Goal: Information Seeking & Learning: Learn about a topic

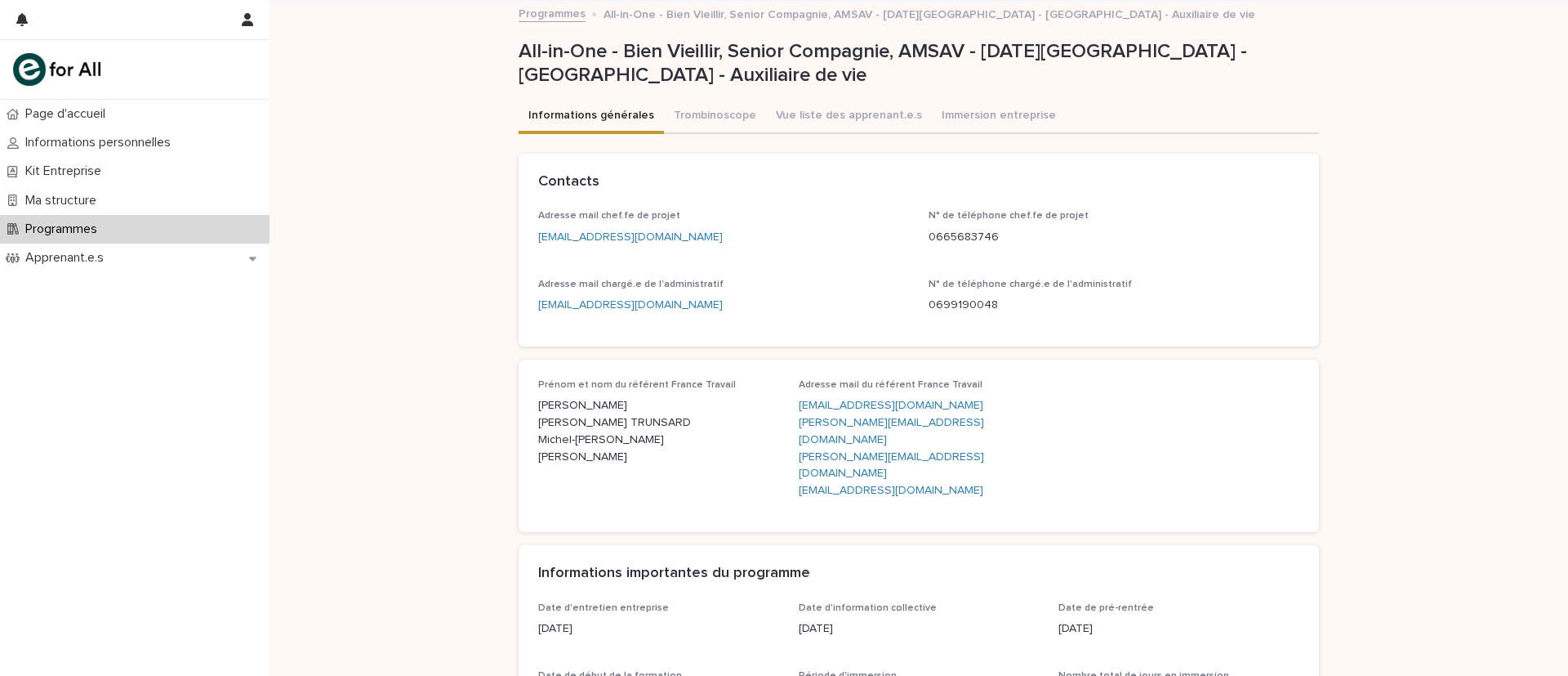
click at [83, 63] on img at bounding box center [56, 69] width 87 height 33
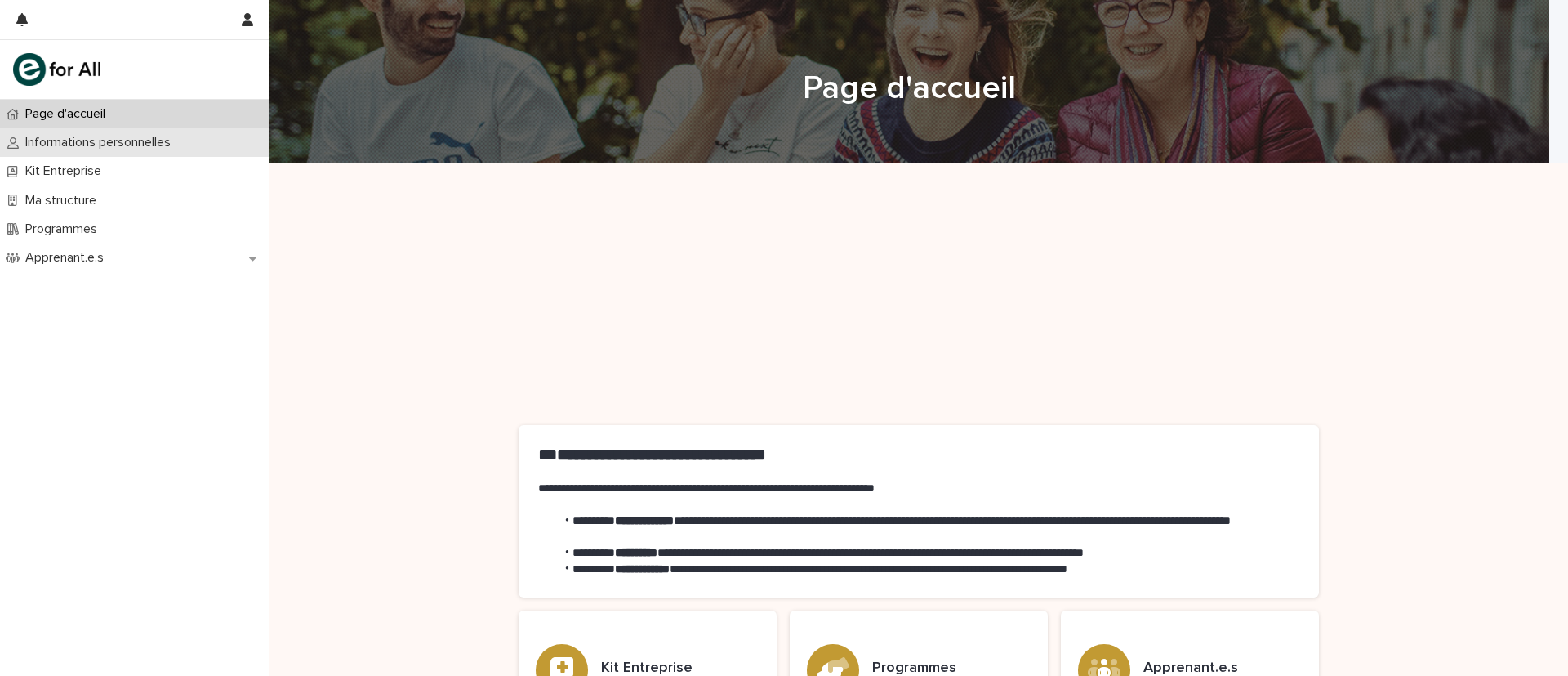
click at [76, 145] on p "Informations personnelles" at bounding box center [101, 143] width 165 height 16
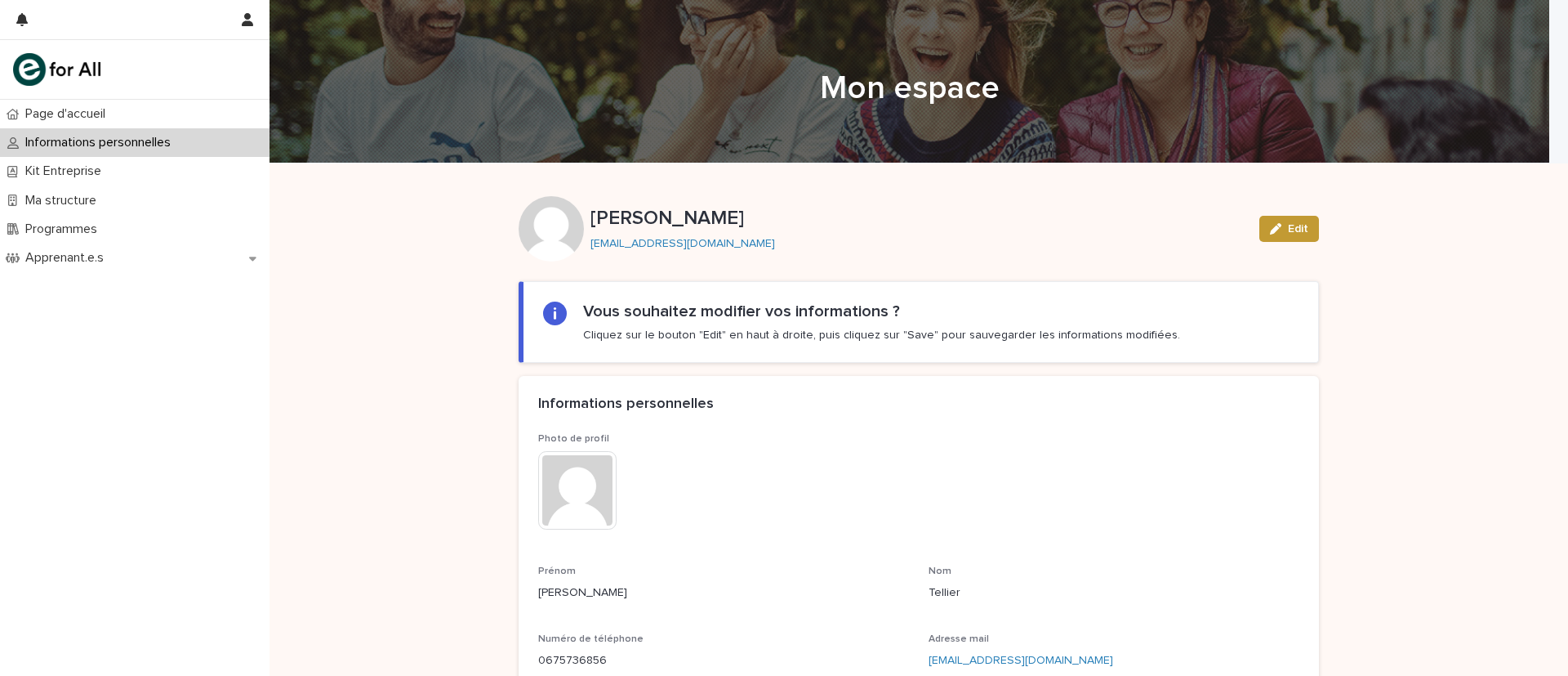
click at [435, 351] on div "**********" at bounding box center [918, 513] width 1298 height 701
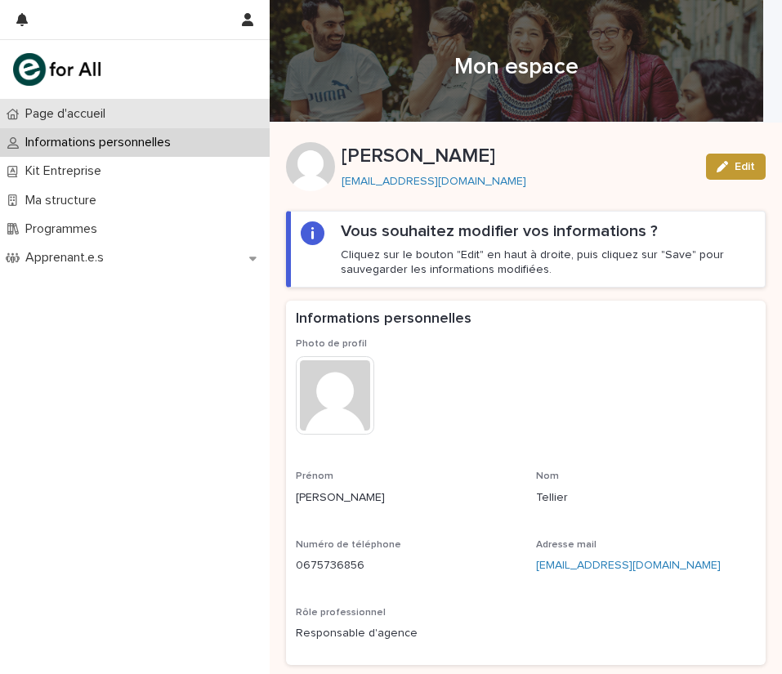
click at [101, 110] on p "Page d'accueil" at bounding box center [69, 114] width 100 height 16
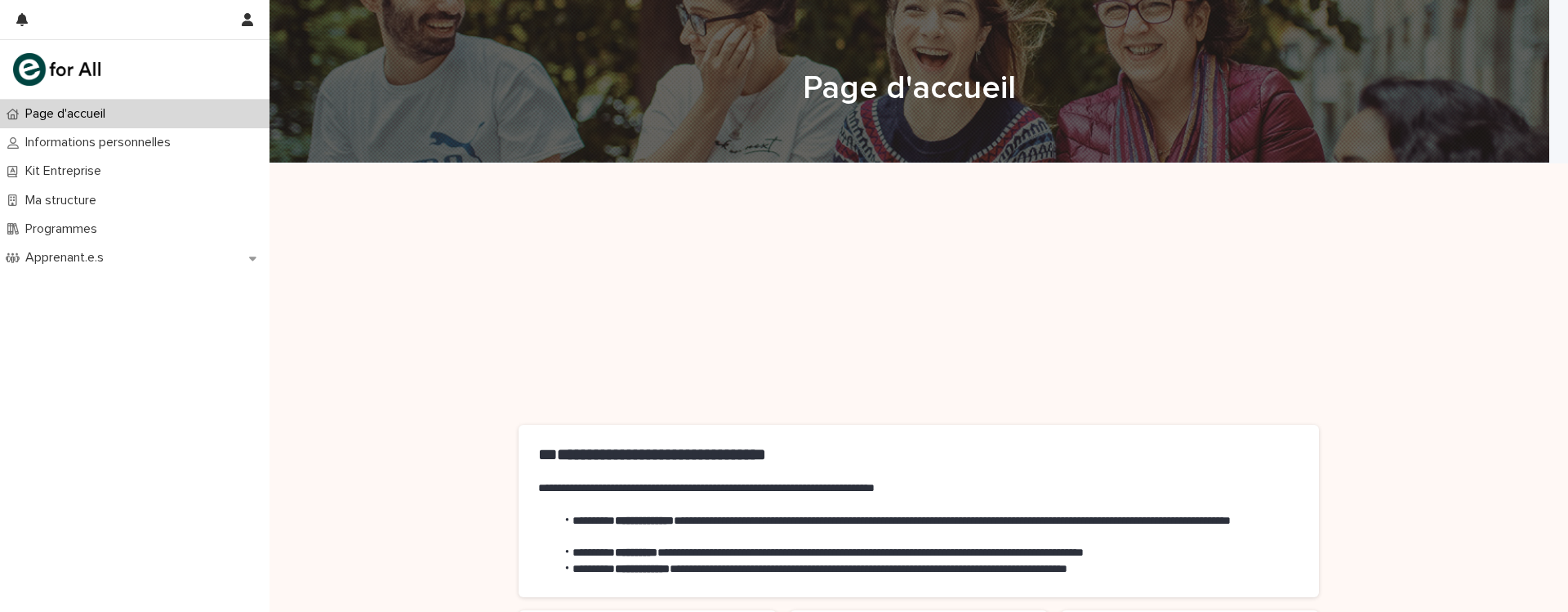
click at [360, 339] on div "**********" at bounding box center [918, 577] width 1298 height 828
click at [404, 257] on div "**********" at bounding box center [918, 577] width 1298 height 828
click at [436, 275] on div "**********" at bounding box center [918, 577] width 1298 height 828
click at [376, 195] on div "**********" at bounding box center [918, 577] width 1298 height 828
click at [427, 227] on div "**********" at bounding box center [918, 577] width 1298 height 828
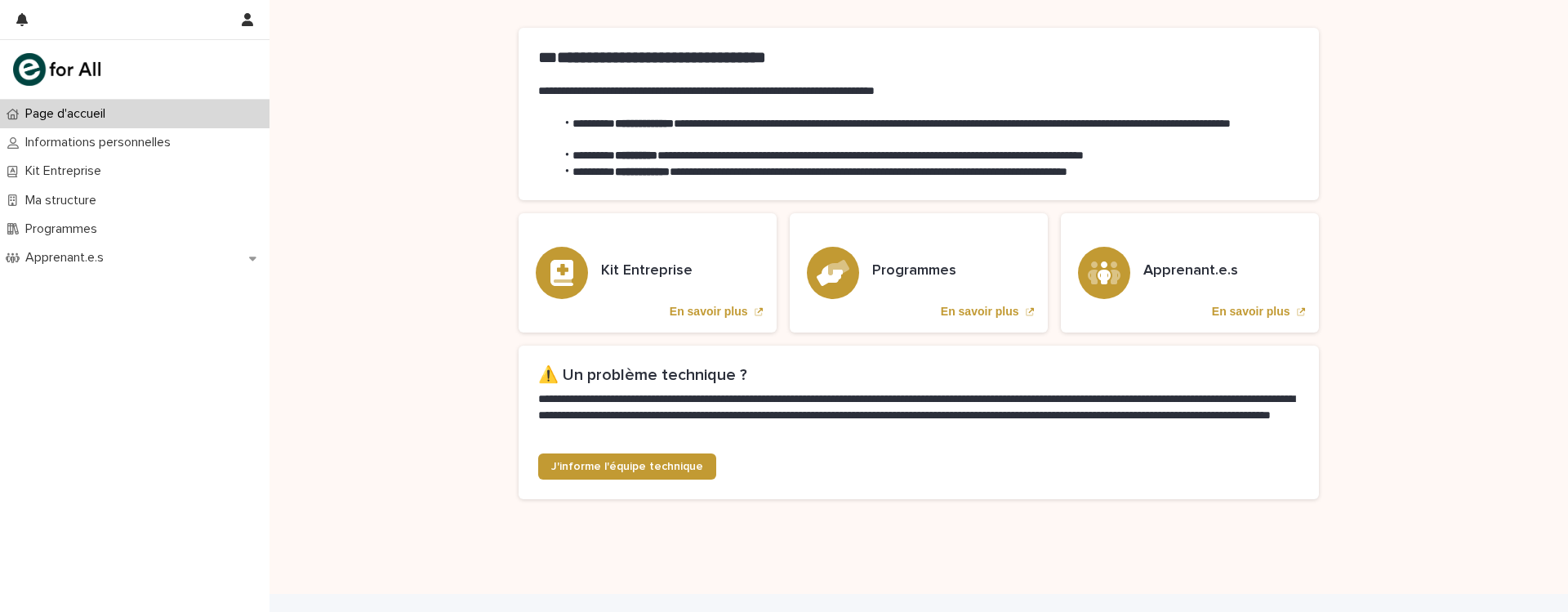
scroll to position [426, 0]
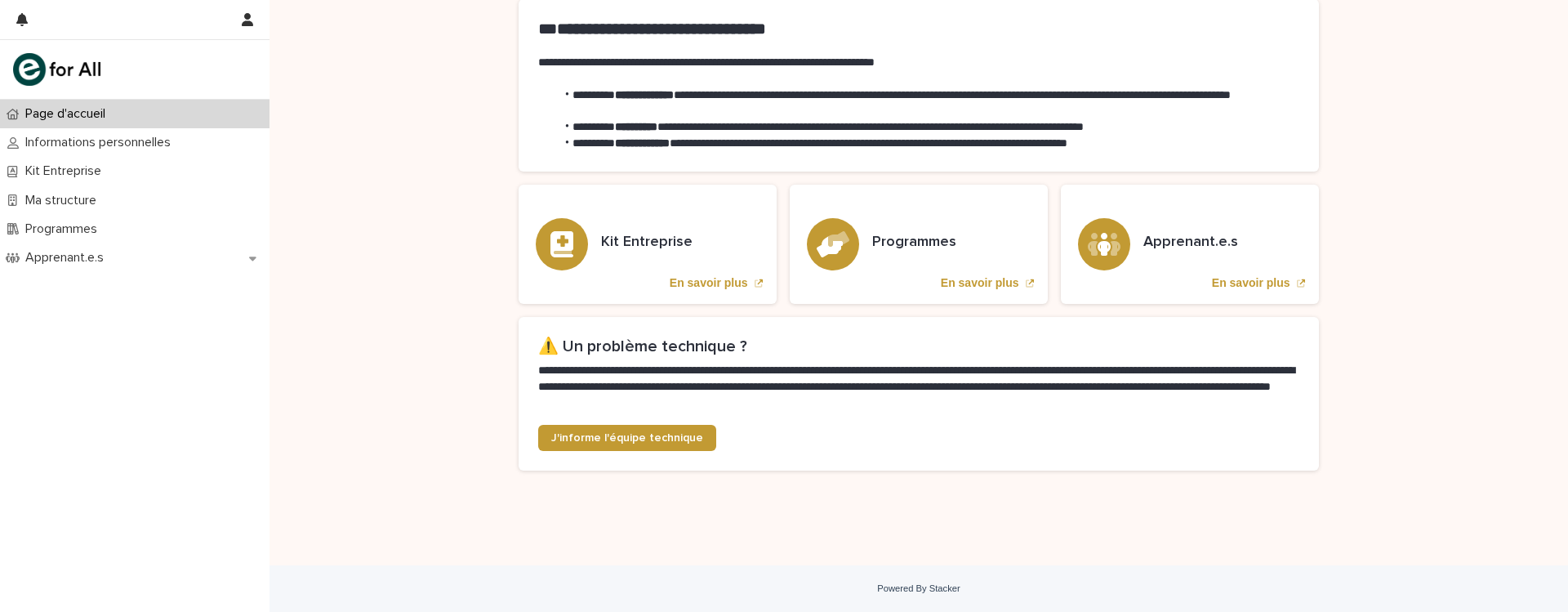
click at [448, 418] on div "**********" at bounding box center [918, 152] width 1298 height 828
click at [220, 150] on div "Informations personnelles" at bounding box center [135, 142] width 270 height 29
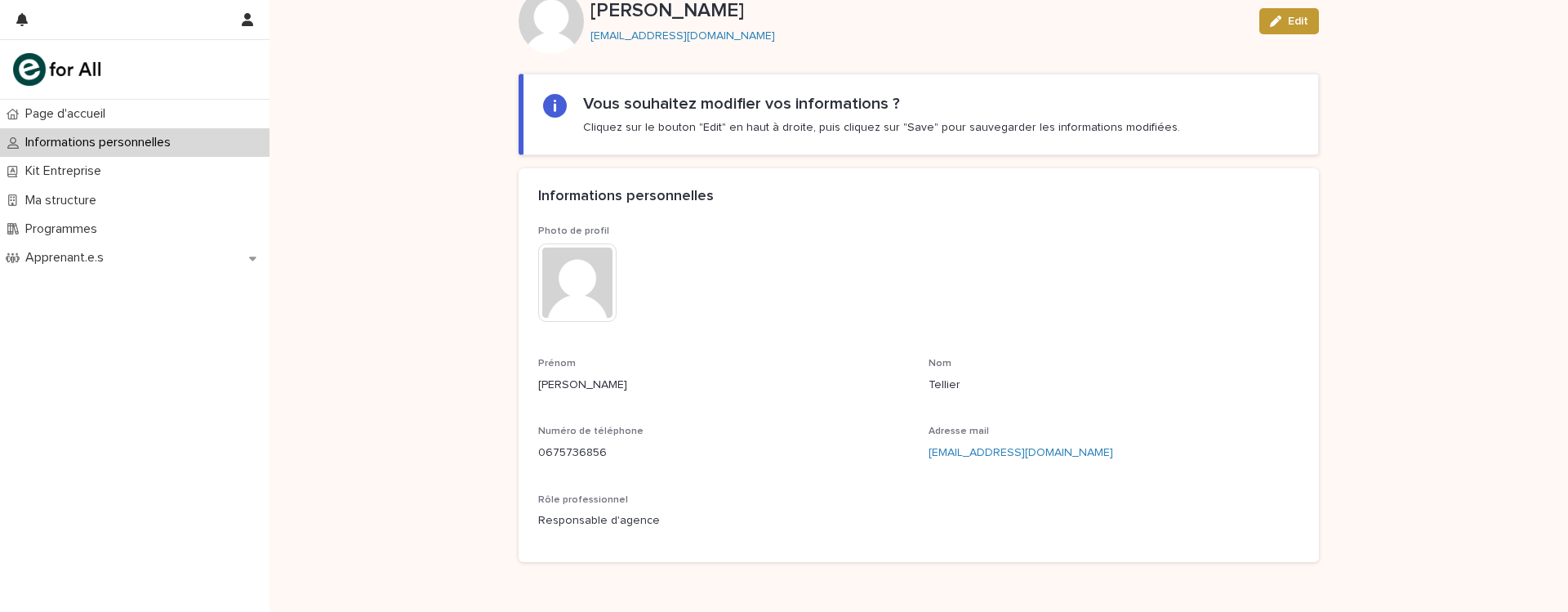
scroll to position [181, 0]
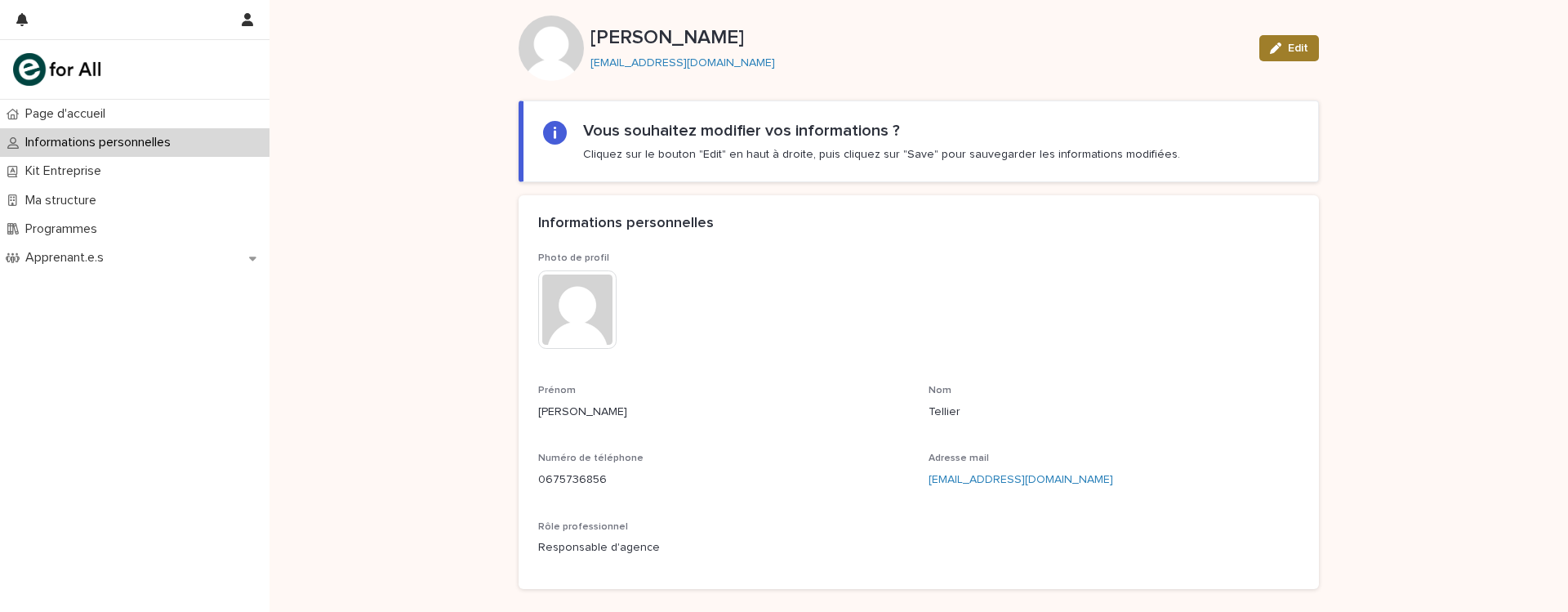
click at [1270, 49] on icon "button" at bounding box center [1275, 47] width 11 height 11
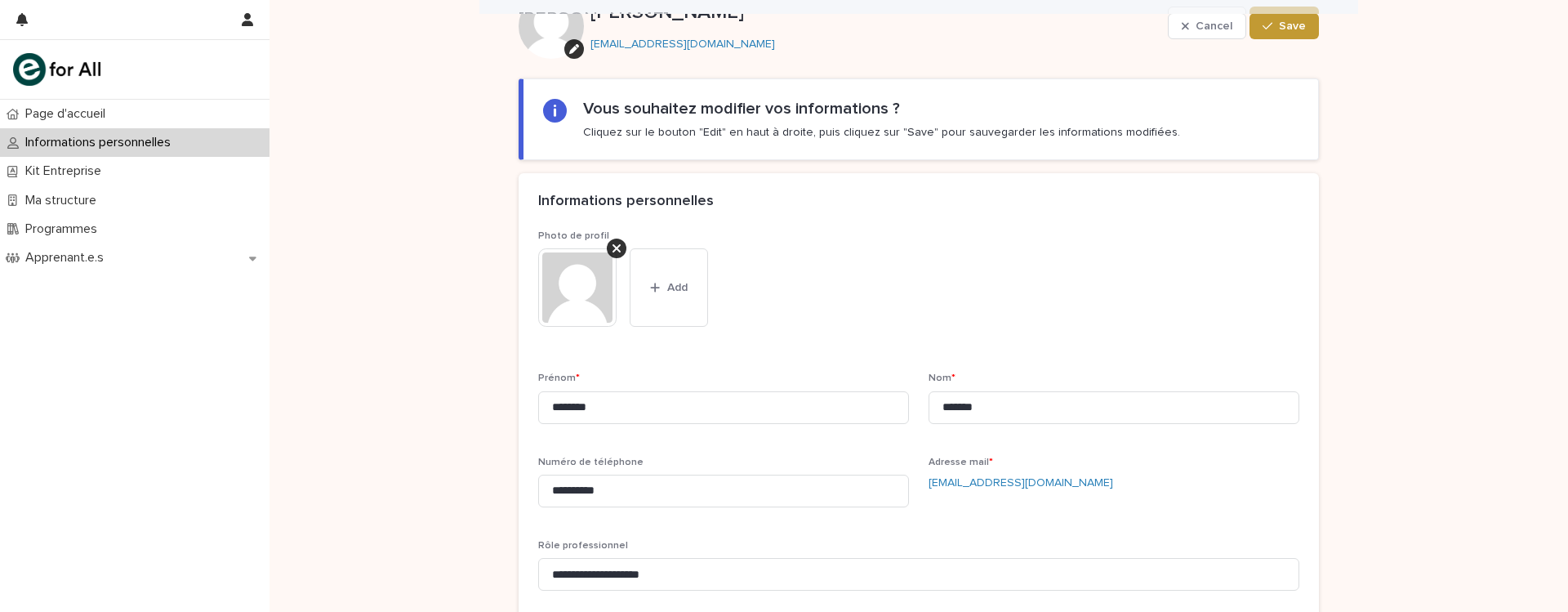
scroll to position [200, 0]
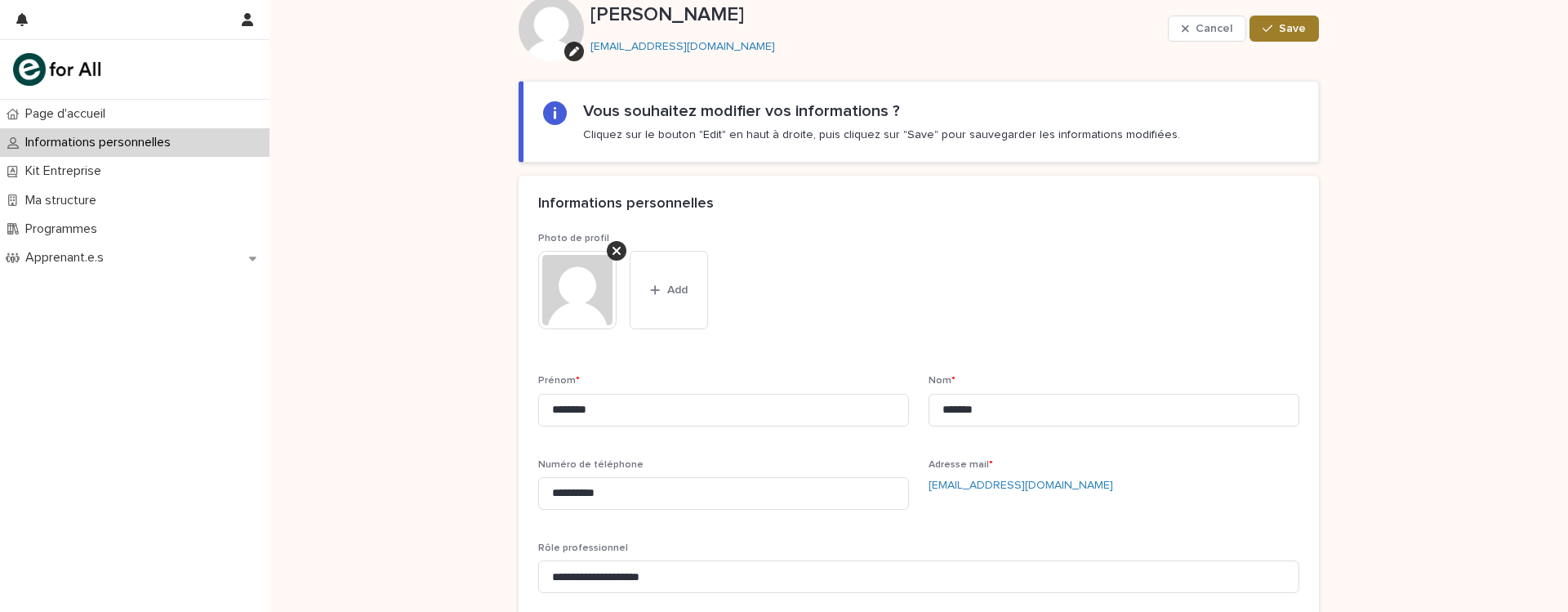
click at [1295, 29] on span "Save" at bounding box center [1292, 28] width 27 height 11
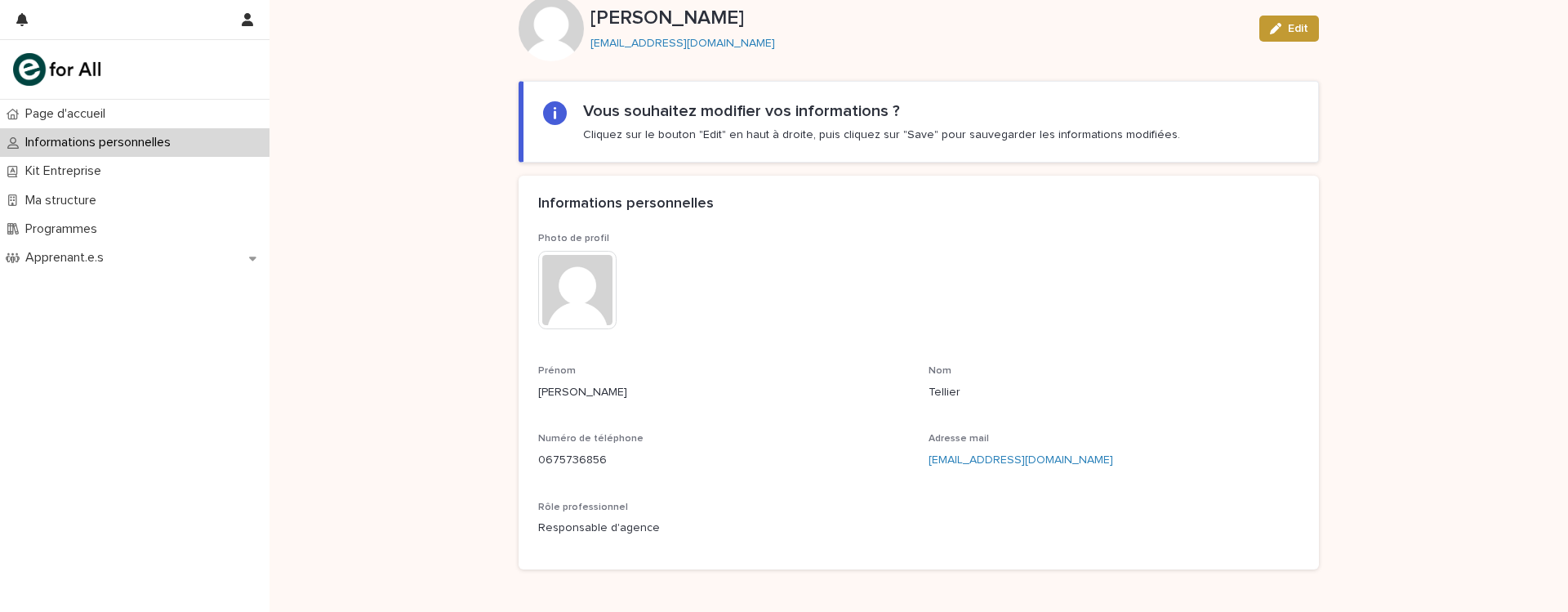
scroll to position [172, 0]
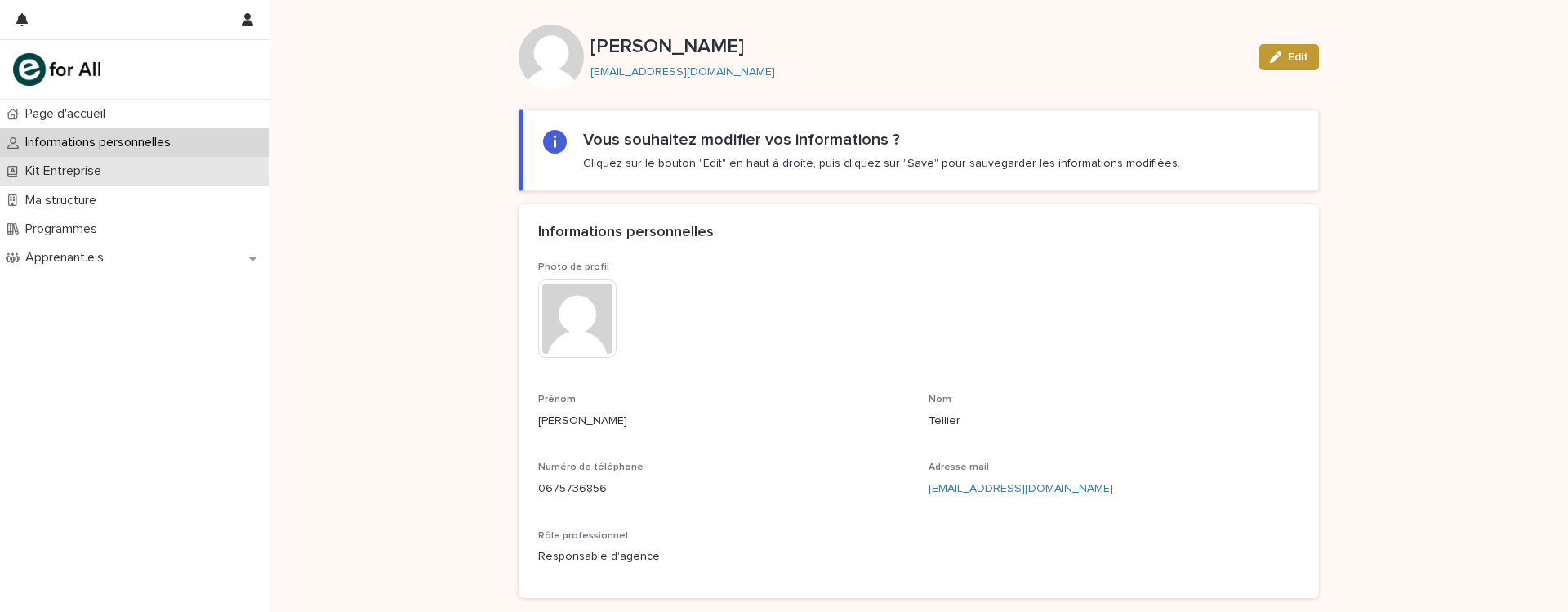
click at [222, 168] on div "Kit Entreprise" at bounding box center [135, 171] width 270 height 29
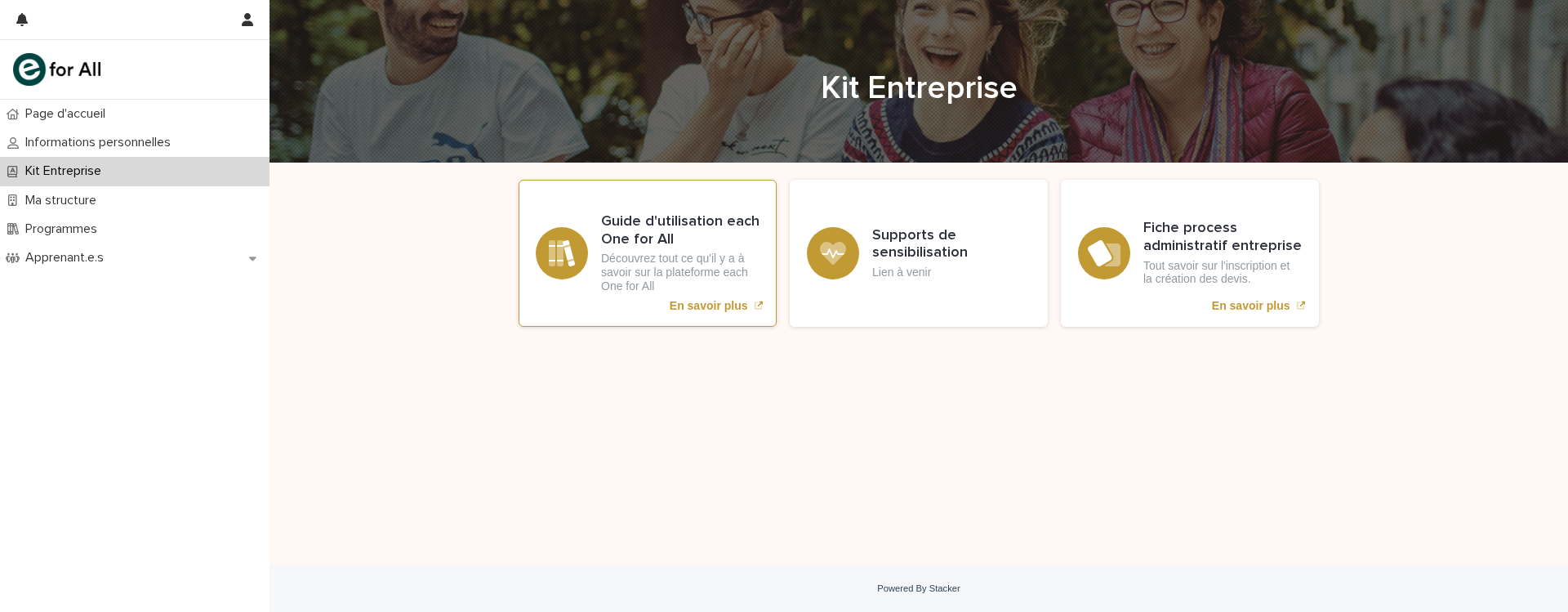
click at [628, 266] on p "Découvrez tout ce qu'il y a à savoir sur la plateforme each One for All" at bounding box center [680, 272] width 159 height 41
click at [1178, 384] on div "Loading... Saving… Loading... Saving… Loading... Saving… Loading... Saving… Loa…" at bounding box center [918, 343] width 816 height 361
click at [1116, 386] on div "Loading... Saving… Loading... Saving… Loading... Saving… Loading... Saving… Loa…" at bounding box center [918, 343] width 816 height 361
click at [881, 274] on p "Lien à venir" at bounding box center [951, 273] width 159 height 14
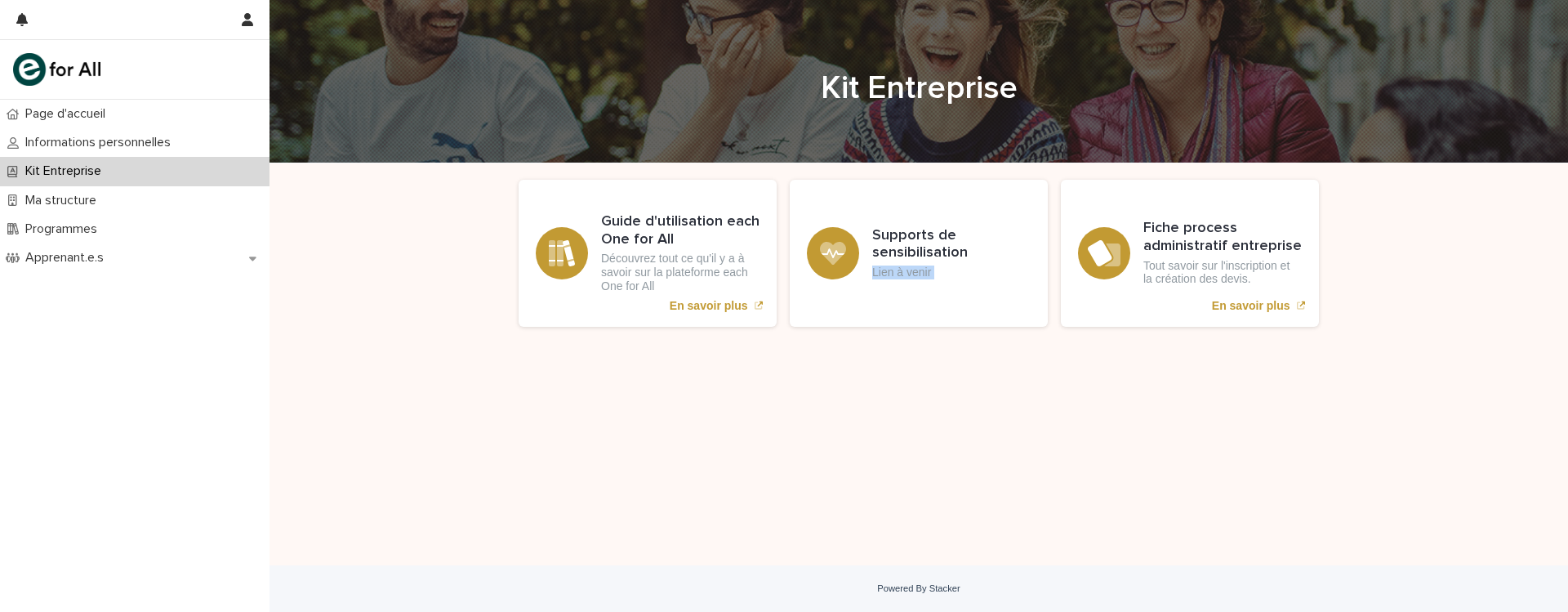
click at [881, 274] on p "Lien à venir" at bounding box center [951, 273] width 159 height 14
click at [887, 371] on div "Loading... Saving… Loading... Saving… Loading... Saving… Loading... Saving… Loa…" at bounding box center [918, 343] width 816 height 361
click at [246, 207] on div "Ma structure" at bounding box center [135, 200] width 270 height 29
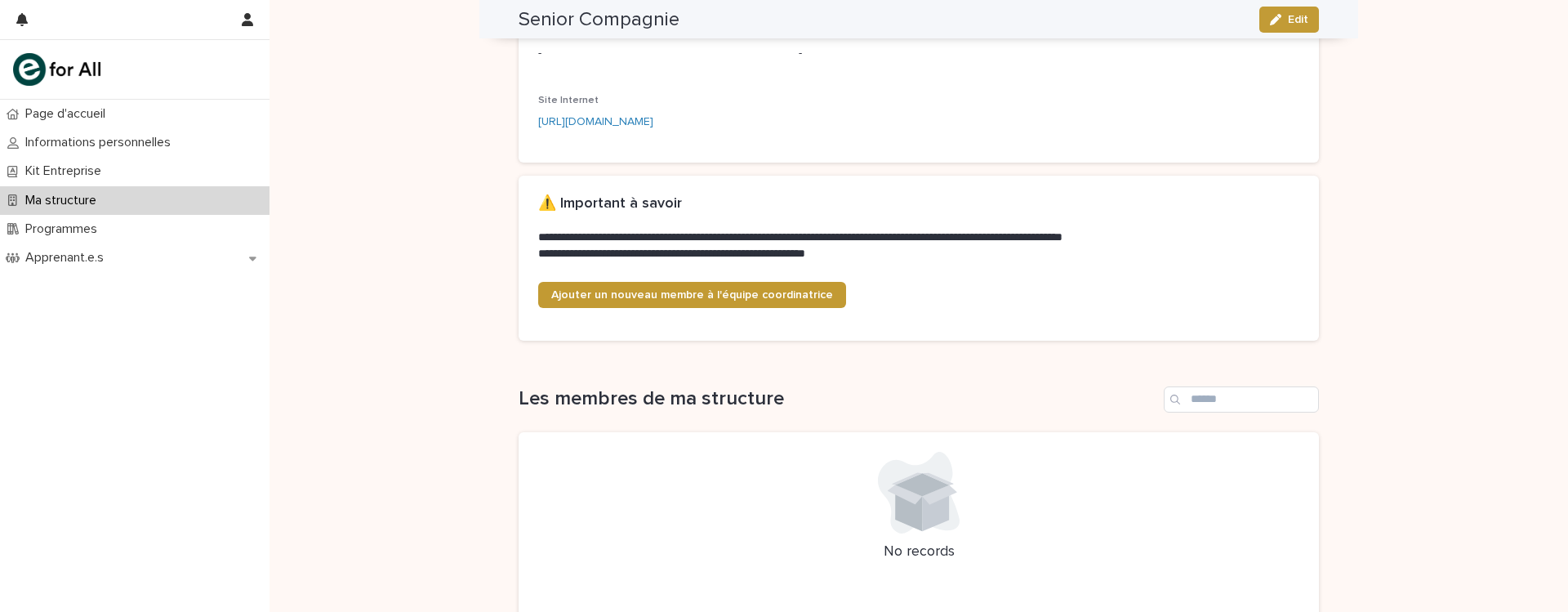
scroll to position [309, 0]
click at [511, 304] on div "**********" at bounding box center [918, 264] width 816 height 818
click at [681, 258] on p "**********" at bounding box center [914, 253] width 755 height 16
click at [665, 257] on p "**********" at bounding box center [914, 253] width 755 height 16
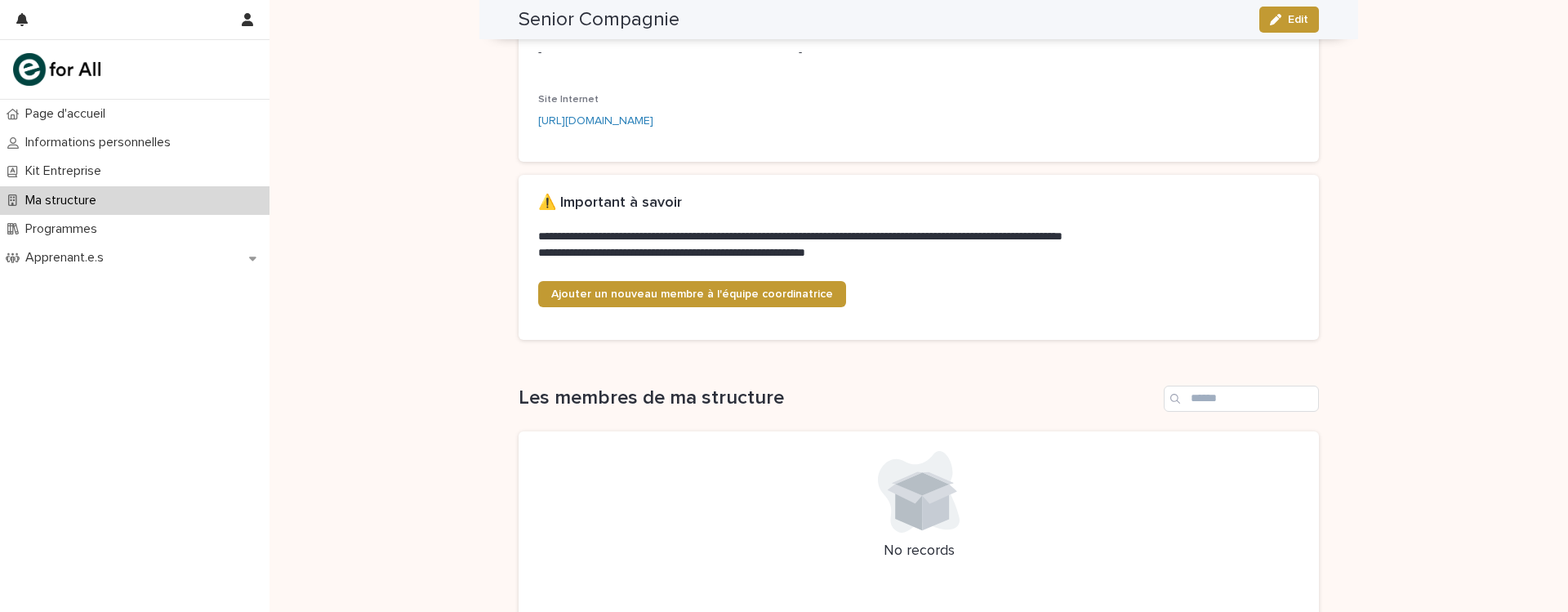
click at [519, 243] on div "**********" at bounding box center [918, 227] width 800 height 105
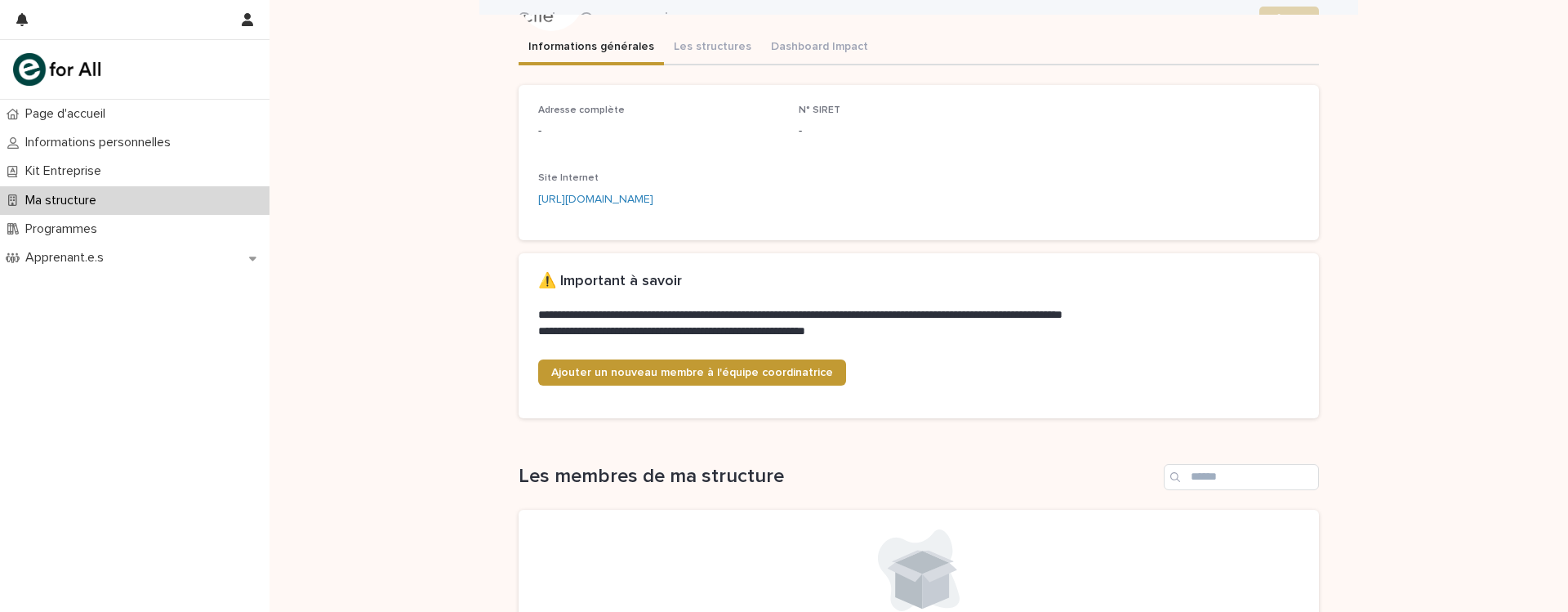
scroll to position [218, 0]
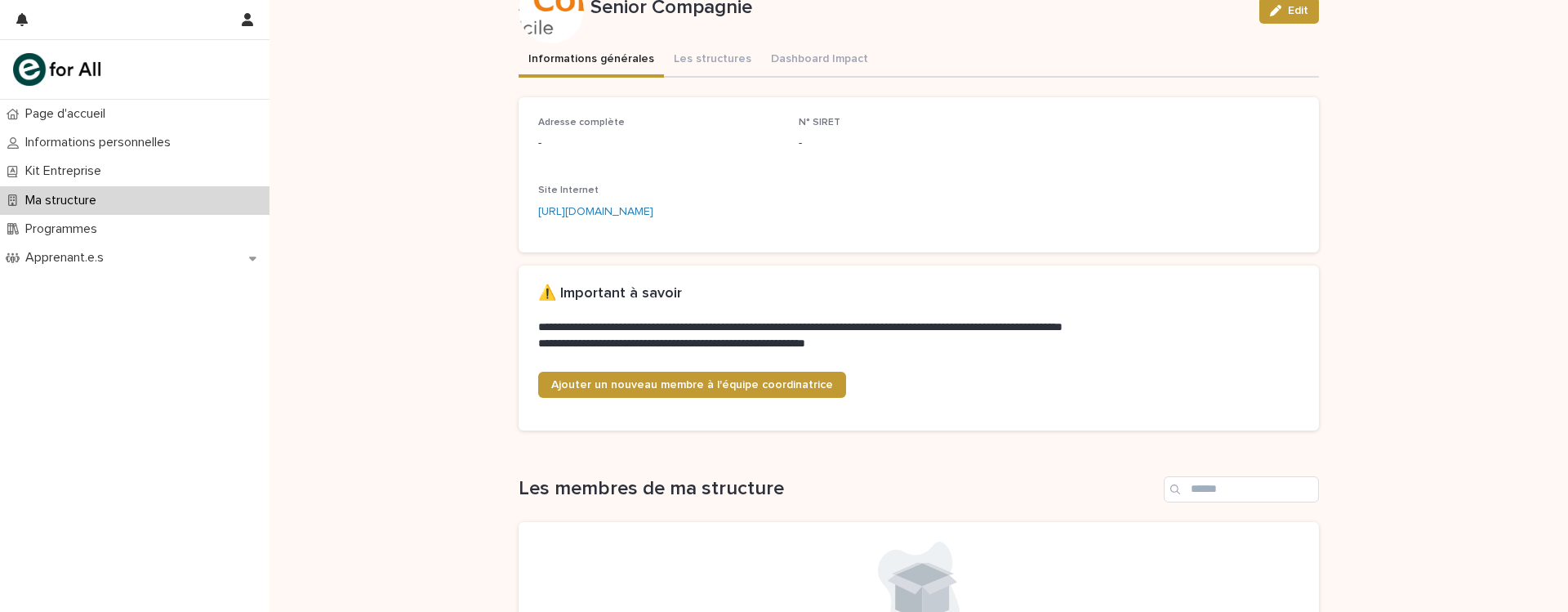
click at [449, 323] on div "**********" at bounding box center [918, 374] width 1298 height 859
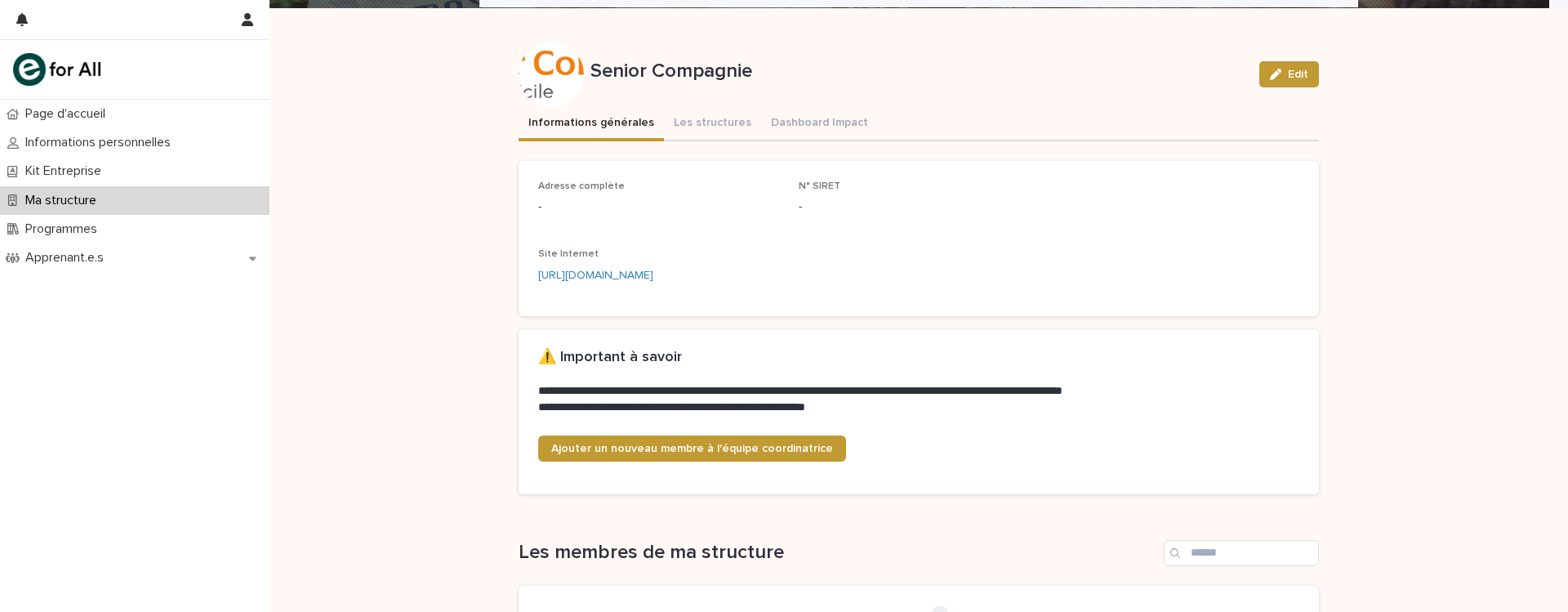
scroll to position [137, 0]
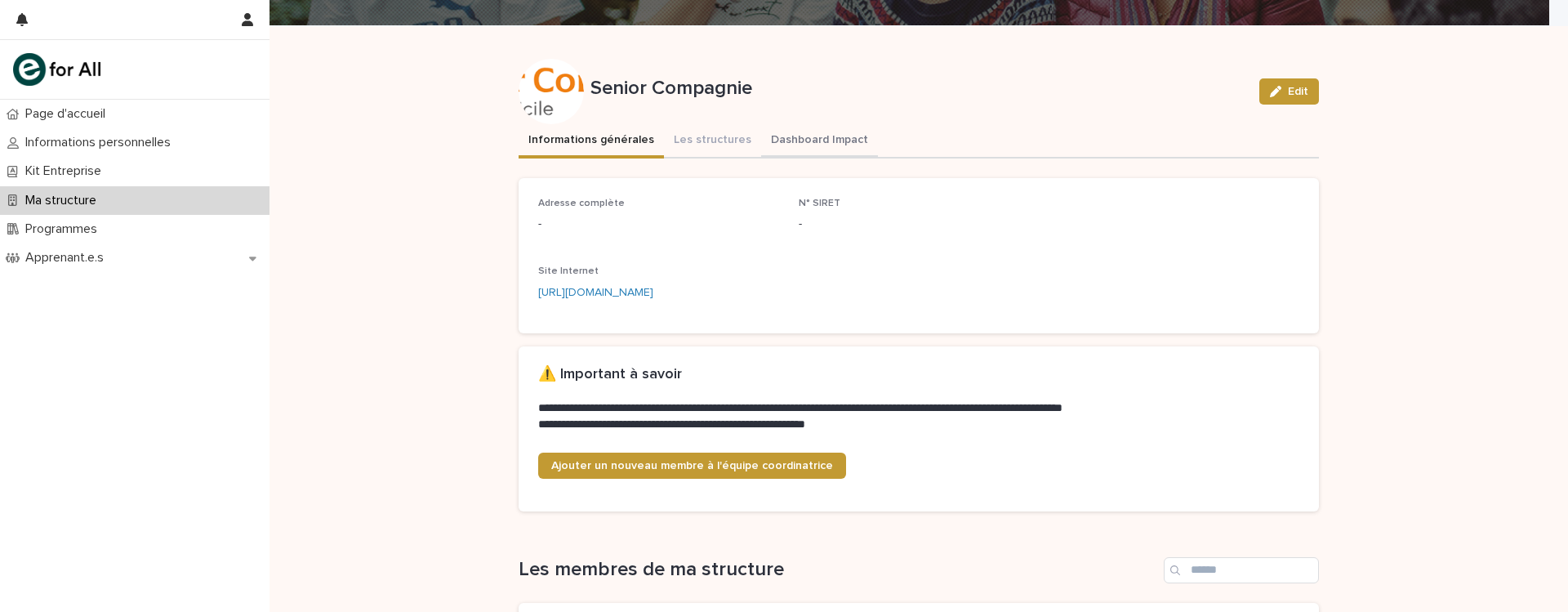
click at [815, 137] on button "Dashboard Impact" at bounding box center [819, 141] width 117 height 34
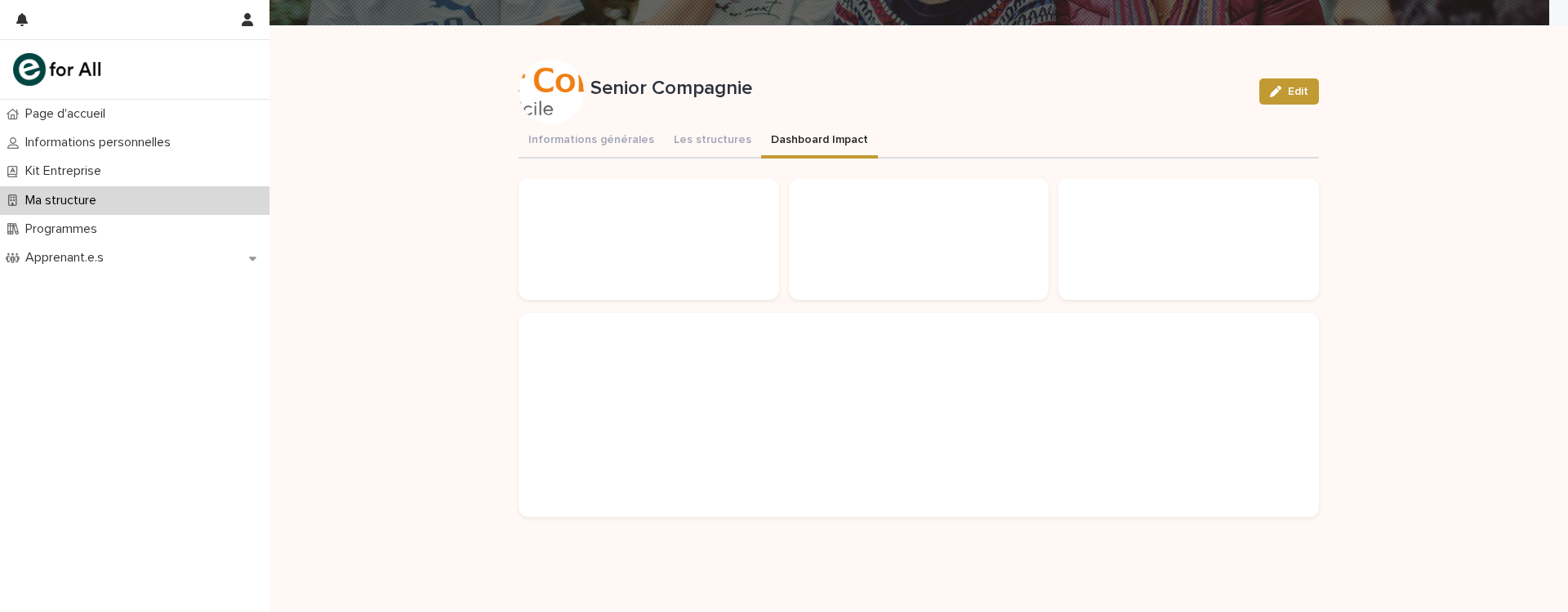
click at [467, 220] on div "Loading... Saving… Loading... Saving… Senior Compagnie Edit Senior Compagnie Ed…" at bounding box center [918, 319] width 1298 height 586
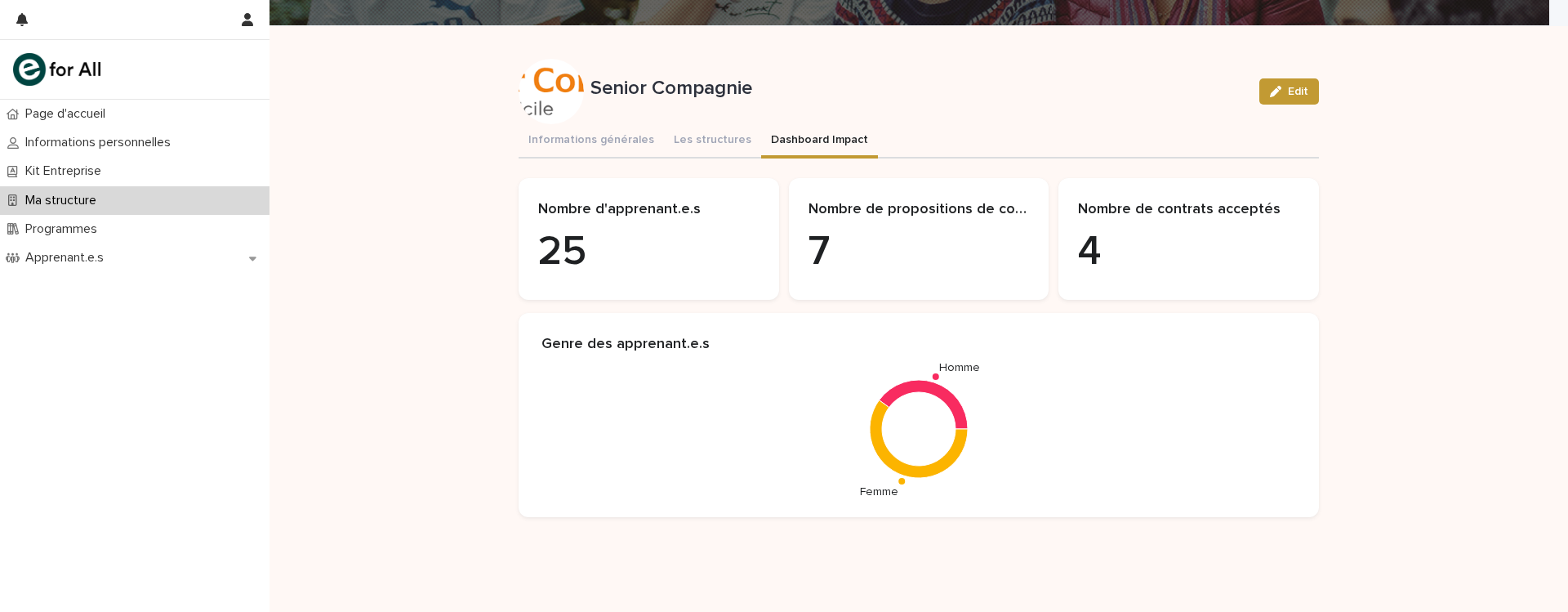
scroll to position [157, 0]
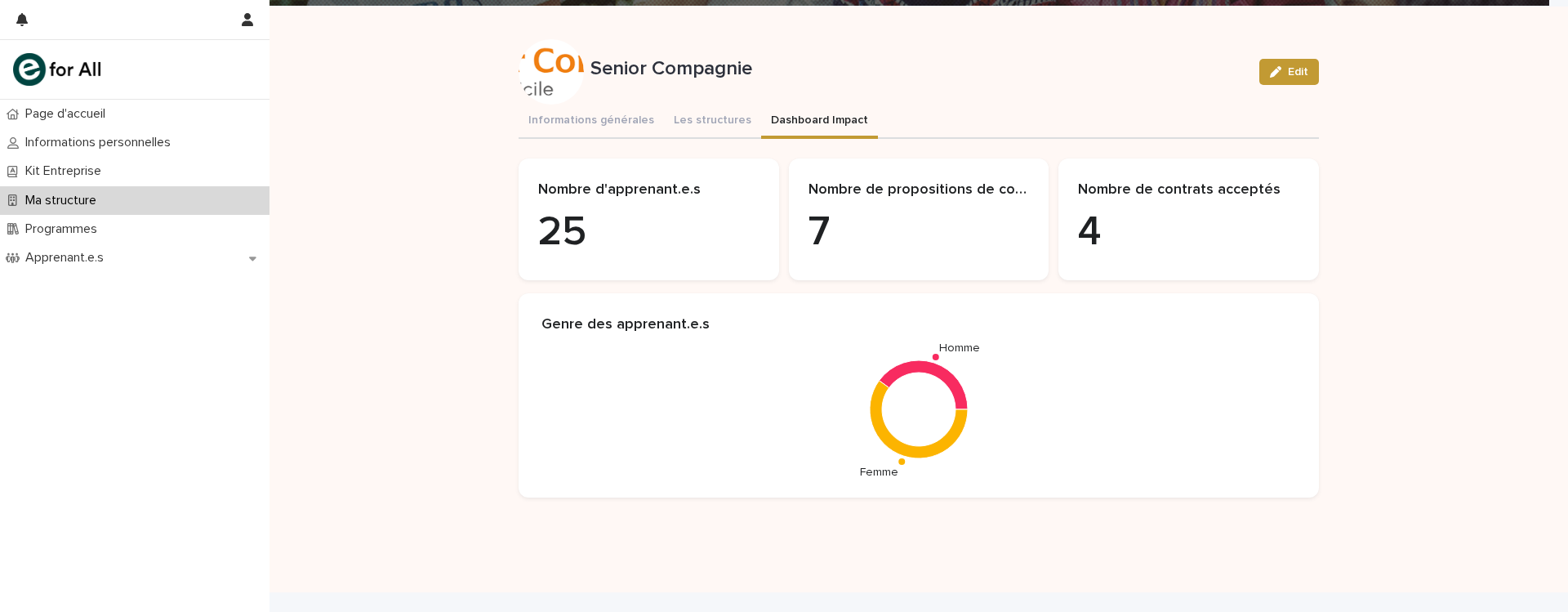
click at [393, 228] on div "Loading... Saving… Loading... Saving… Senior Compagnie Edit Senior Compagnie Ed…" at bounding box center [918, 300] width 1298 height 586
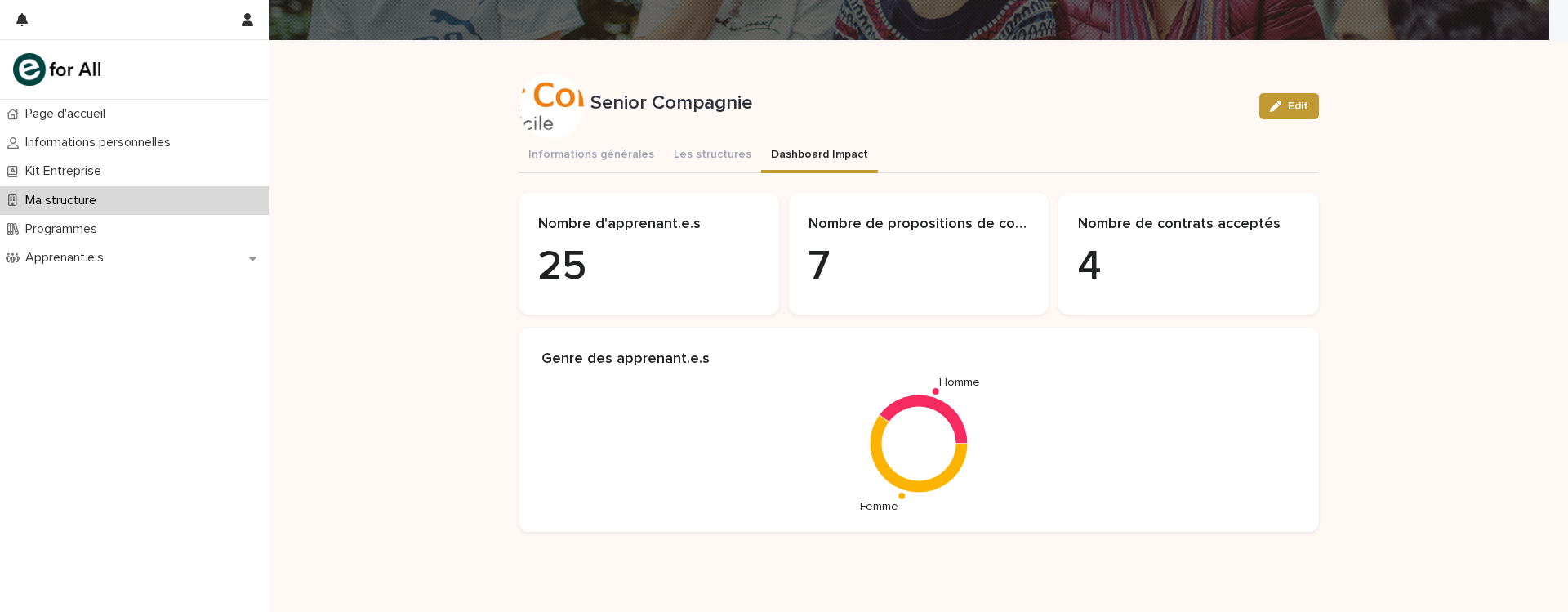
scroll to position [184, 0]
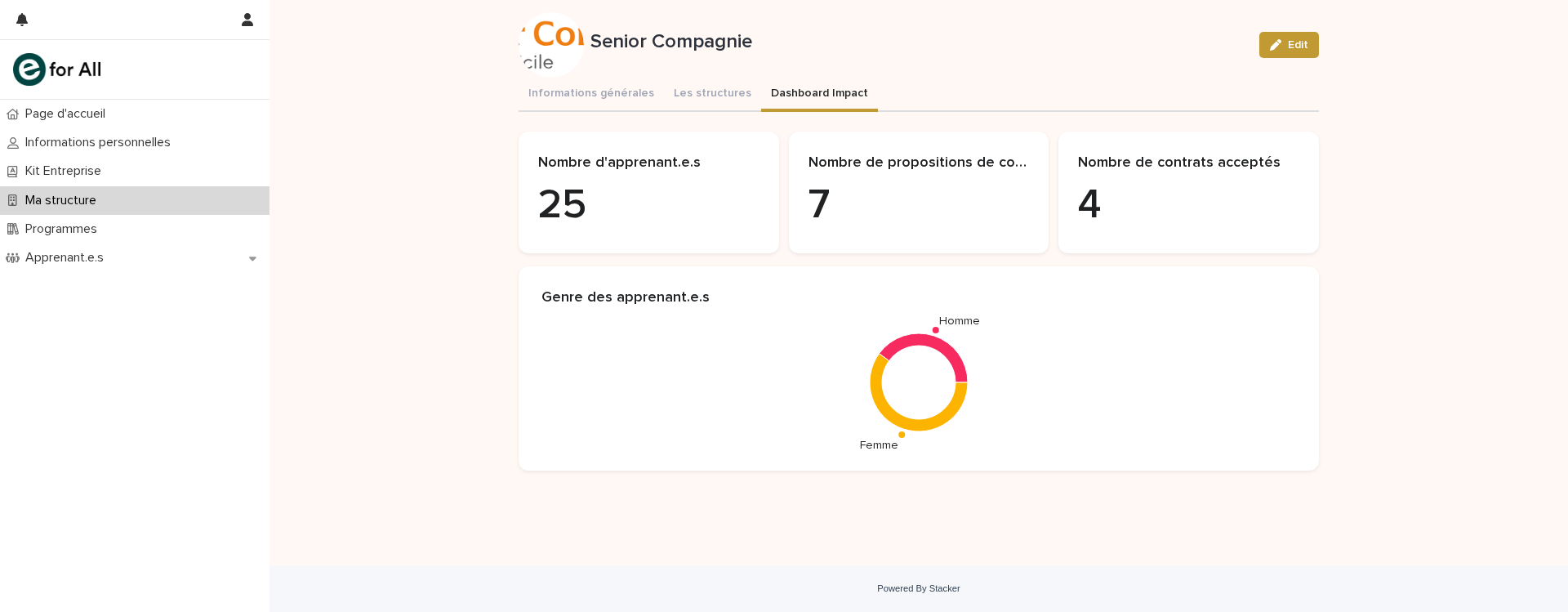
click at [313, 190] on div "Loading... Saving… Loading... Saving… Senior Compagnie Edit Senior Compagnie Ed…" at bounding box center [918, 273] width 1298 height 586
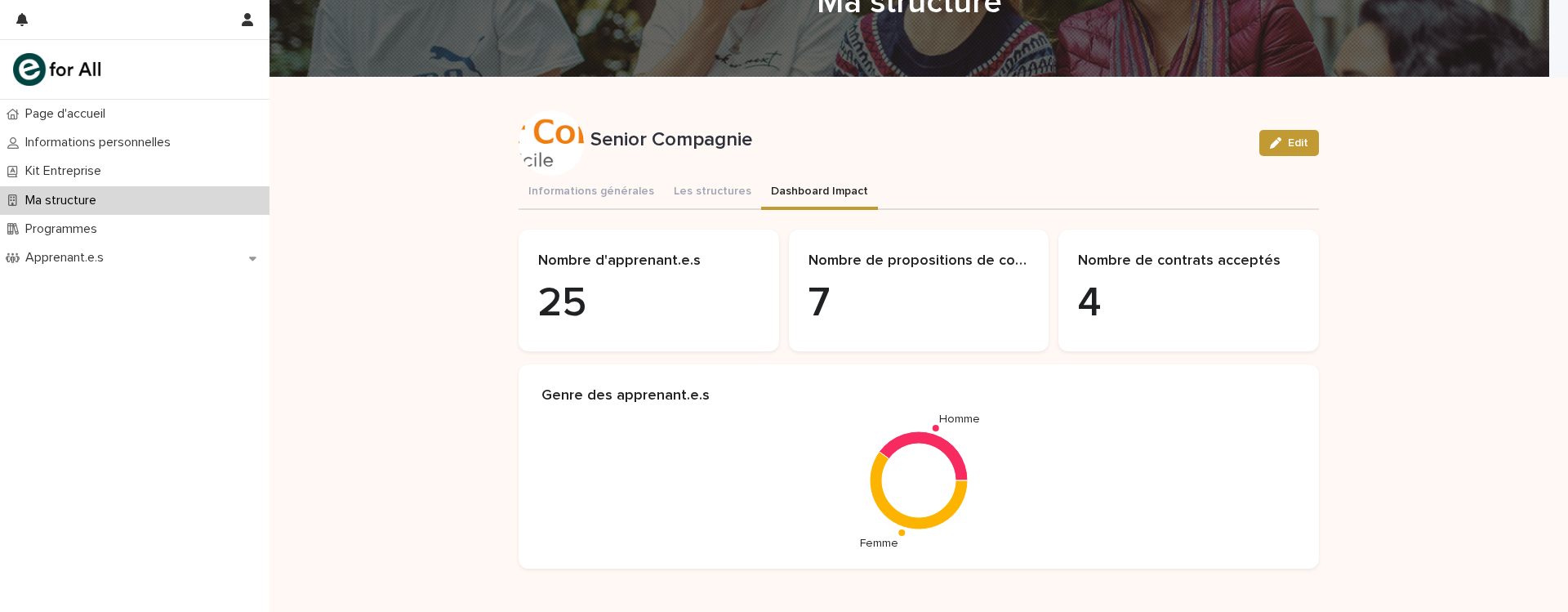
scroll to position [95, 0]
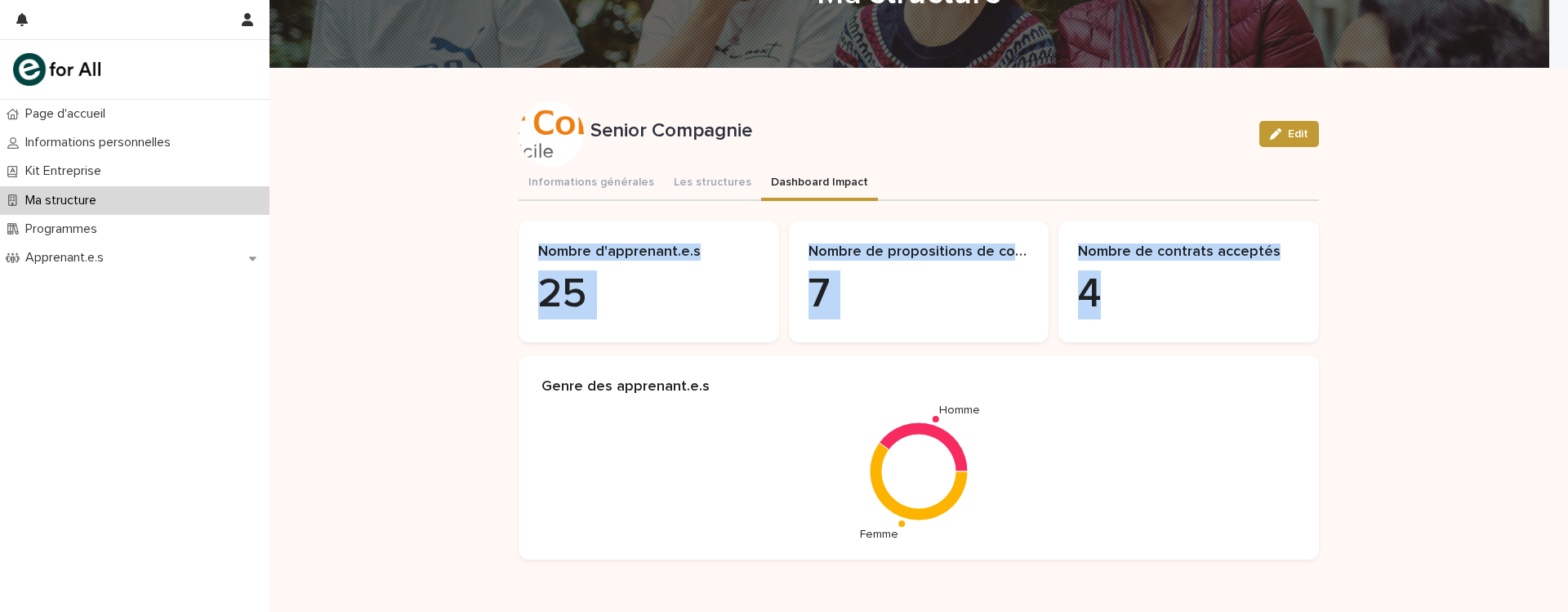
drag, startPoint x: 527, startPoint y: 246, endPoint x: 1192, endPoint y: 306, distance: 667.7
click at [1192, 306] on div "Nombre d'apprenant.e.s 25 Nombre de propositions de contrat 7 Nombre de contrat…" at bounding box center [918, 282] width 800 height 122
click at [1192, 306] on p "4" at bounding box center [1188, 294] width 221 height 49
drag, startPoint x: 1192, startPoint y: 306, endPoint x: 610, endPoint y: 291, distance: 582.2
click at [610, 291] on div "Nombre d'apprenant.e.s 25 Nombre de propositions de contrat 7 Nombre de contrat…" at bounding box center [918, 282] width 800 height 122
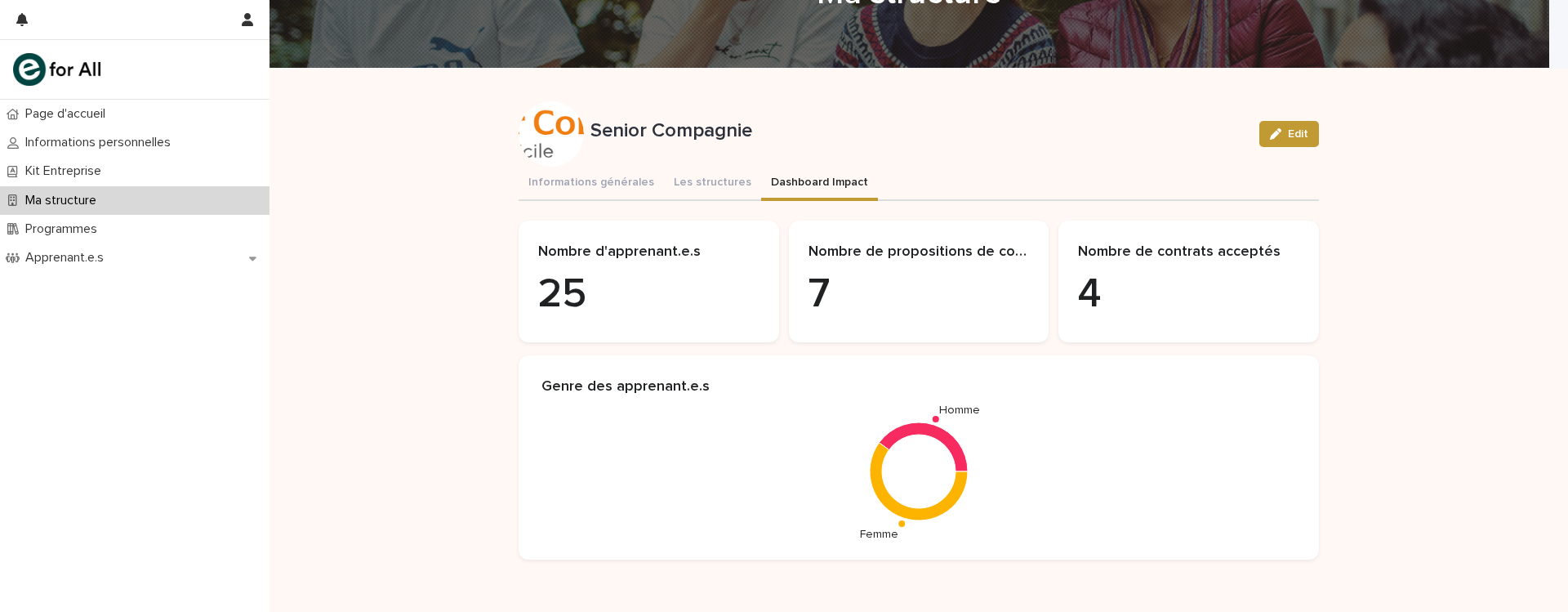
click at [403, 284] on div "Loading... Saving… Loading... Saving… Senior Compagnie Edit Senior Compagnie Ed…" at bounding box center [918, 362] width 1298 height 586
click at [225, 227] on div "Programmes" at bounding box center [135, 229] width 270 height 29
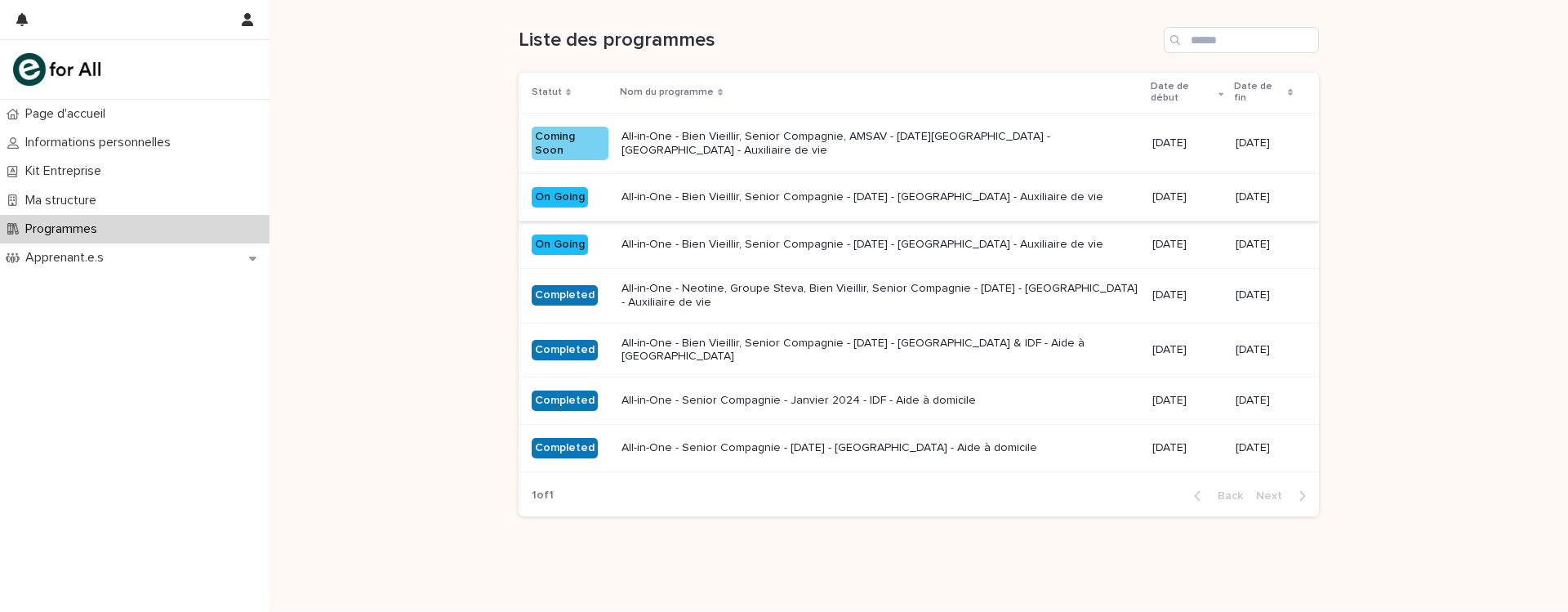
scroll to position [176, 0]
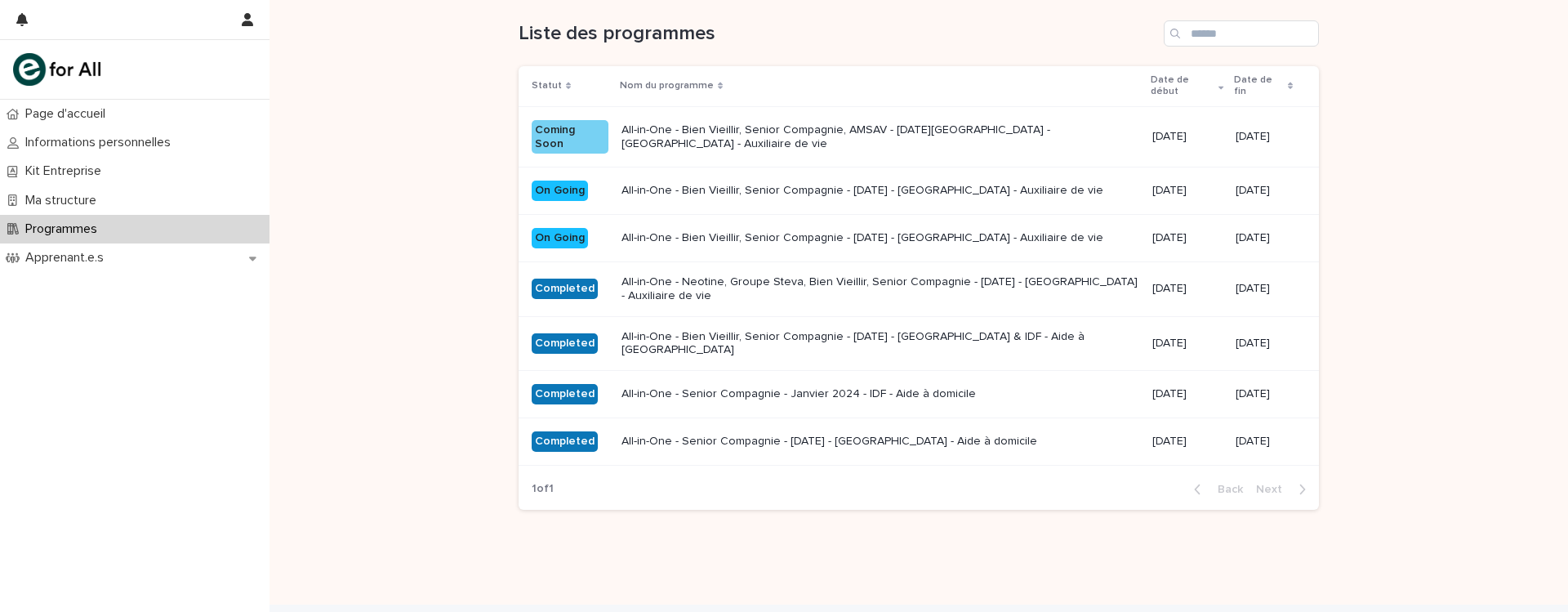
click at [932, 241] on p "All-in-One - Bien Vieillir, Senior Compagnie - [DATE] - [GEOGRAPHIC_DATA] - Aux…" at bounding box center [880, 238] width 518 height 14
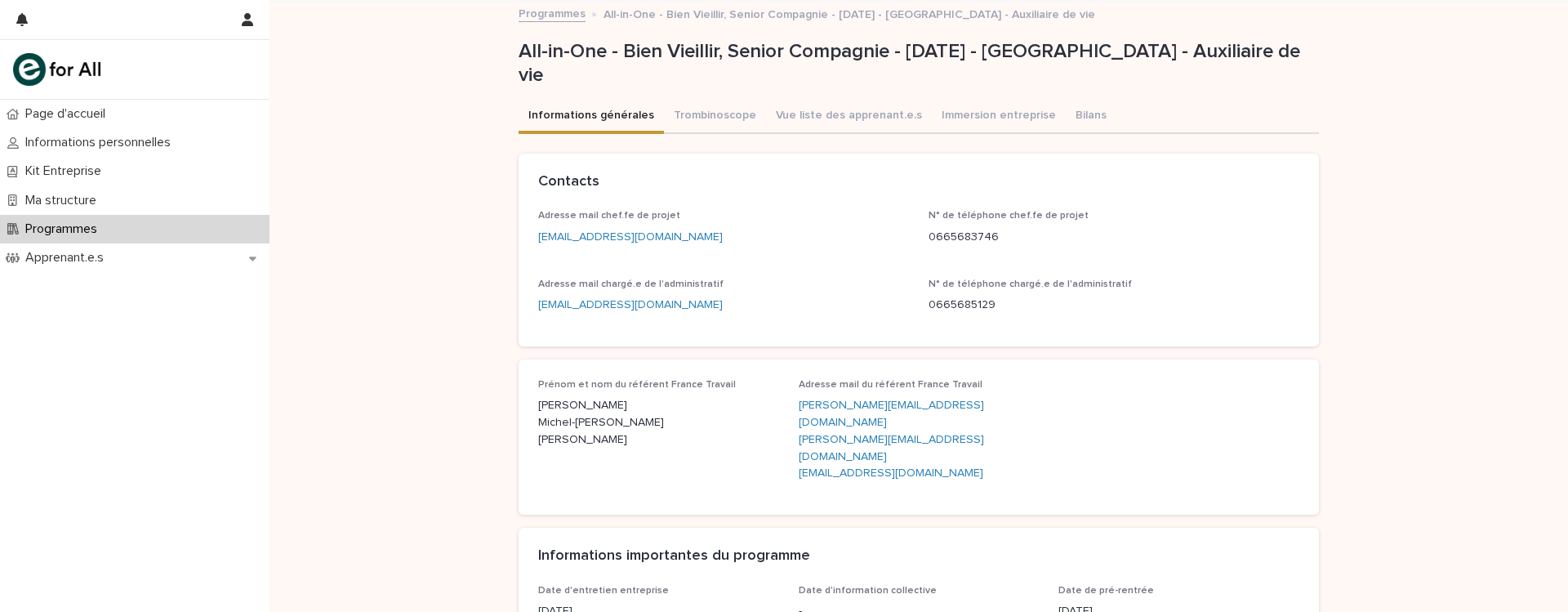
click at [431, 290] on div "Loading... Saving… Loading... Saving… All-in-One - Bien Vieillir, Senior Compag…" at bounding box center [918, 601] width 1298 height 1198
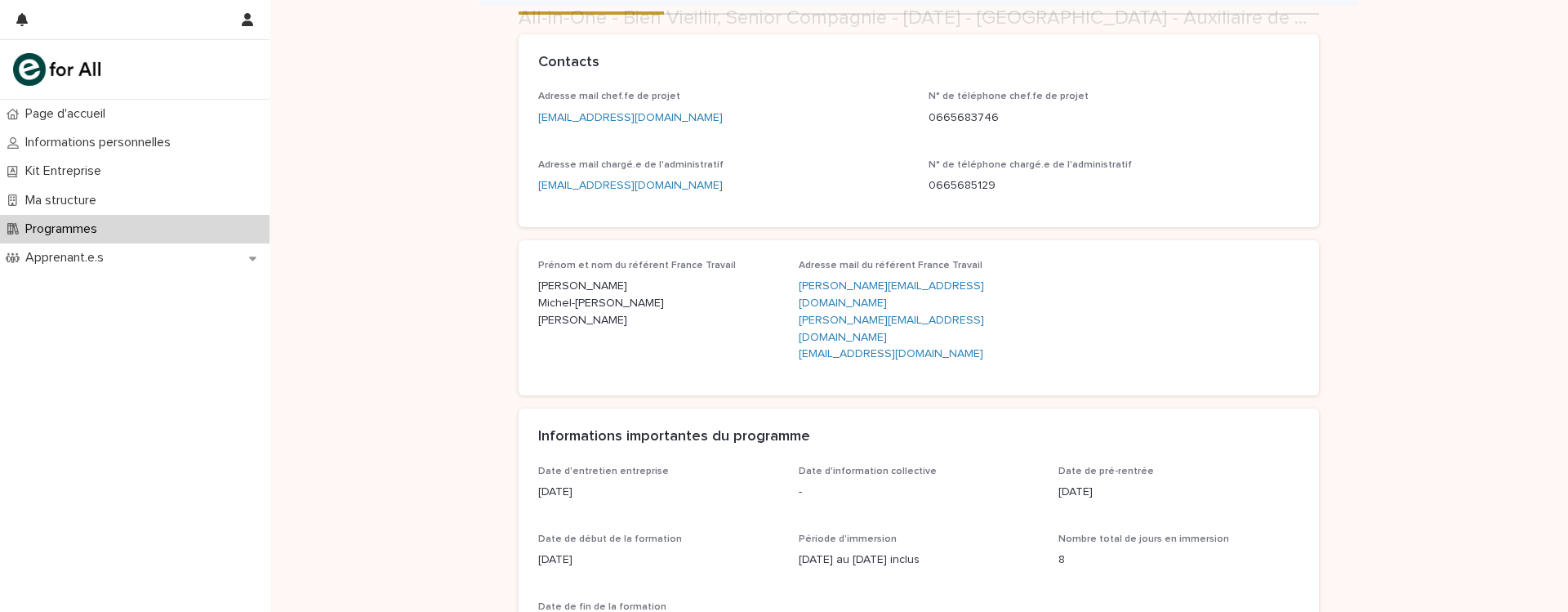
scroll to position [169, 0]
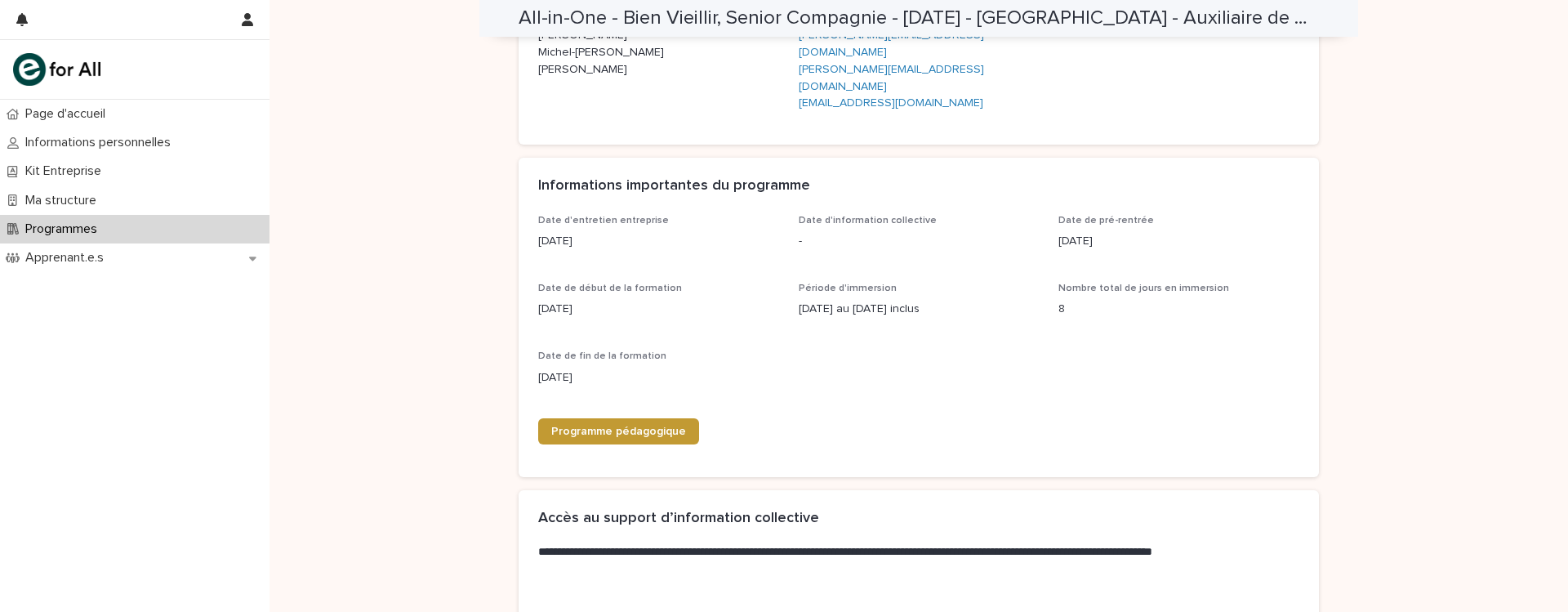
scroll to position [412, 0]
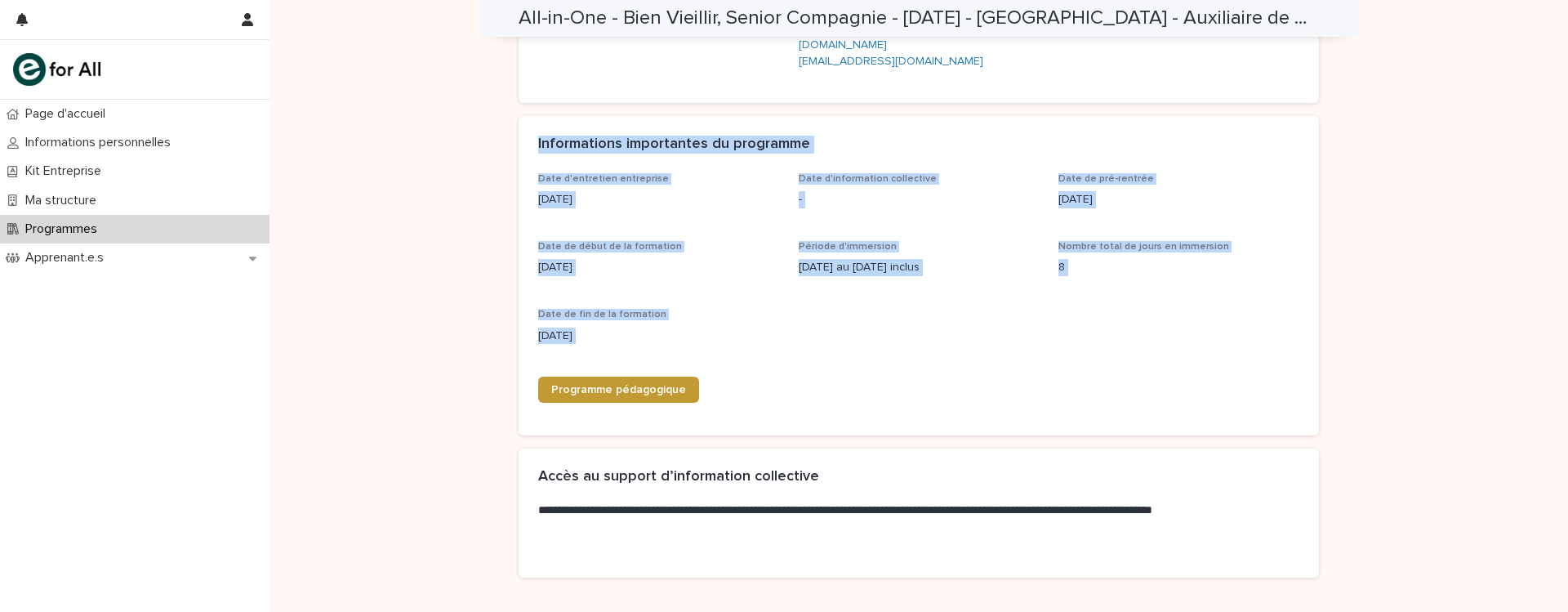
drag, startPoint x: 522, startPoint y: 112, endPoint x: 1092, endPoint y: 304, distance: 601.5
click at [1092, 304] on section "Informations importantes du programme Date d'entretien entreprise 20/05/2025 Da…" at bounding box center [918, 275] width 800 height 319
click at [1092, 304] on div "Date d'entretien entreprise 20/05/2025 Date d'information collective - Date de …" at bounding box center [918, 294] width 762 height 243
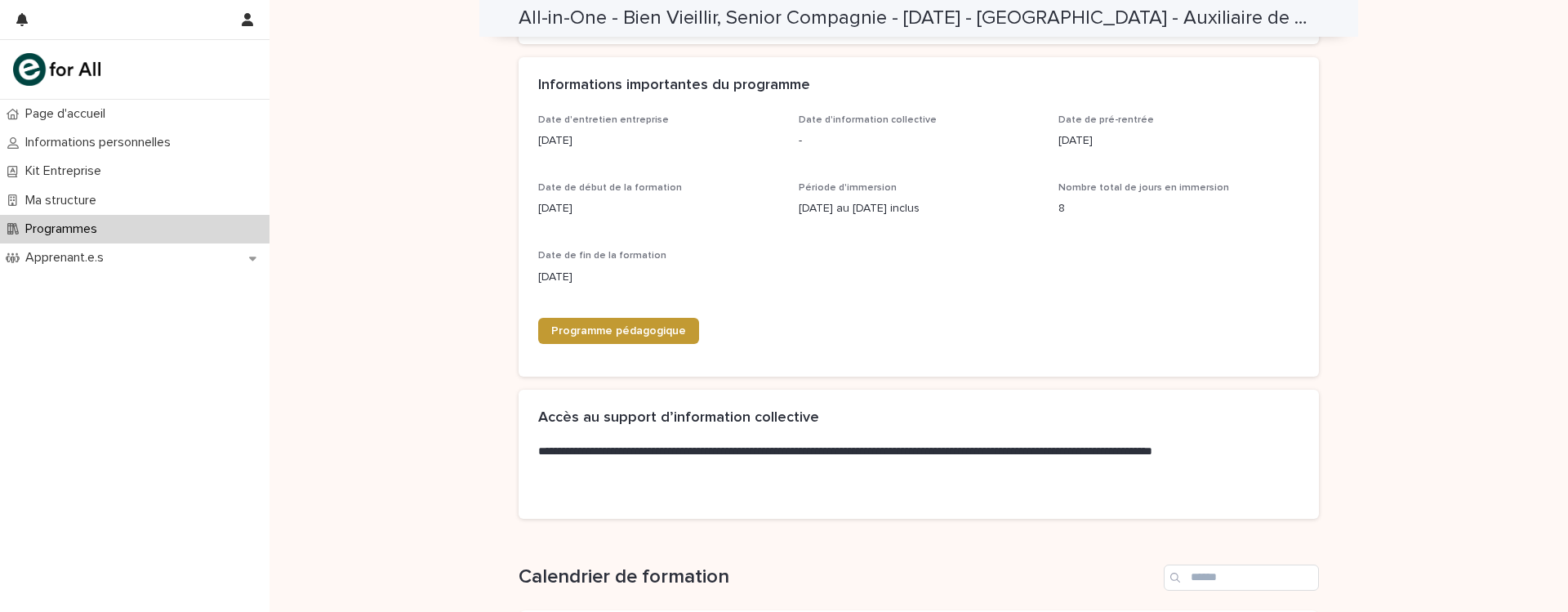
scroll to position [473, 0]
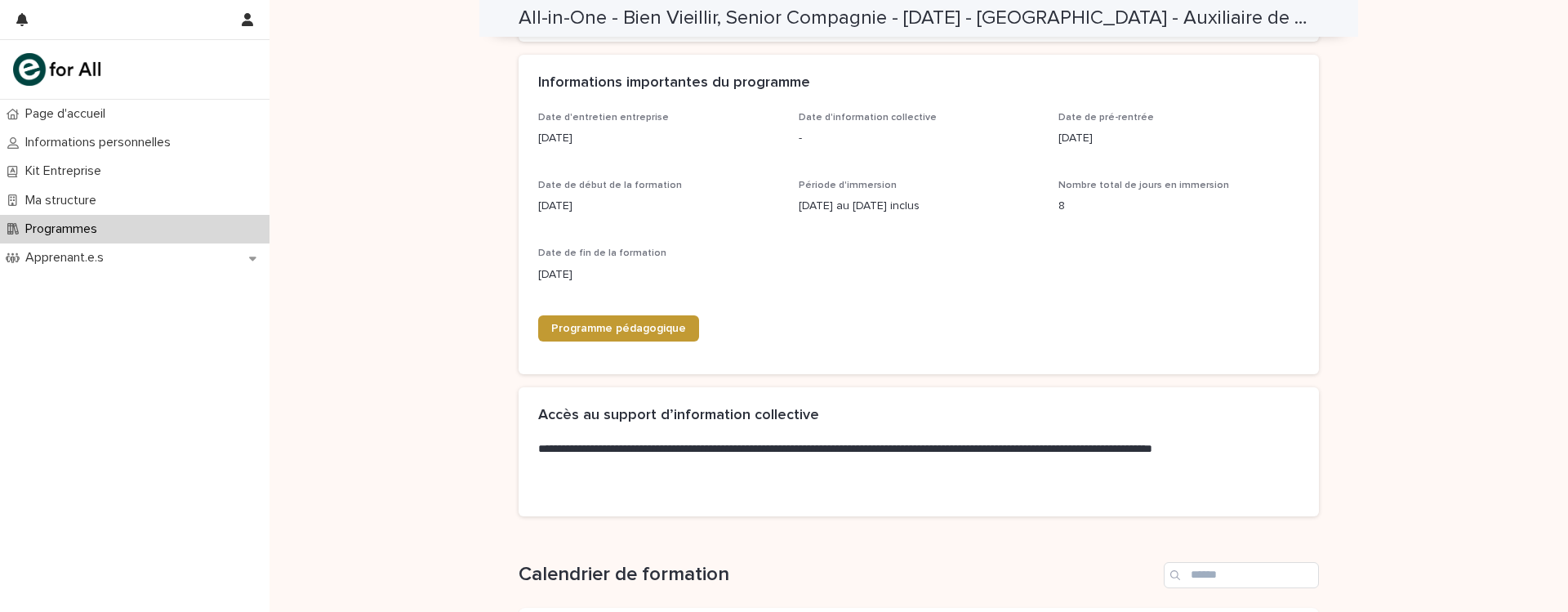
click at [467, 327] on div "Loading... Saving… Loading... Saving… All-in-One - Bien Vieillir, Senior Compag…" at bounding box center [918, 361] width 1298 height 1664
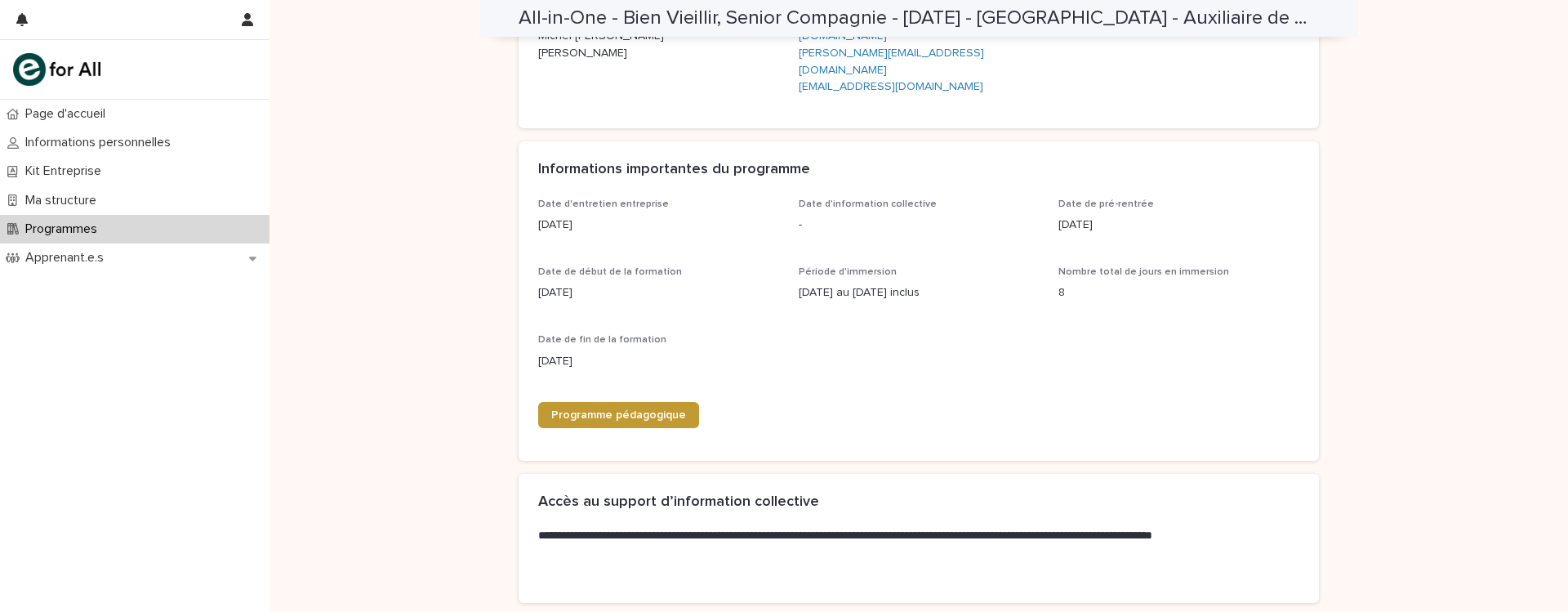
scroll to position [337, 0]
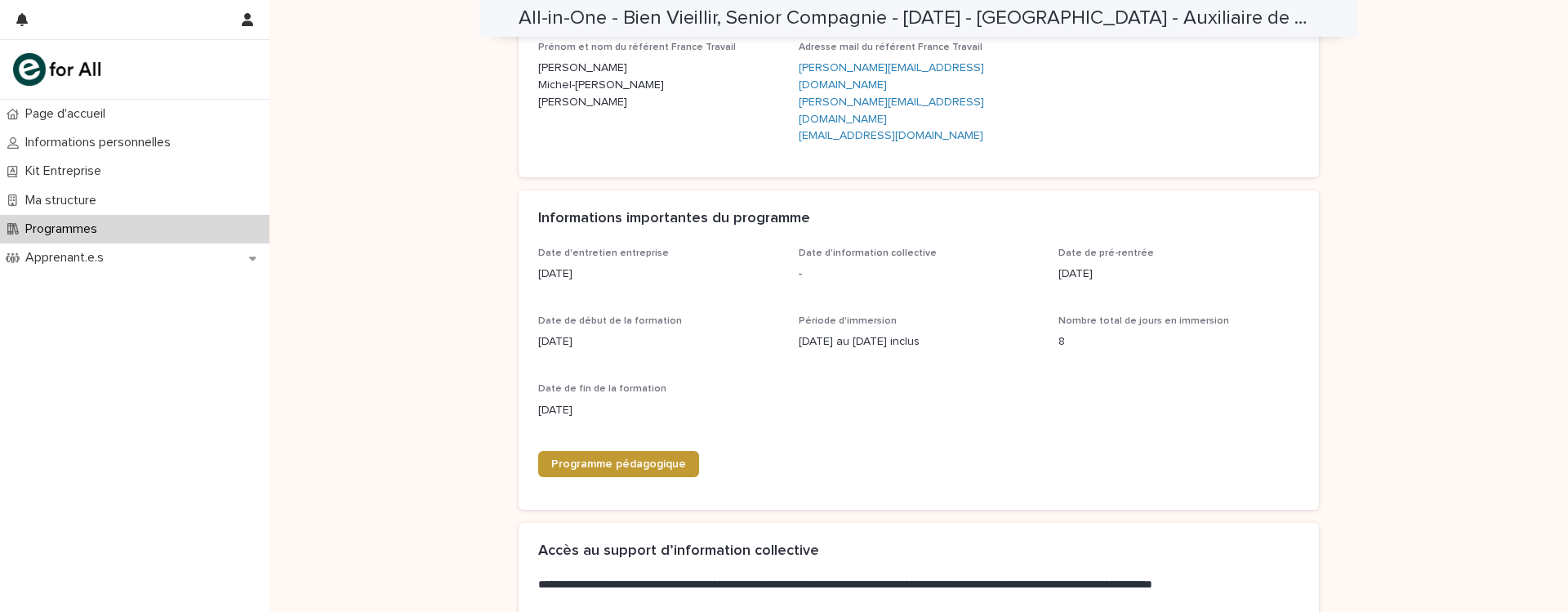
drag, startPoint x: 526, startPoint y: 236, endPoint x: 605, endPoint y: 241, distance: 79.2
click at [605, 248] on div "Date d'entretien entreprise 20/05/2025 Date d'information collective - Date de …" at bounding box center [918, 379] width 800 height 263
click at [605, 266] on p "[DATE]" at bounding box center [658, 274] width 241 height 17
drag, startPoint x: 605, startPoint y: 241, endPoint x: 518, endPoint y: 215, distance: 90.8
click at [519, 248] on div "Date d'entretien entreprise 20/05/2025 Date d'information collective - Date de …" at bounding box center [918, 379] width 800 height 263
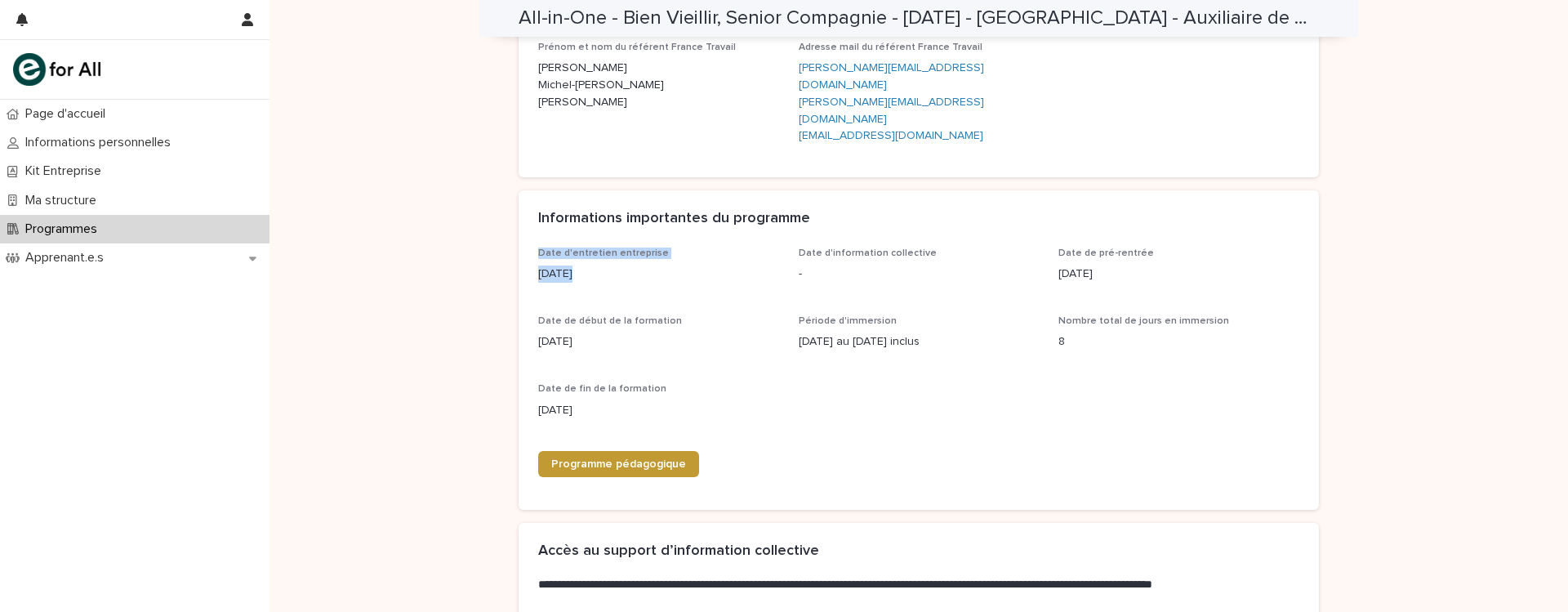
click at [519, 248] on div "Date d'entretien entreprise 20/05/2025 Date d'information collective - Date de …" at bounding box center [918, 379] width 800 height 263
drag, startPoint x: 518, startPoint y: 215, endPoint x: 659, endPoint y: 248, distance: 144.8
click at [659, 248] on div "Date d'entretien entreprise 20/05/2025 Date d'information collective - Date de …" at bounding box center [918, 379] width 800 height 263
click at [659, 266] on p "[DATE]" at bounding box center [658, 274] width 241 height 17
click at [491, 297] on div "Loading... Saving… Loading... Saving… All-in-One - Bien Vieillir, Senior Compag…" at bounding box center [918, 496] width 1298 height 1664
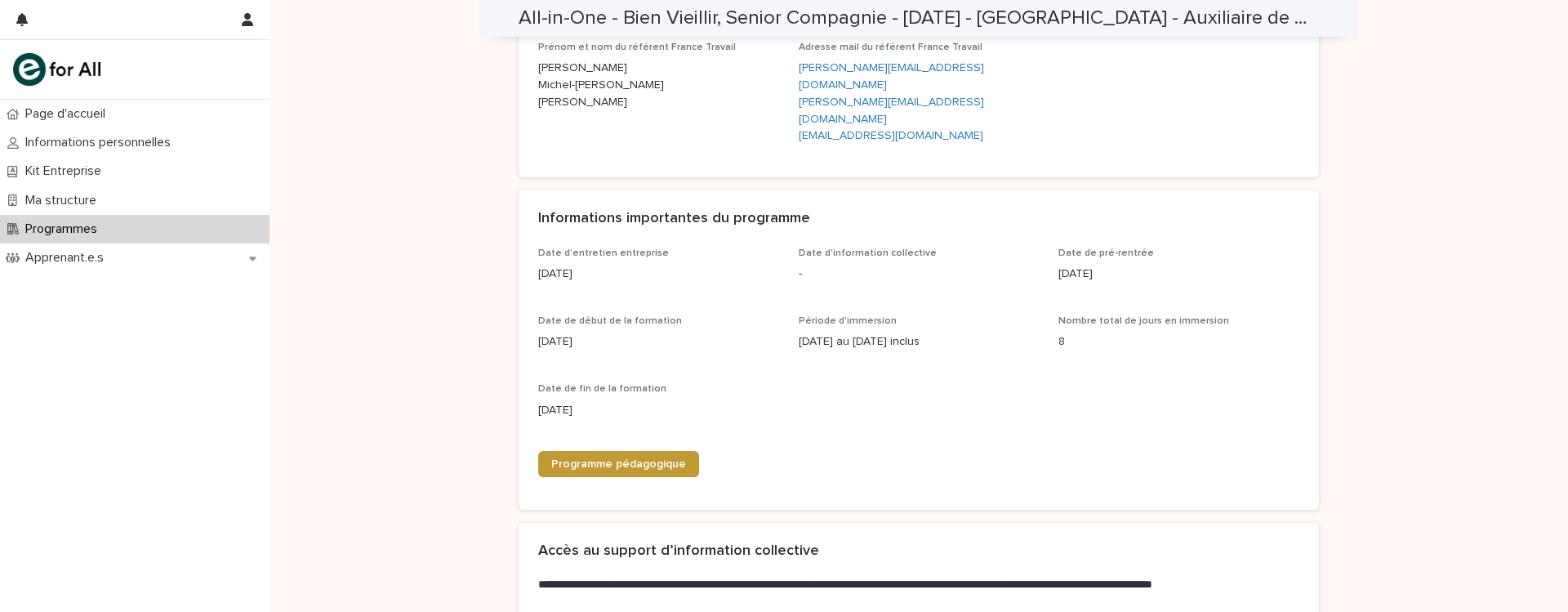
scroll to position [342, 0]
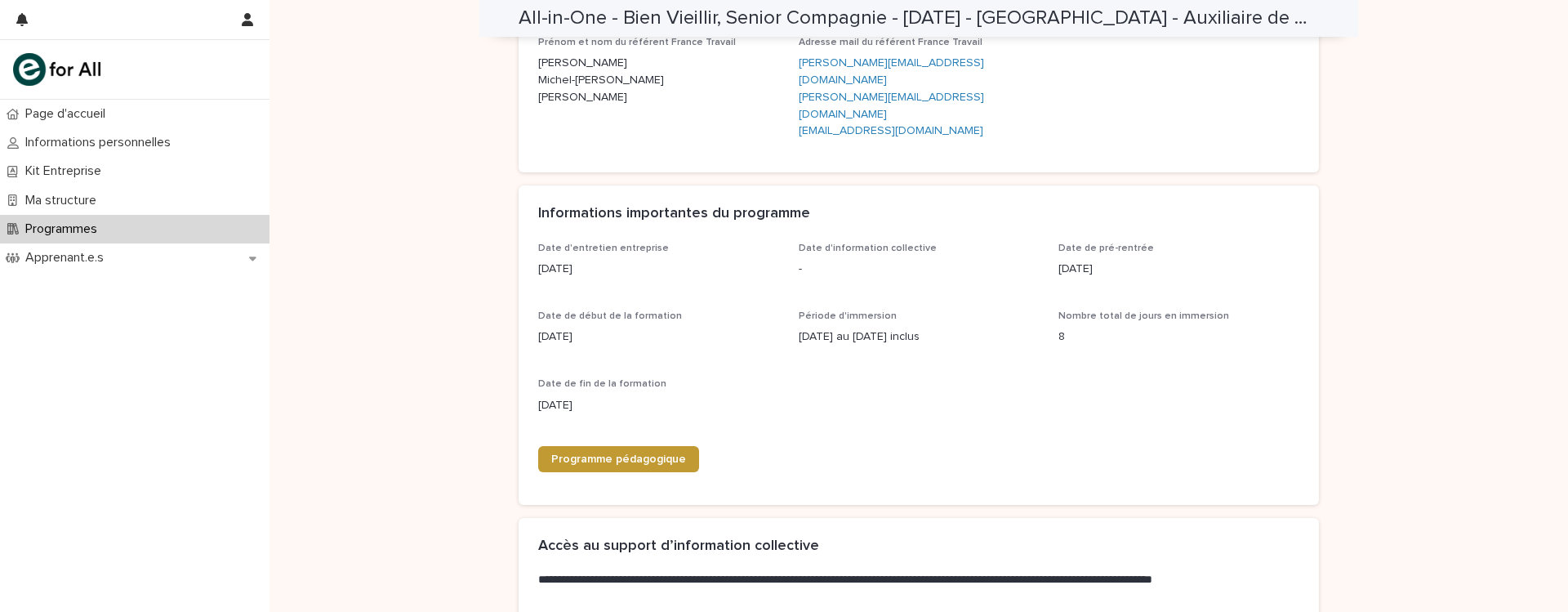
click at [415, 355] on div "Loading... Saving… Loading... Saving… All-in-One - Bien Vieillir, Senior Compag…" at bounding box center [918, 491] width 1298 height 1664
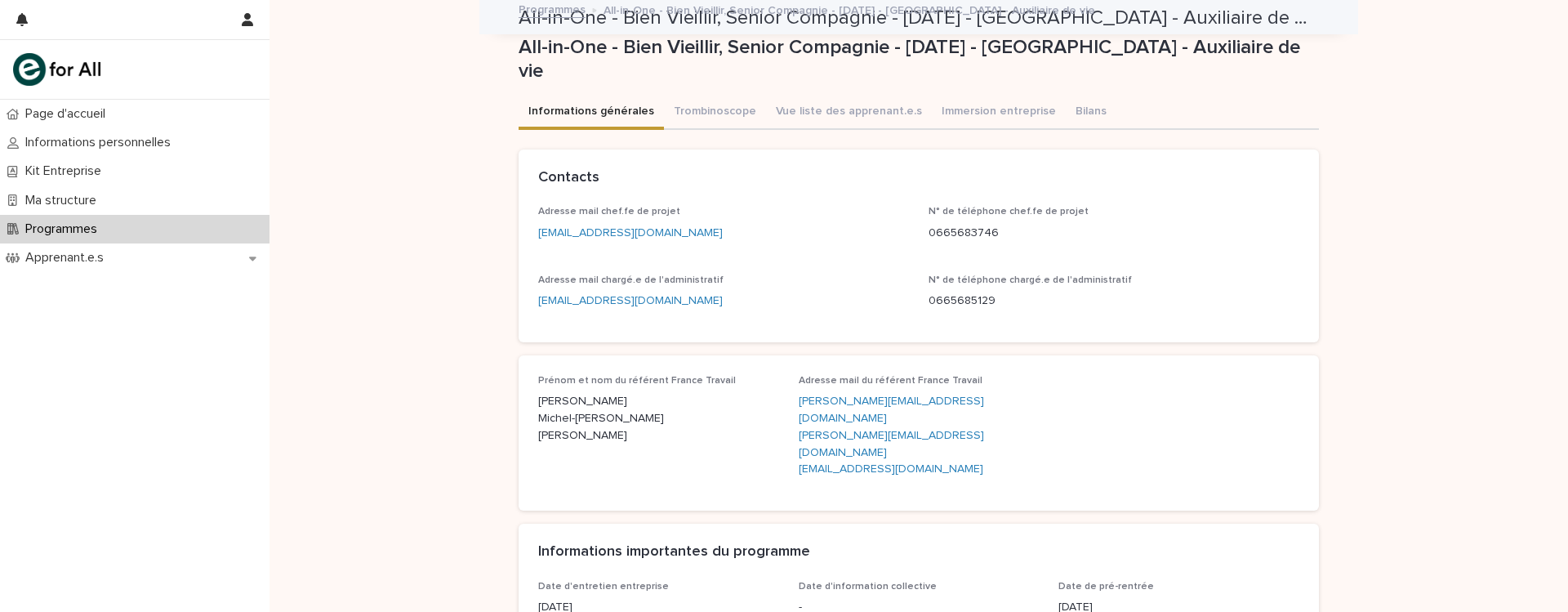
scroll to position [0, 0]
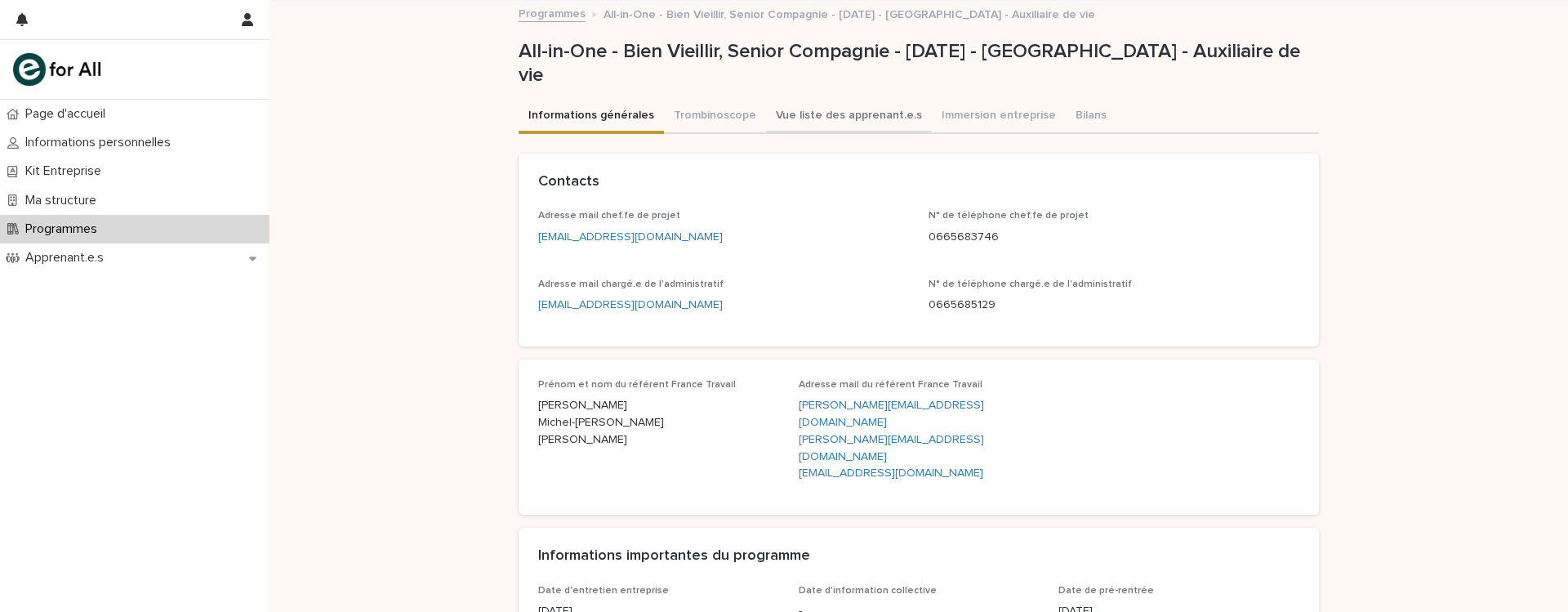
click at [827, 122] on button "Vue liste des apprenant.e.s" at bounding box center [848, 117] width 166 height 34
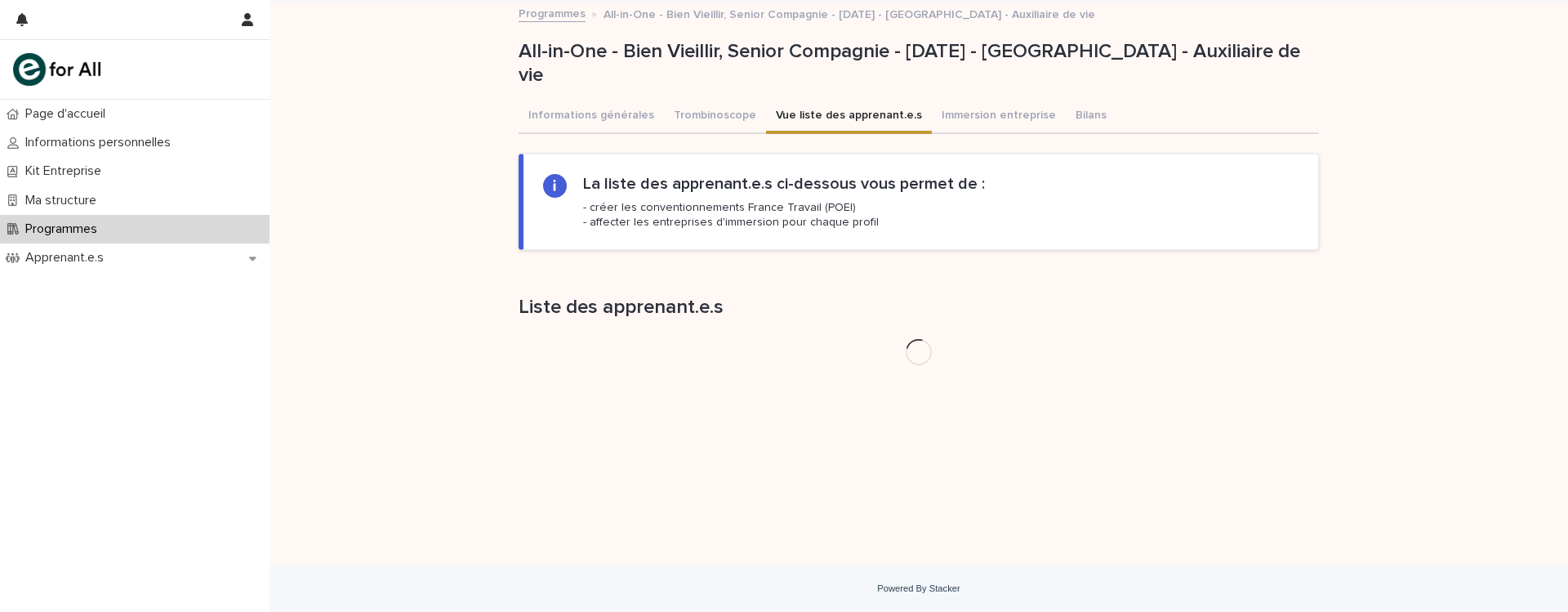
click at [460, 295] on div "Loading... Saving… Loading... Saving… All-in-One - Bien Vieillir, Senior Compag…" at bounding box center [918, 284] width 1298 height 564
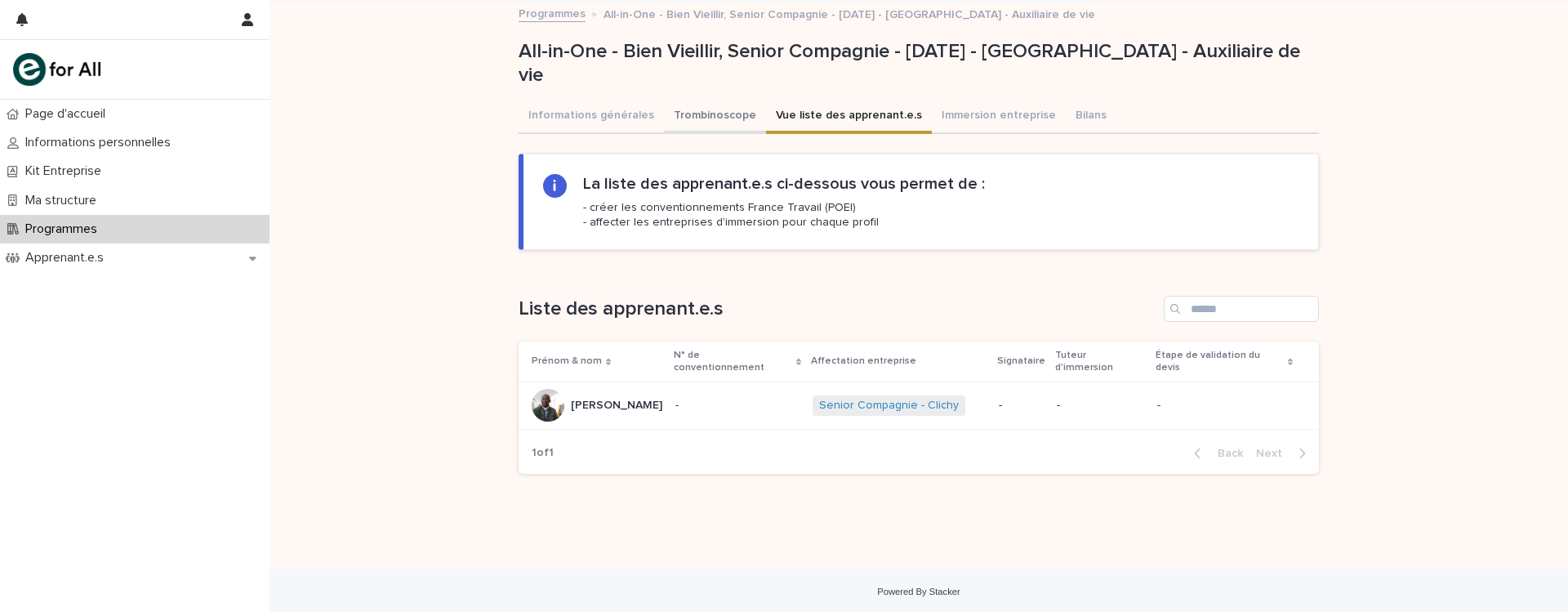
click at [668, 109] on button "Trombinoscope" at bounding box center [715, 117] width 102 height 34
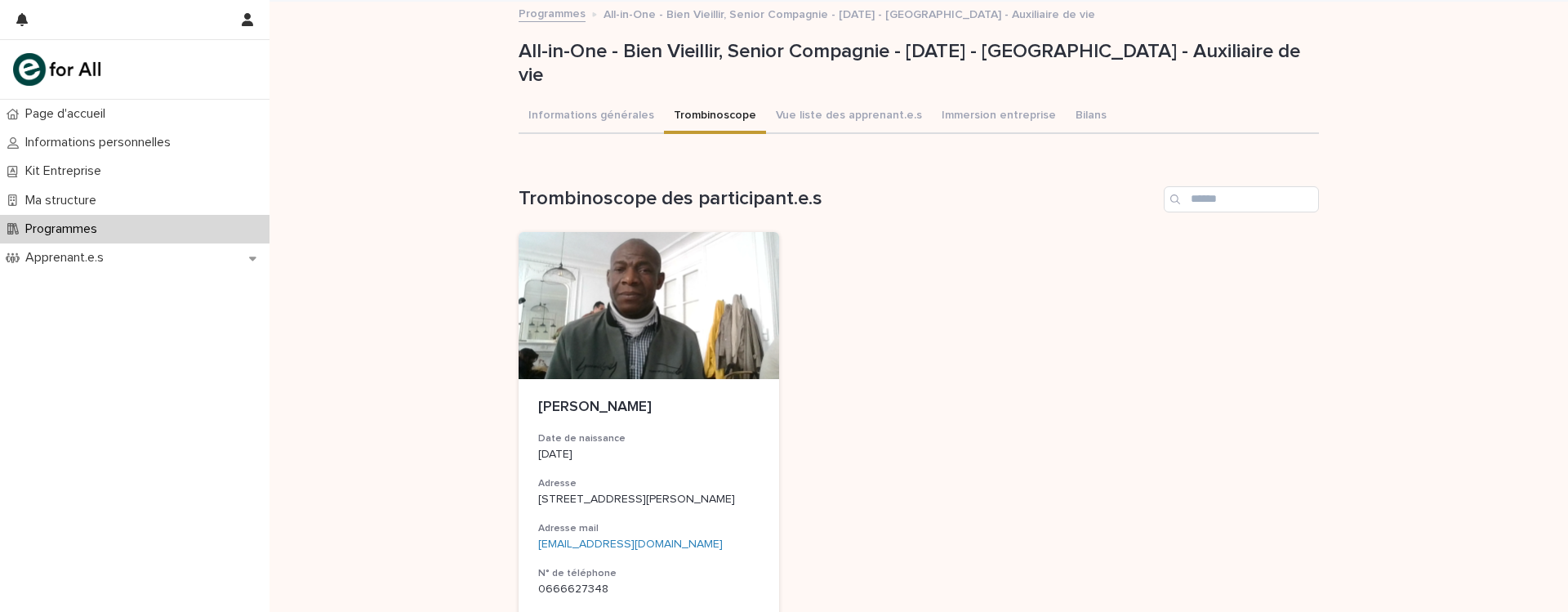
click at [449, 215] on div "Loading... Saving… Loading... Saving… All-in-One - Bien Vieillir, Senior Compag…" at bounding box center [918, 425] width 1298 height 846
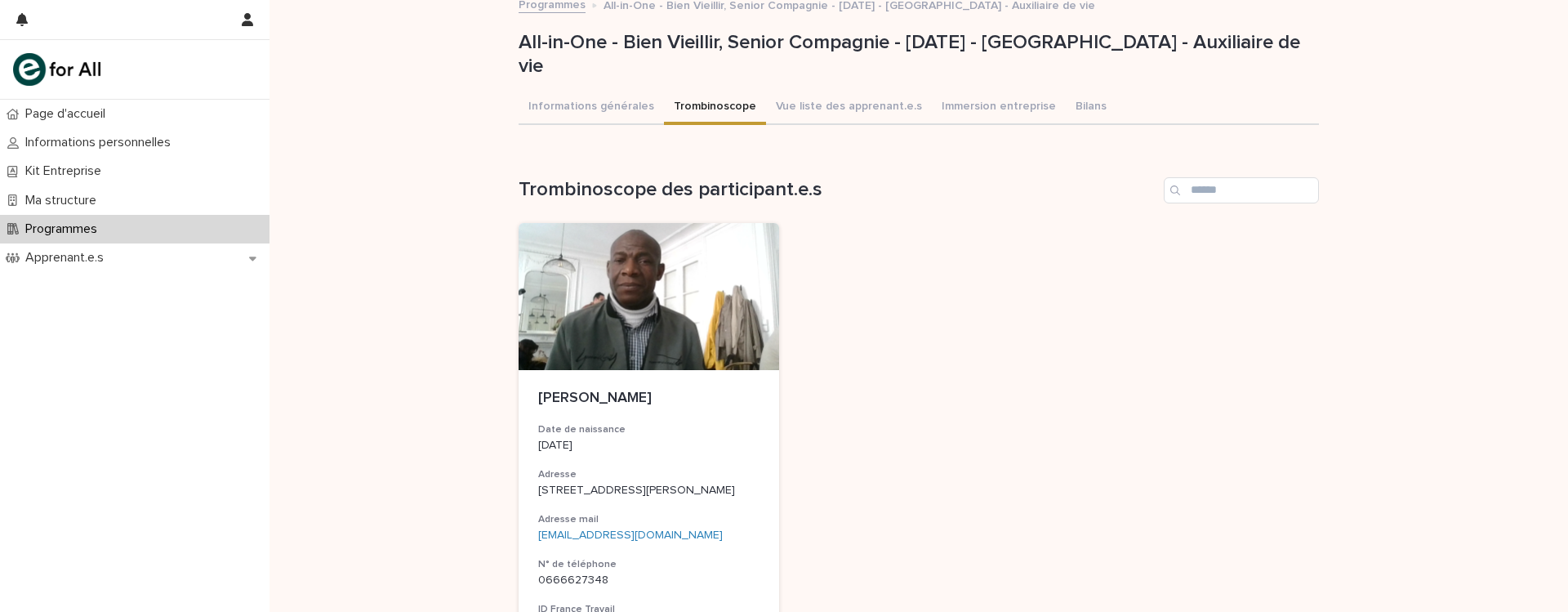
scroll to position [12, 0]
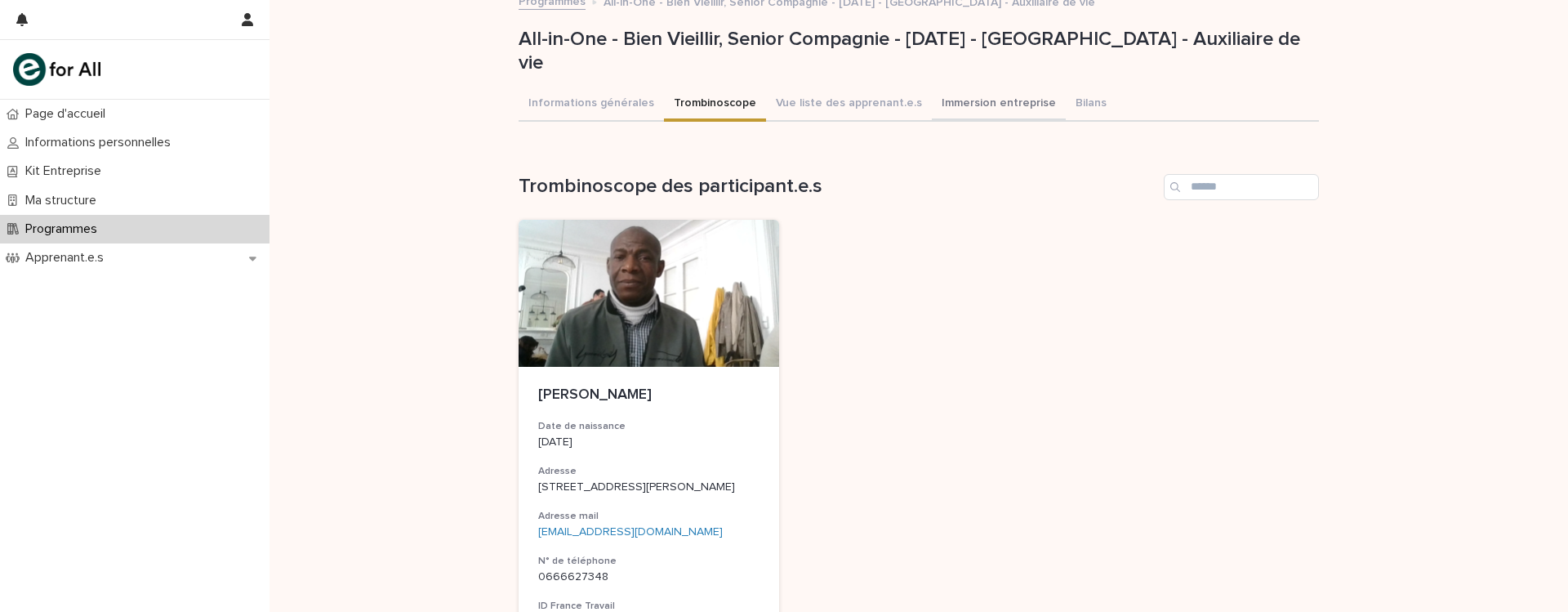
click at [972, 103] on button "Immersion entreprise" at bounding box center [998, 104] width 134 height 34
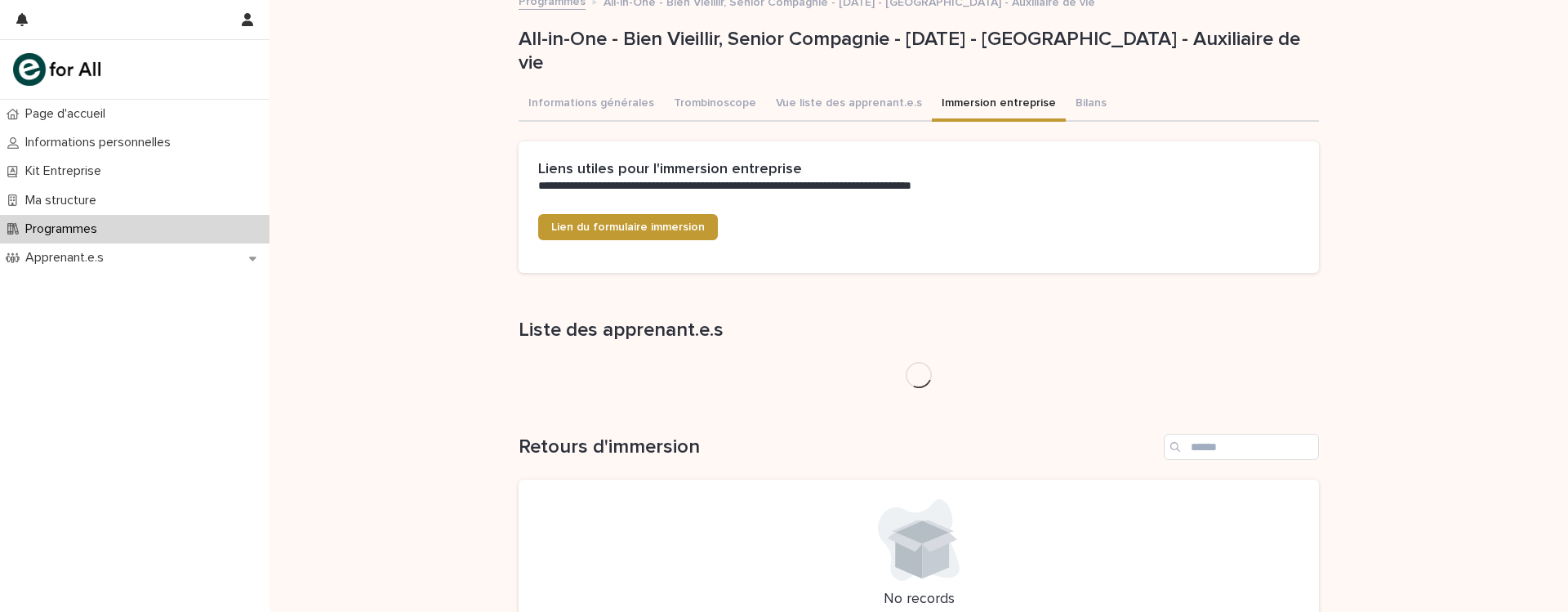
click at [444, 232] on div "**********" at bounding box center [918, 375] width 1298 height 773
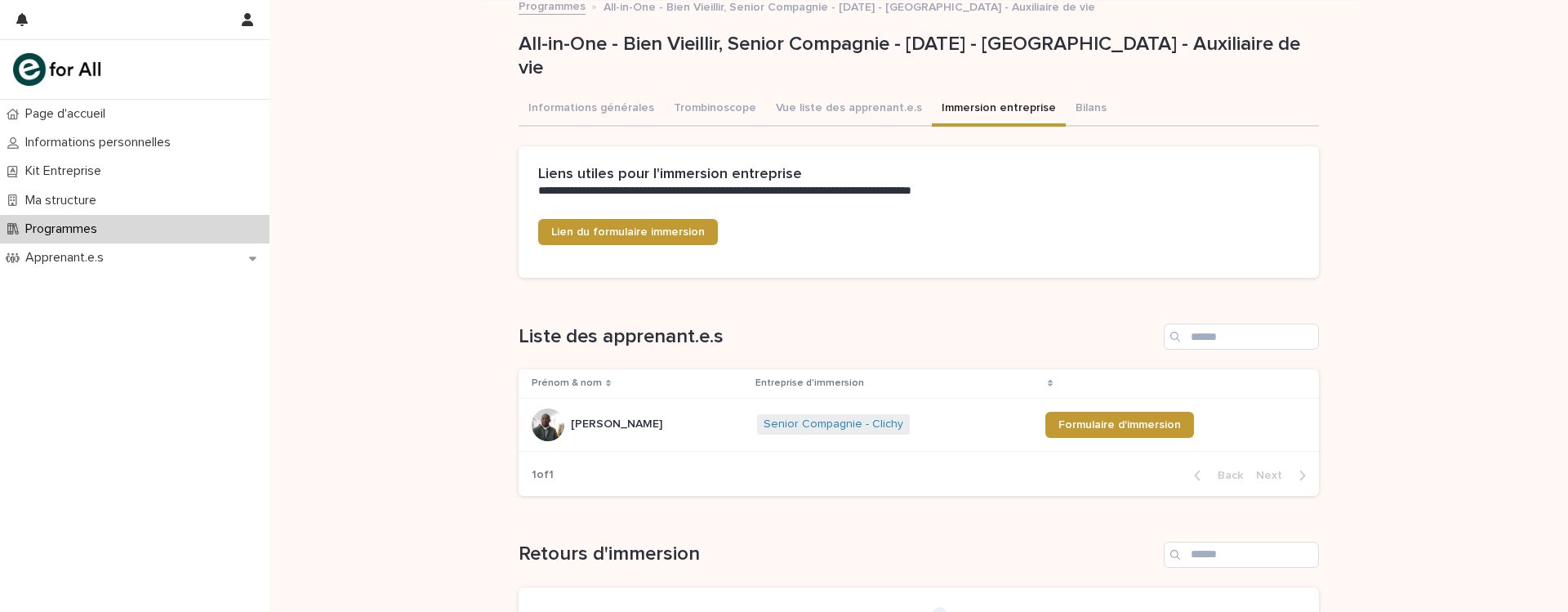
scroll to position [4, 0]
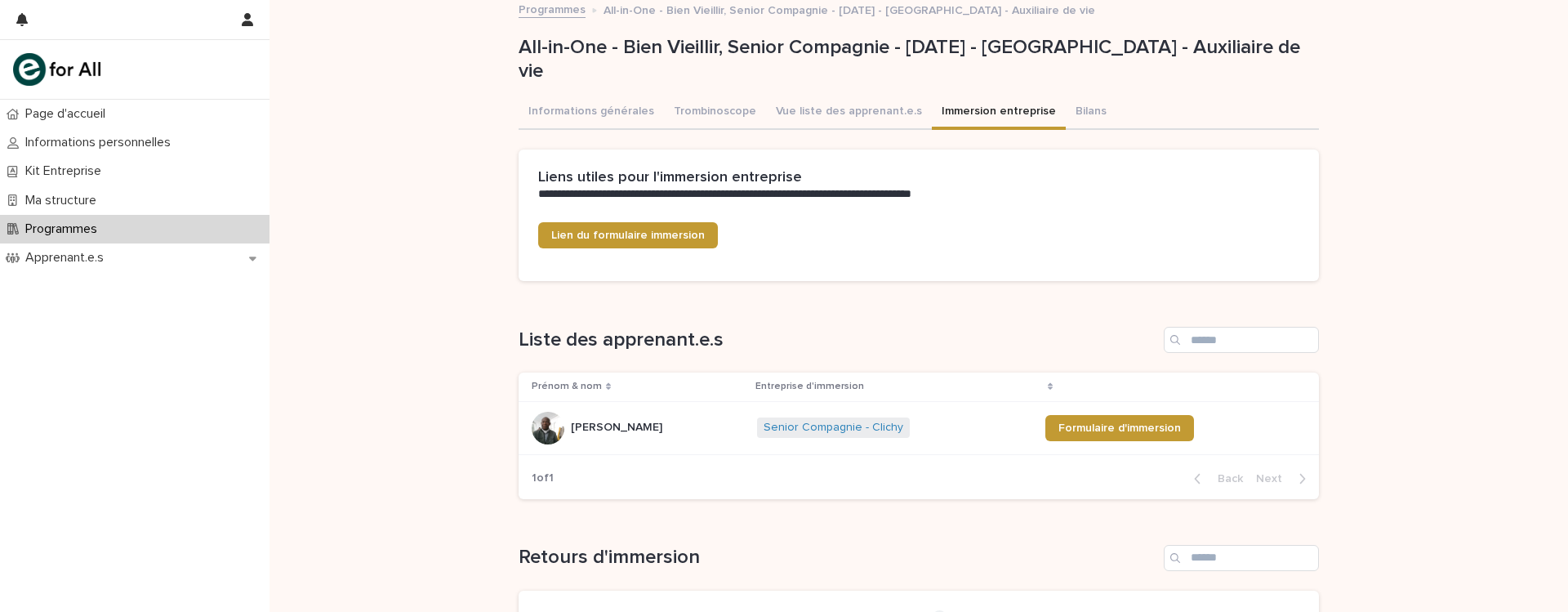
click at [409, 311] on div "**********" at bounding box center [918, 435] width 1298 height 875
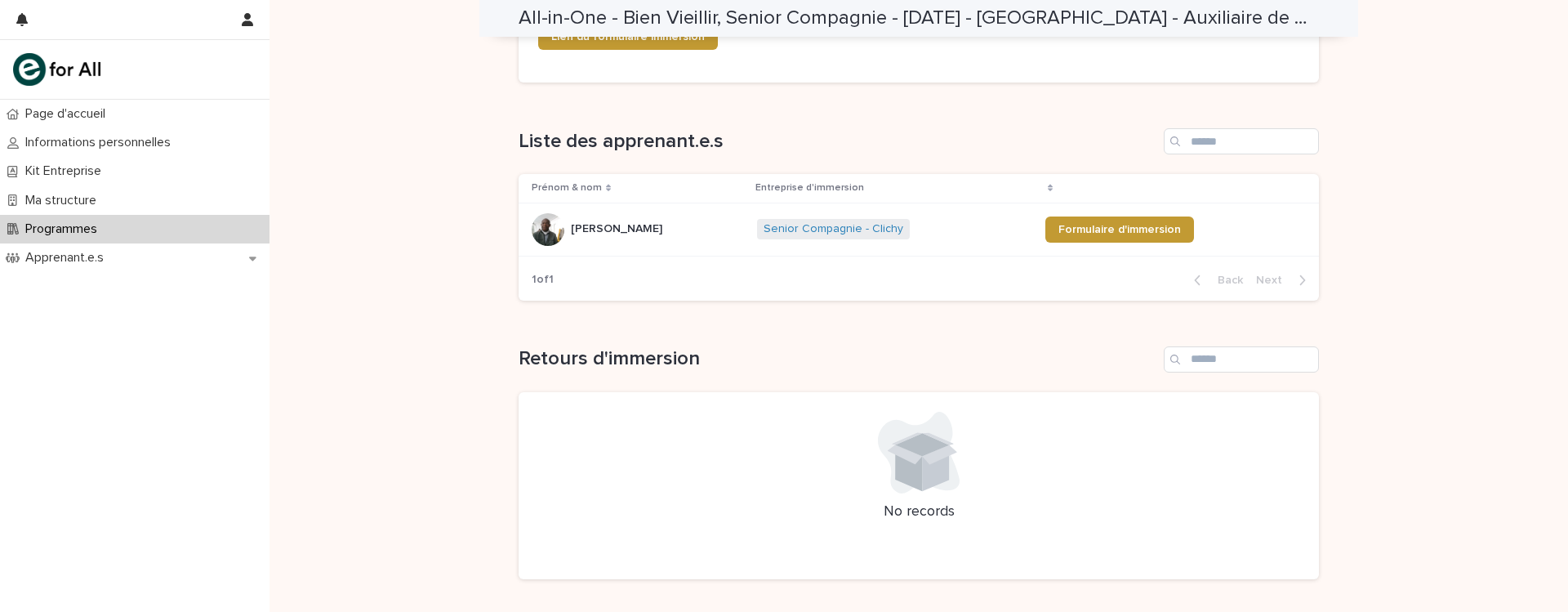
scroll to position [205, 0]
drag, startPoint x: 1102, startPoint y: 373, endPoint x: 855, endPoint y: 442, distance: 256.5
click at [855, 442] on div at bounding box center [918, 450] width 762 height 82
click at [490, 428] on div "**********" at bounding box center [918, 234] width 1298 height 875
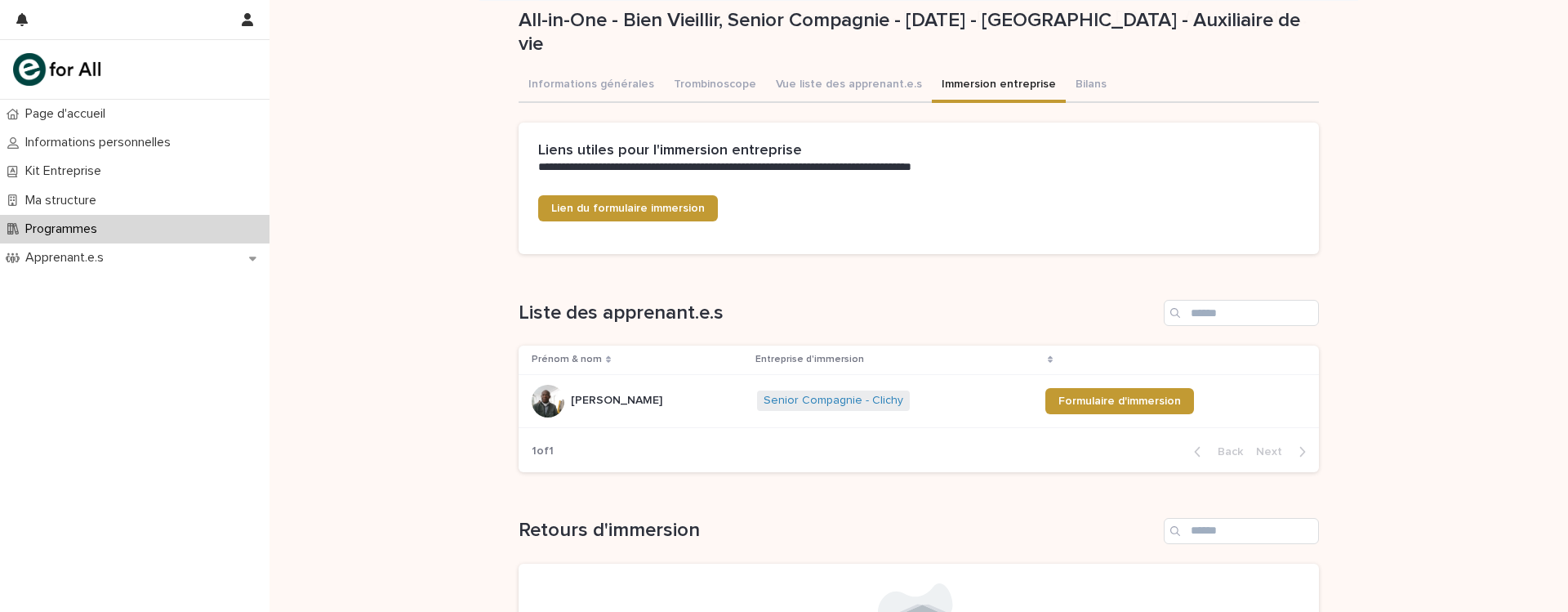
scroll to position [140, 0]
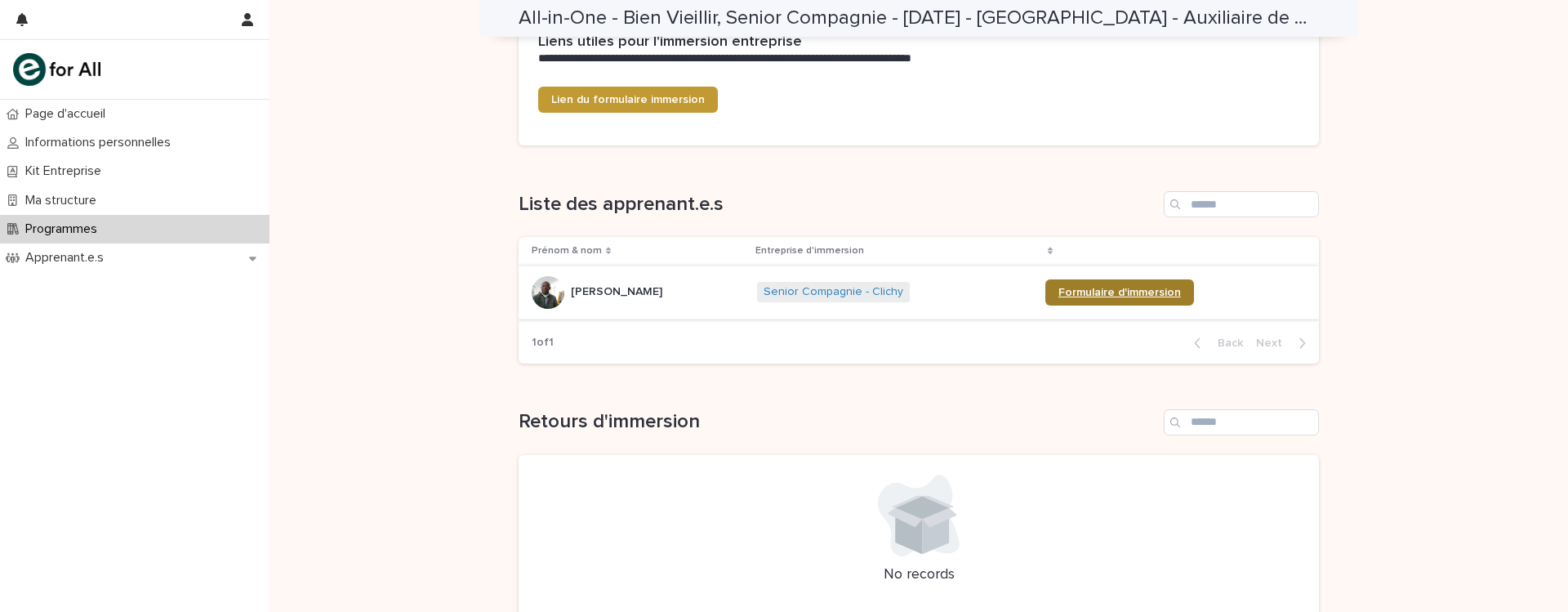
click at [1069, 283] on link "Formulaire d'immersion" at bounding box center [1119, 292] width 149 height 26
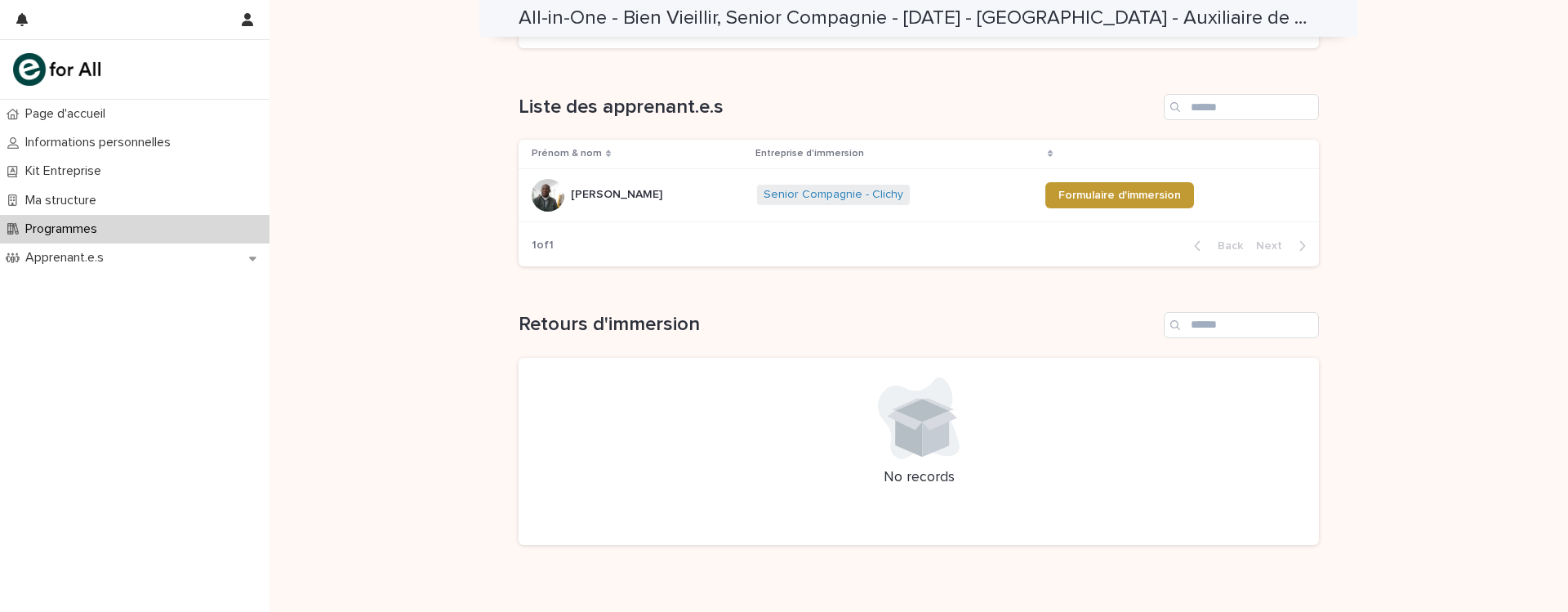
scroll to position [0, 0]
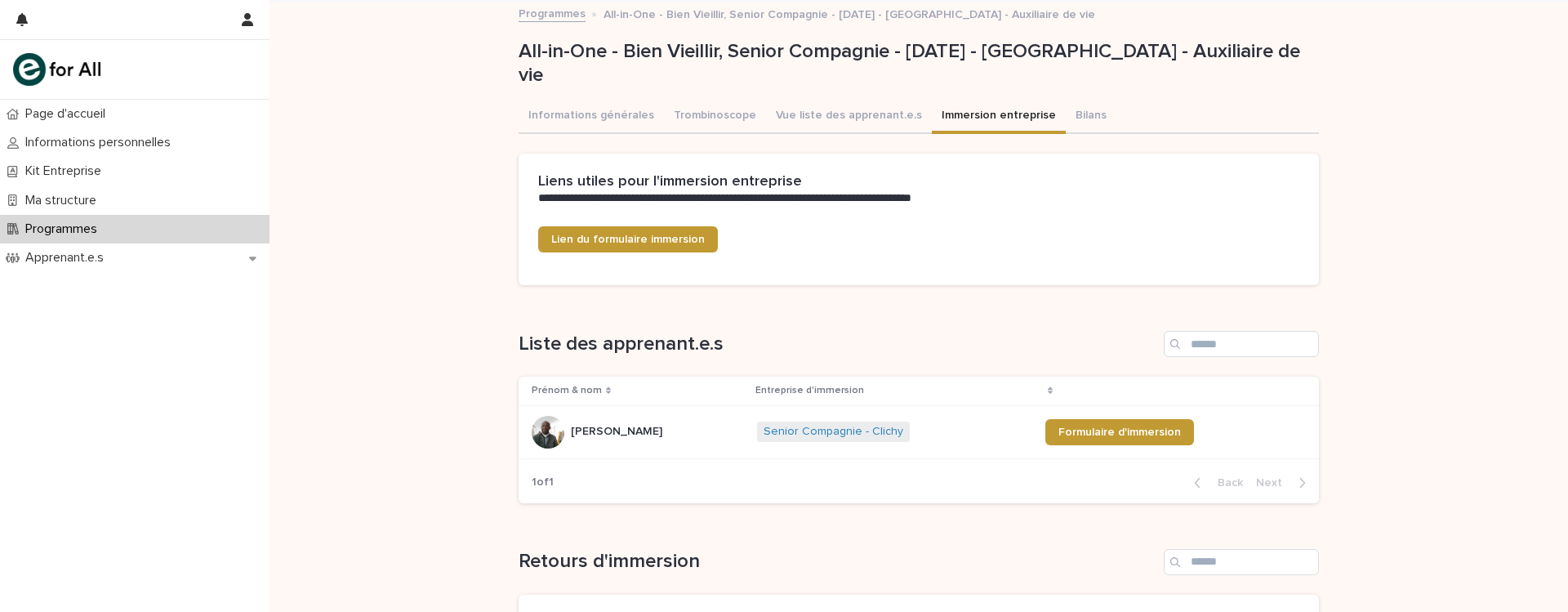
click at [137, 237] on div "Programmes" at bounding box center [135, 229] width 270 height 29
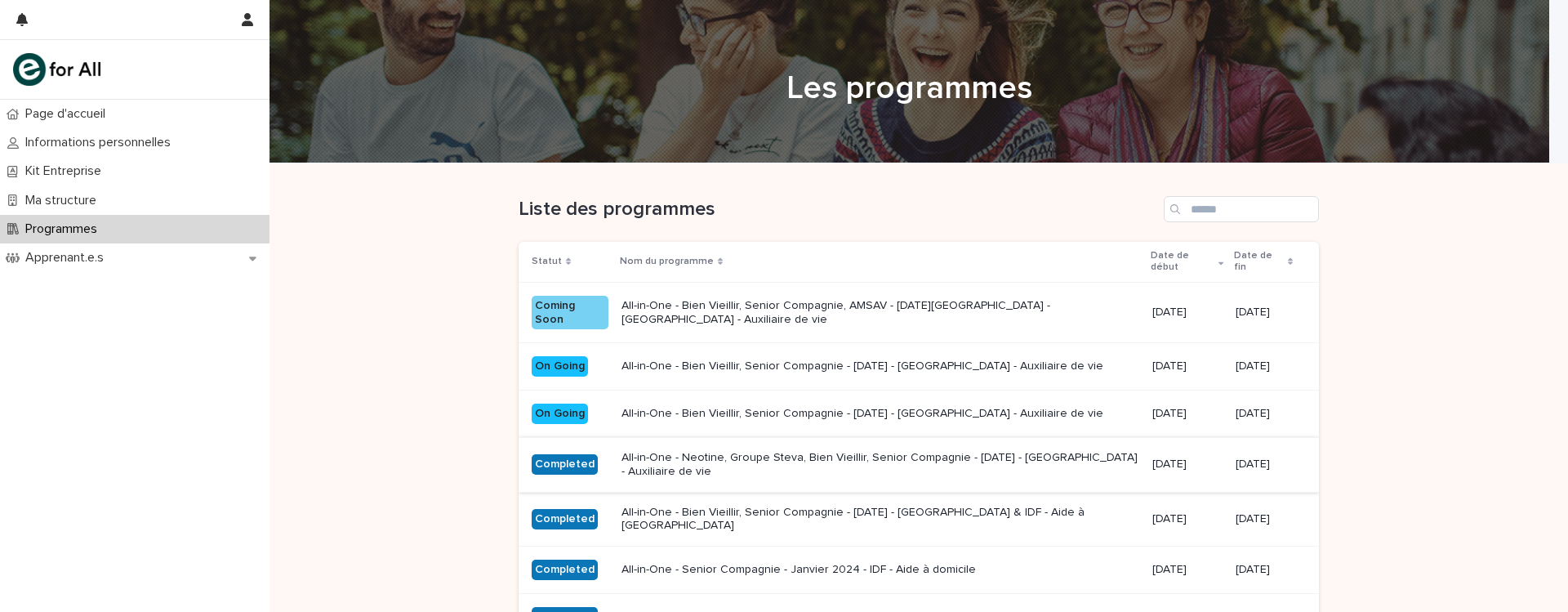
drag, startPoint x: 801, startPoint y: 412, endPoint x: 809, endPoint y: 490, distance: 78.4
click at [809, 490] on tbody "Coming Soon All-in-One - Bien Vieillir, Senior Compagnie, AMSAV - 22 - Août 202…" at bounding box center [918, 461] width 800 height 359
click at [818, 460] on p "All-in-One - Neotine, Groupe Steva, Bien Vieillir, Senior Compagnie - [DATE] - …" at bounding box center [880, 465] width 518 height 28
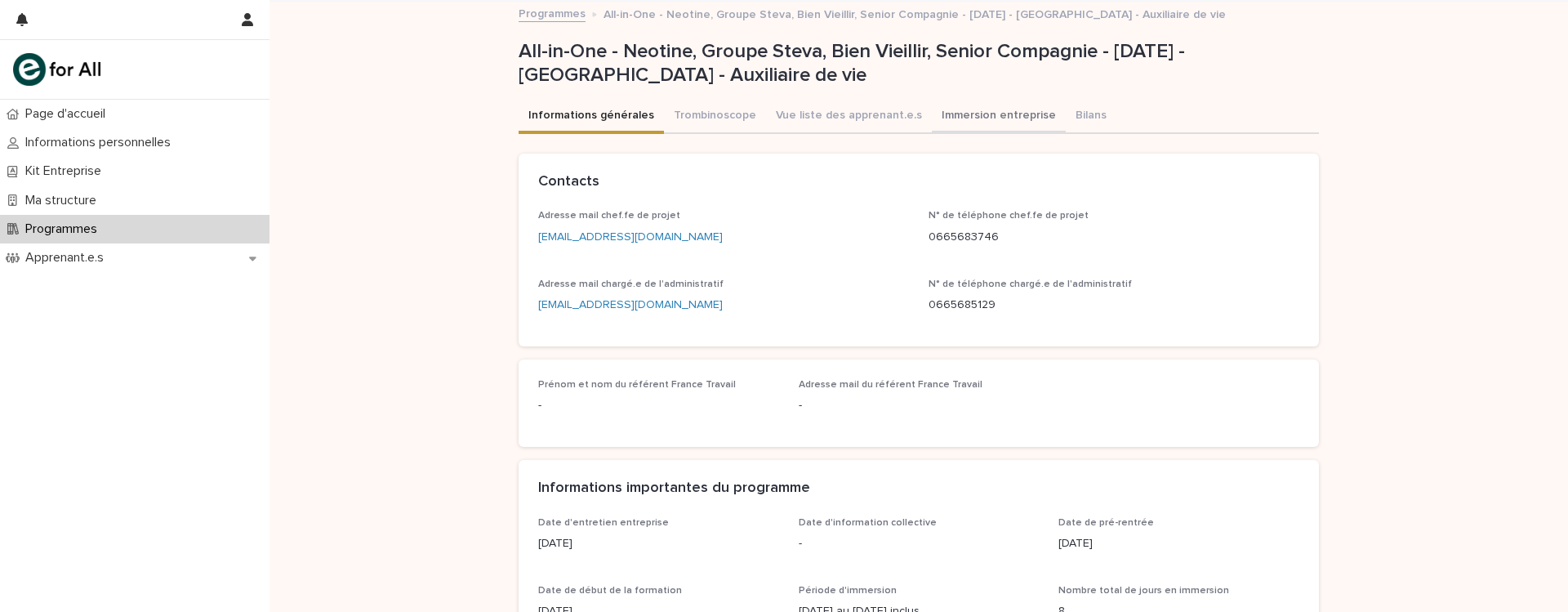
click at [988, 103] on button "Immersion entreprise" at bounding box center [998, 117] width 134 height 34
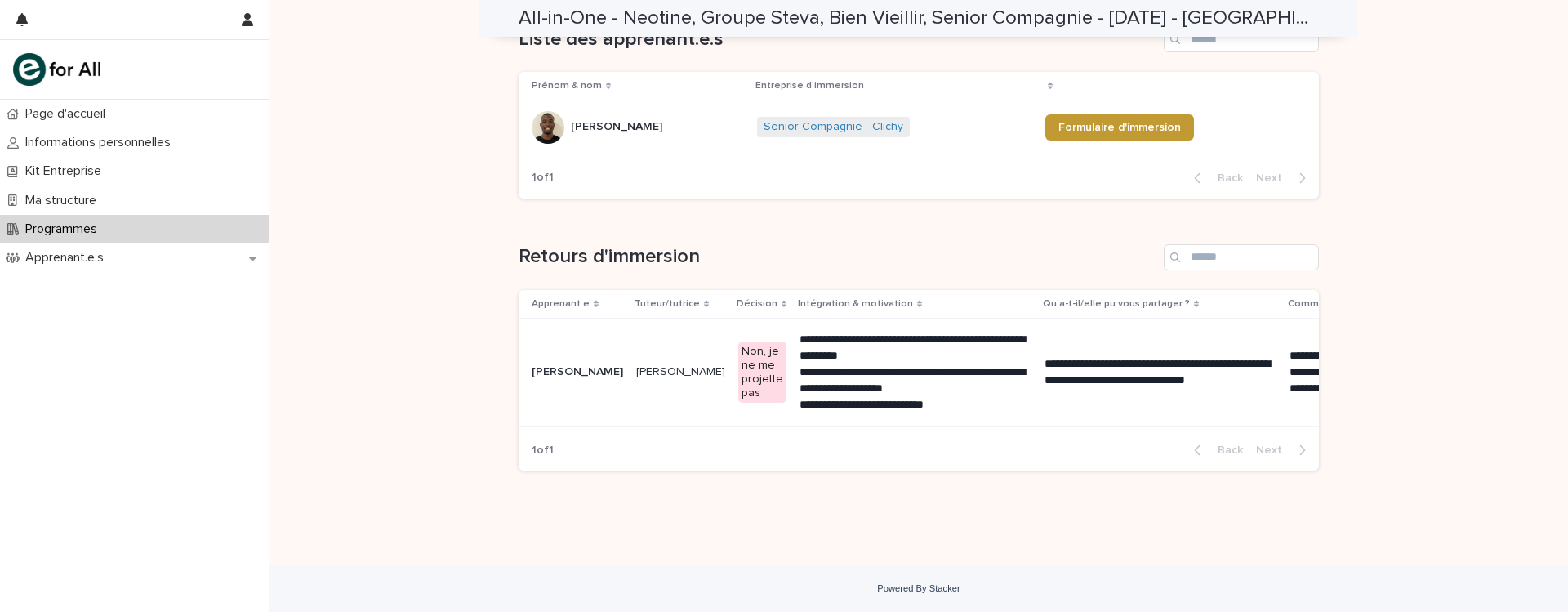
click at [935, 219] on div "**********" at bounding box center [918, 348] width 800 height 273
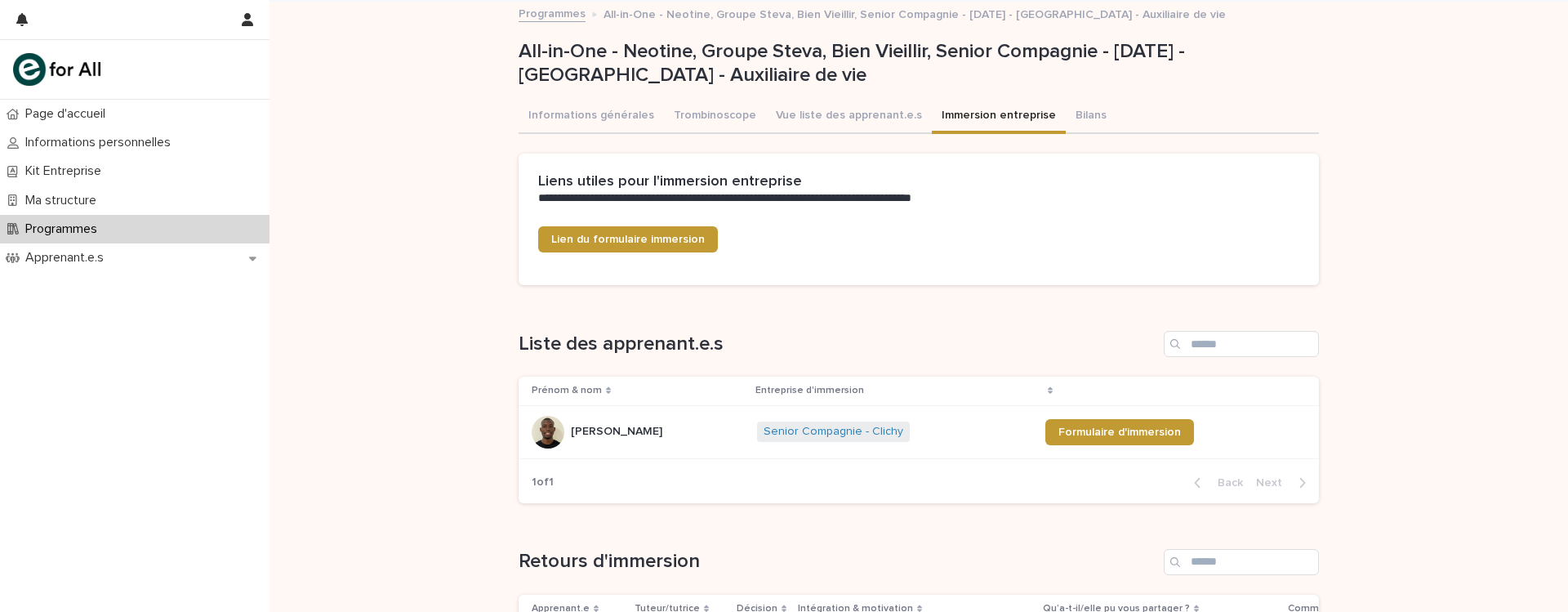
click at [622, 37] on div "All-in-One - Neotine, Groupe Steva, Bien Vieillir, Senior Compagnie - [DATE] - …" at bounding box center [915, 62] width 793 height 51
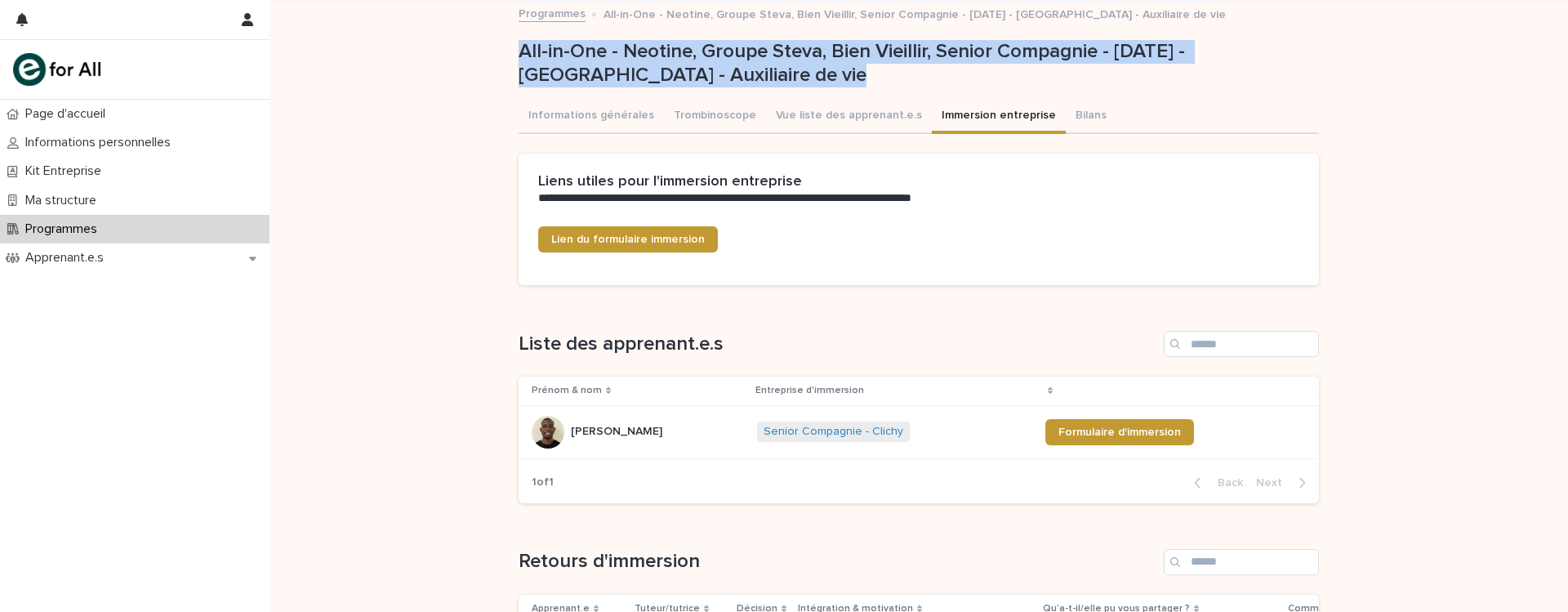
click at [622, 37] on div "All-in-One - Neotine, Groupe Steva, Bien Vieillir, Senior Compagnie - [DATE] - …" at bounding box center [915, 62] width 793 height 51
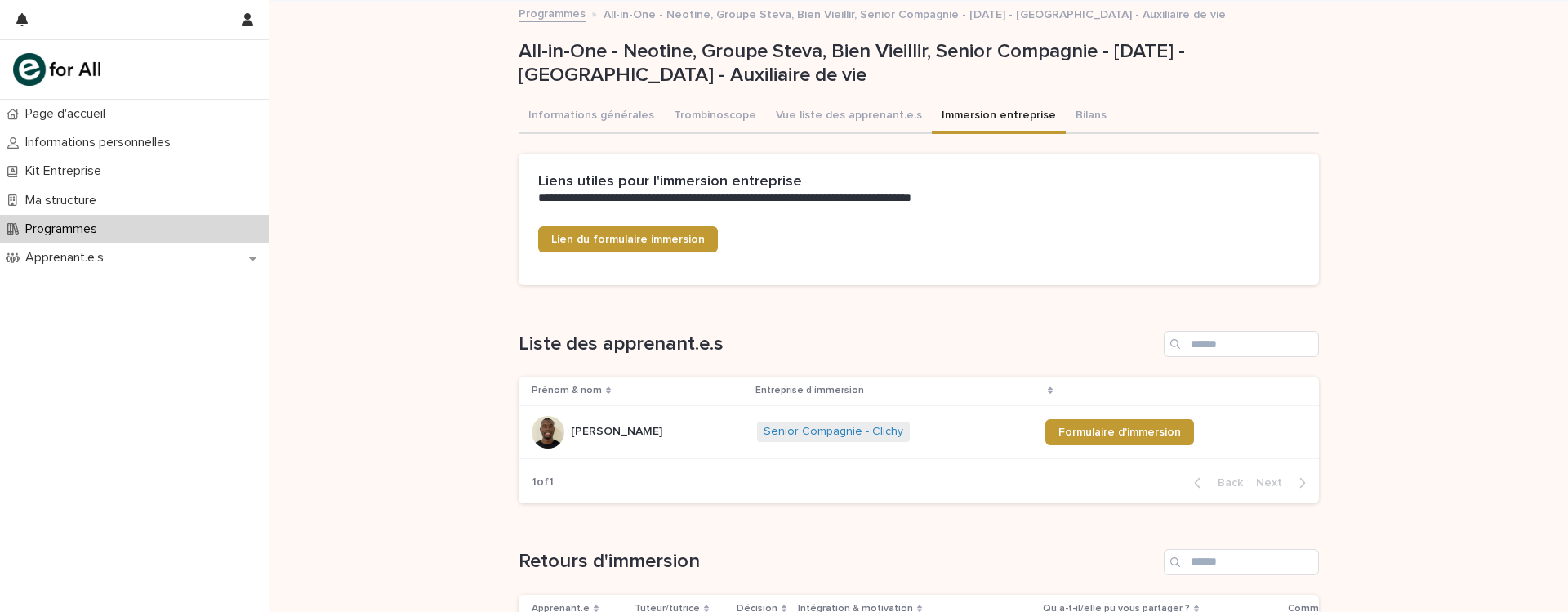
click at [476, 172] on div "**********" at bounding box center [918, 436] width 1298 height 869
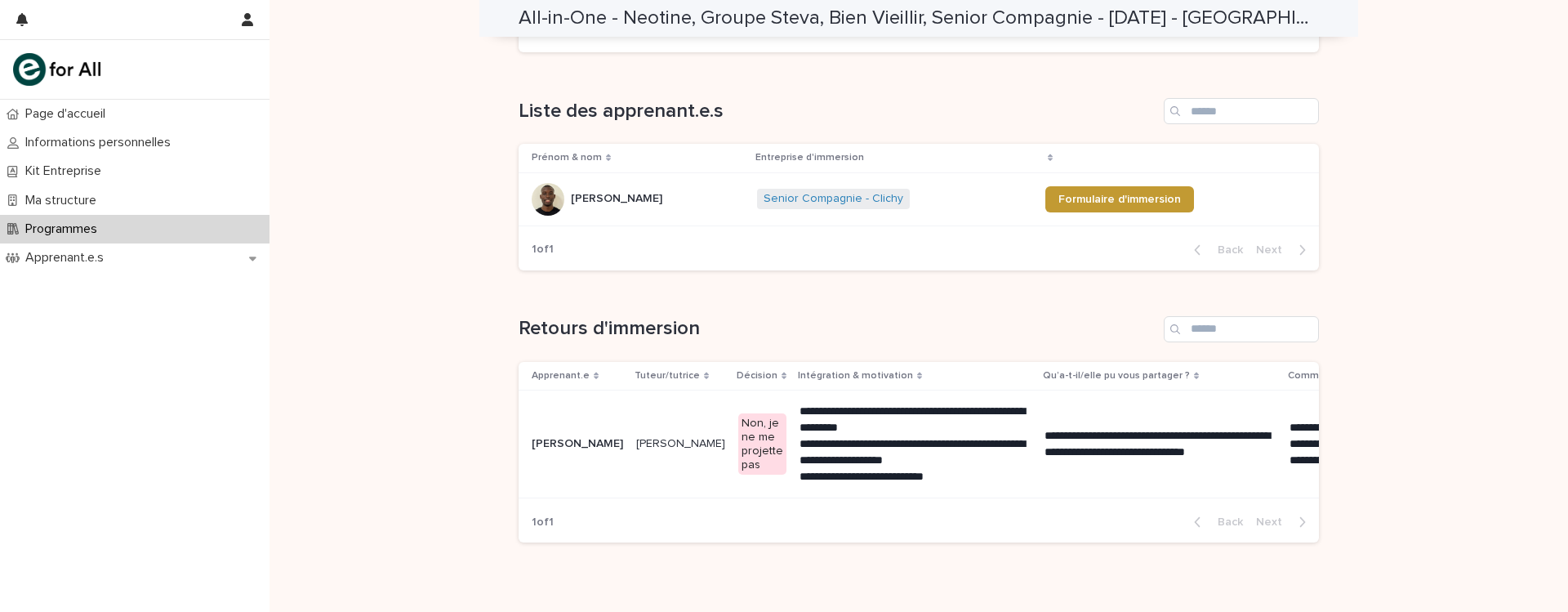
click at [582, 437] on p "[PERSON_NAME]" at bounding box center [578, 444] width 92 height 14
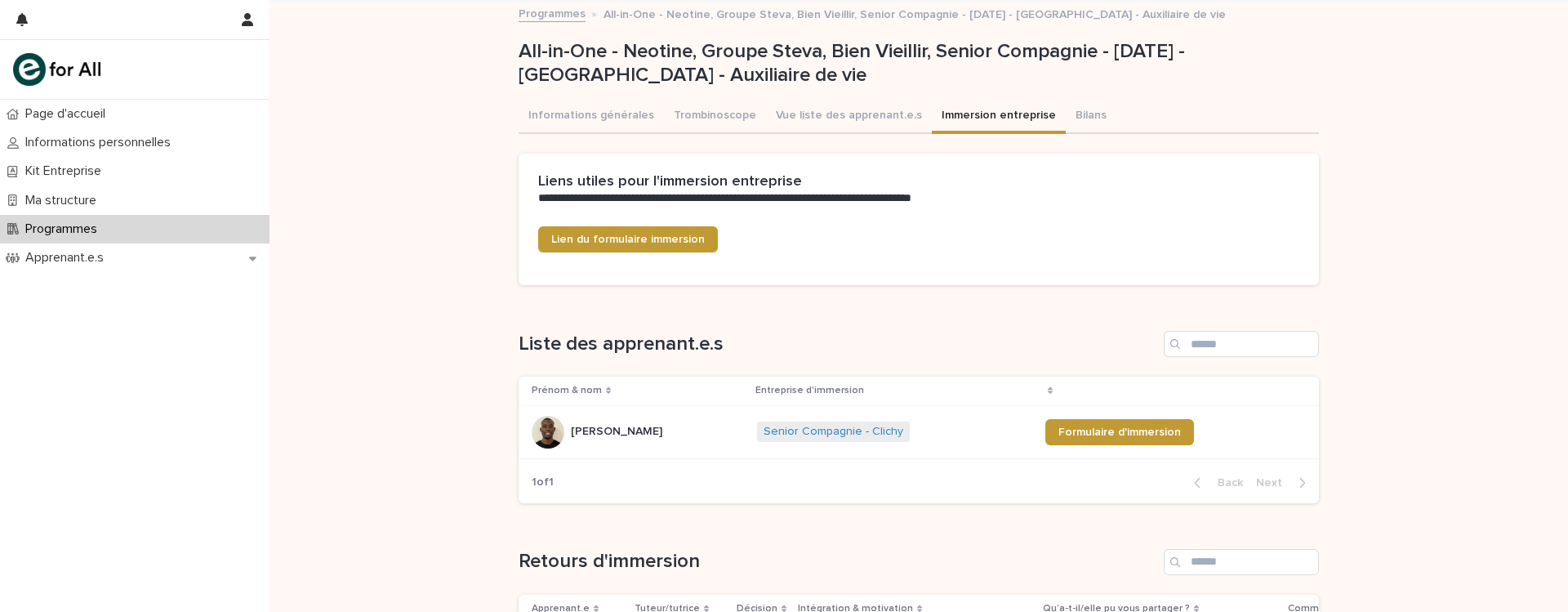
click at [381, 382] on div "**********" at bounding box center [918, 436] width 1298 height 869
click at [1073, 110] on button "Bilans" at bounding box center [1090, 117] width 51 height 34
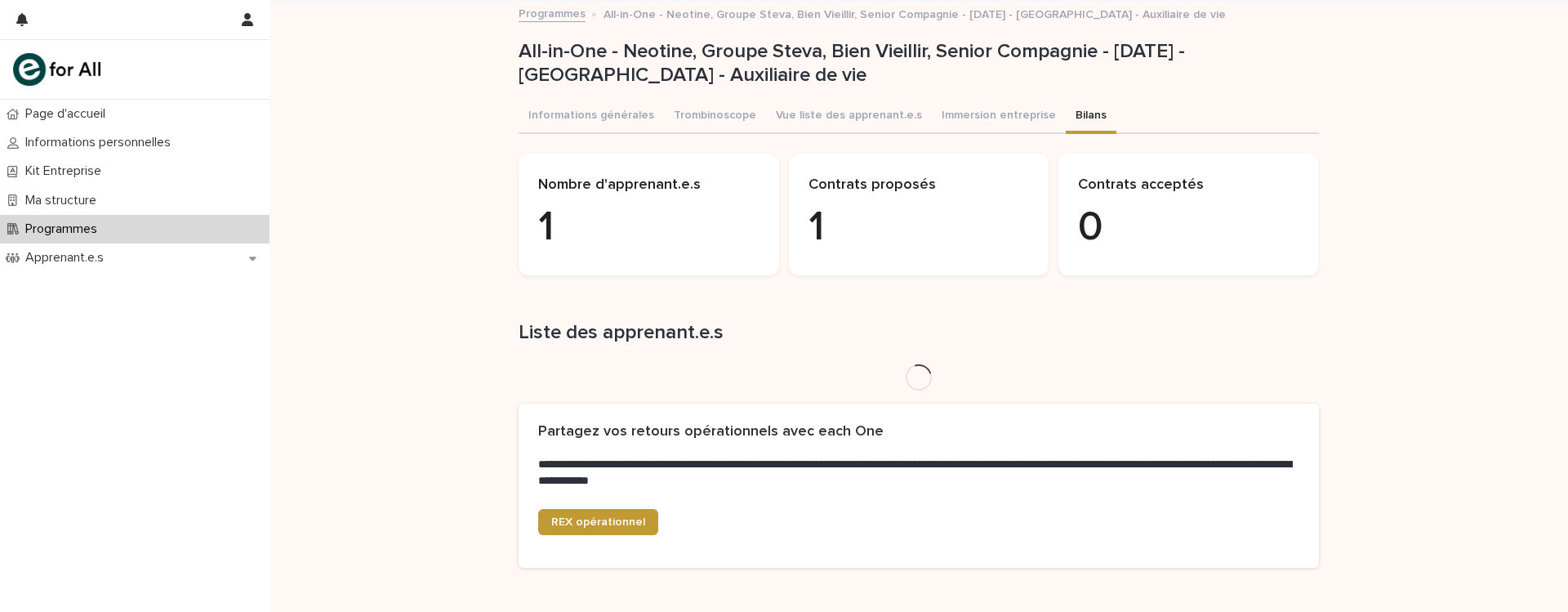
click at [442, 194] on div "Loading... Saving… Loading... Saving… All-in-One - Neotine, Groupe Steva, Bien …" at bounding box center [918, 332] width 1298 height 661
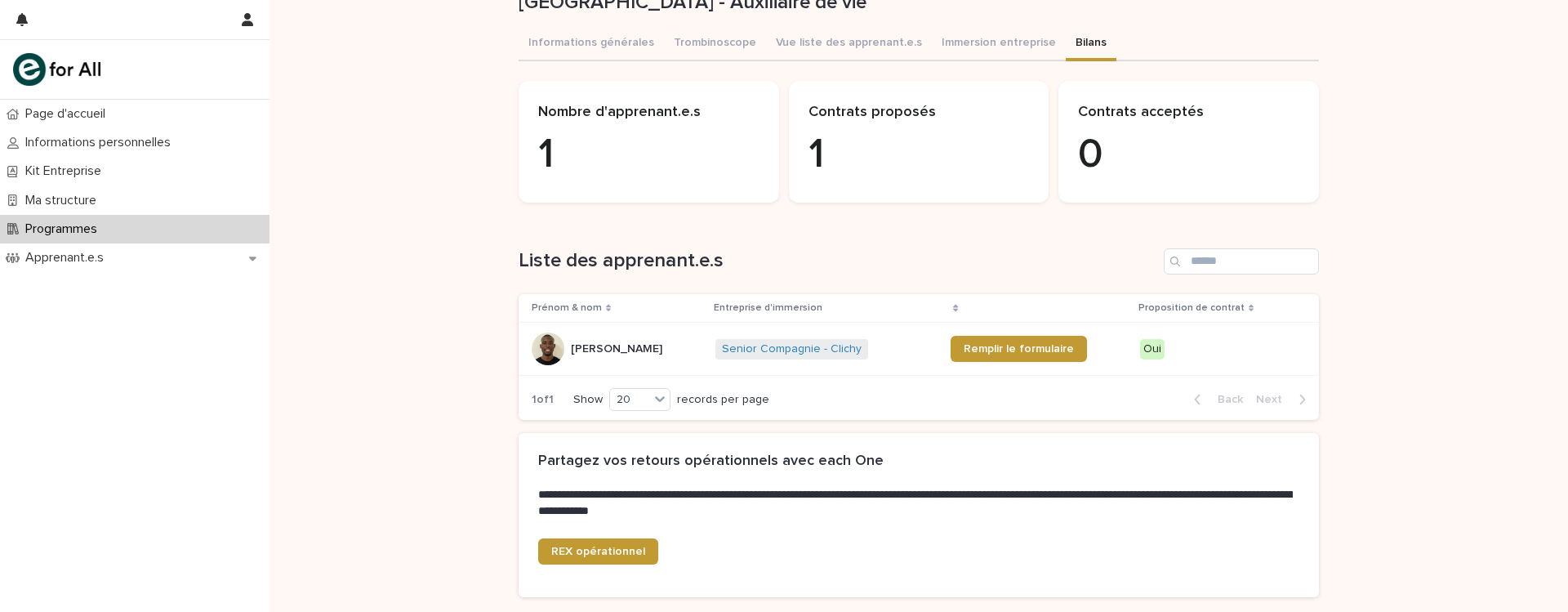
scroll to position [74, 0]
click at [409, 312] on div "Loading... Saving… Loading... Saving… All-in-One - Neotine, Groupe Steva, Bien …" at bounding box center [918, 310] width 1298 height 764
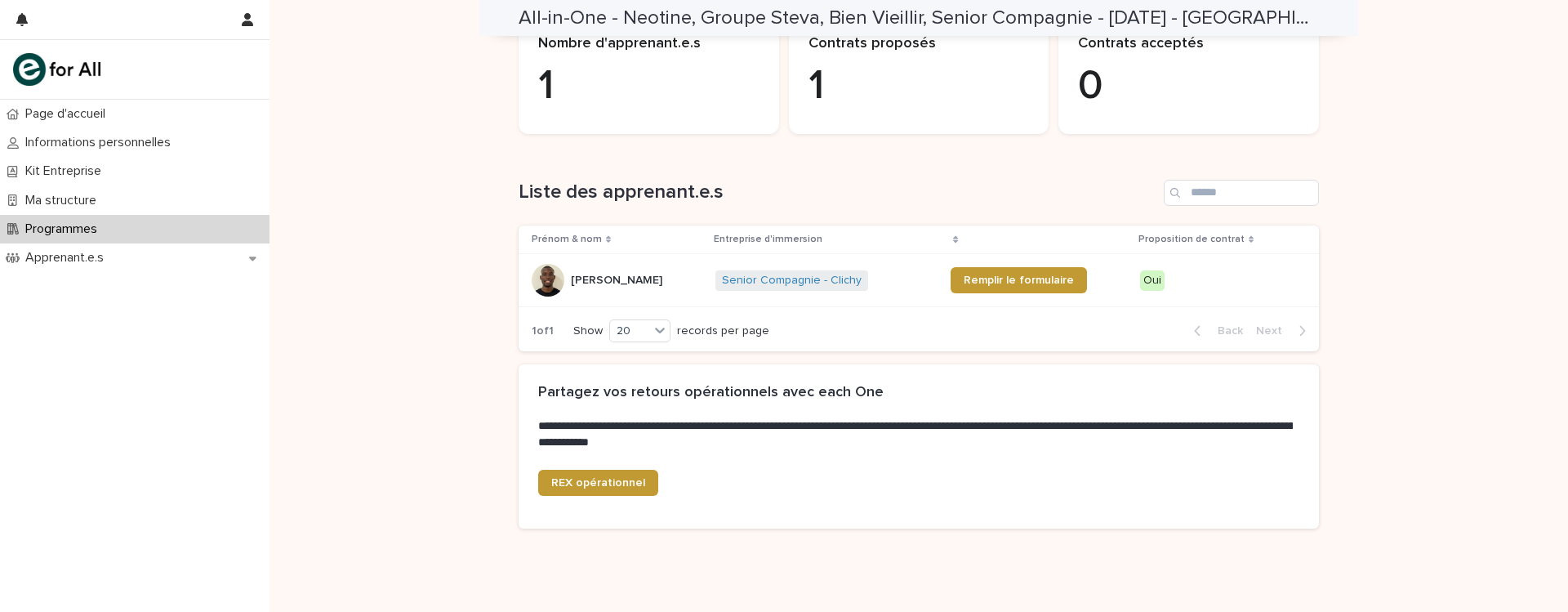
scroll to position [142, 0]
click at [610, 294] on div "Pierre-joris EBOUMBOU Pierre-joris EBOUMBOU" at bounding box center [617, 279] width 171 height 33
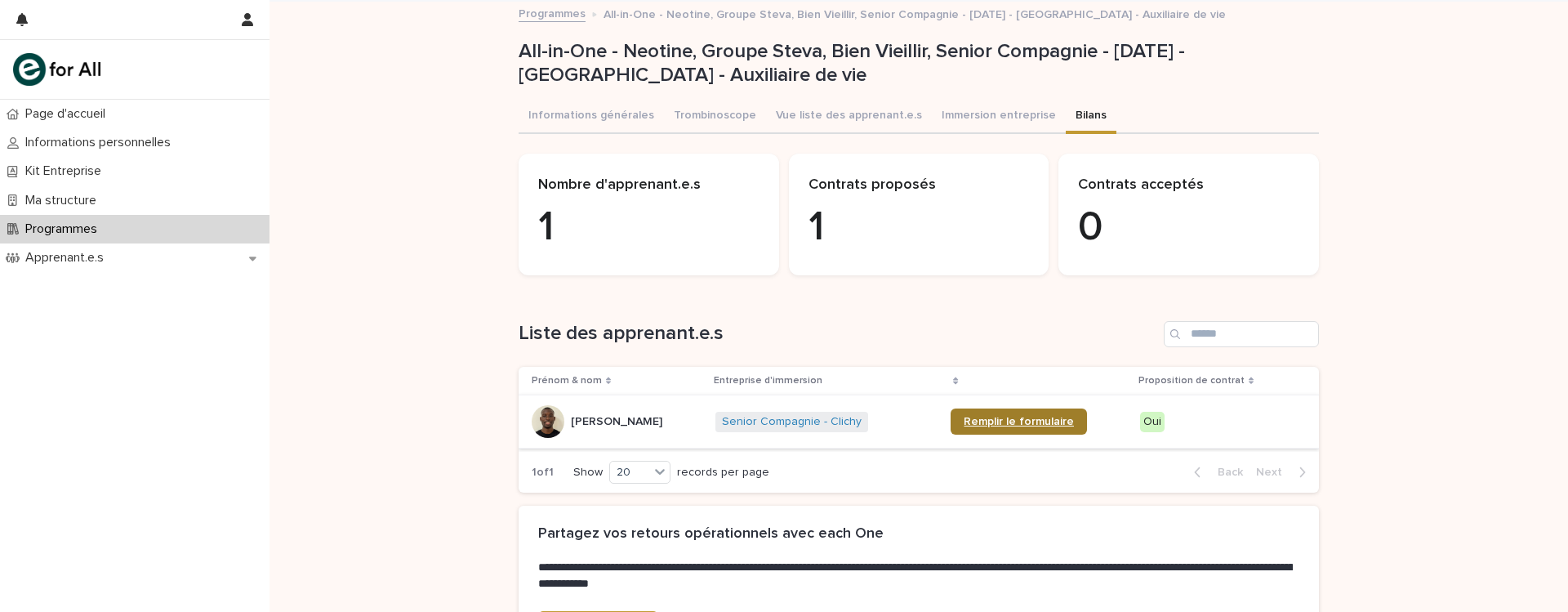
click at [1038, 423] on span "Remplir le formulaire" at bounding box center [1018, 421] width 110 height 11
click at [192, 232] on div "Programmes" at bounding box center [135, 229] width 270 height 29
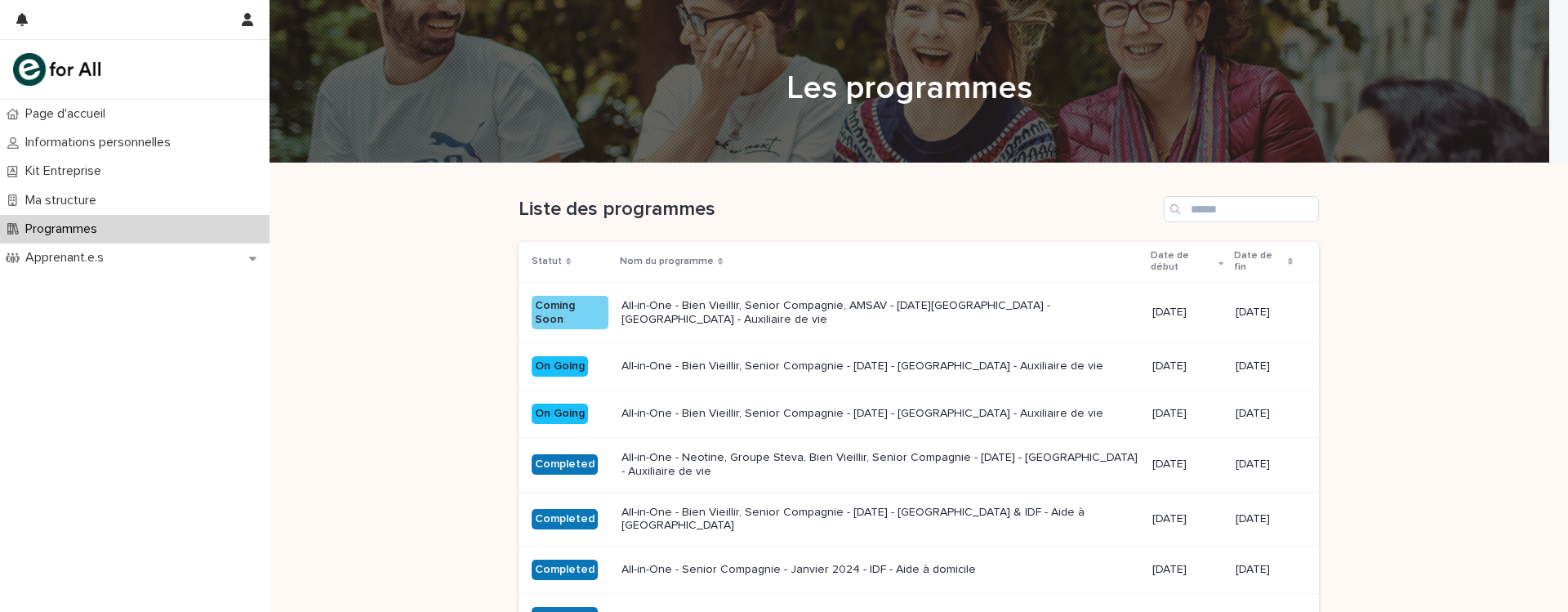
click at [721, 418] on p "All-in-One - Bien Vieillir, Senior Compagnie - [DATE] - [GEOGRAPHIC_DATA] - Aux…" at bounding box center [880, 414] width 518 height 14
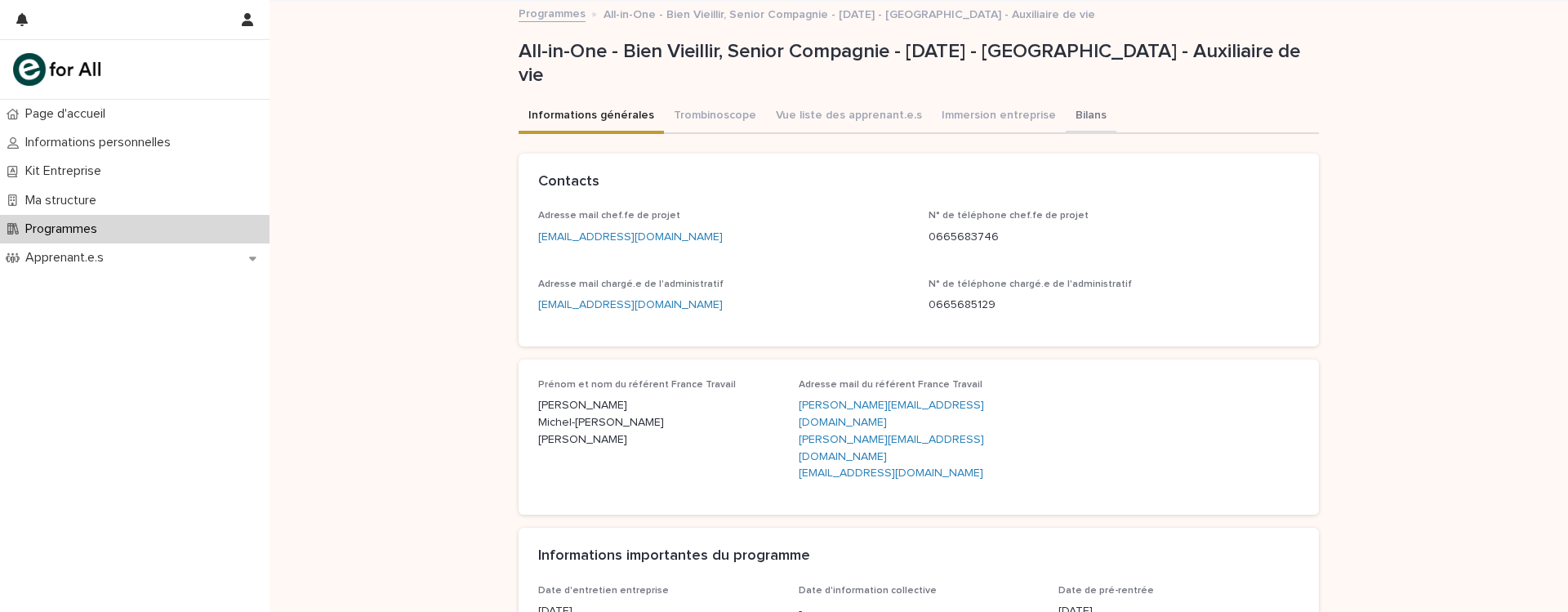
click at [1065, 115] on button "Bilans" at bounding box center [1090, 117] width 51 height 34
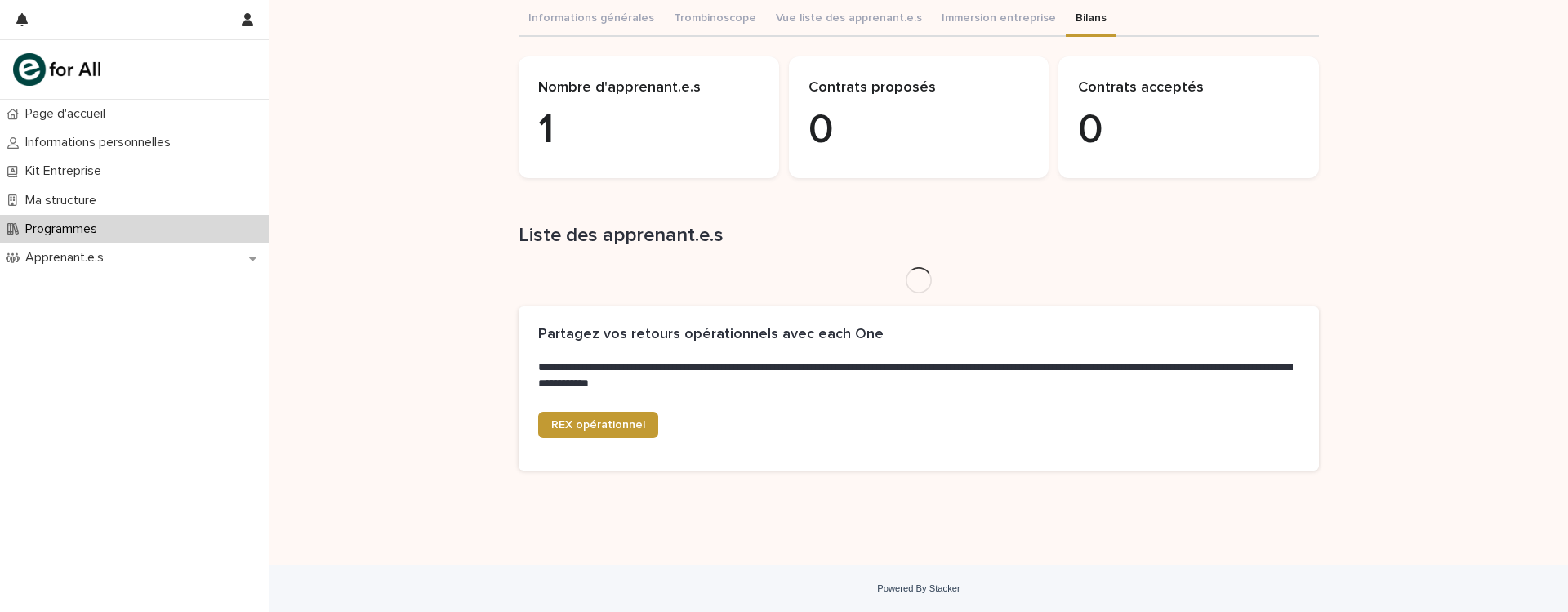
scroll to position [149, 0]
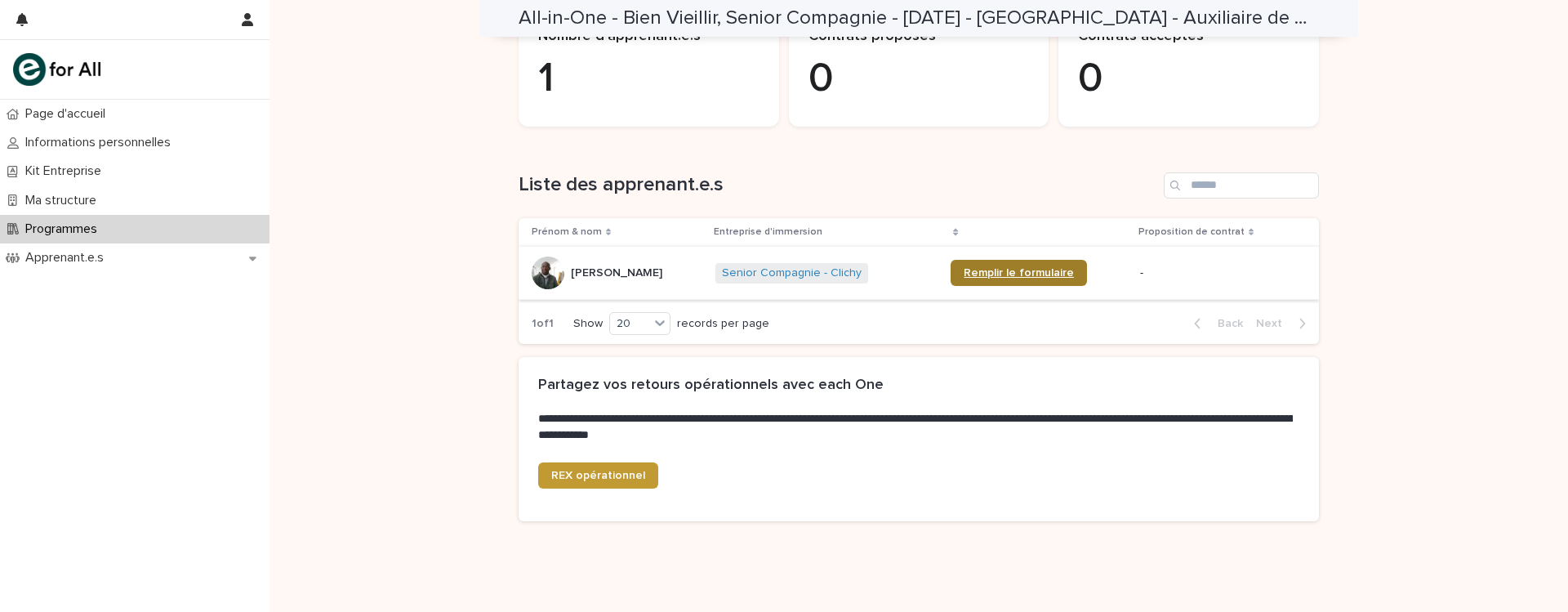
click at [1040, 264] on link "Remplir le formulaire" at bounding box center [1018, 273] width 136 height 26
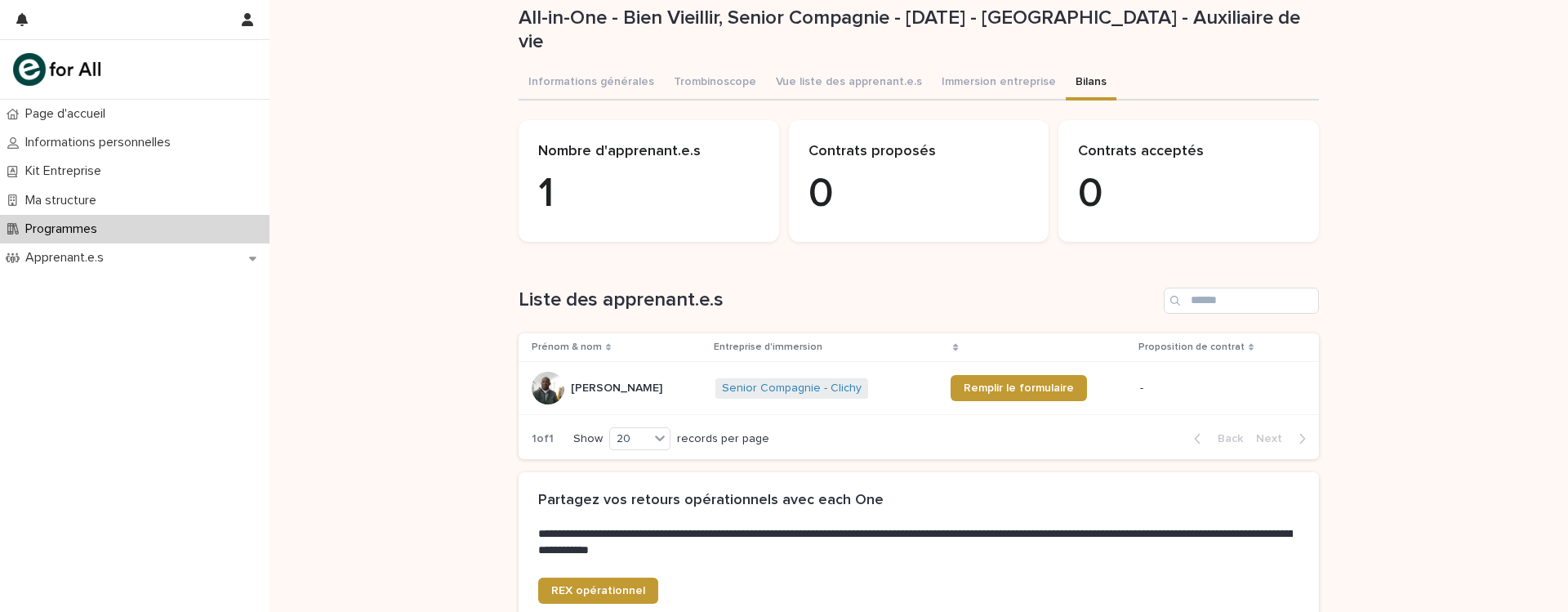
scroll to position [0, 0]
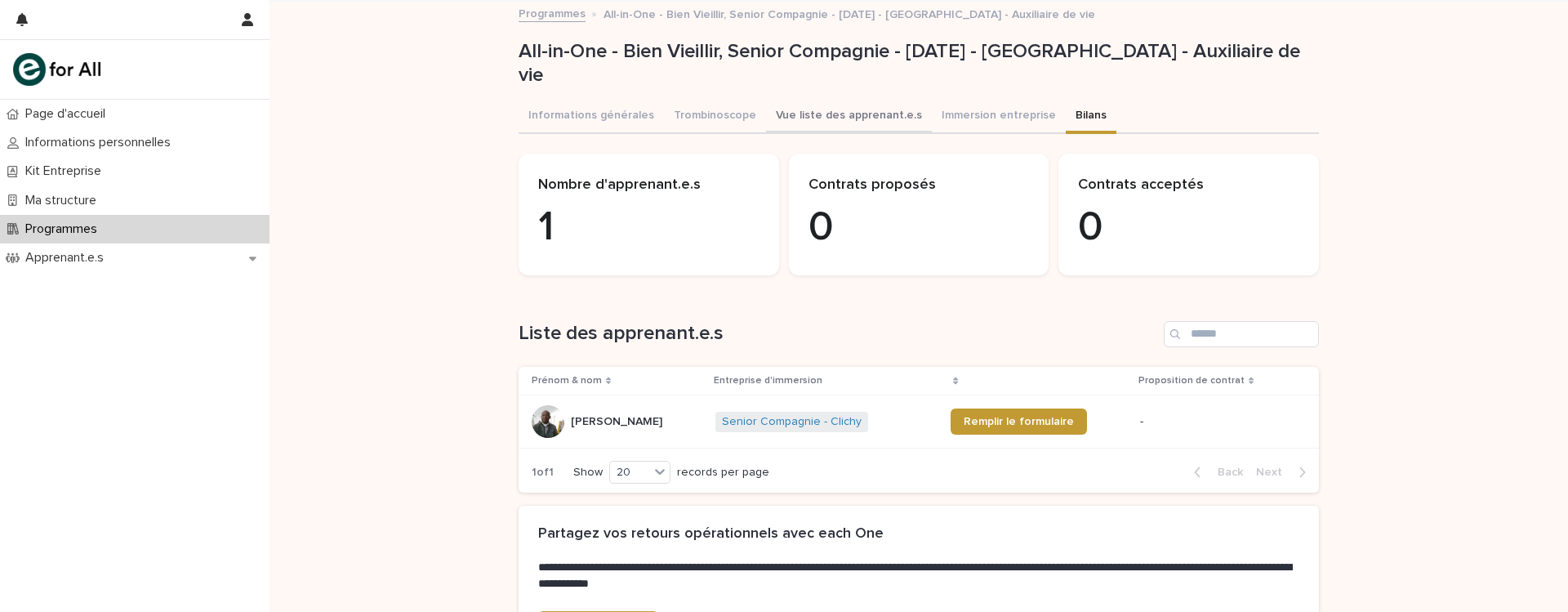
click at [774, 121] on button "Vue liste des apprenant.e.s" at bounding box center [848, 117] width 166 height 34
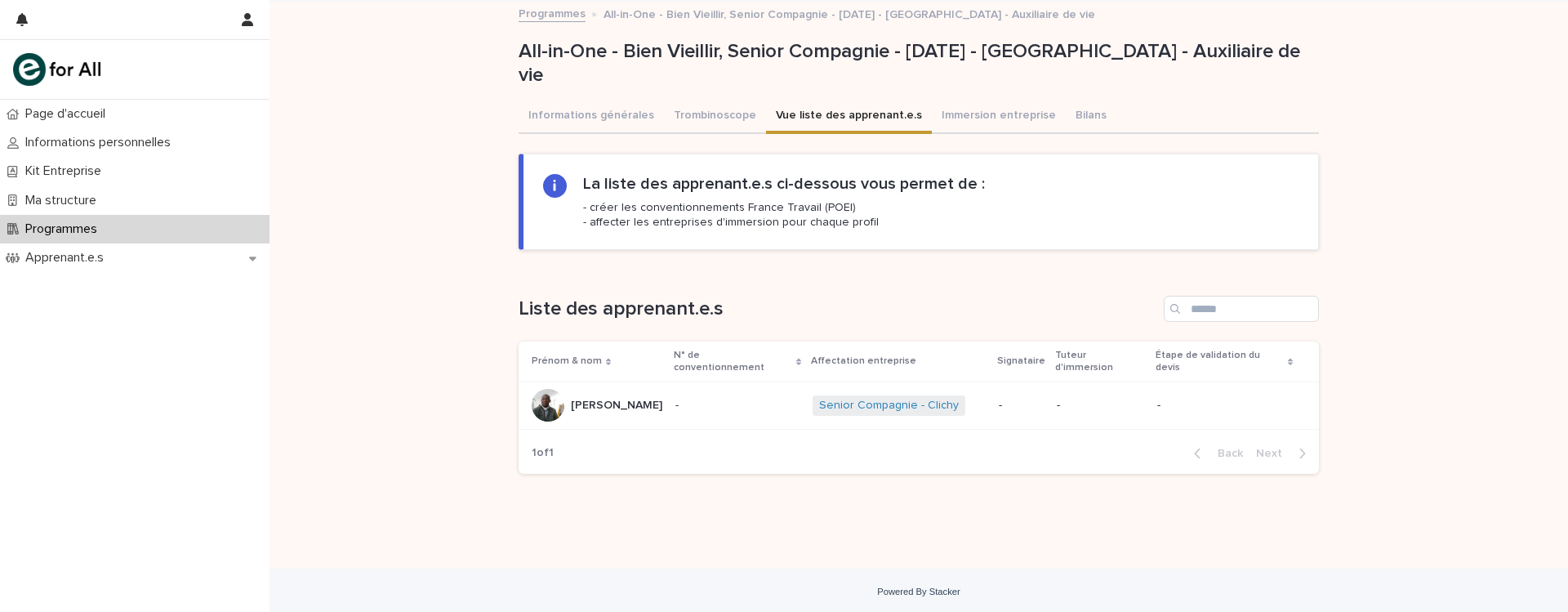
click at [632, 395] on p "[PERSON_NAME]" at bounding box center [618, 403] width 95 height 17
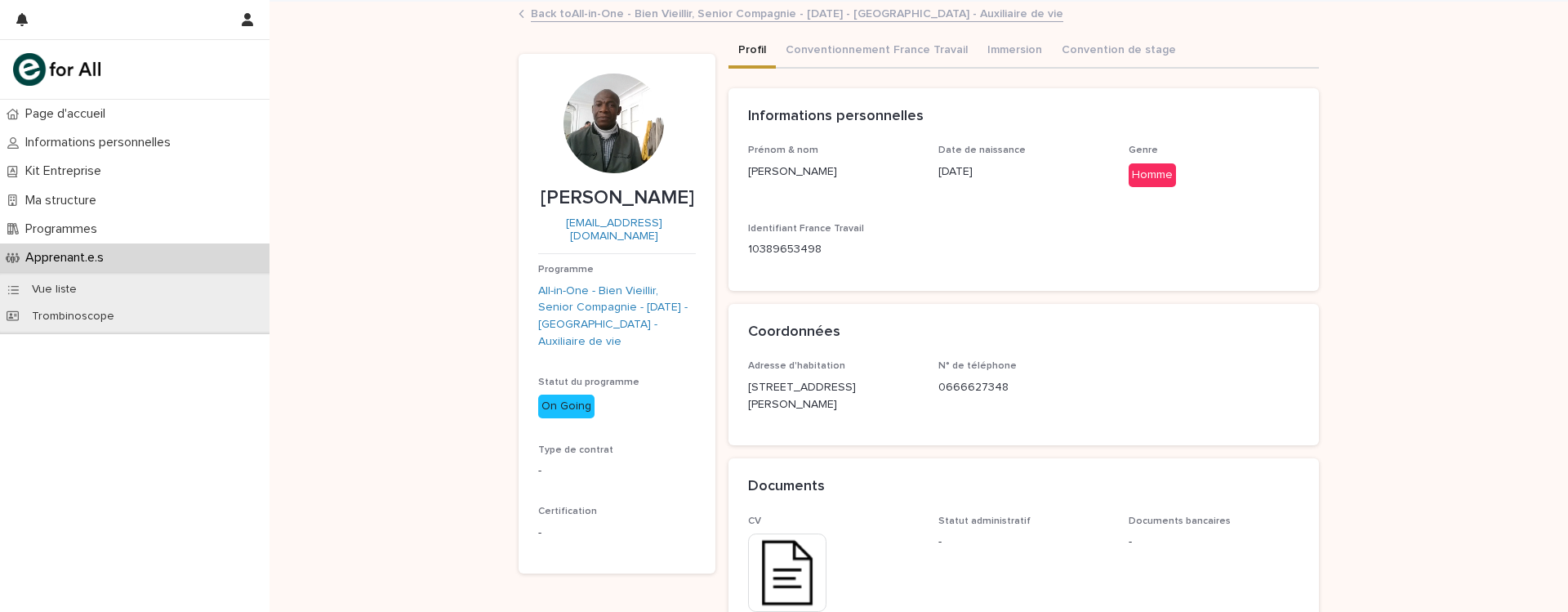
click at [407, 223] on div "Loading... Saving… Loading... Saving… Firmin KOUADIO Firmin KOUADIO kouadiofirm…" at bounding box center [918, 535] width 1298 height 1067
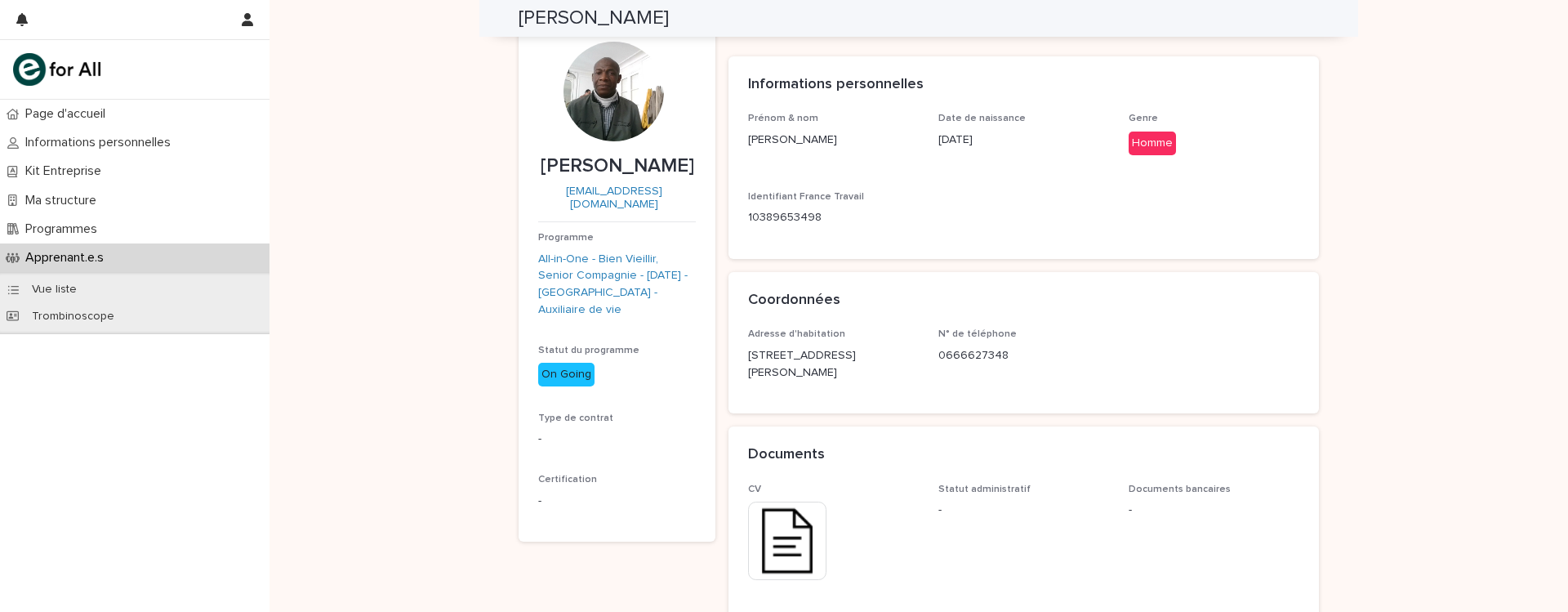
scroll to position [34, 0]
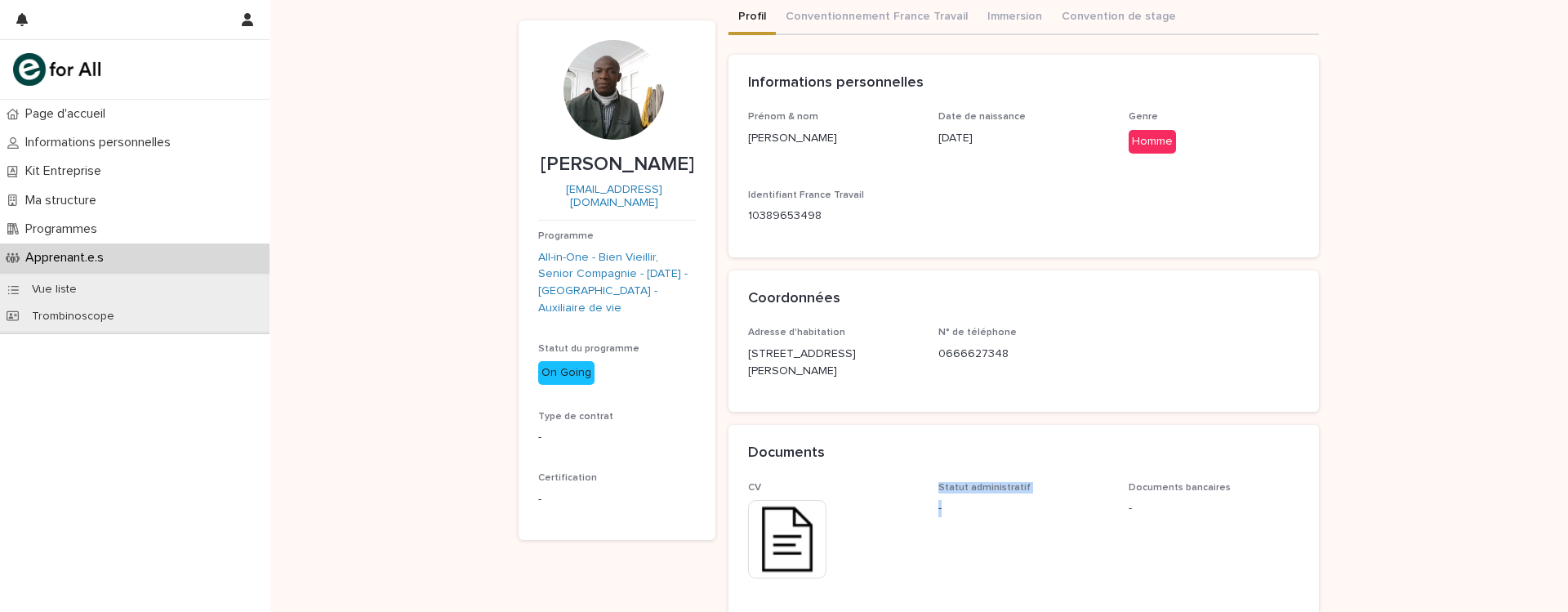
drag, startPoint x: 921, startPoint y: 494, endPoint x: 988, endPoint y: 520, distance: 71.9
click at [988, 520] on div "CV This file cannot be opened Download File Statut administratif - Documents ba…" at bounding box center [1023, 572] width 552 height 181
click at [988, 520] on div "Statut administratif -" at bounding box center [1023, 506] width 171 height 48
drag, startPoint x: 988, startPoint y: 520, endPoint x: 939, endPoint y: 496, distance: 54.6
click at [939, 496] on div "Statut administratif -" at bounding box center [1023, 506] width 171 height 48
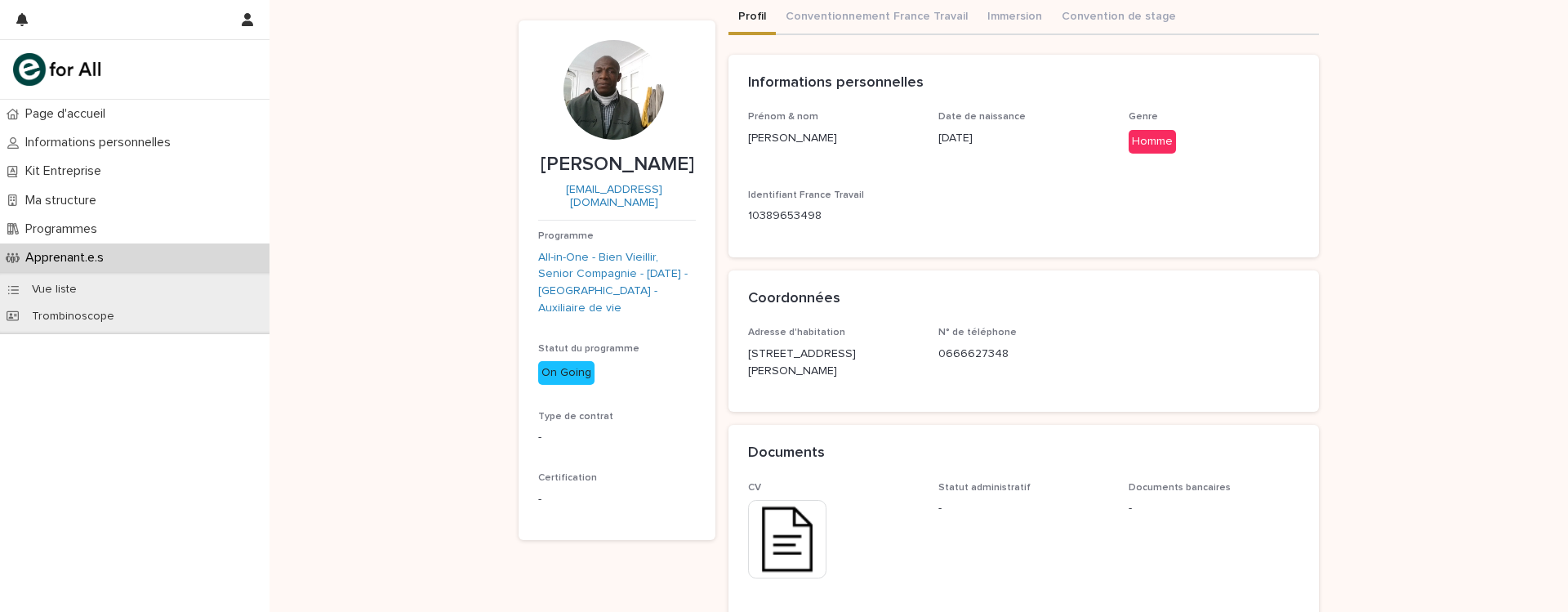
click at [939, 497] on div "-" at bounding box center [1023, 507] width 171 height 20
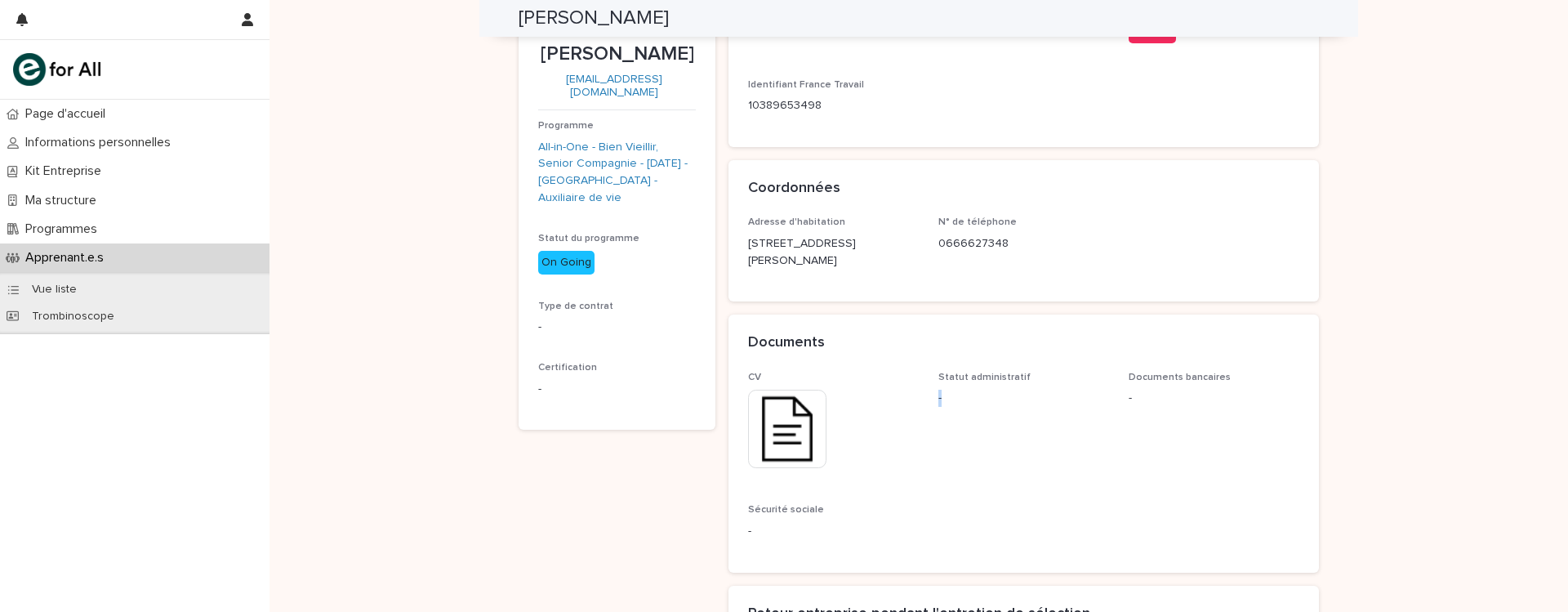
scroll to position [201, 0]
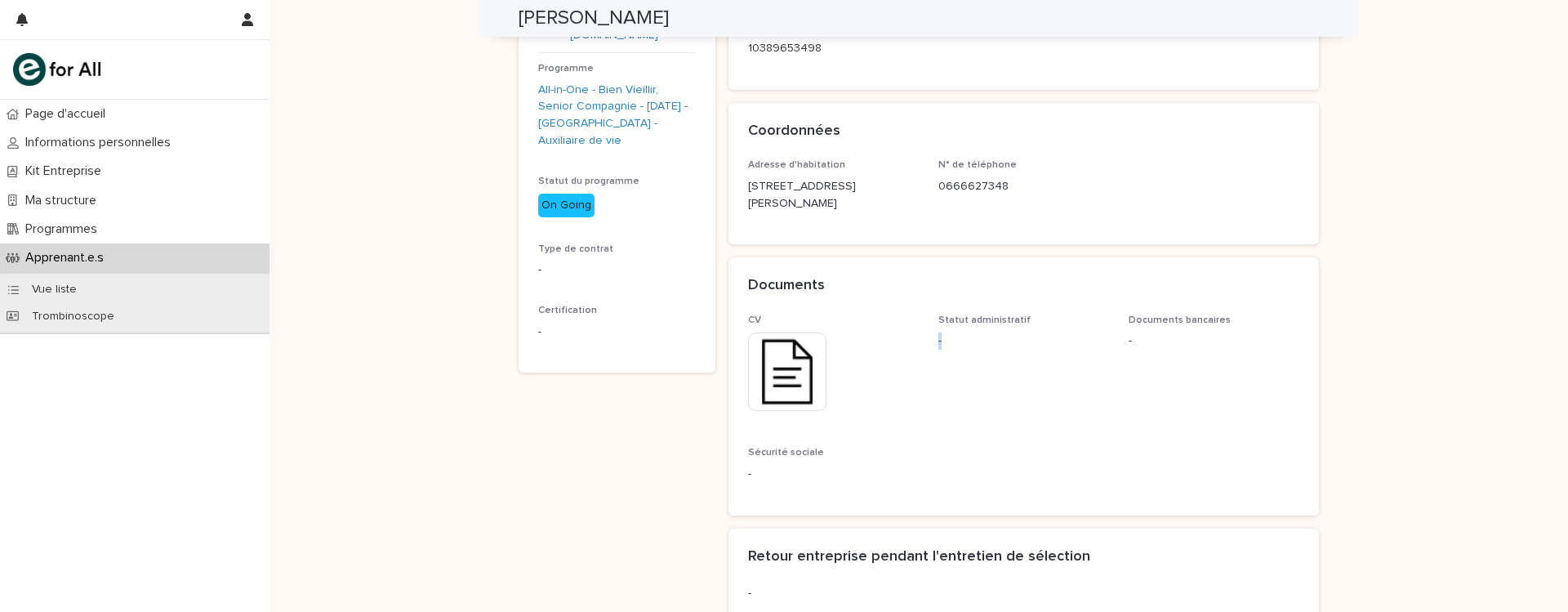
click at [1043, 364] on span "Statut administratif -" at bounding box center [1023, 371] width 171 height 113
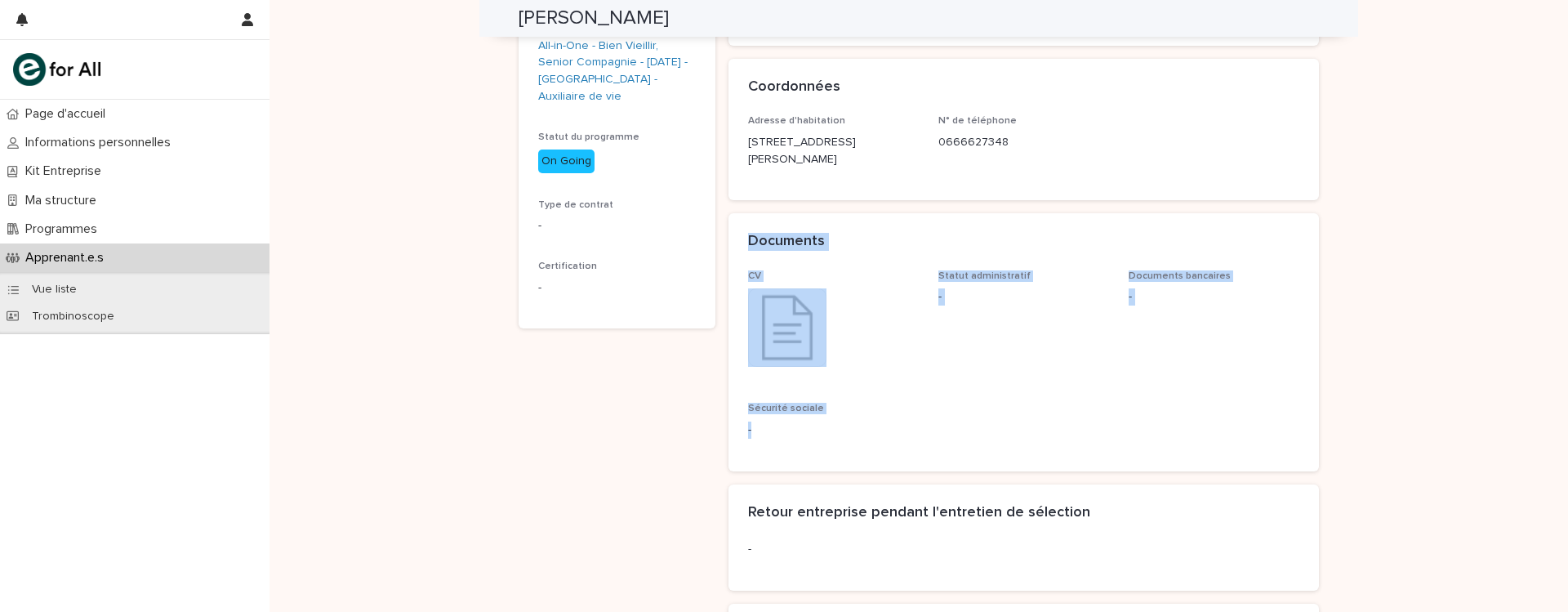
drag, startPoint x: 877, startPoint y: 444, endPoint x: 735, endPoint y: 243, distance: 246.1
click at [735, 243] on section "Documents CV This file cannot be opened Download File Statut administratif - Do…" at bounding box center [1023, 341] width 591 height 257
click at [735, 243] on div "Documents" at bounding box center [1023, 241] width 591 height 57
drag, startPoint x: 912, startPoint y: 299, endPoint x: 1012, endPoint y: 309, distance: 100.5
click at [1012, 309] on div "CV This file cannot be opened Download File Statut administratif - Documents ba…" at bounding box center [1023, 360] width 552 height 181
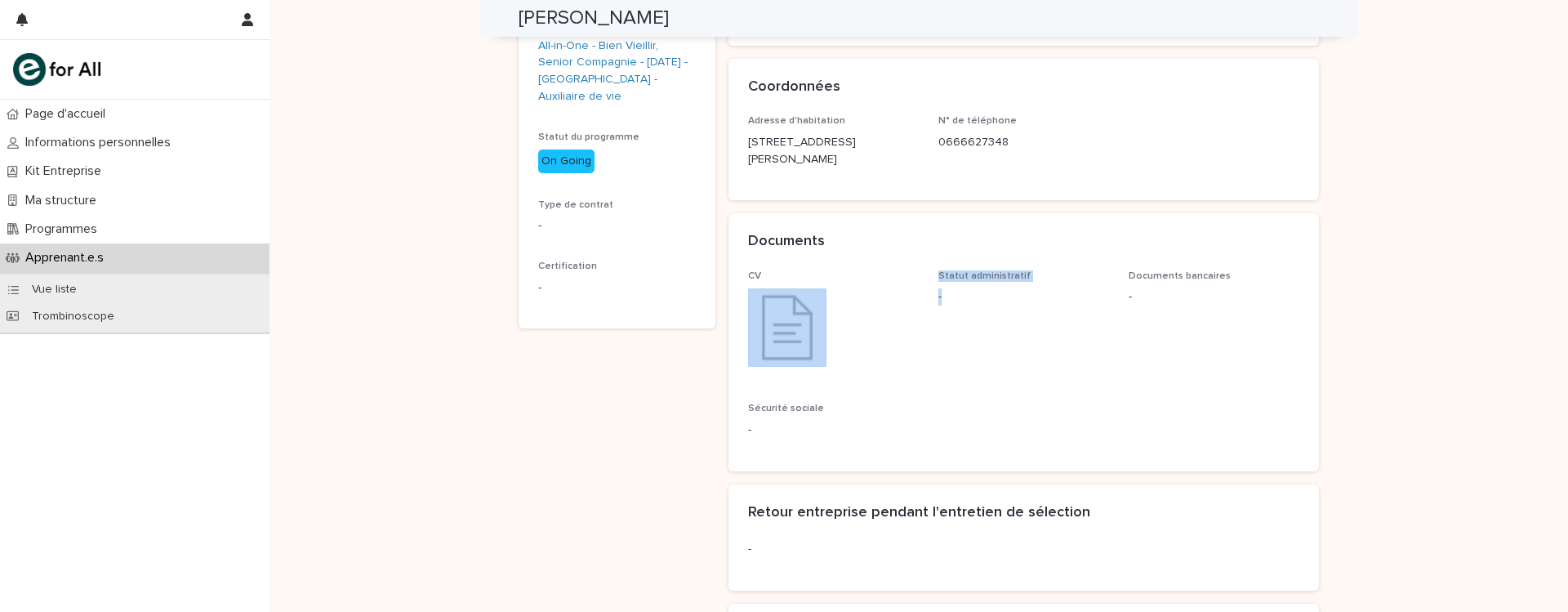
click at [1012, 309] on div "Statut administratif -" at bounding box center [1023, 294] width 171 height 48
drag, startPoint x: 1002, startPoint y: 429, endPoint x: 884, endPoint y: 307, distance: 169.7
click at [884, 307] on div "CV This file cannot be opened Download File Statut administratif - Documents ba…" at bounding box center [1023, 360] width 552 height 181
click at [884, 307] on div "This file cannot be opened Download File" at bounding box center [832, 329] width 171 height 82
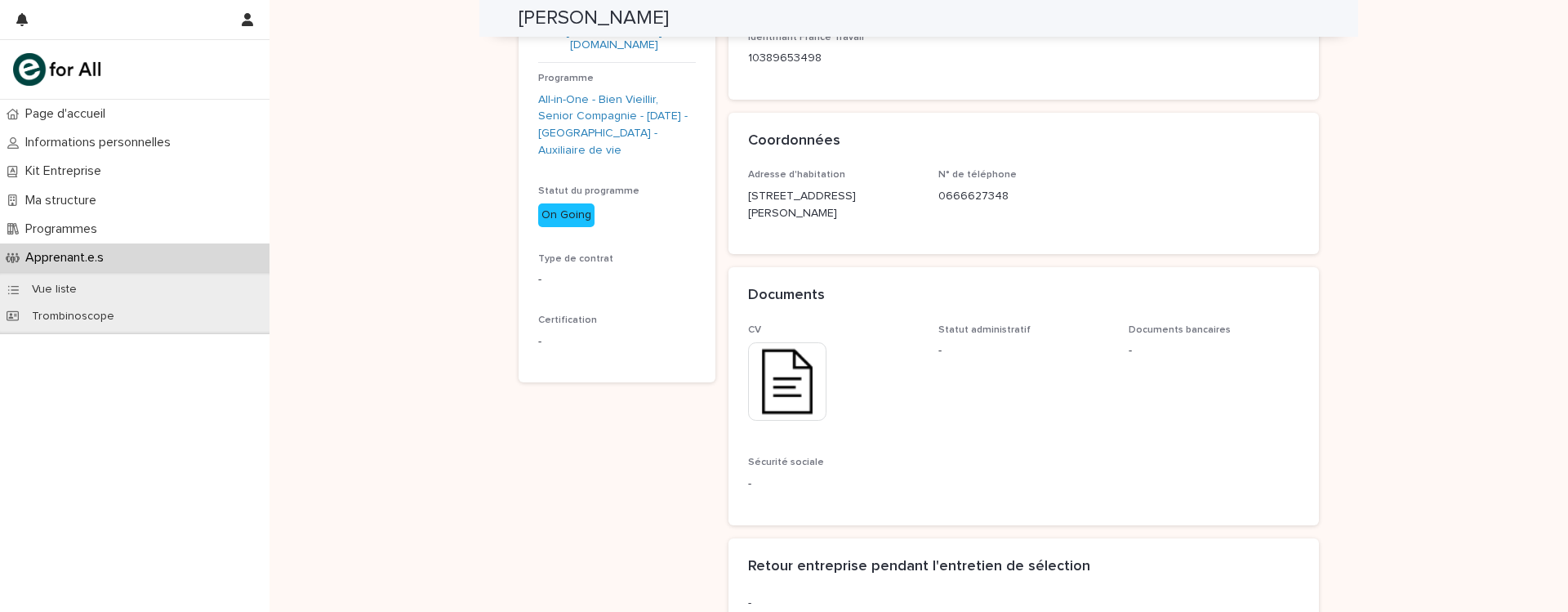
scroll to position [226, 0]
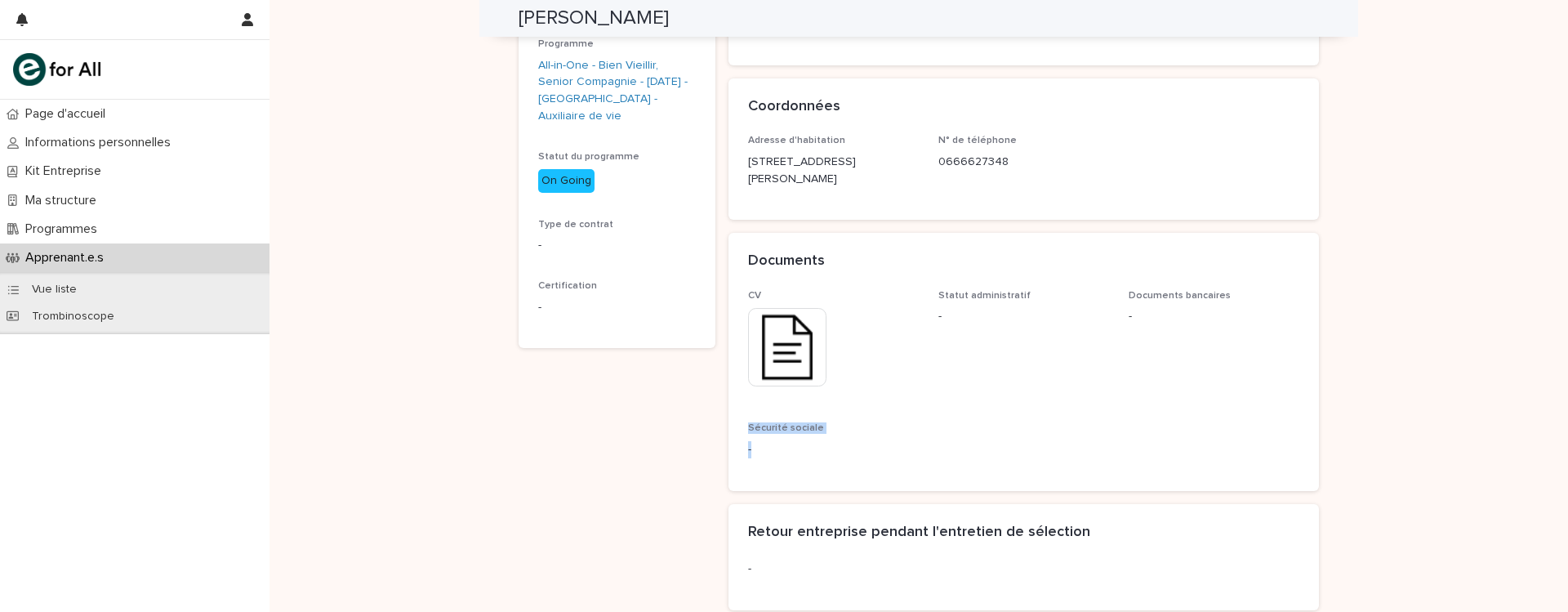
drag, startPoint x: 763, startPoint y: 465, endPoint x: 717, endPoint y: 429, distance: 58.4
click at [717, 429] on div "Firmin KOUADIO kouadiofirmin37@gmail.com Programme All-in-One - Bien Vieillir, …" at bounding box center [918, 285] width 800 height 953
click at [889, 355] on div "This file cannot be opened Download File" at bounding box center [832, 349] width 171 height 82
click at [529, 400] on div "Firmin KOUADIO kouadiofirmin37@gmail.com Programme All-in-One - Bien Vieillir, …" at bounding box center [617, 294] width 197 height 933
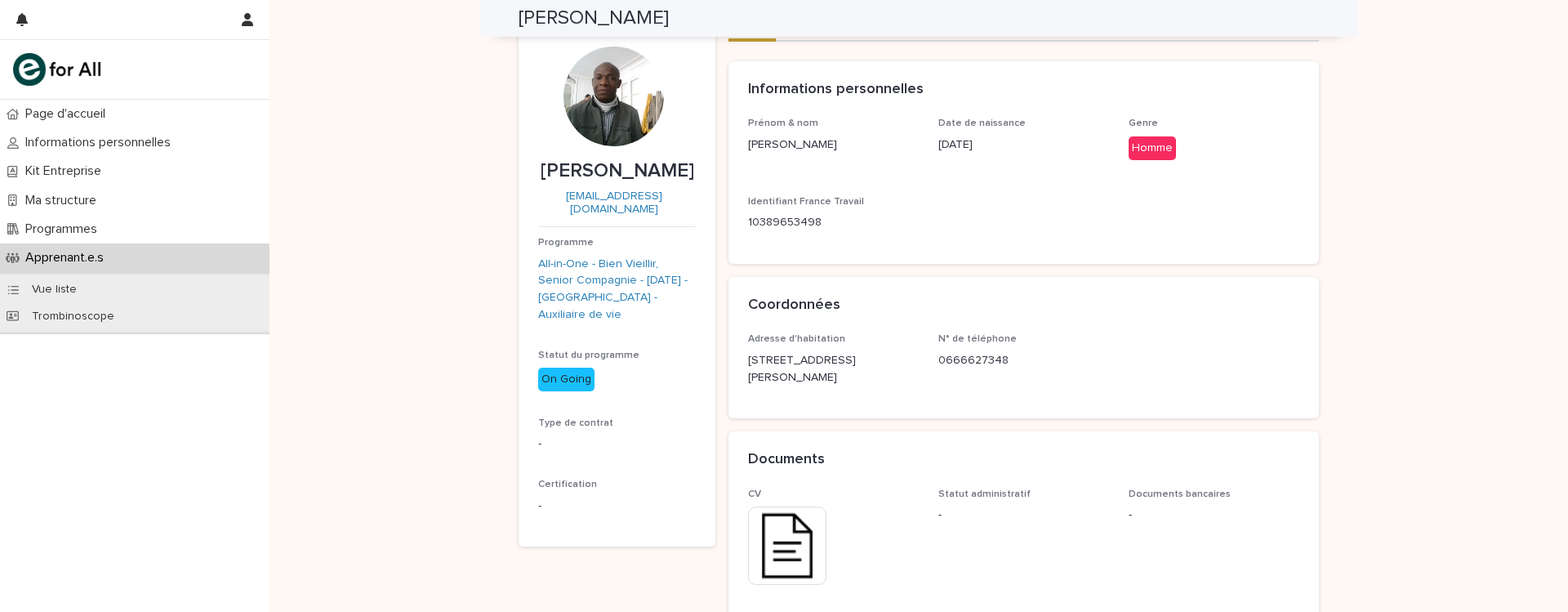
scroll to position [0, 0]
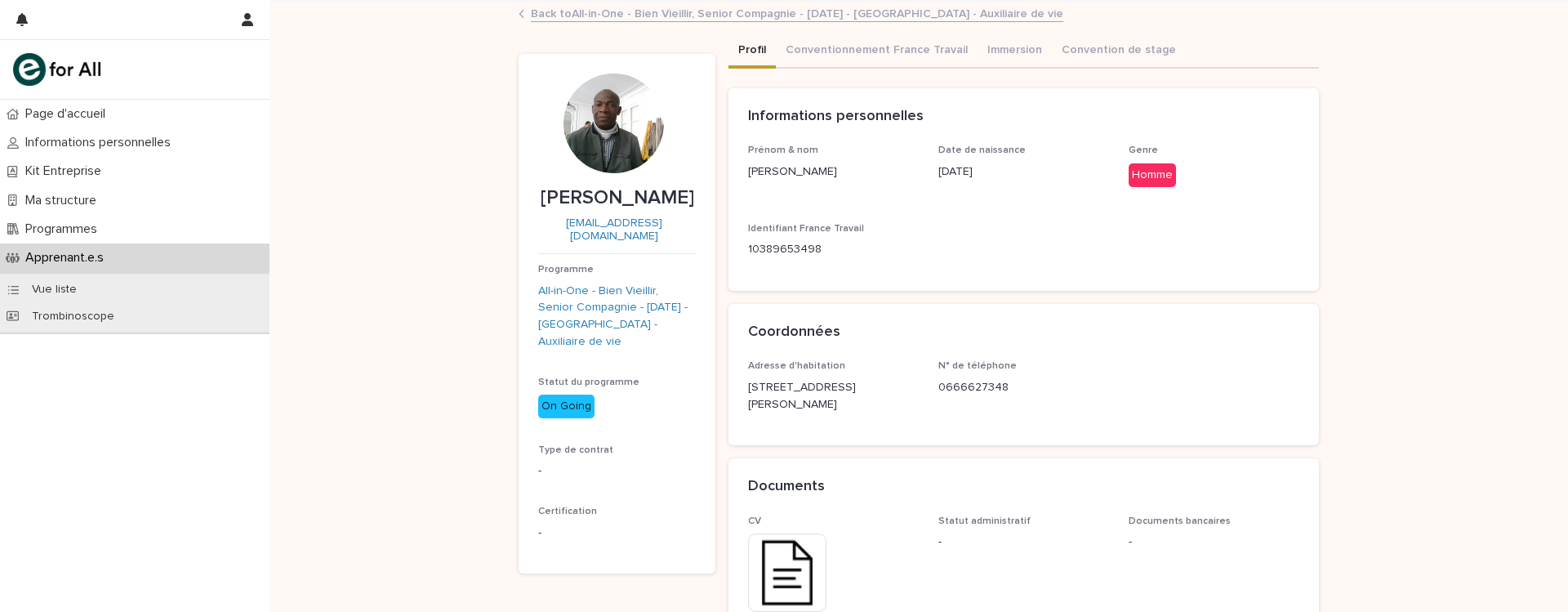
click at [960, 382] on p "0666627348" at bounding box center [1023, 387] width 171 height 17
drag, startPoint x: 531, startPoint y: 482, endPoint x: 587, endPoint y: 499, distance: 58.5
click at [587, 506] on div "Certification -" at bounding box center [617, 530] width 158 height 48
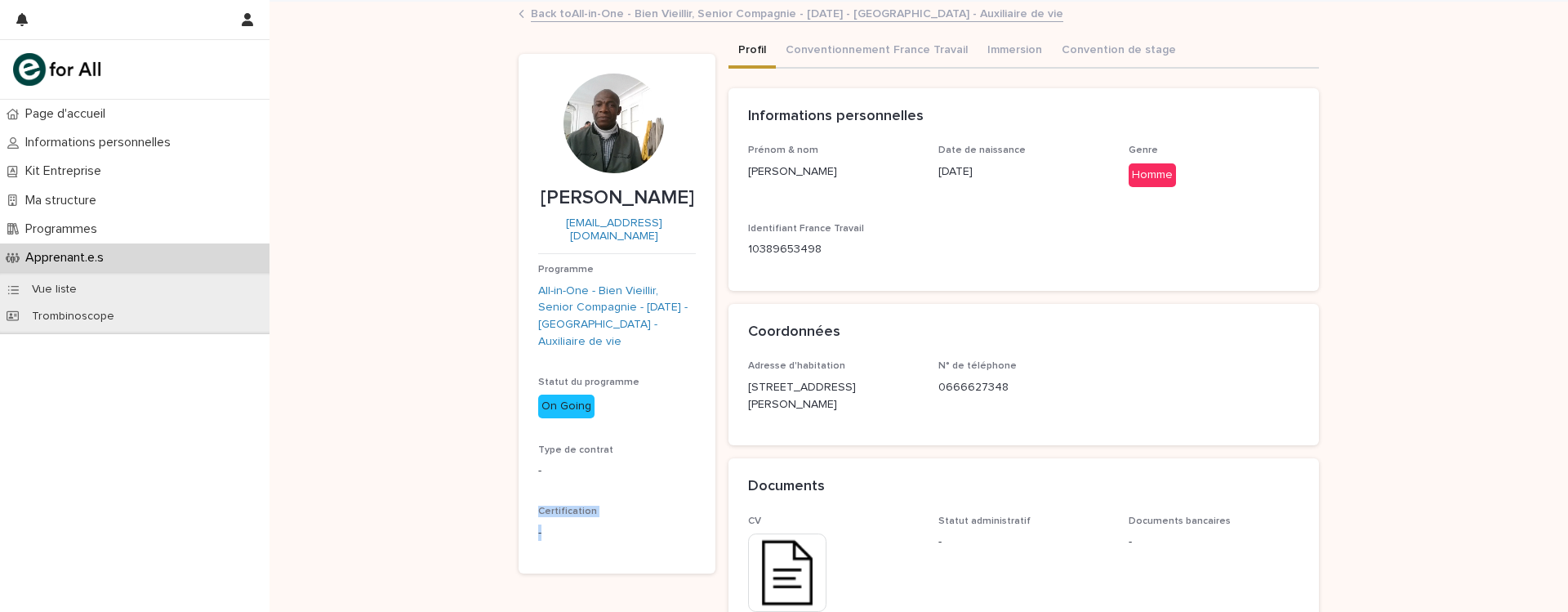
click at [587, 525] on p "-" at bounding box center [617, 533] width 158 height 17
drag, startPoint x: 517, startPoint y: 473, endPoint x: 601, endPoint y: 501, distance: 88.5
click at [601, 501] on section "Firmin KOUADIO kouadiofirmin37@gmail.com Programme All-in-One - Bien Vieillir, …" at bounding box center [617, 314] width 197 height 520
click at [601, 525] on p "-" at bounding box center [617, 533] width 158 height 17
click at [452, 369] on div "Loading... Saving… Loading... Saving… Firmin KOUADIO Firmin KOUADIO kouadiofirm…" at bounding box center [918, 535] width 1298 height 1067
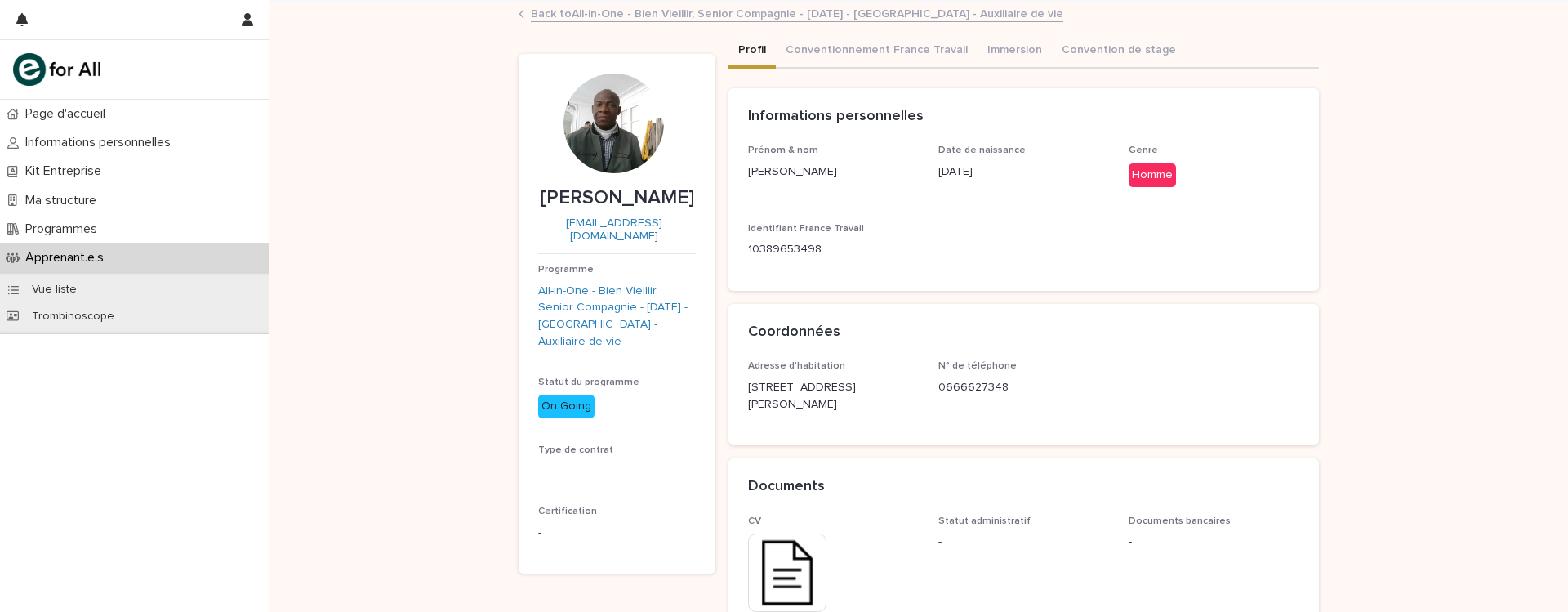
click at [523, 382] on section "Firmin KOUADIO kouadiofirmin37@gmail.com Programme All-in-One - Bien Vieillir, …" at bounding box center [617, 314] width 197 height 520
drag, startPoint x: 525, startPoint y: 357, endPoint x: 639, endPoint y: 498, distance: 181.3
click at [639, 498] on section "Firmin KOUADIO kouadiofirmin37@gmail.com Programme All-in-One - Bien Vieillir, …" at bounding box center [617, 314] width 197 height 520
click at [639, 525] on p "-" at bounding box center [617, 533] width 158 height 17
drag, startPoint x: 639, startPoint y: 498, endPoint x: 632, endPoint y: 489, distance: 11.4
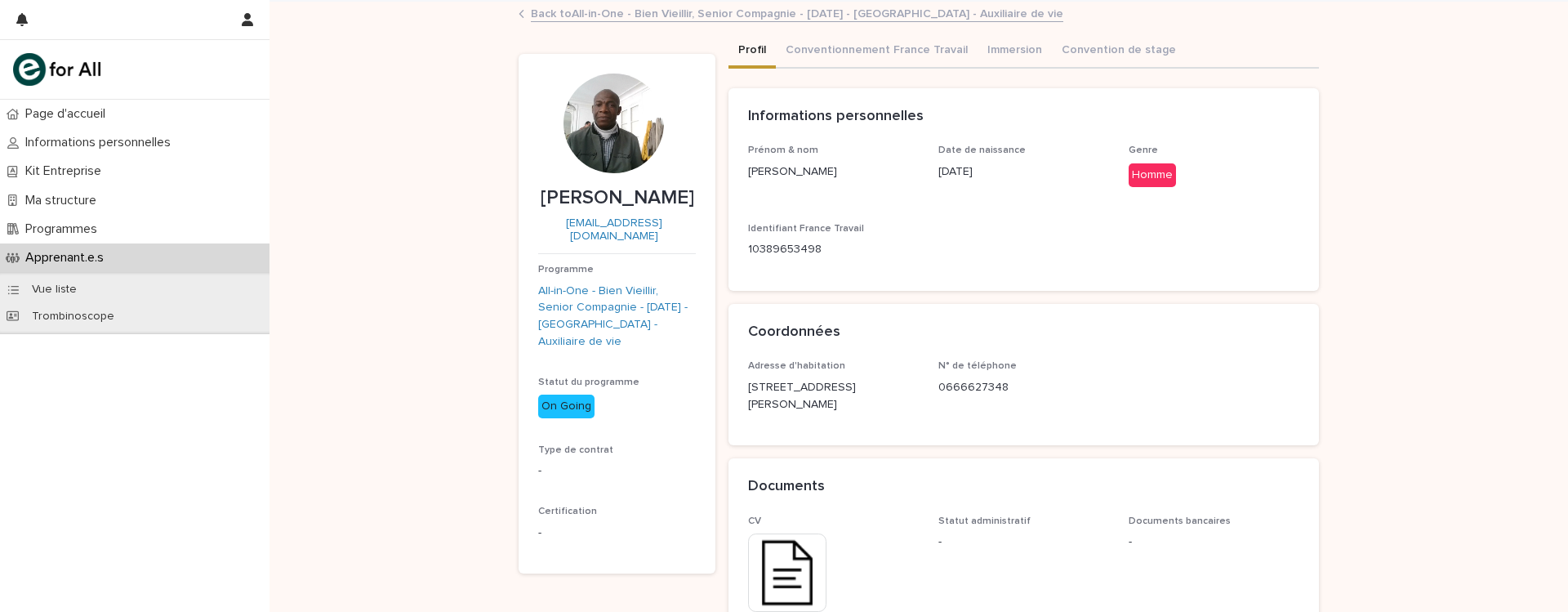
click at [632, 521] on div "-" at bounding box center [617, 531] width 158 height 20
click at [729, 97] on div "Informations personnelles" at bounding box center [1023, 116] width 591 height 57
click at [842, 59] on button "Conventionnement France Travail" at bounding box center [876, 51] width 202 height 34
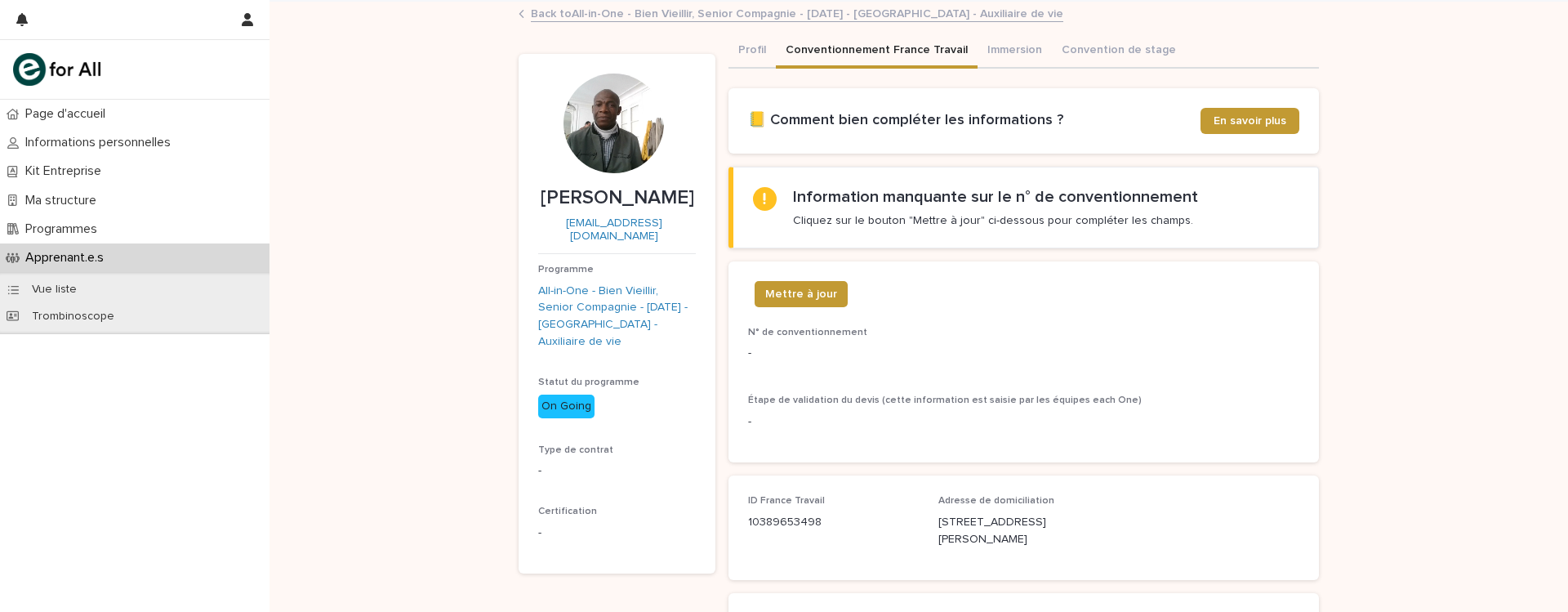
click at [1484, 275] on div "Loading... Saving… Loading... Saving… Firmin KOUADIO Firmin KOUADIO kouadiofirm…" at bounding box center [918, 442] width 1298 height 880
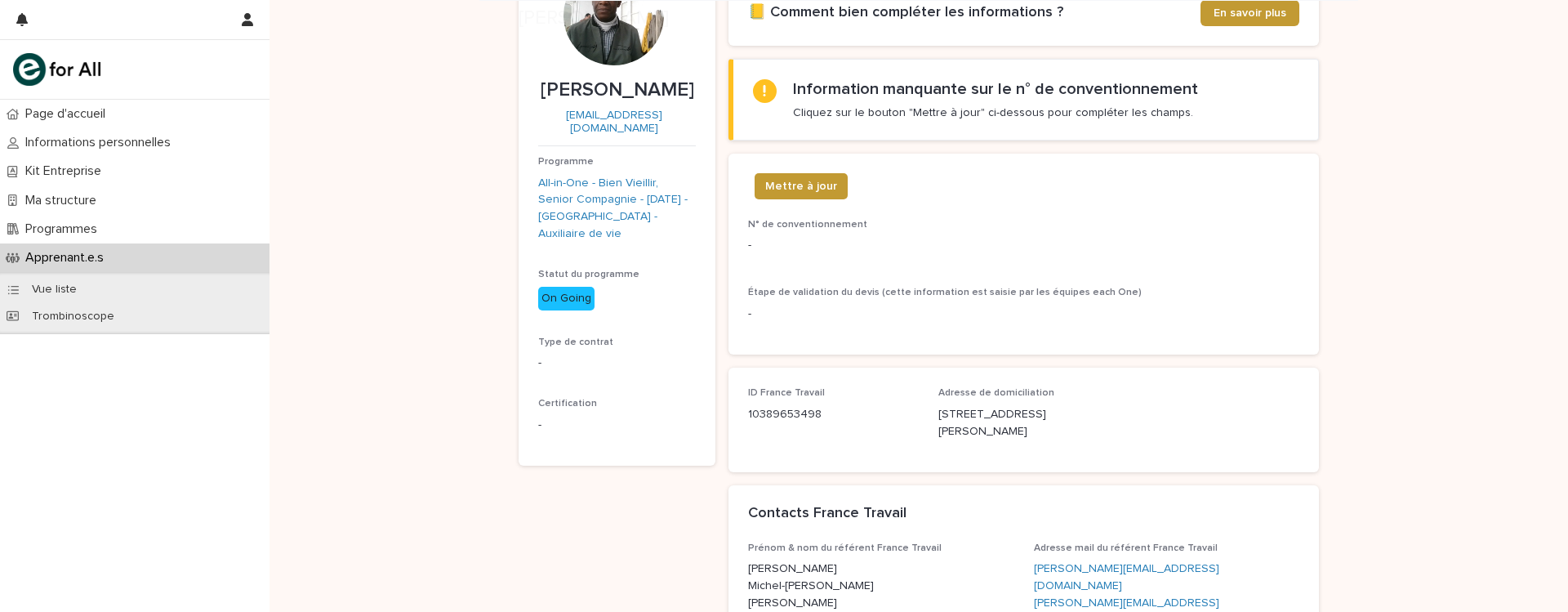
scroll to position [130, 0]
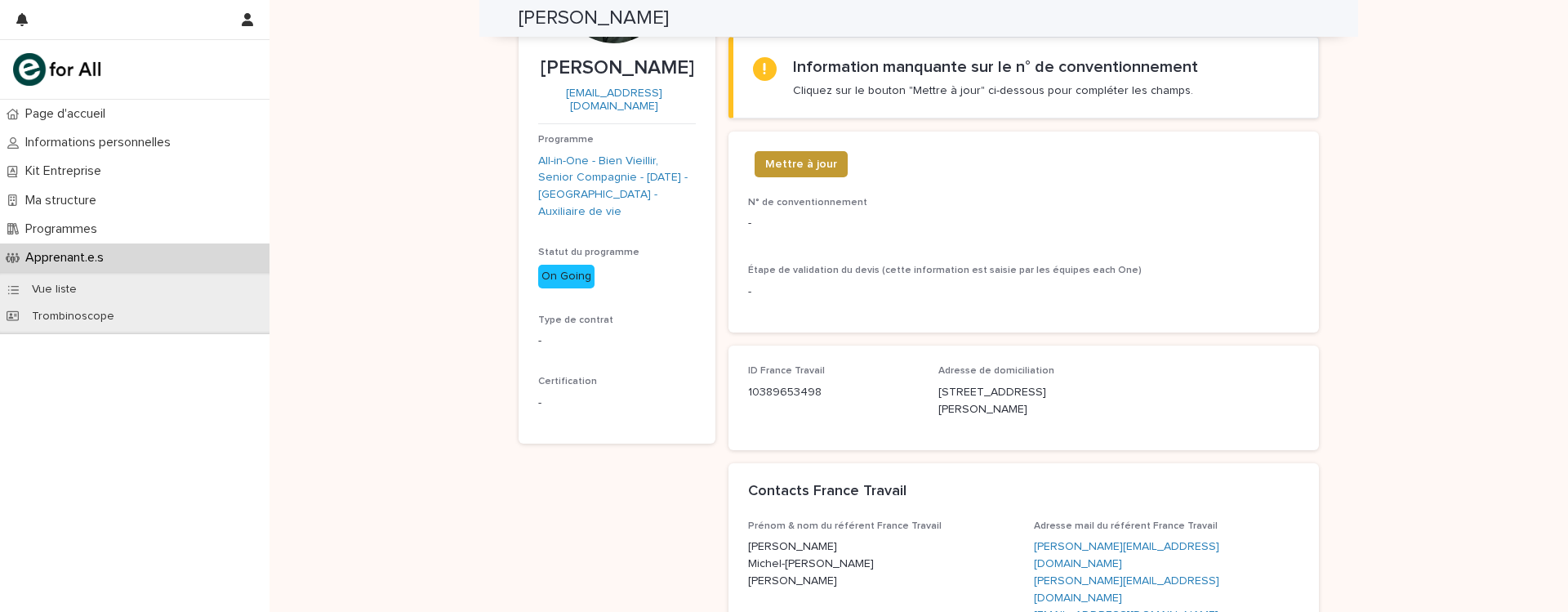
click at [939, 400] on p "[STREET_ADDRESS][PERSON_NAME]" at bounding box center [1023, 401] width 171 height 34
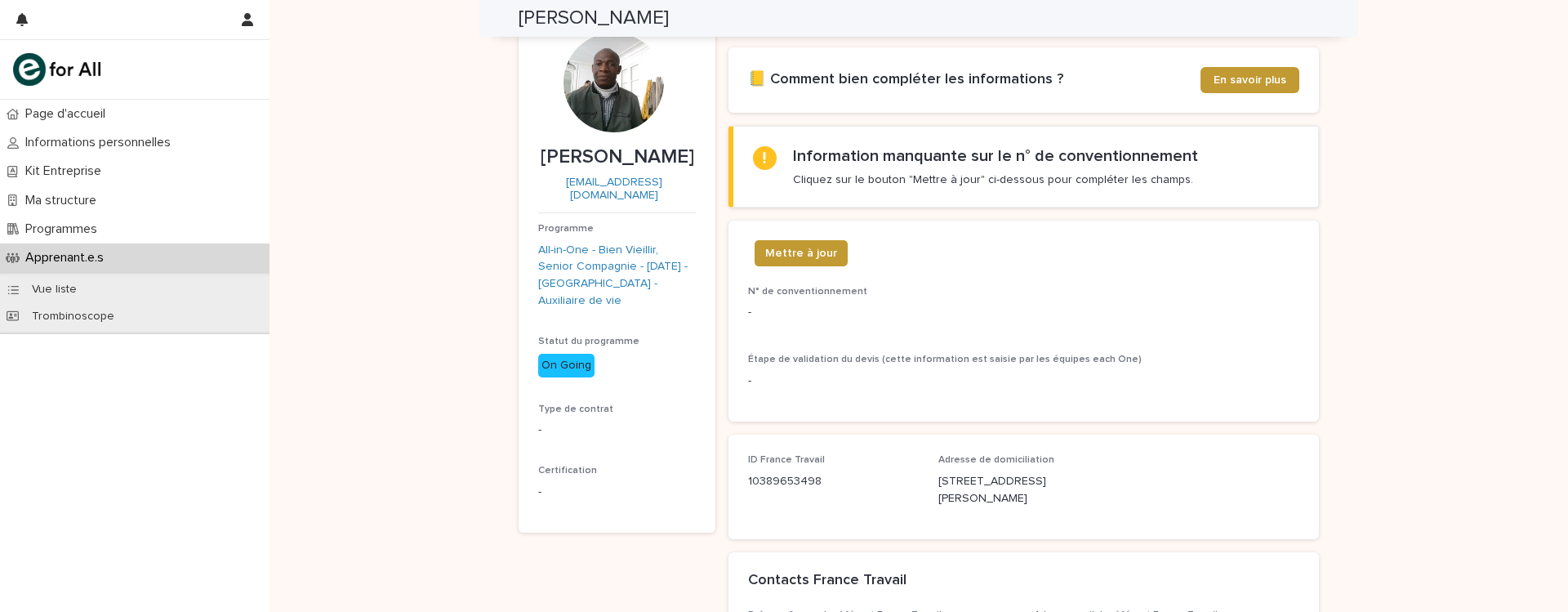
scroll to position [29, 0]
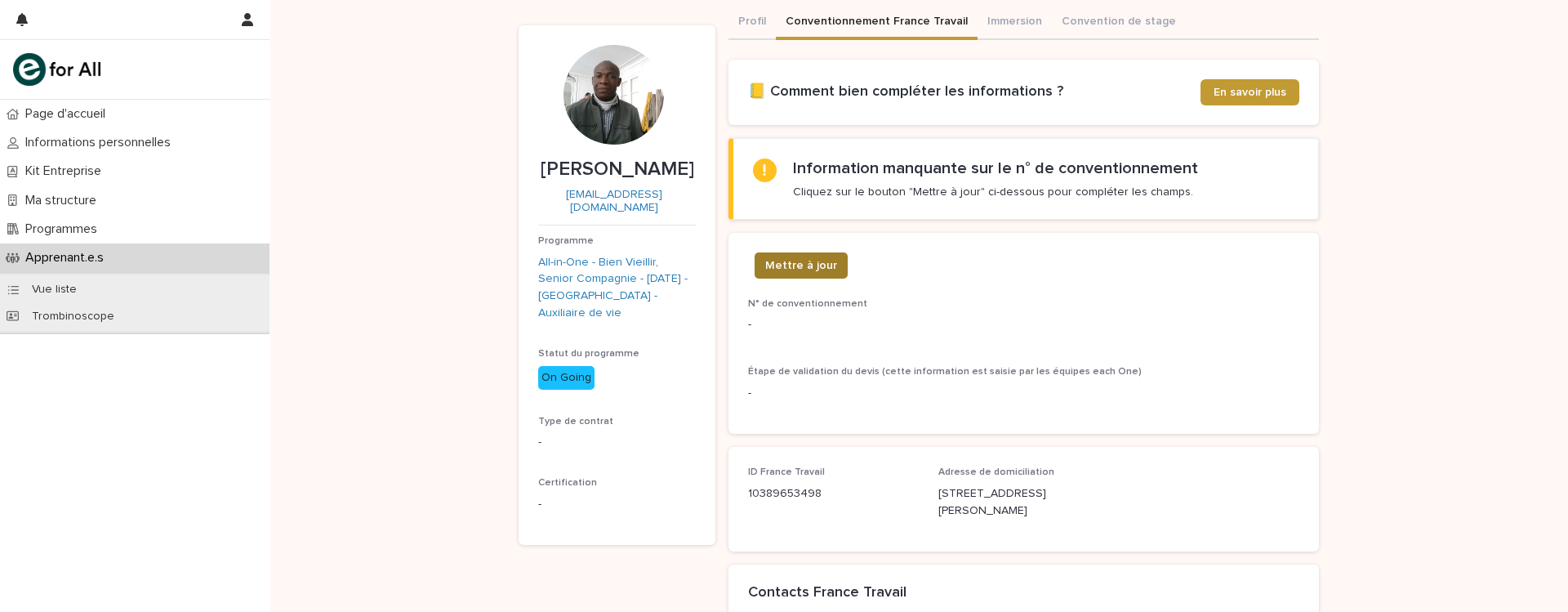
click at [814, 273] on span "Mettre à jour" at bounding box center [801, 265] width 72 height 16
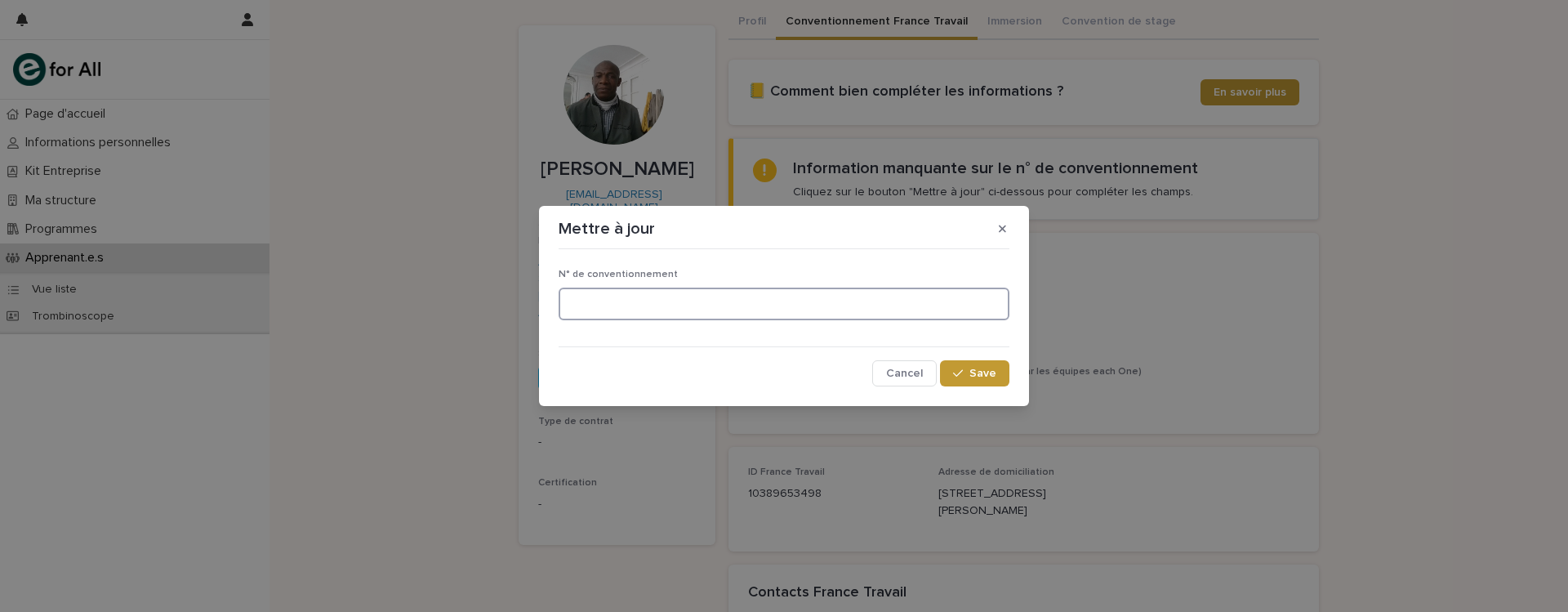
click at [724, 298] on input at bounding box center [784, 304] width 451 height 33
click at [1003, 216] on button "button" at bounding box center [1001, 229] width 27 height 26
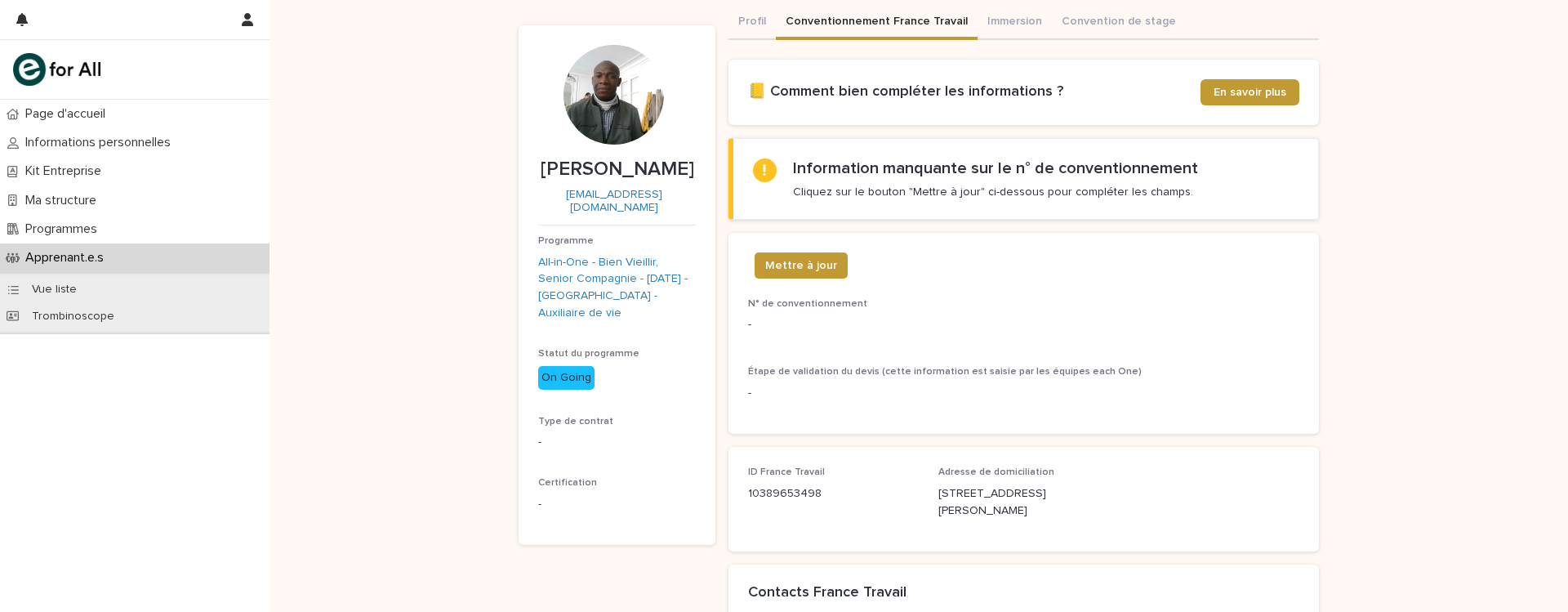
click at [1242, 248] on div "Mettre à jour N° de conventionnement - Étape de validation du devis (cette info…" at bounding box center [1023, 333] width 591 height 201
click at [1368, 244] on div "Loading... Saving… Loading... Saving… Firmin KOUADIO Firmin KOUADIO kouadiofirm…" at bounding box center [918, 413] width 1298 height 880
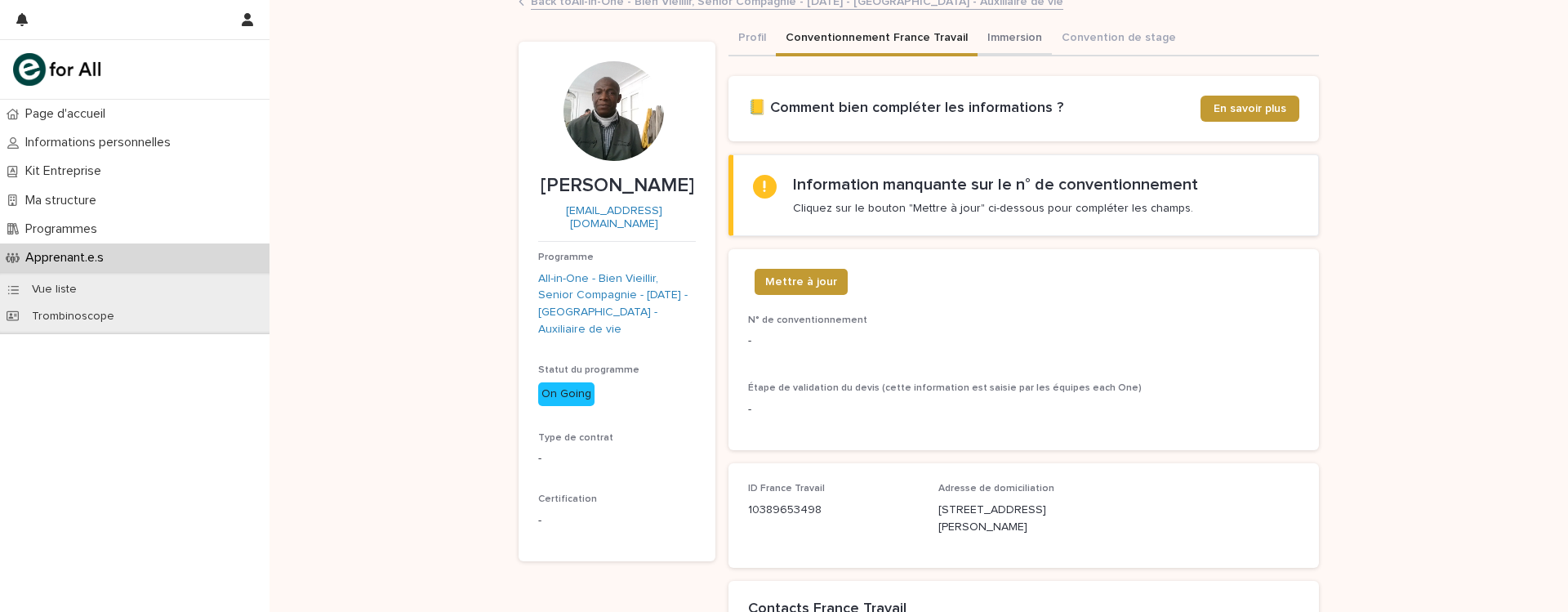
click at [979, 36] on button "Immersion" at bounding box center [1014, 39] width 74 height 34
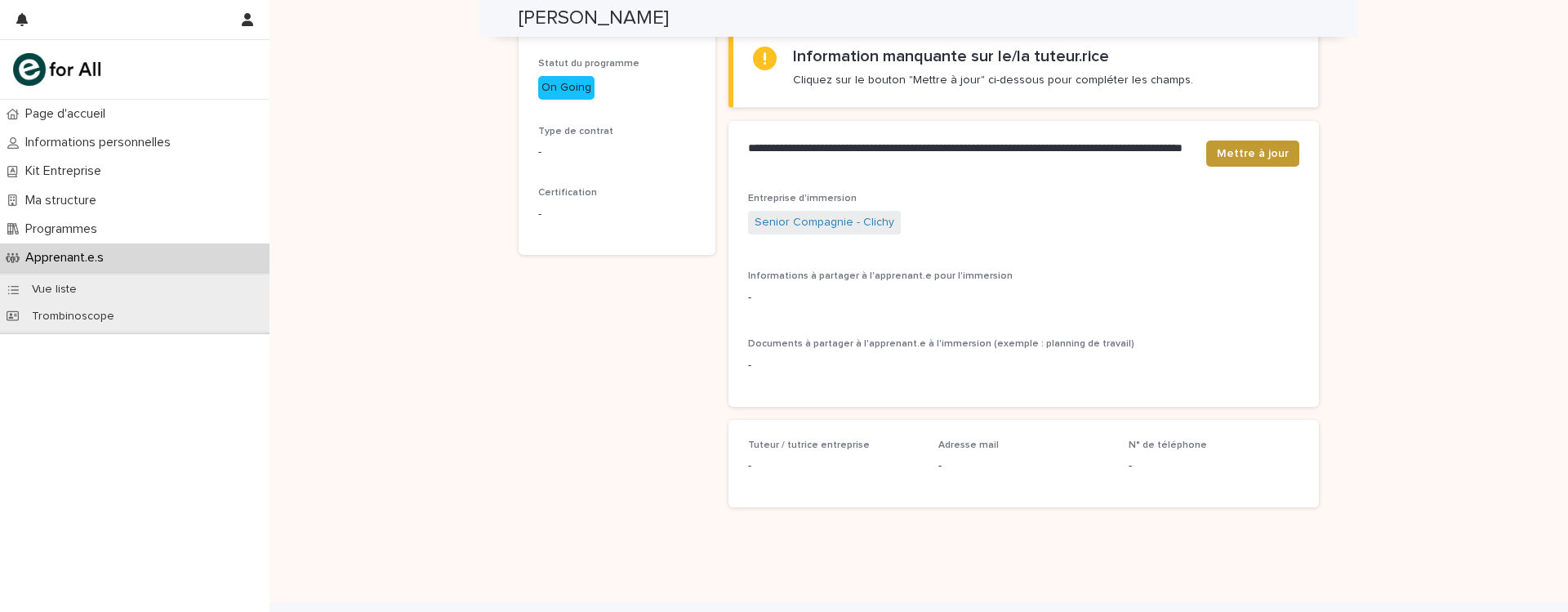
scroll to position [333, 0]
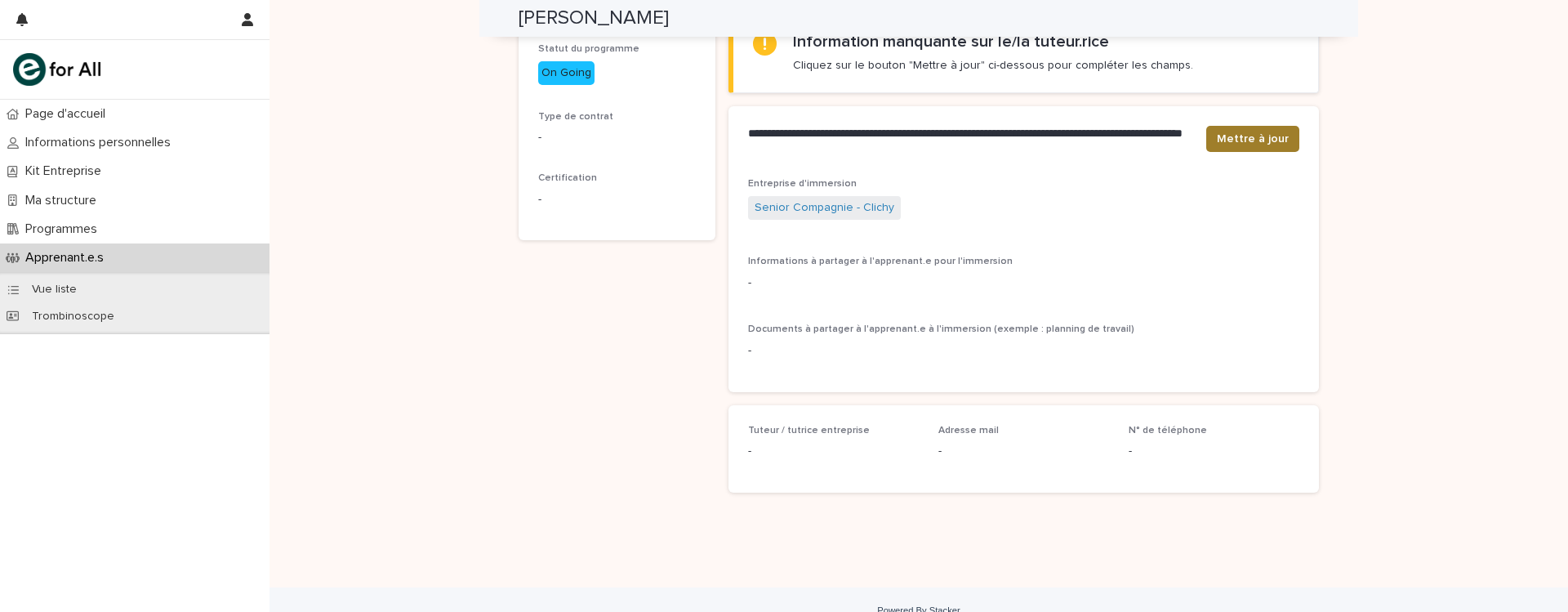
click at [1258, 141] on span "Mettre à jour" at bounding box center [1252, 139] width 72 height 16
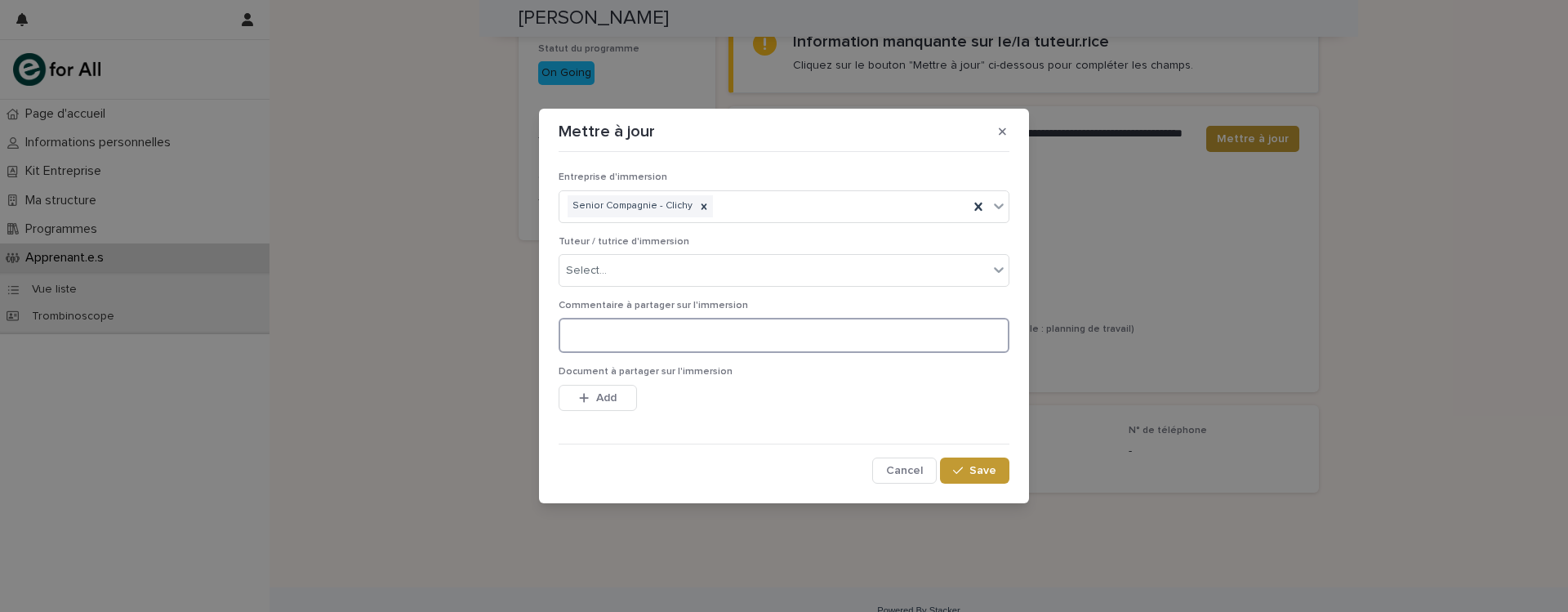
click at [681, 323] on textarea at bounding box center [784, 335] width 451 height 35
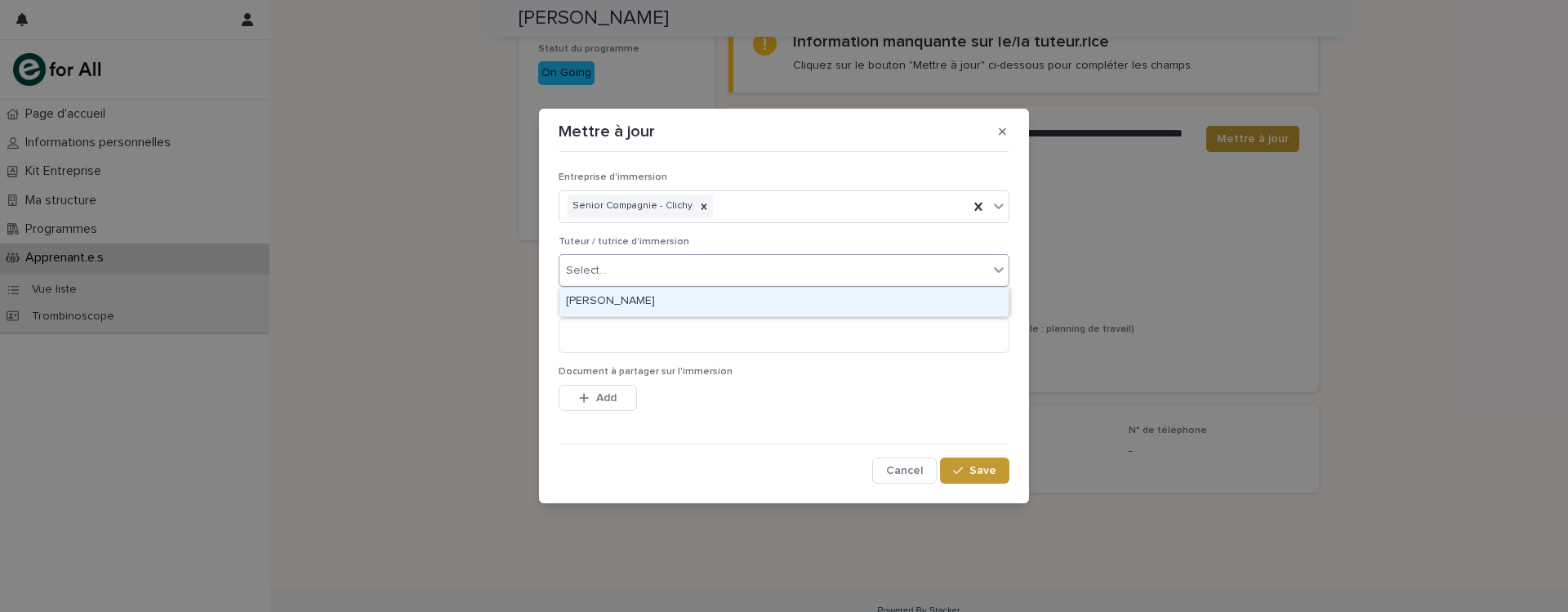
click at [791, 270] on div "Select..." at bounding box center [774, 270] width 429 height 27
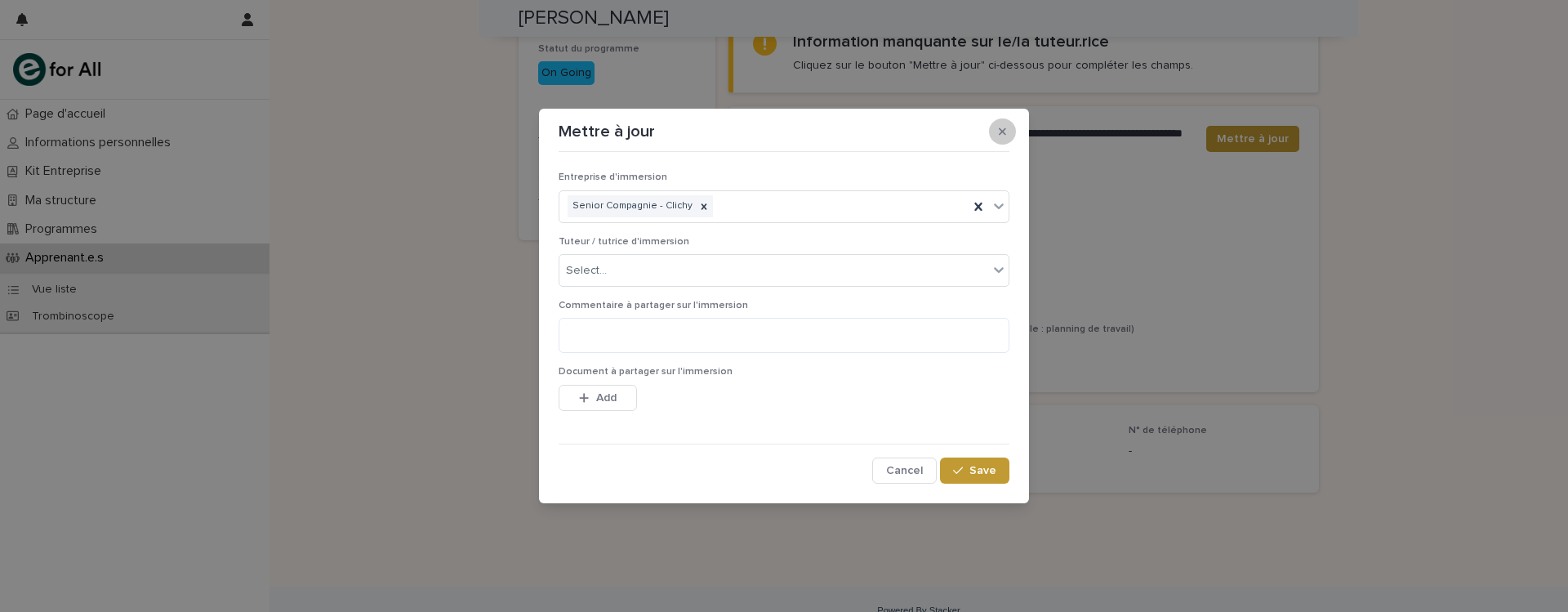
click at [1010, 129] on button "button" at bounding box center [1001, 131] width 27 height 26
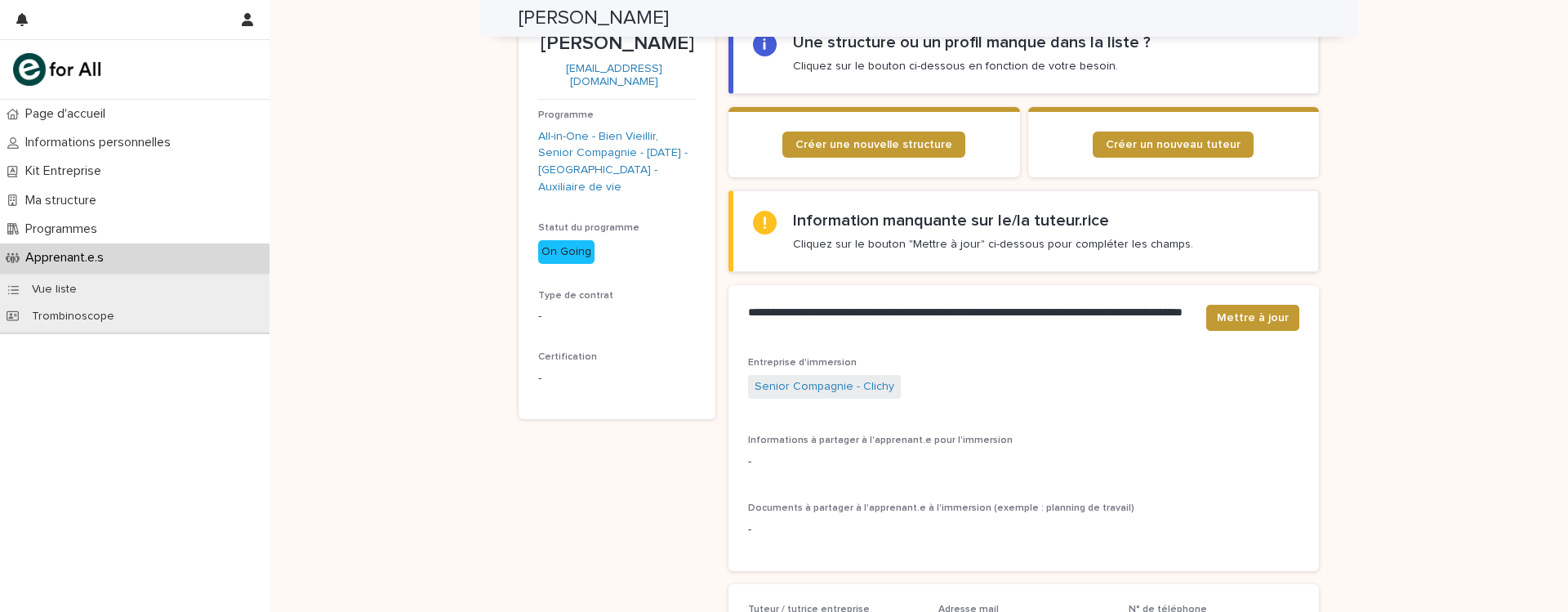
scroll to position [184, 0]
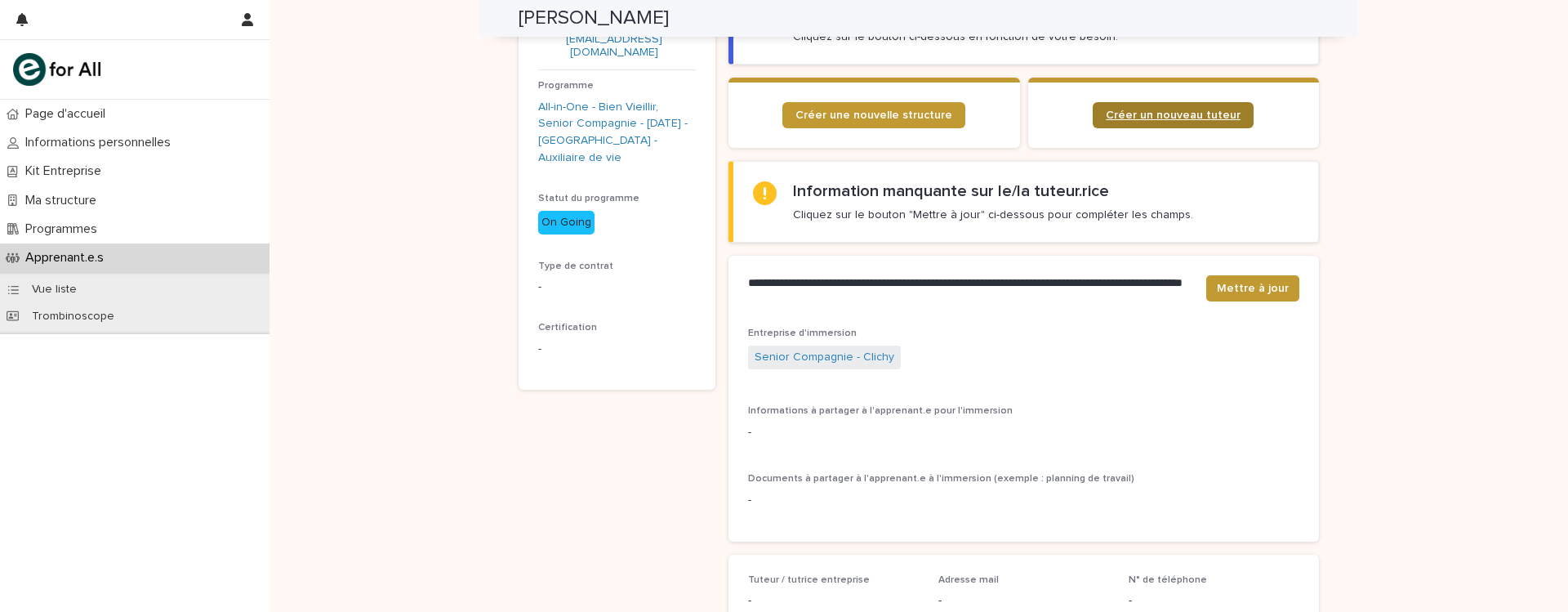
click at [1122, 124] on link "Créer un nouveau tuteur" at bounding box center [1172, 115] width 161 height 26
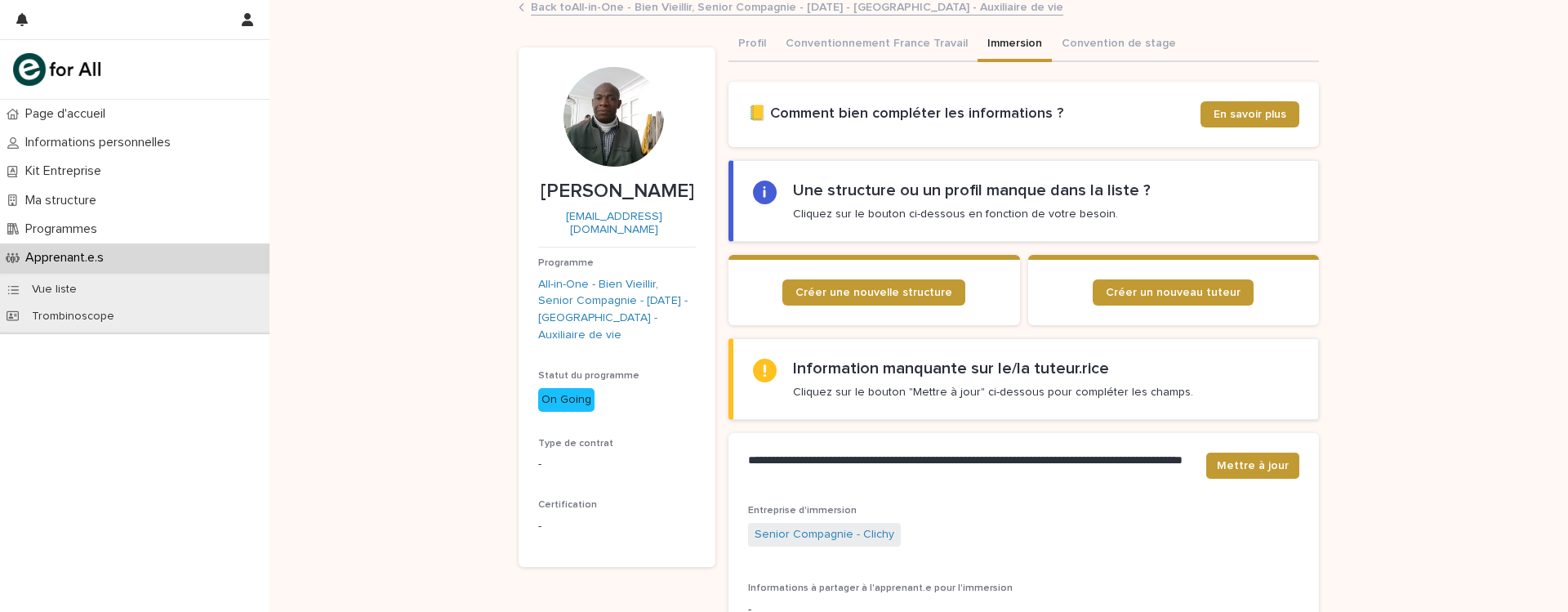
scroll to position [0, 0]
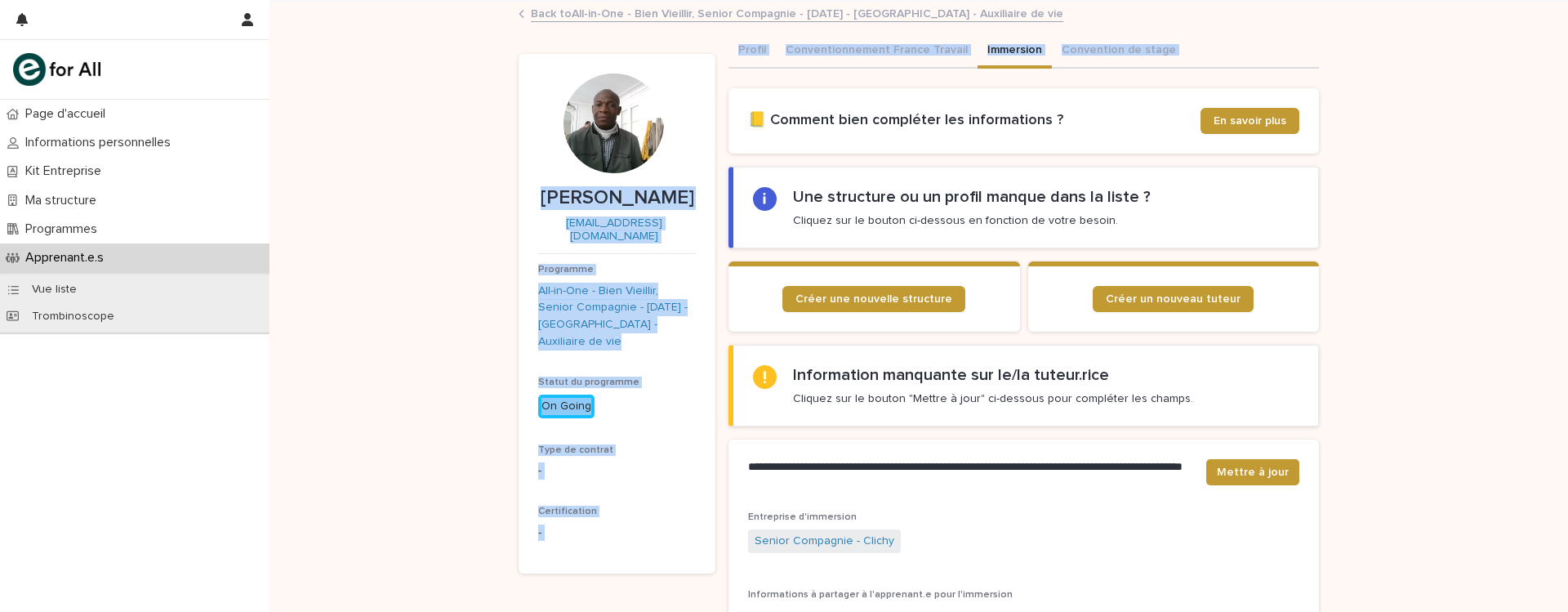
drag, startPoint x: 469, startPoint y: 65, endPoint x: 722, endPoint y: 145, distance: 265.3
click at [722, 145] on div "Loading... Saving… Loading... Saving… Firmin KOUADIO Firmin KOUADIO kouadiofirm…" at bounding box center [918, 461] width 1298 height 919
click at [729, 145] on section "📒 Comment bien compléter les informations ? En savoir plus" at bounding box center [1023, 120] width 591 height 65
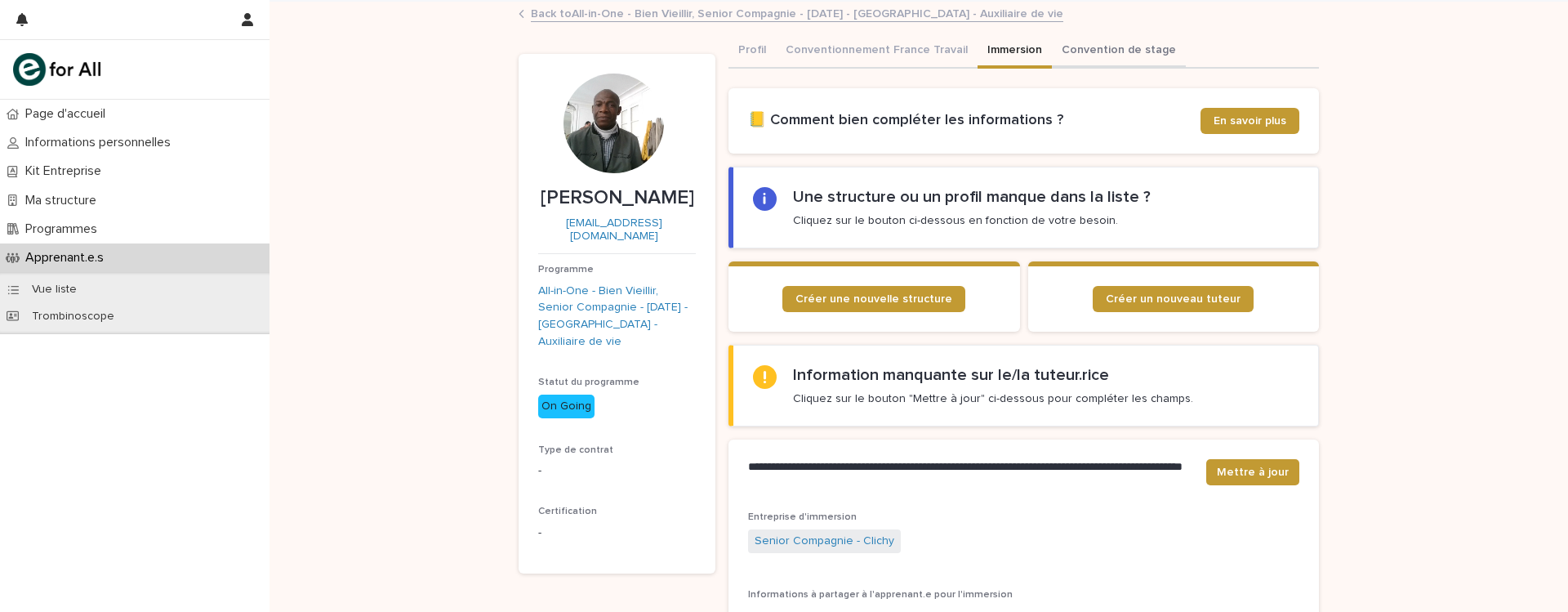
click at [1072, 52] on button "Convention de stage" at bounding box center [1118, 51] width 134 height 34
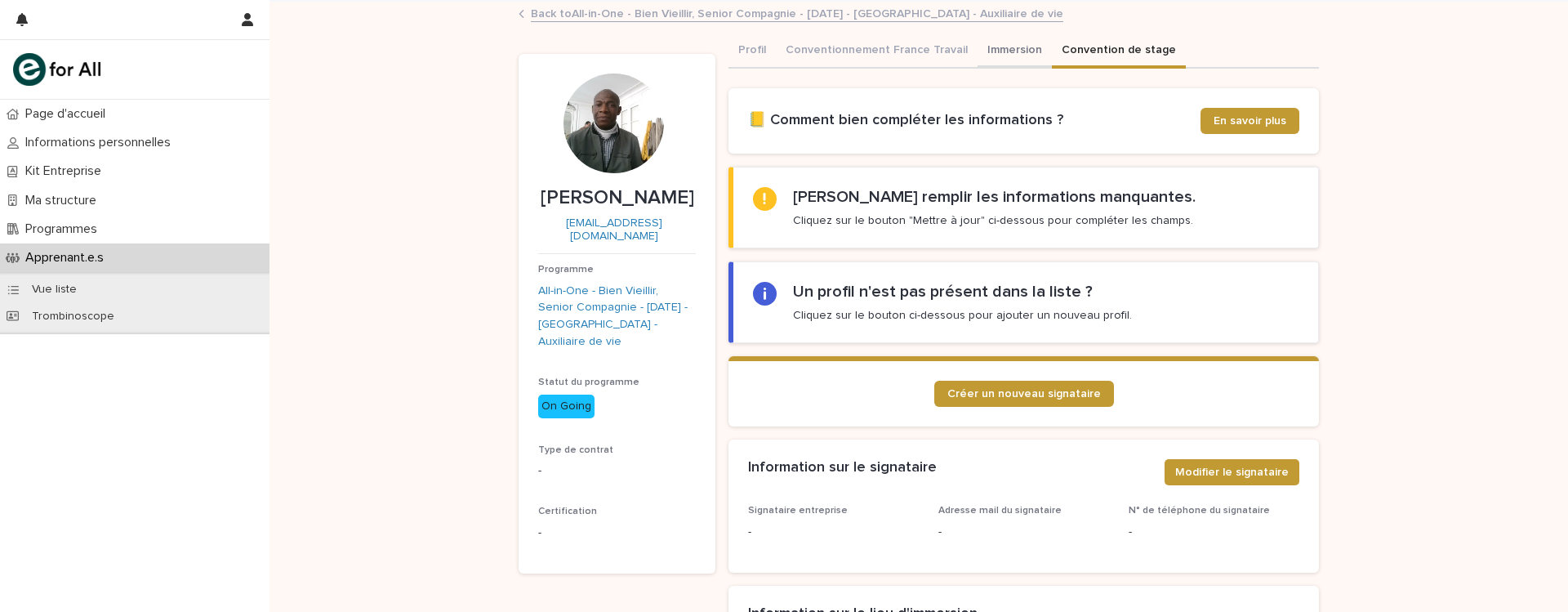
click at [988, 46] on button "Immersion" at bounding box center [1014, 51] width 74 height 34
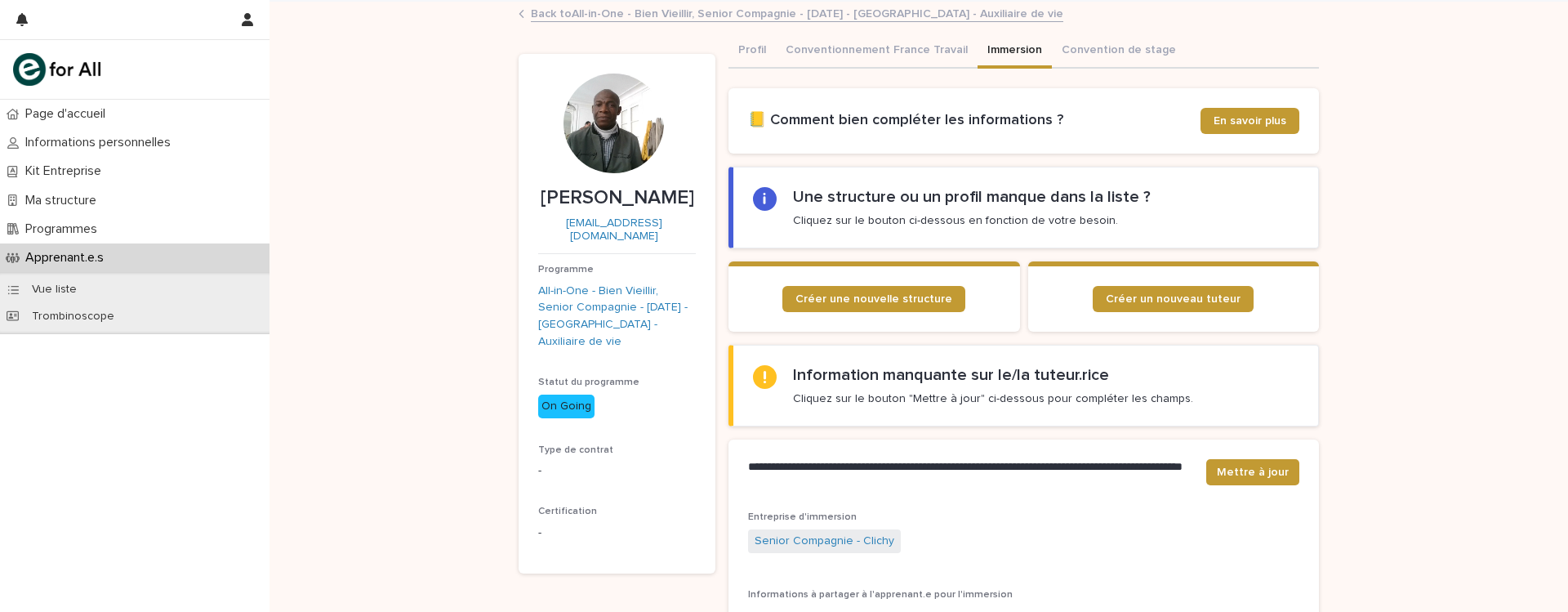
click at [436, 263] on div "Loading... Saving… Loading... Saving… Firmin KOUADIO Firmin KOUADIO kouadiofirm…" at bounding box center [918, 461] width 1298 height 919
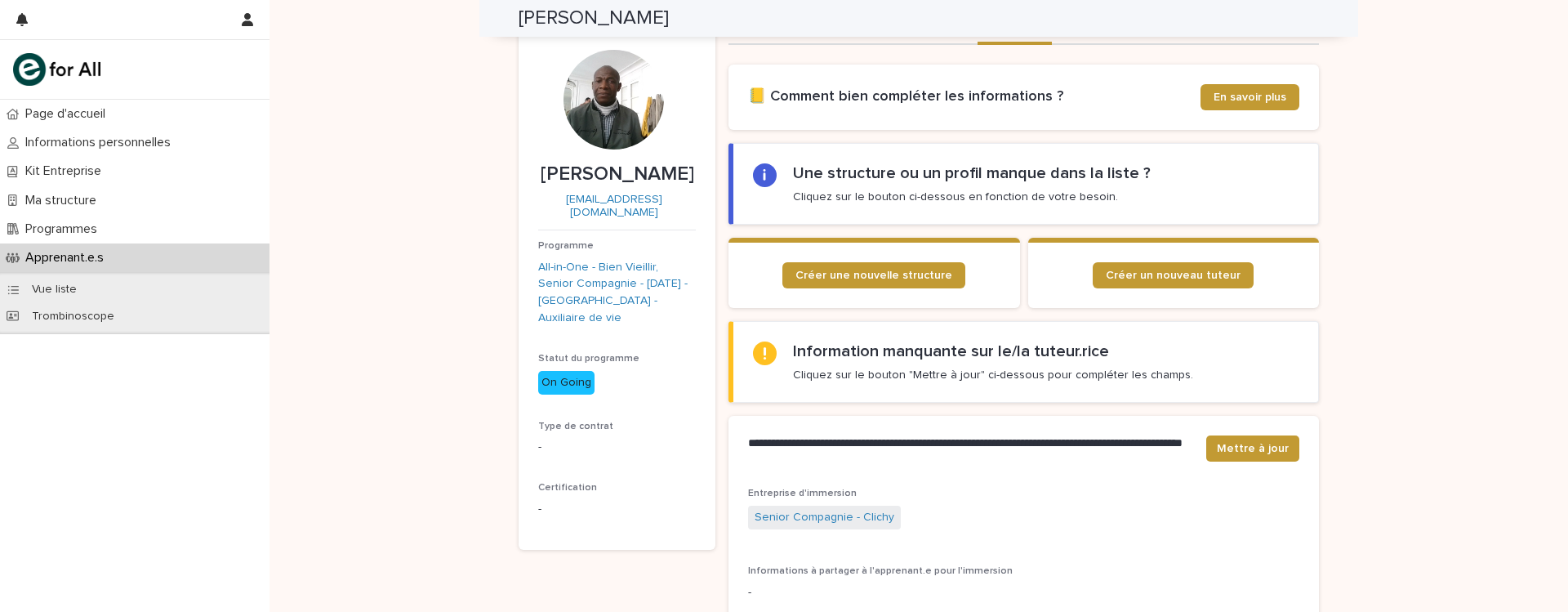
scroll to position [12, 0]
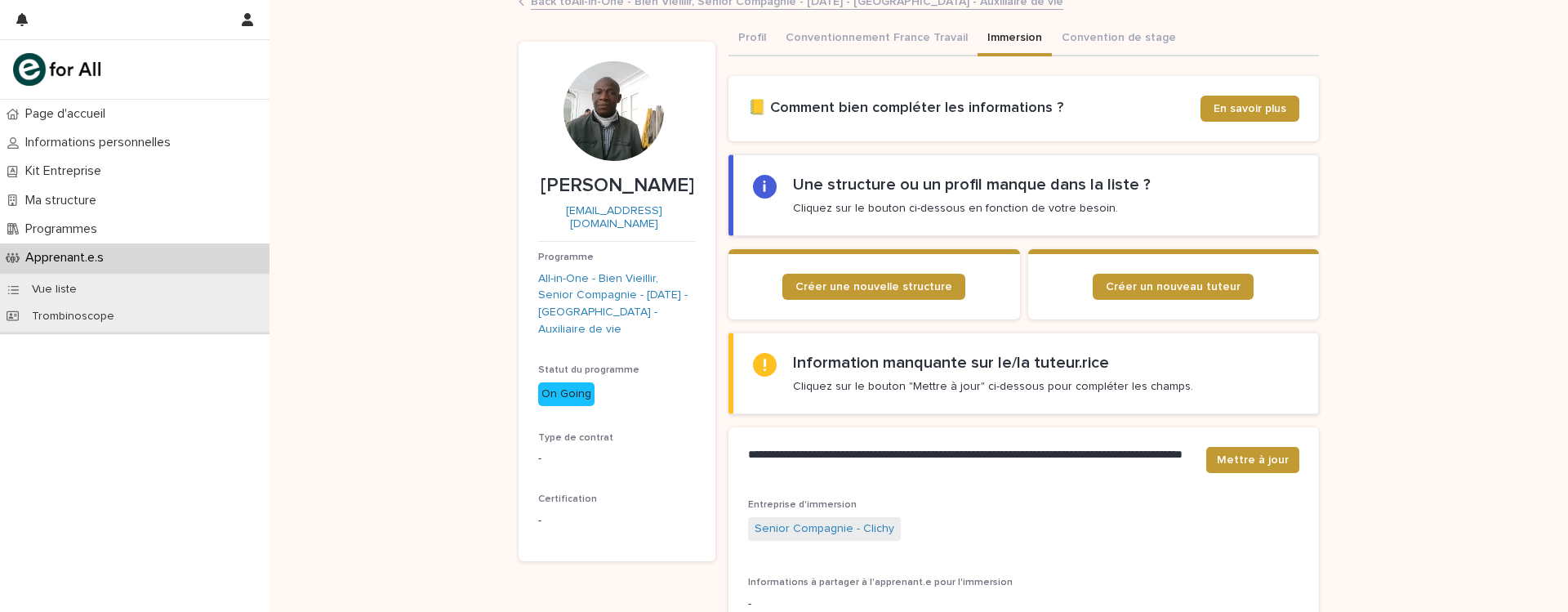
click at [462, 316] on div "Loading... Saving… Loading... Saving… Firmin KOUADIO Firmin KOUADIO kouadiofirm…" at bounding box center [918, 448] width 1298 height 919
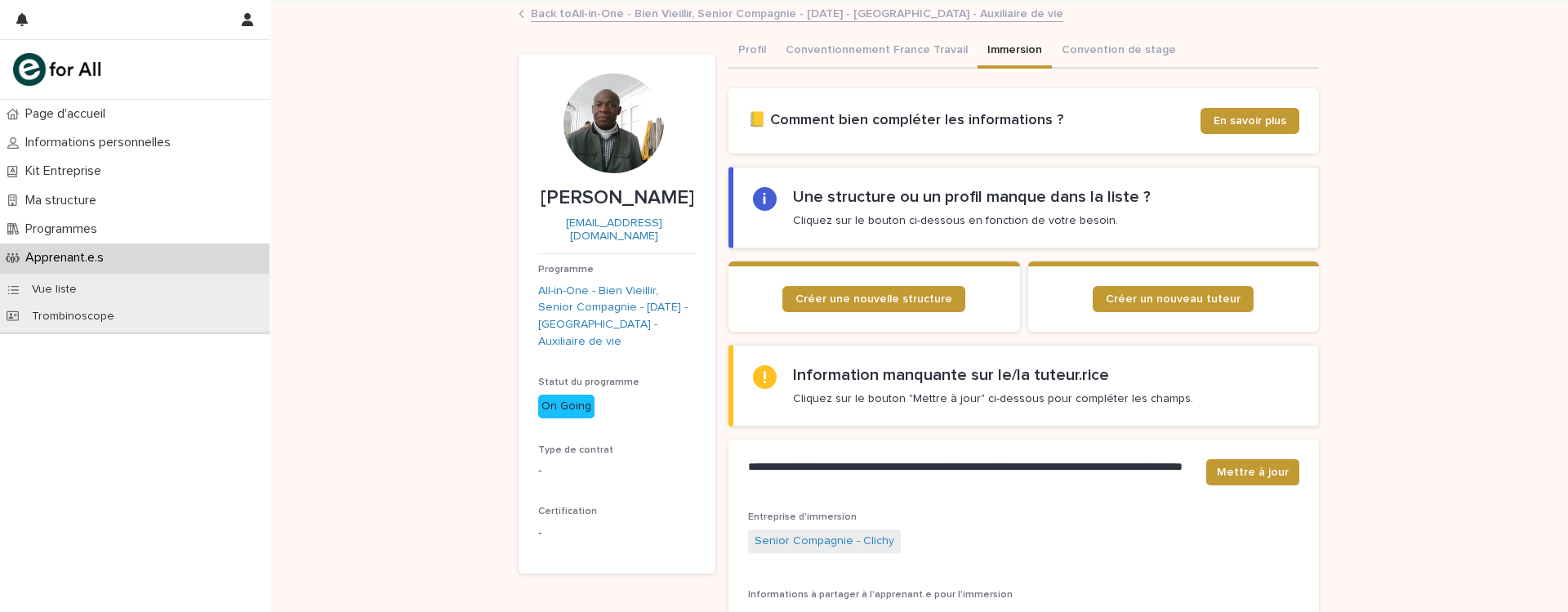
click at [462, 316] on div "Loading... Saving… Loading... Saving… Firmin KOUADIO Firmin KOUADIO kouadiofirm…" at bounding box center [918, 461] width 1298 height 919
click at [146, 224] on div "Programmes" at bounding box center [135, 229] width 270 height 29
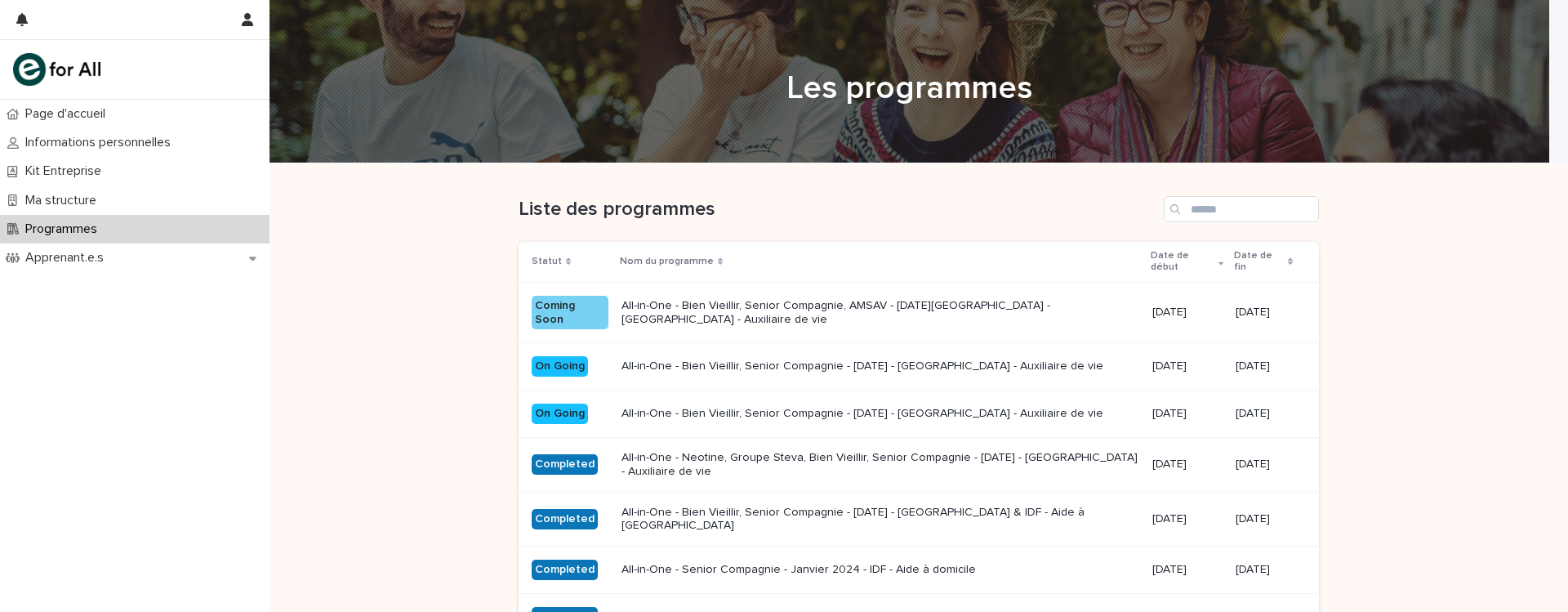
click at [753, 319] on div "All-in-One - Bien Vieillir, Senior Compagnie, AMSAV - [DATE][GEOGRAPHIC_DATA] -…" at bounding box center [880, 313] width 518 height 41
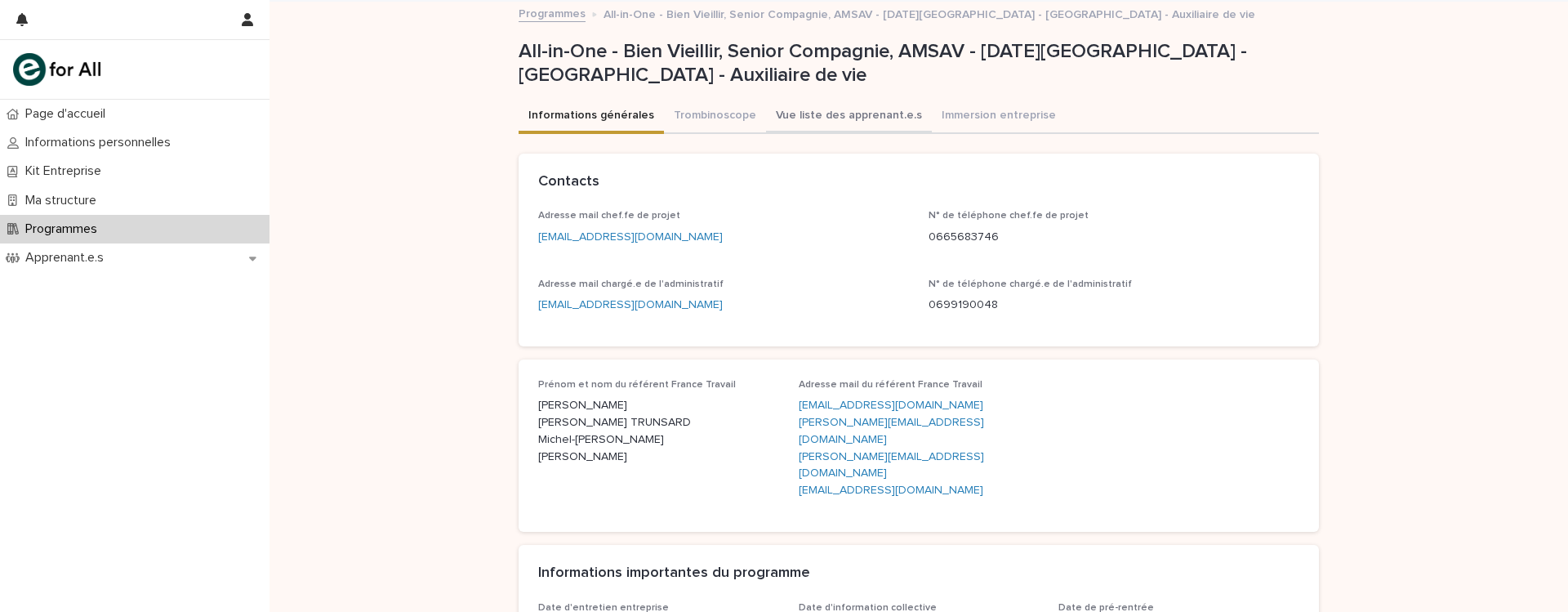
click at [801, 119] on button "Vue liste des apprenant.e.s" at bounding box center [848, 117] width 166 height 34
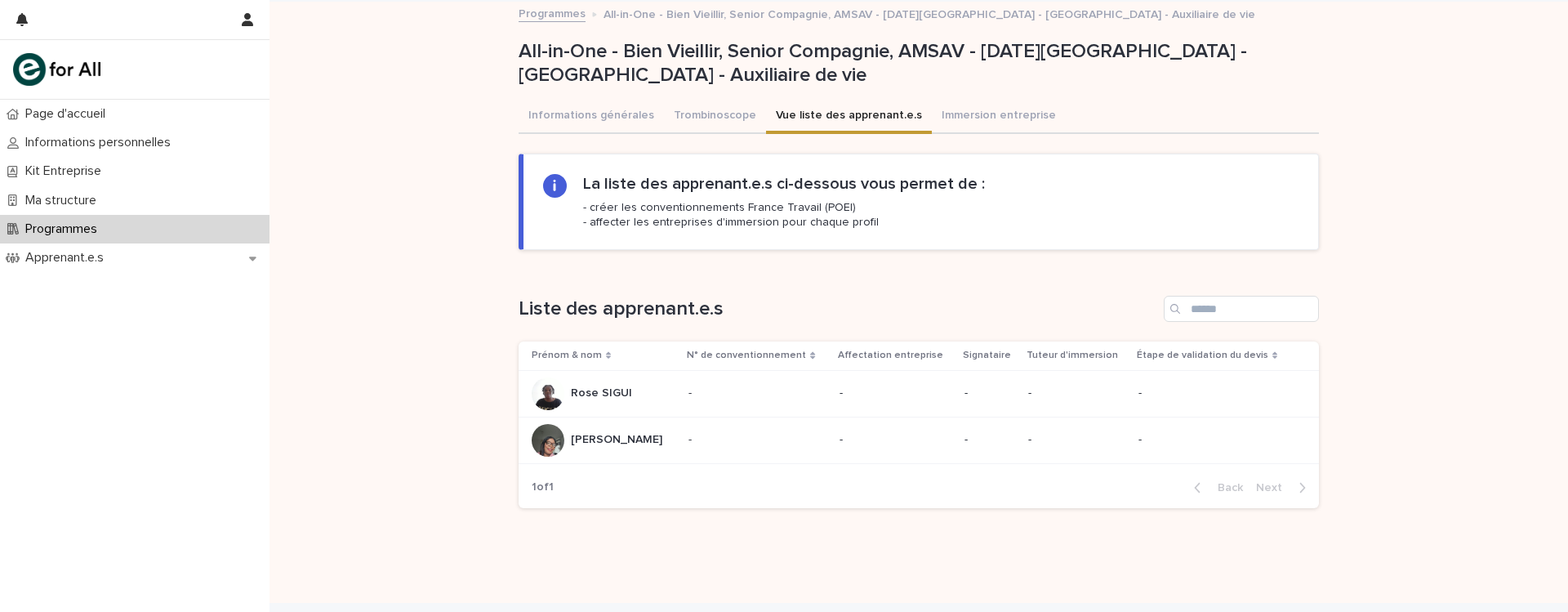
scroll to position [2, 0]
click at [606, 402] on div "Rose SIGUI Rose SIGUI" at bounding box center [601, 390] width 61 height 27
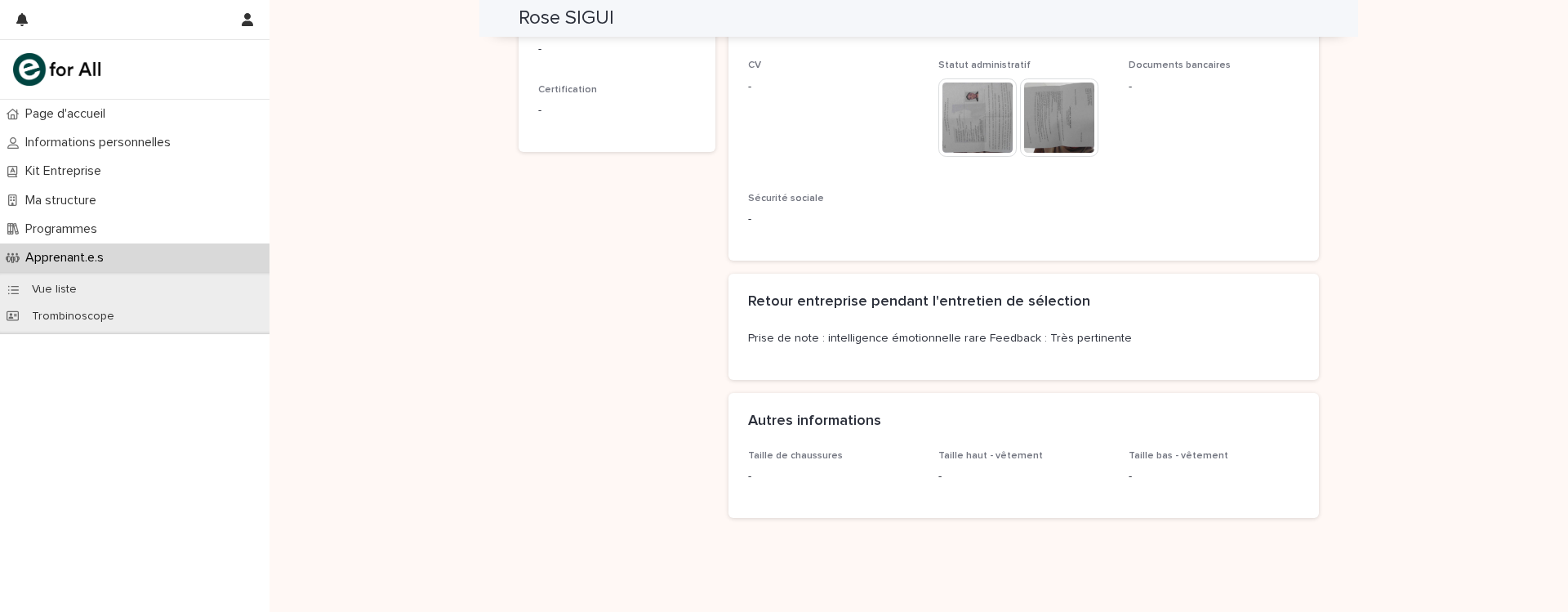
scroll to position [440, 0]
click at [793, 333] on p "Prise de note : intelligence émotionnelle rare Feedback : Très pertinente" at bounding box center [1023, 336] width 552 height 17
drag, startPoint x: 793, startPoint y: 333, endPoint x: 783, endPoint y: 303, distance: 31.6
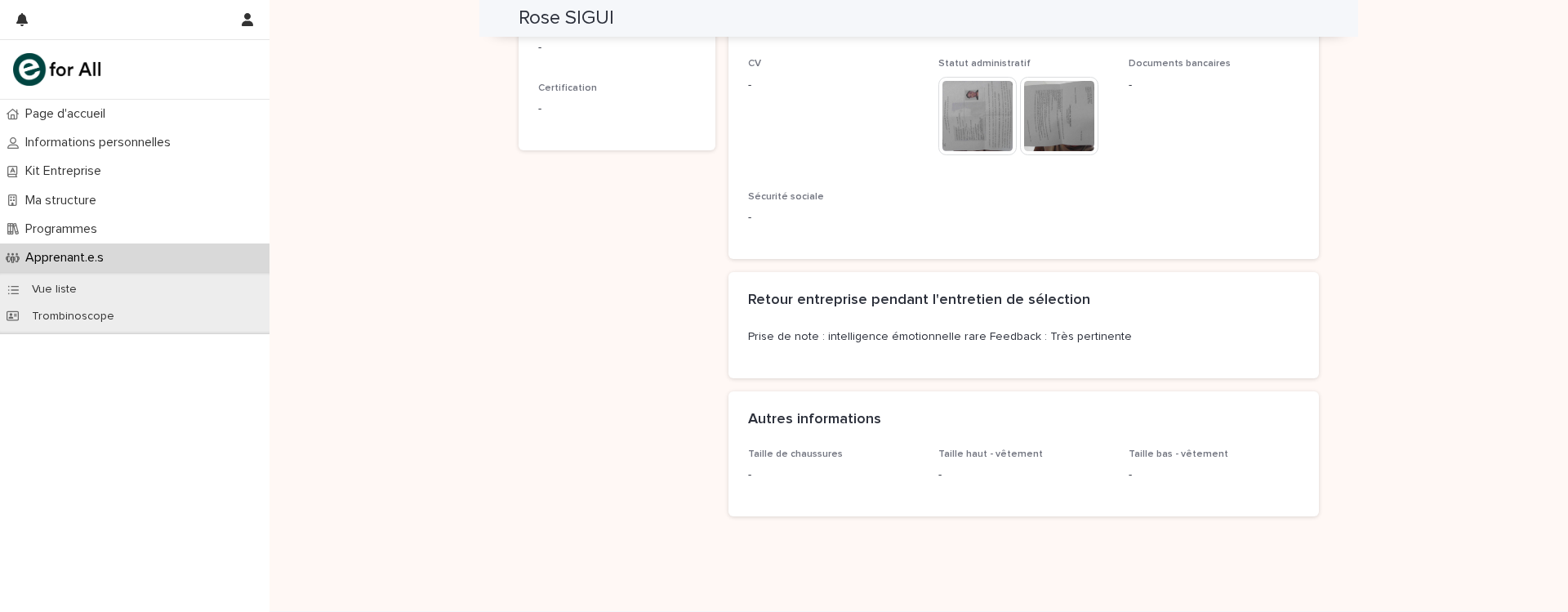
click at [783, 303] on h2 "Retour entreprise pendant l'entretien de sélection" at bounding box center [918, 301] width 342 height 18
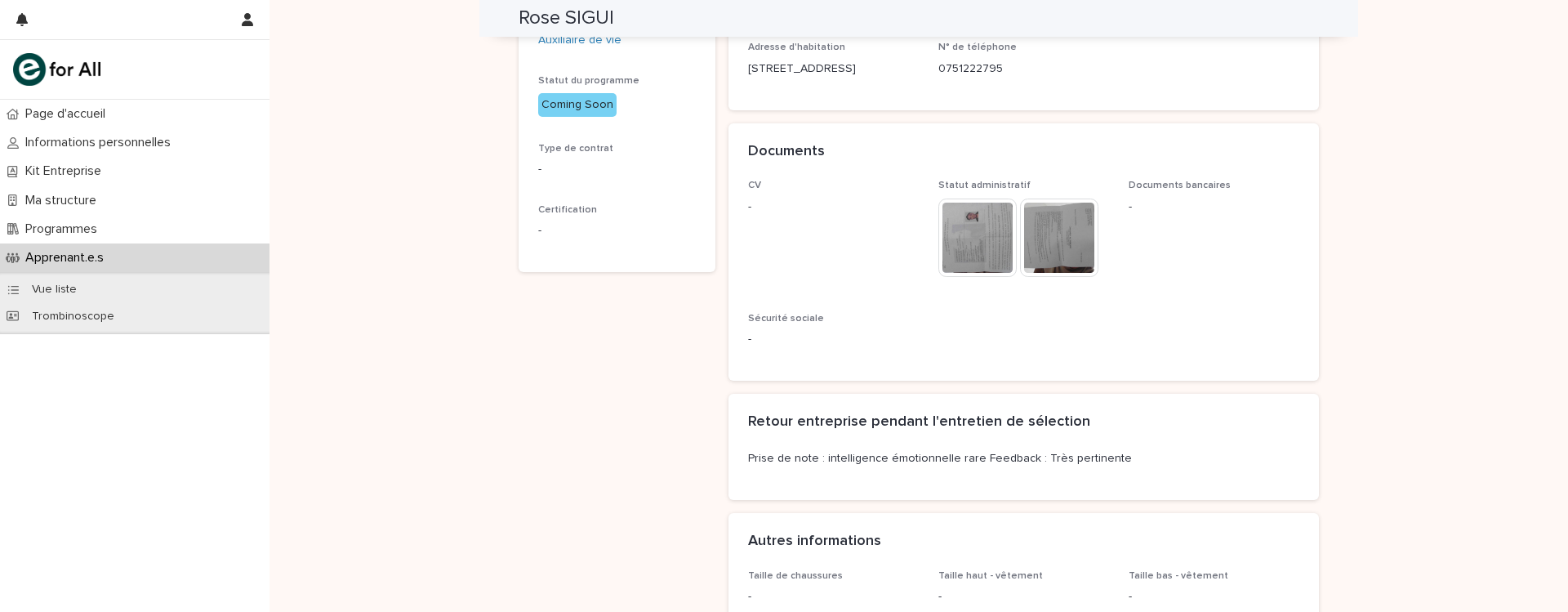
scroll to position [319, 0]
click at [753, 452] on p "Prise de note : intelligence émotionnelle rare Feedback : Très pertinente" at bounding box center [1023, 458] width 552 height 17
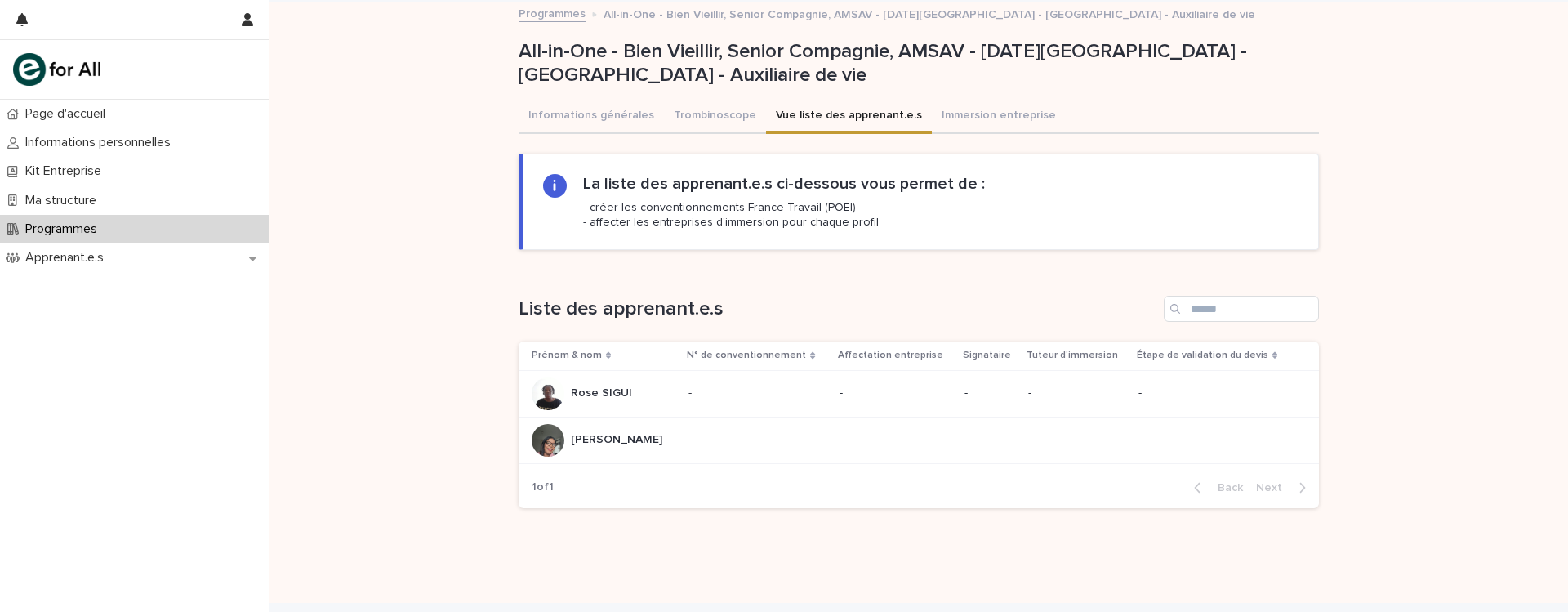
click at [623, 435] on p "[PERSON_NAME]" at bounding box center [618, 438] width 95 height 17
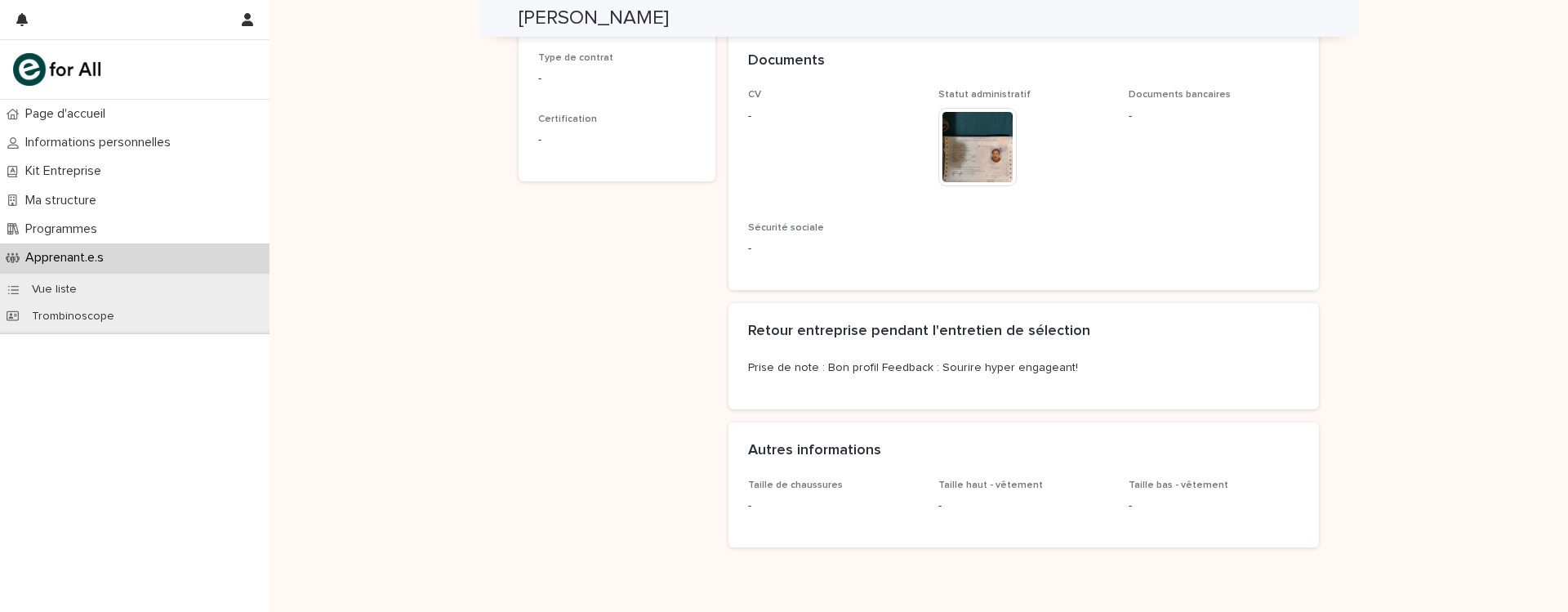
scroll to position [429, 0]
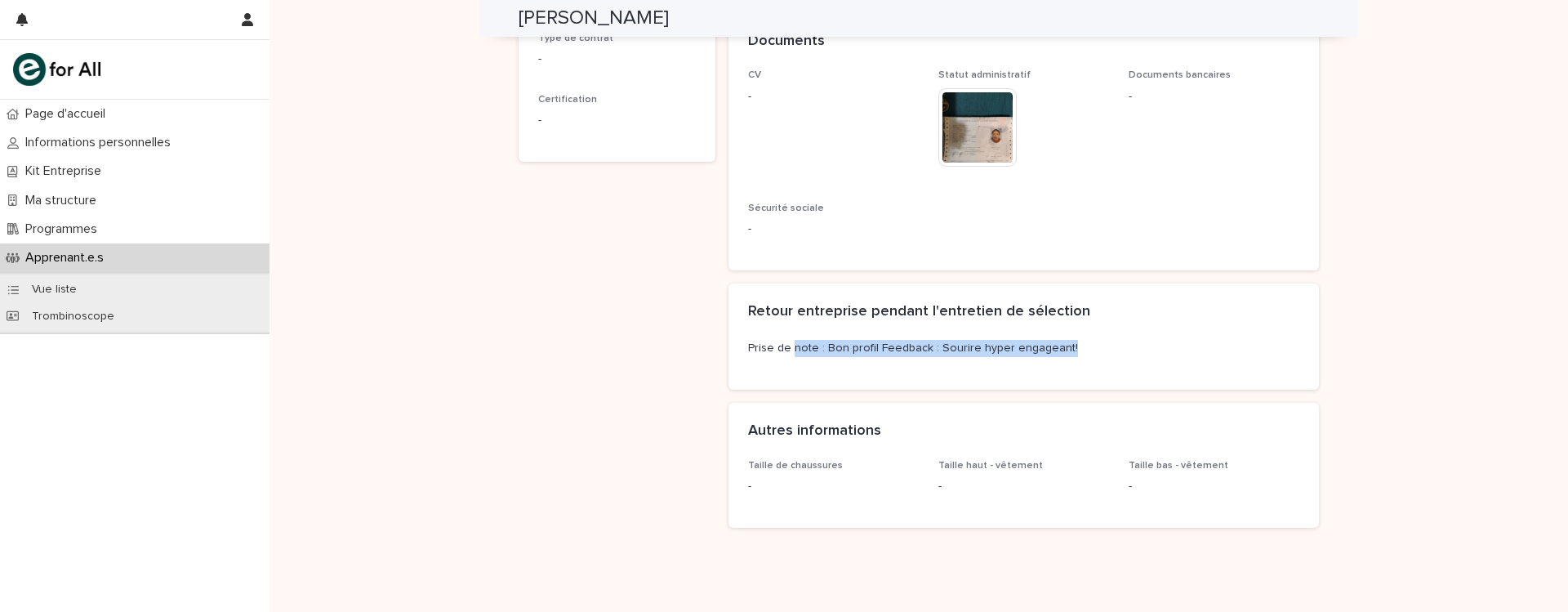
drag, startPoint x: 1069, startPoint y: 350, endPoint x: 766, endPoint y: 377, distance: 304.2
click at [766, 377] on div "Prise de note : Bon profil Feedback : Sourire hyper engageant!" at bounding box center [1023, 365] width 591 height 50
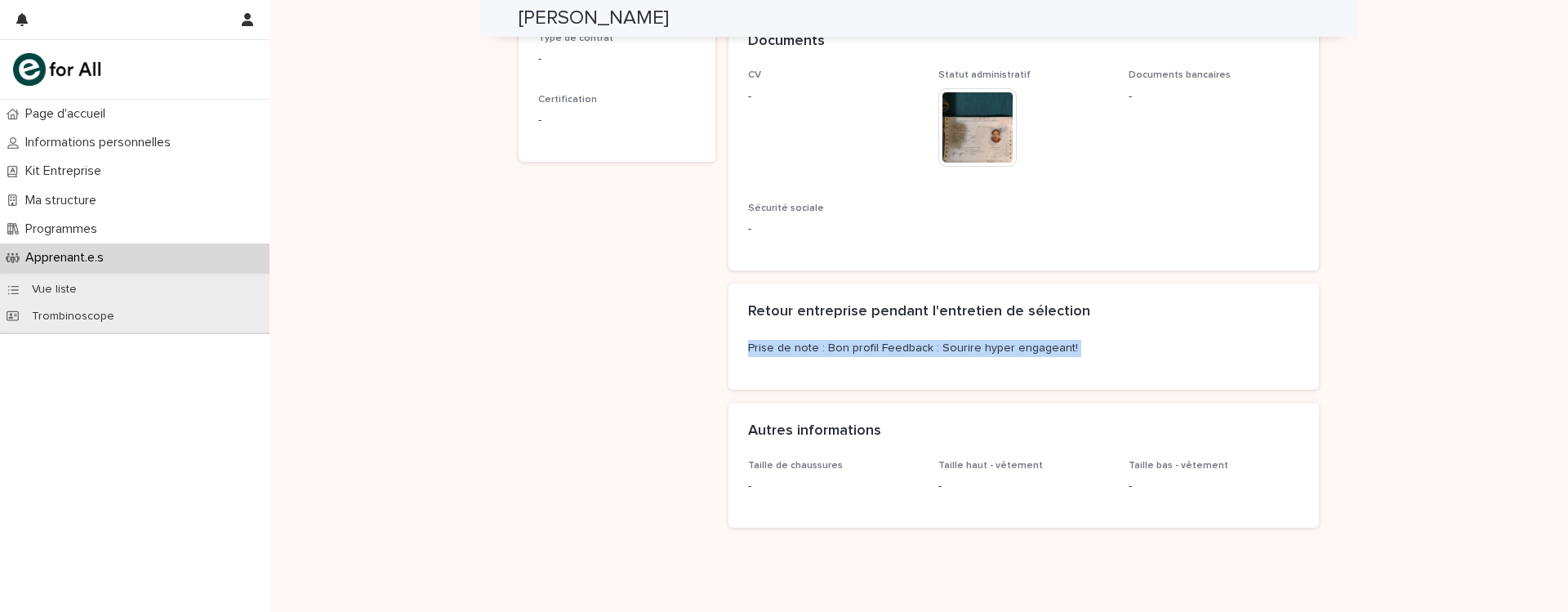
click at [766, 377] on div "Prise de note : Bon profil Feedback : Sourire hyper engageant!" at bounding box center [1023, 365] width 591 height 50
click at [668, 368] on div "Béatrice NKENZO BIKOYI sidoniekenzo148@gmail.com Programme All-in-One - Bien Vi…" at bounding box center [617, 83] width 197 height 916
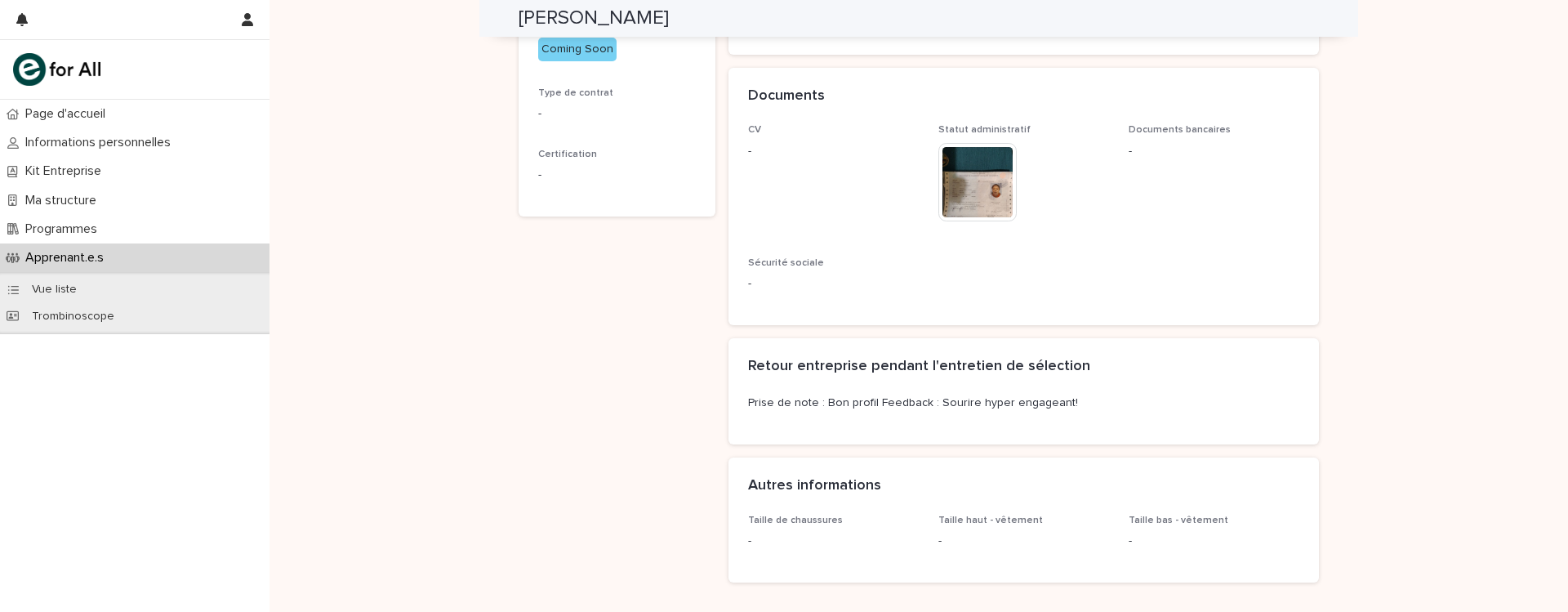
scroll to position [350, 0]
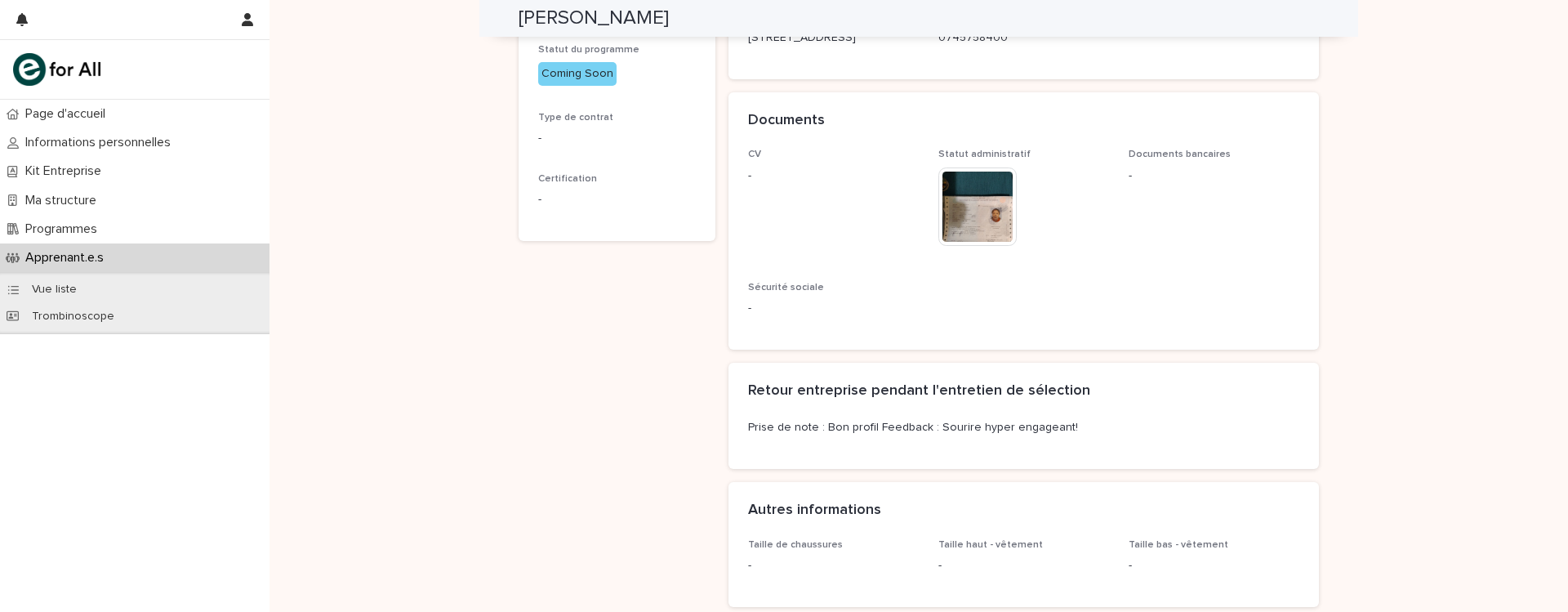
click at [661, 439] on div "Béatrice NKENZO BIKOYI sidoniekenzo148@gmail.com Programme All-in-One - Bien Vi…" at bounding box center [617, 162] width 197 height 916
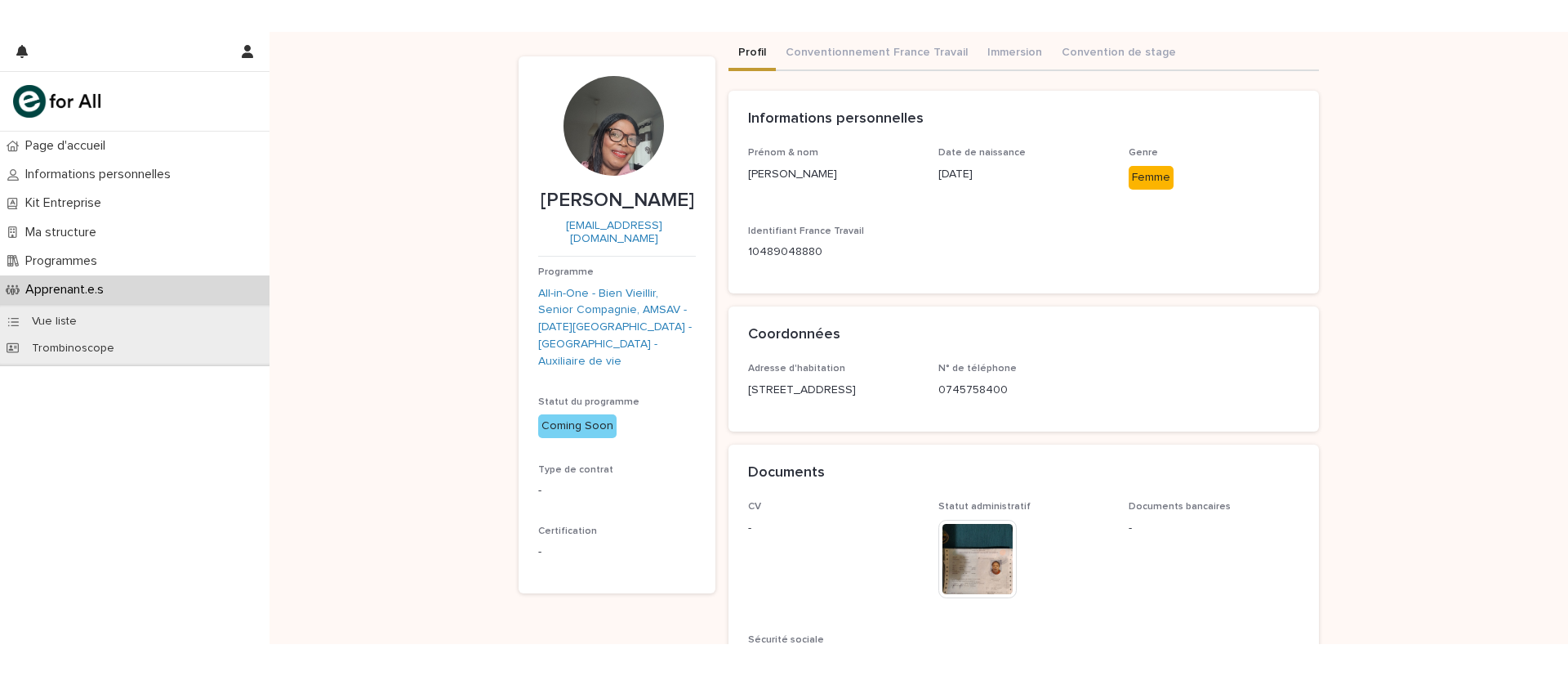
scroll to position [0, 0]
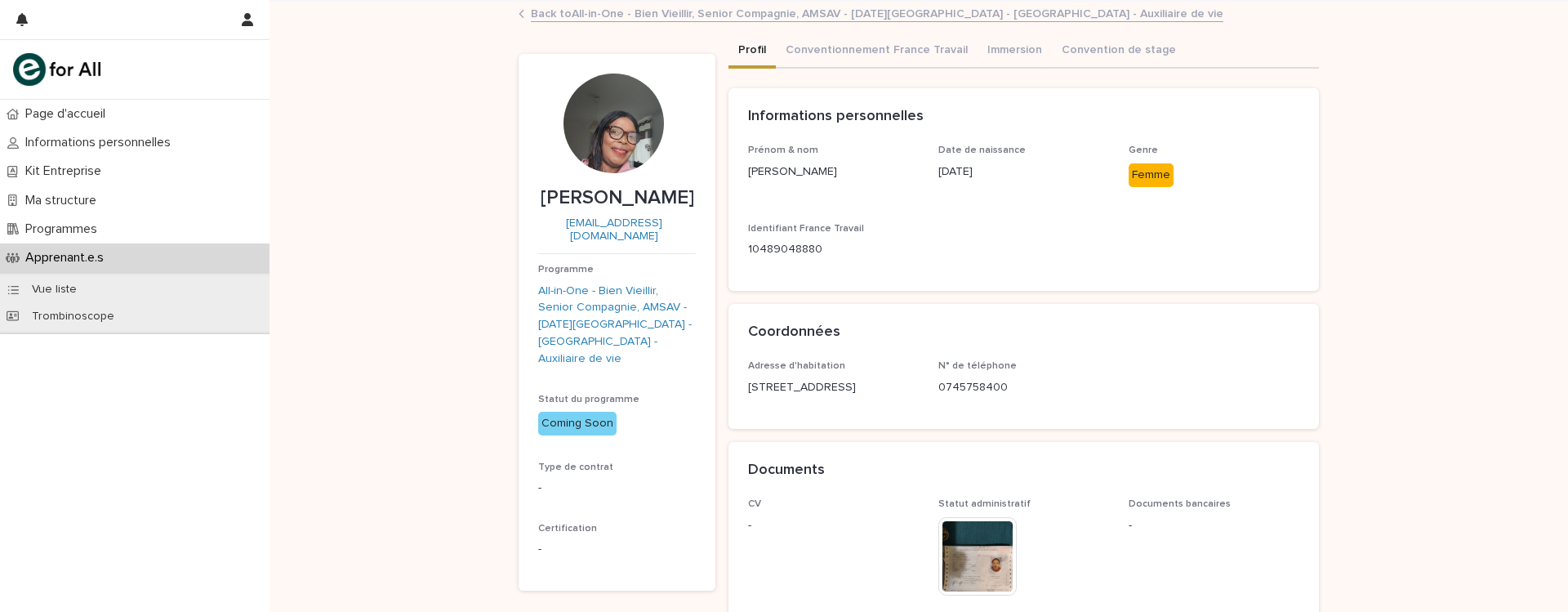
click at [951, 297] on div "Informations personnelles Prénom & nom Béatrice NKENZO BIKOYI Date de naissance…" at bounding box center [1023, 522] width 591 height 869
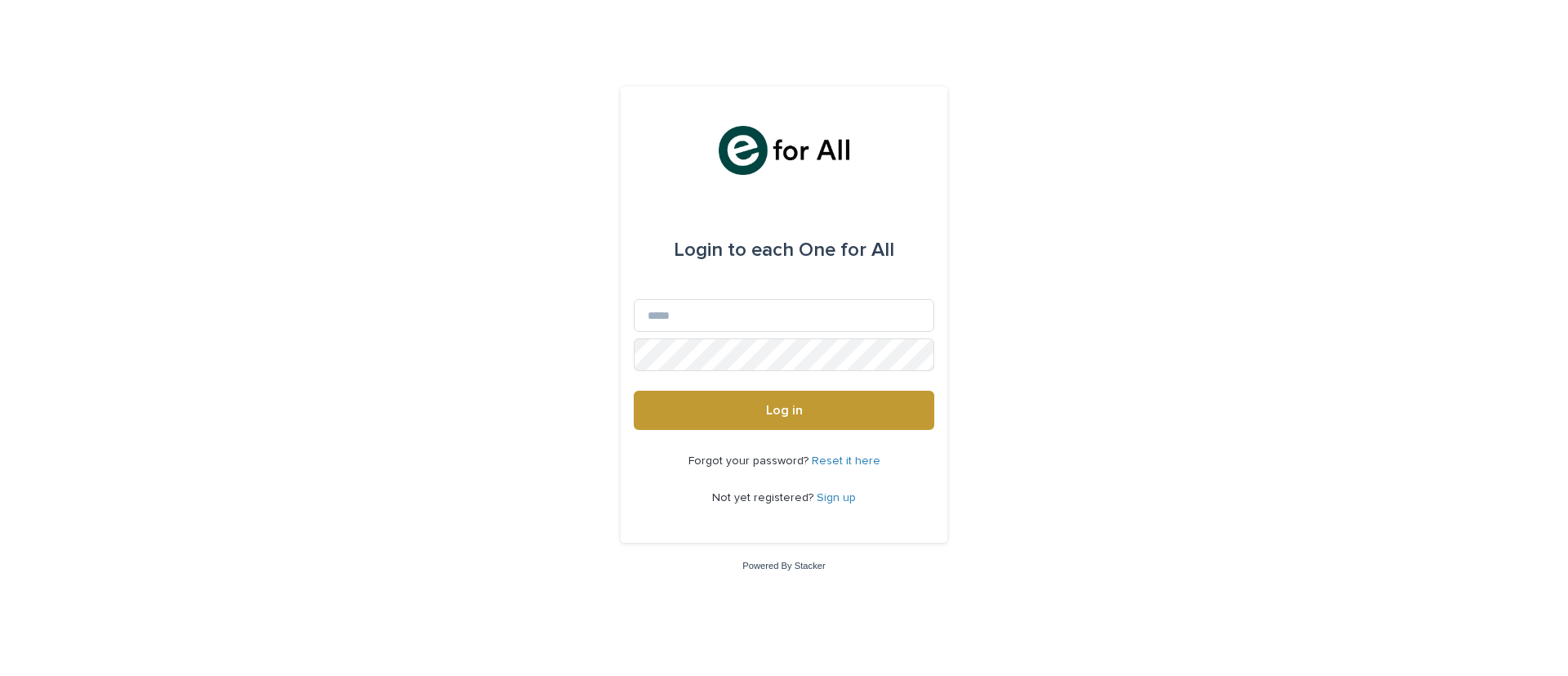
click at [499, 90] on div "Login to each One for All Email Password Log in Forgot your password? Reset it …" at bounding box center [784, 338] width 1568 height 676
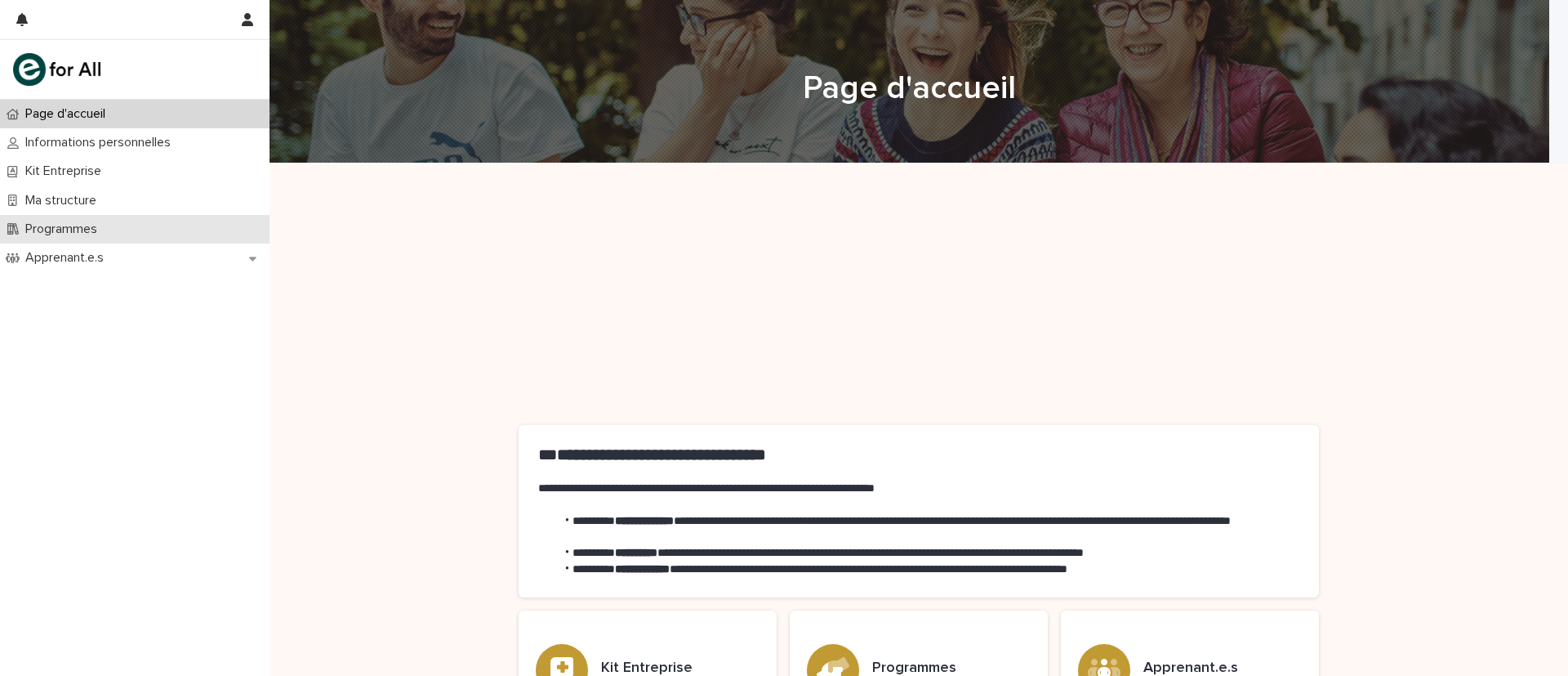
click at [220, 222] on div "Programmes" at bounding box center [135, 229] width 270 height 29
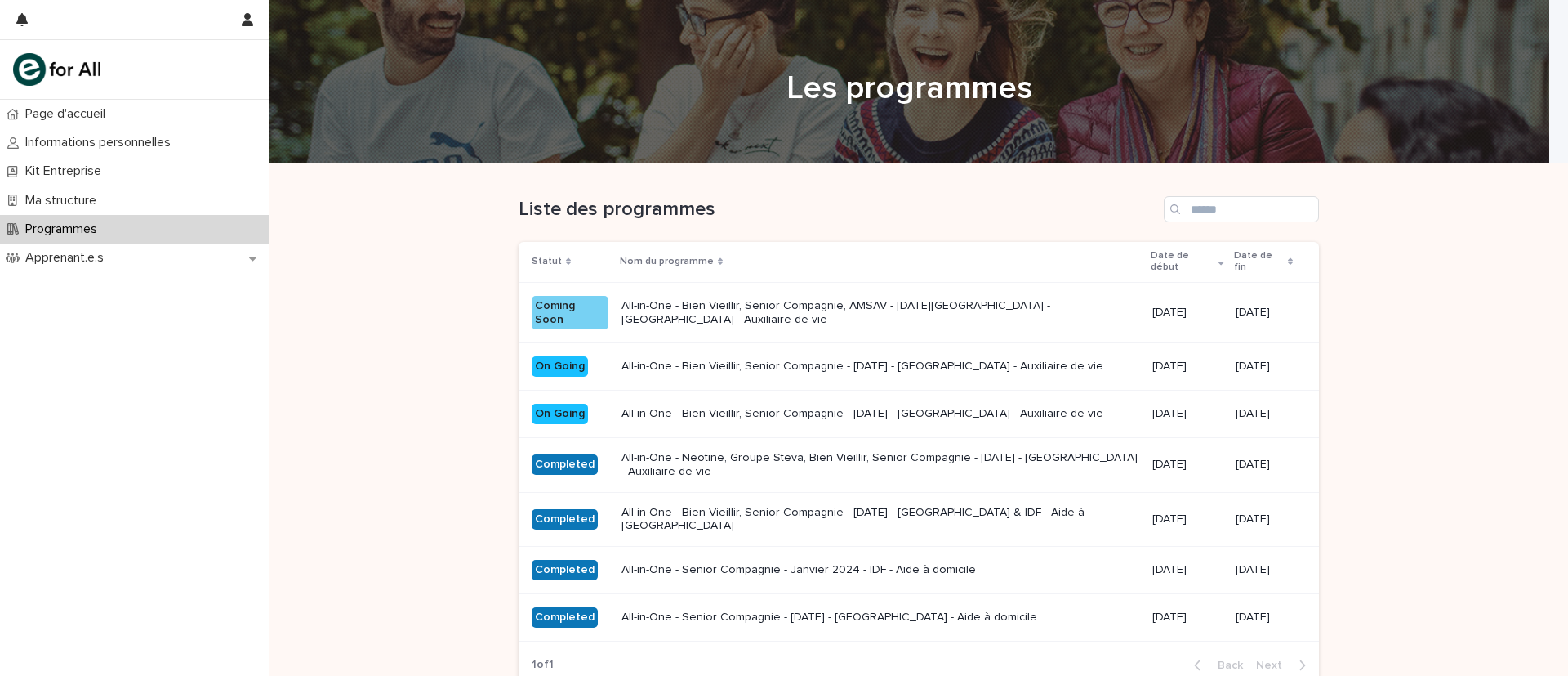
scroll to position [29, 0]
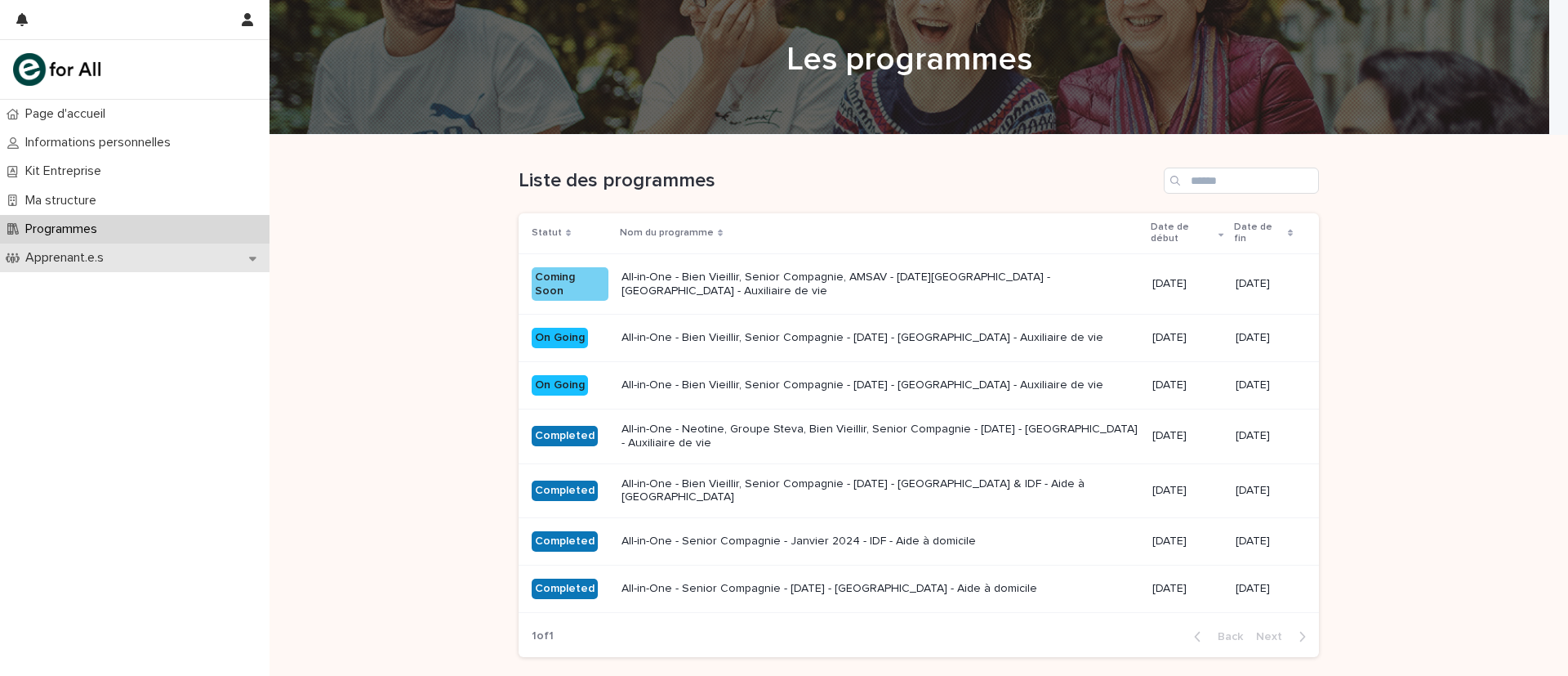
click at [25, 257] on p "Apprenant.e.s" at bounding box center [68, 258] width 98 height 16
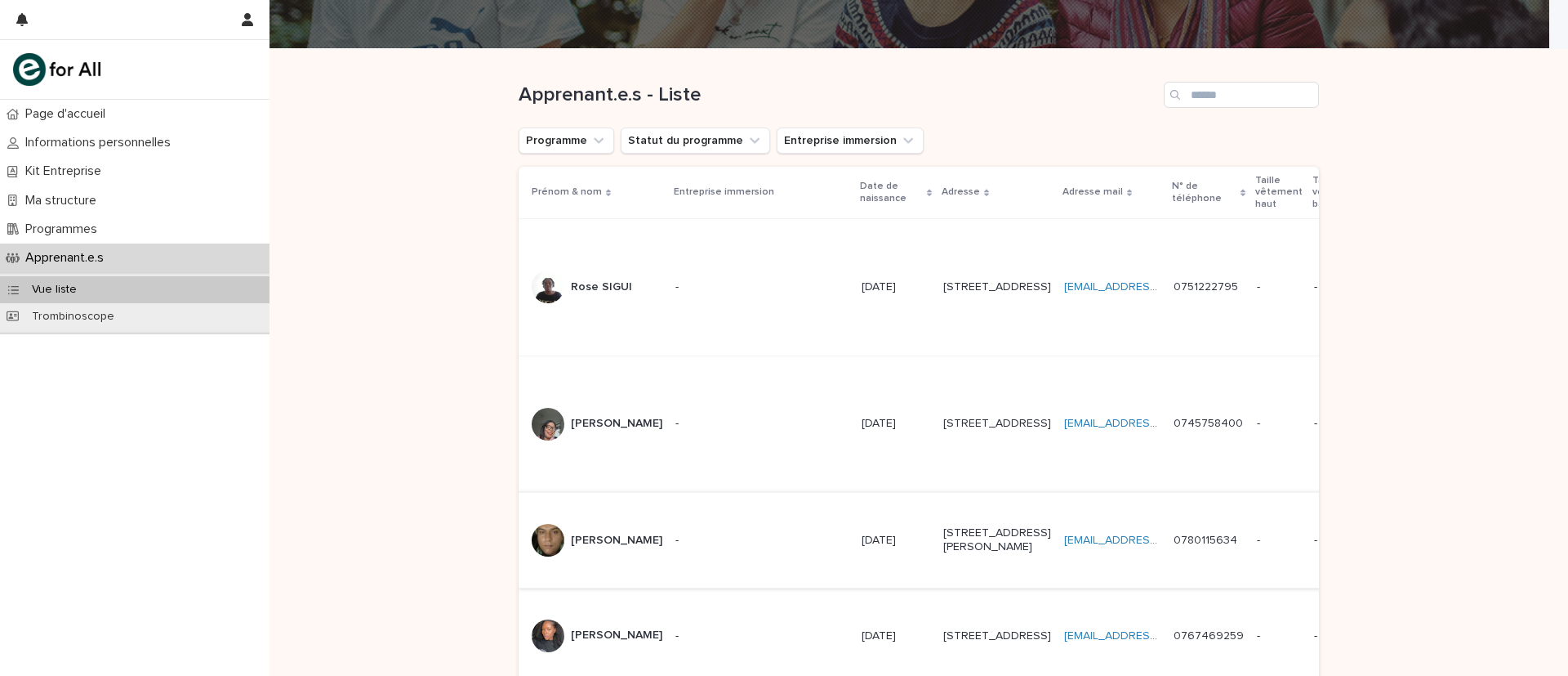
scroll to position [109, 0]
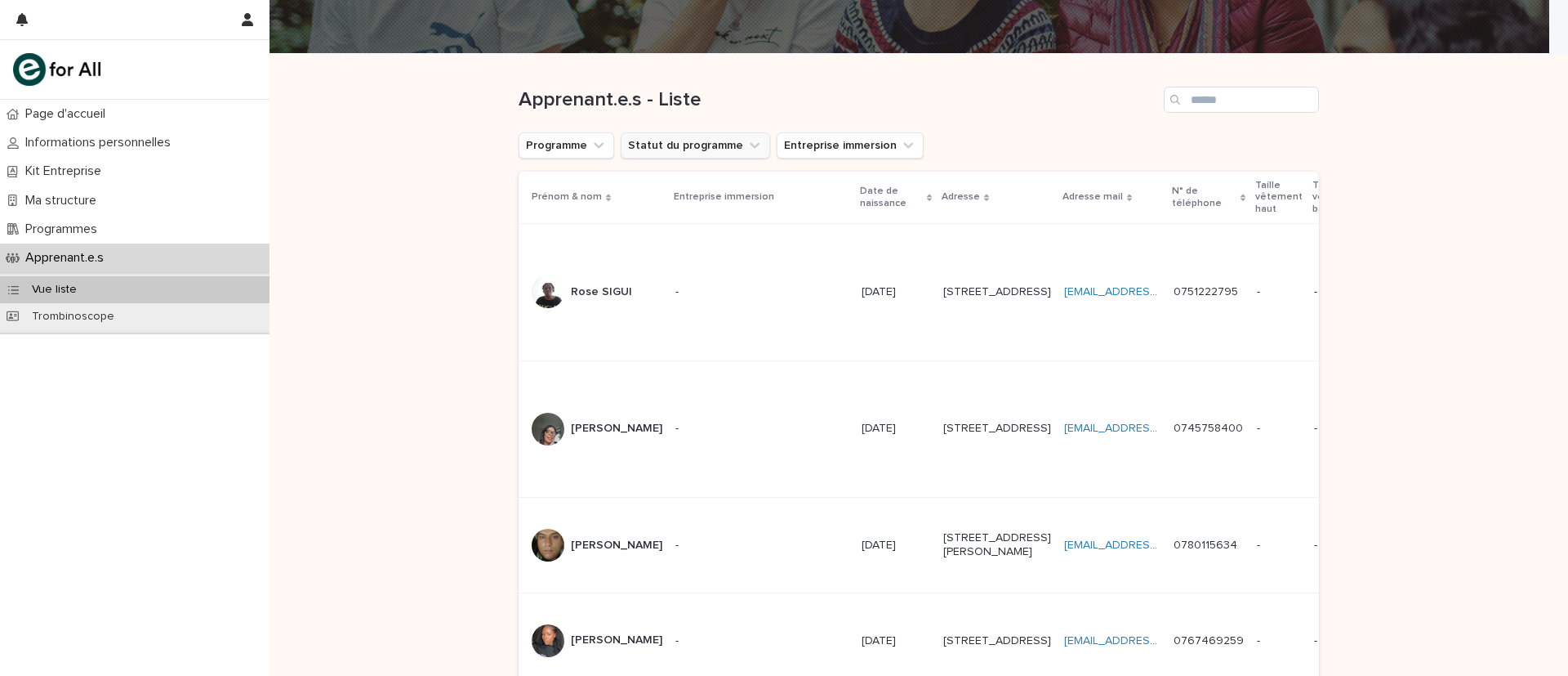
click at [721, 145] on button "Statut du programme" at bounding box center [696, 145] width 150 height 26
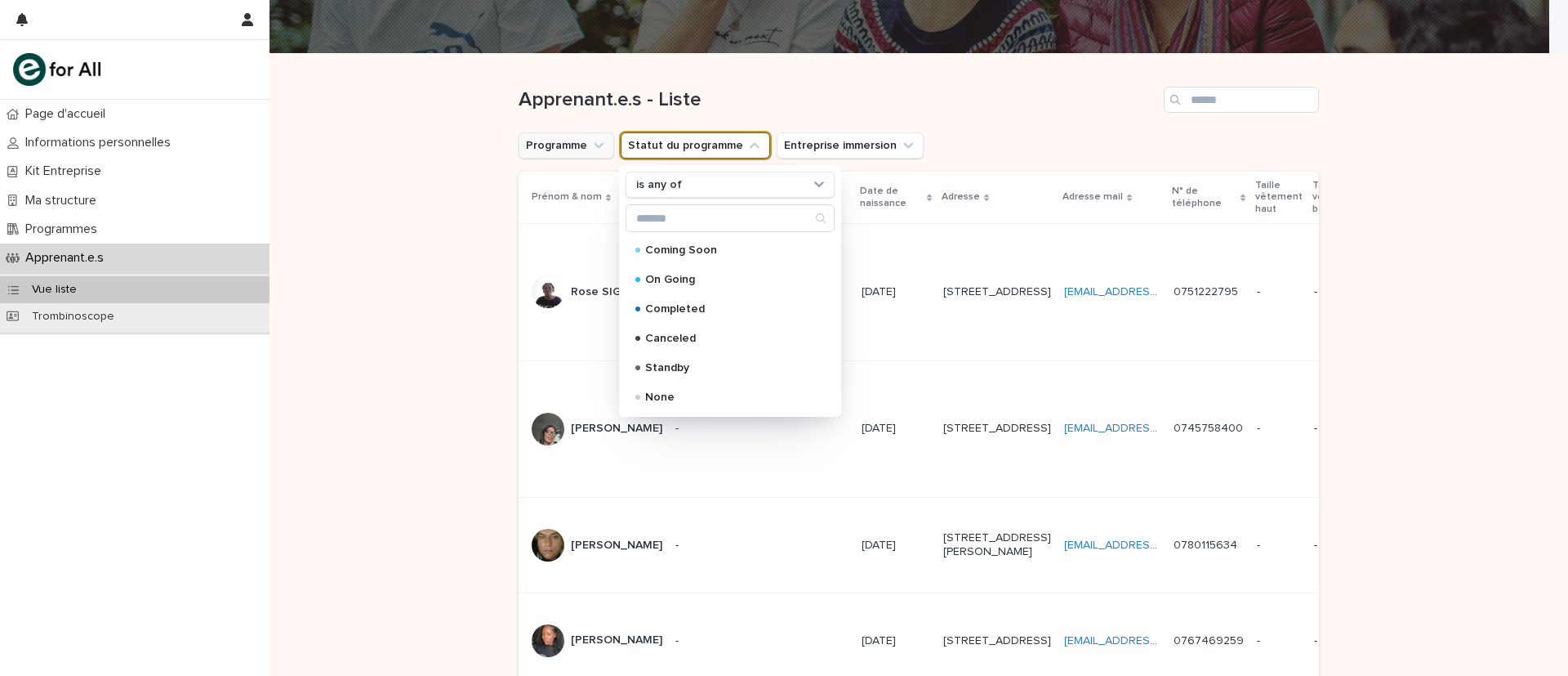
click at [591, 137] on icon "Programme" at bounding box center [599, 145] width 16 height 16
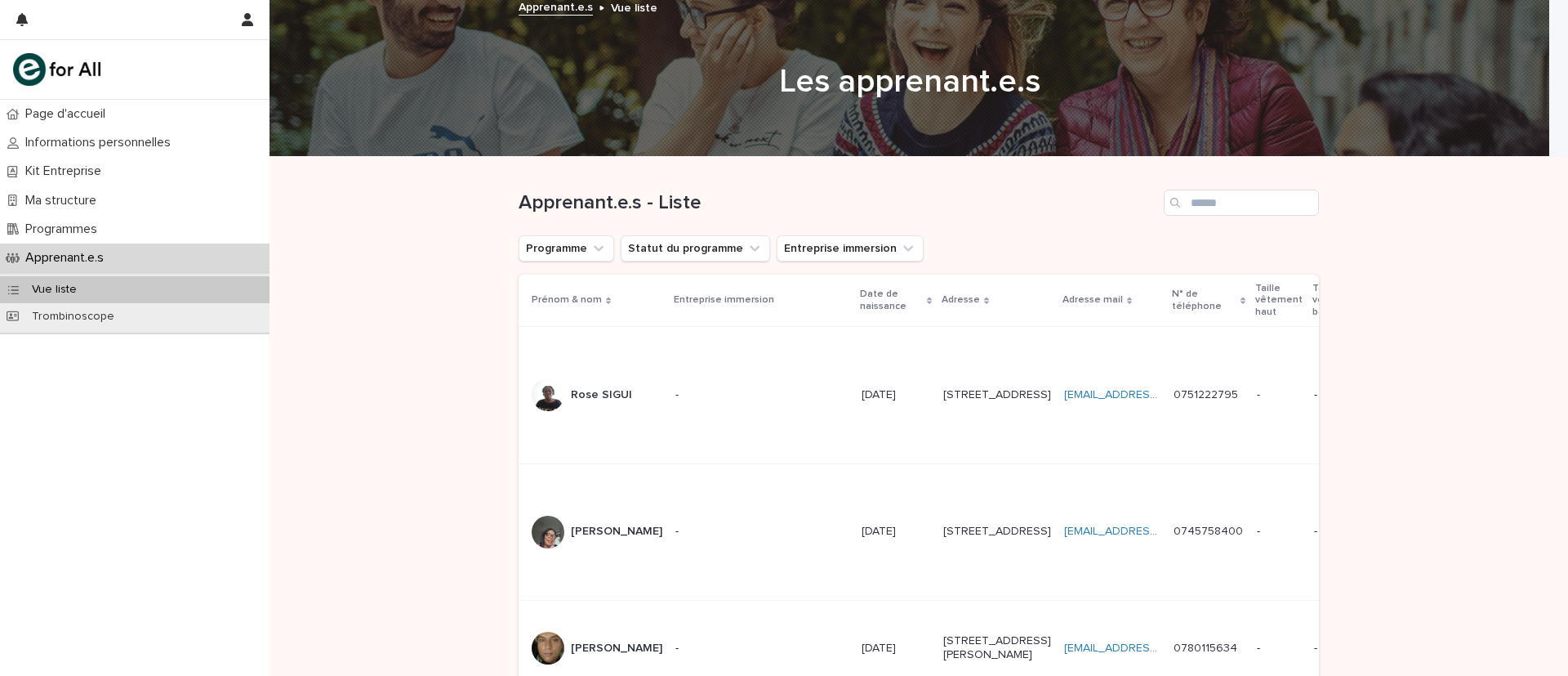
scroll to position [4, 0]
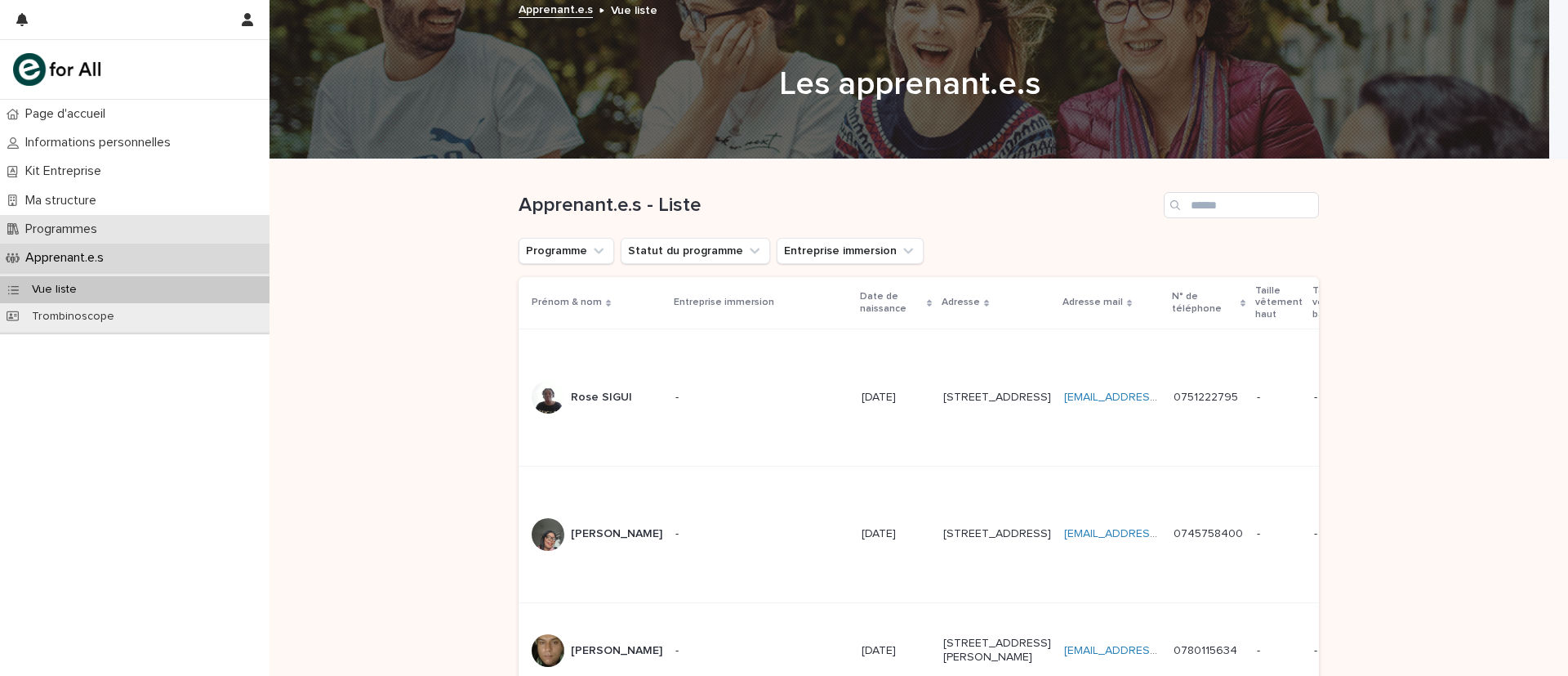
click at [178, 222] on div "Programmes" at bounding box center [135, 229] width 270 height 29
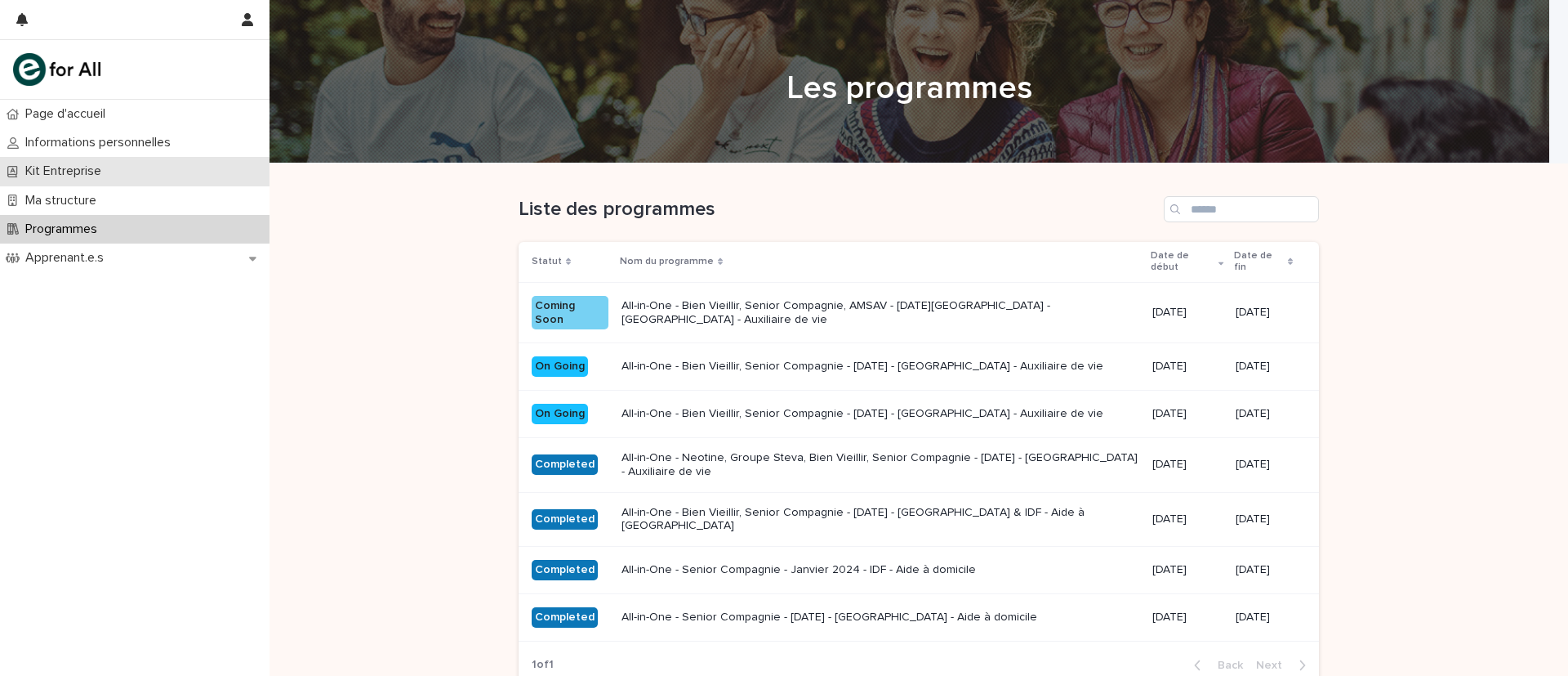
scroll to position [1, 0]
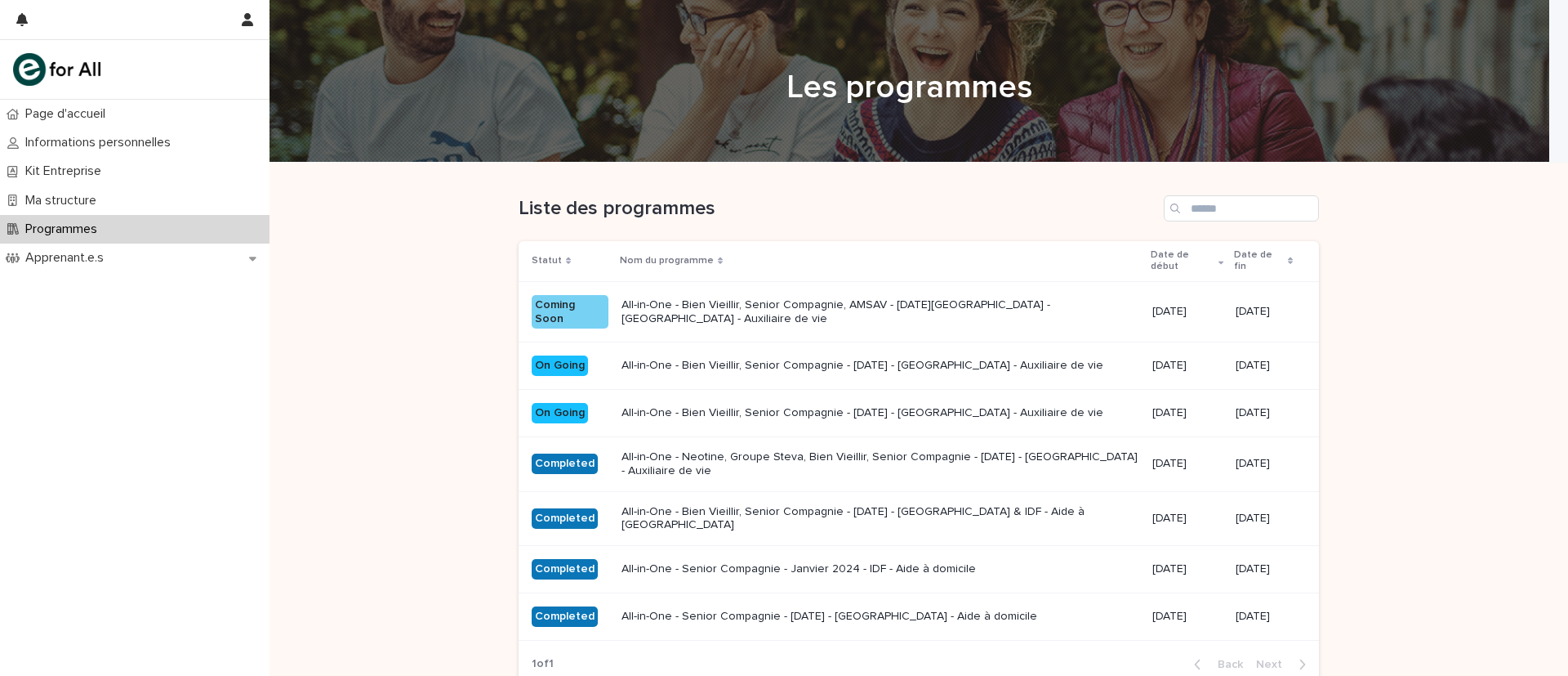
click at [730, 404] on div "All-in-One - Bien Vieillir, Senior Compagnie - [DATE] - [GEOGRAPHIC_DATA] - Aux…" at bounding box center [880, 411] width 518 height 17
click at [679, 374] on div "All-in-One - Bien Vieillir, Senior Compagnie - [DATE] - [GEOGRAPHIC_DATA] - Aux…" at bounding box center [880, 366] width 518 height 27
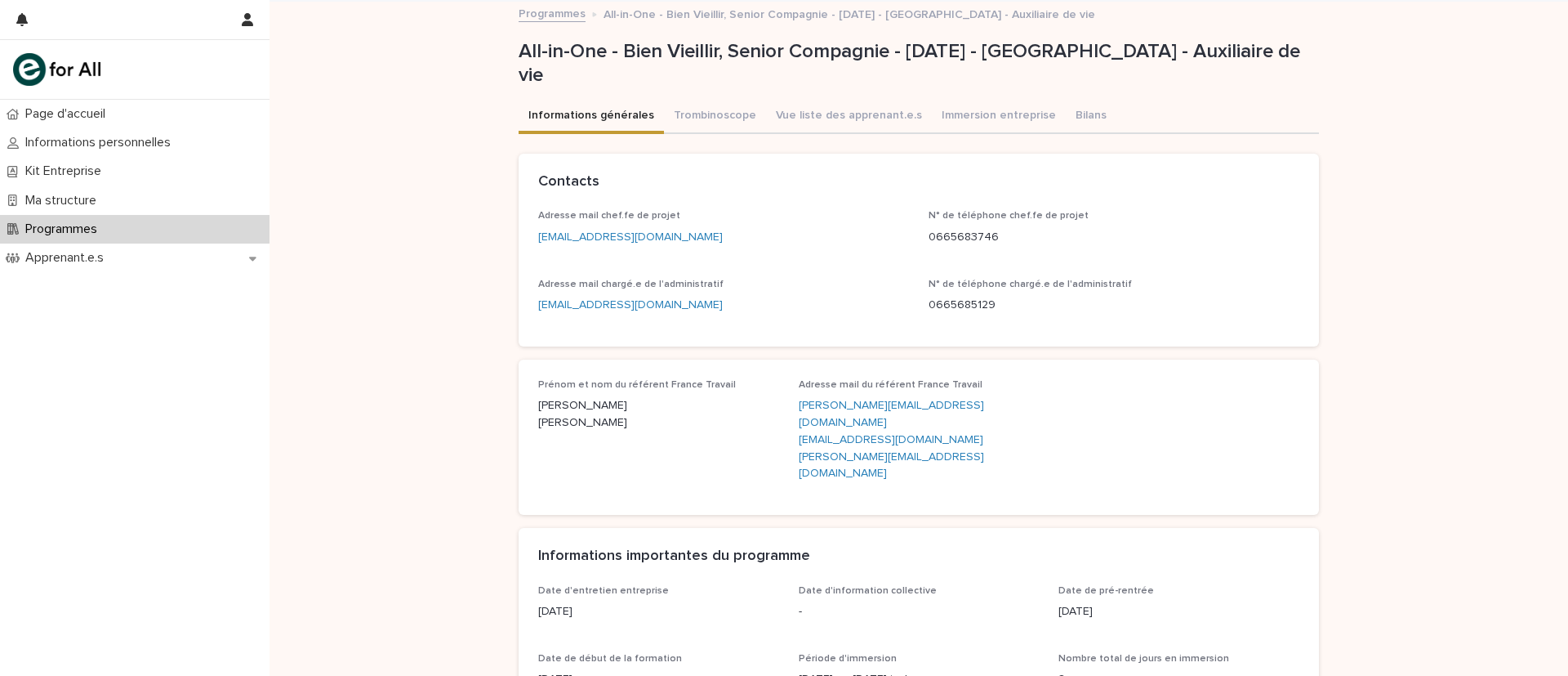
click at [450, 290] on div "Loading... Saving… Loading... Saving… All-in-One - Bien Vieillir, Senior Compag…" at bounding box center [918, 610] width 1298 height 1217
click at [567, 16] on link "Programmes" at bounding box center [552, 12] width 67 height 19
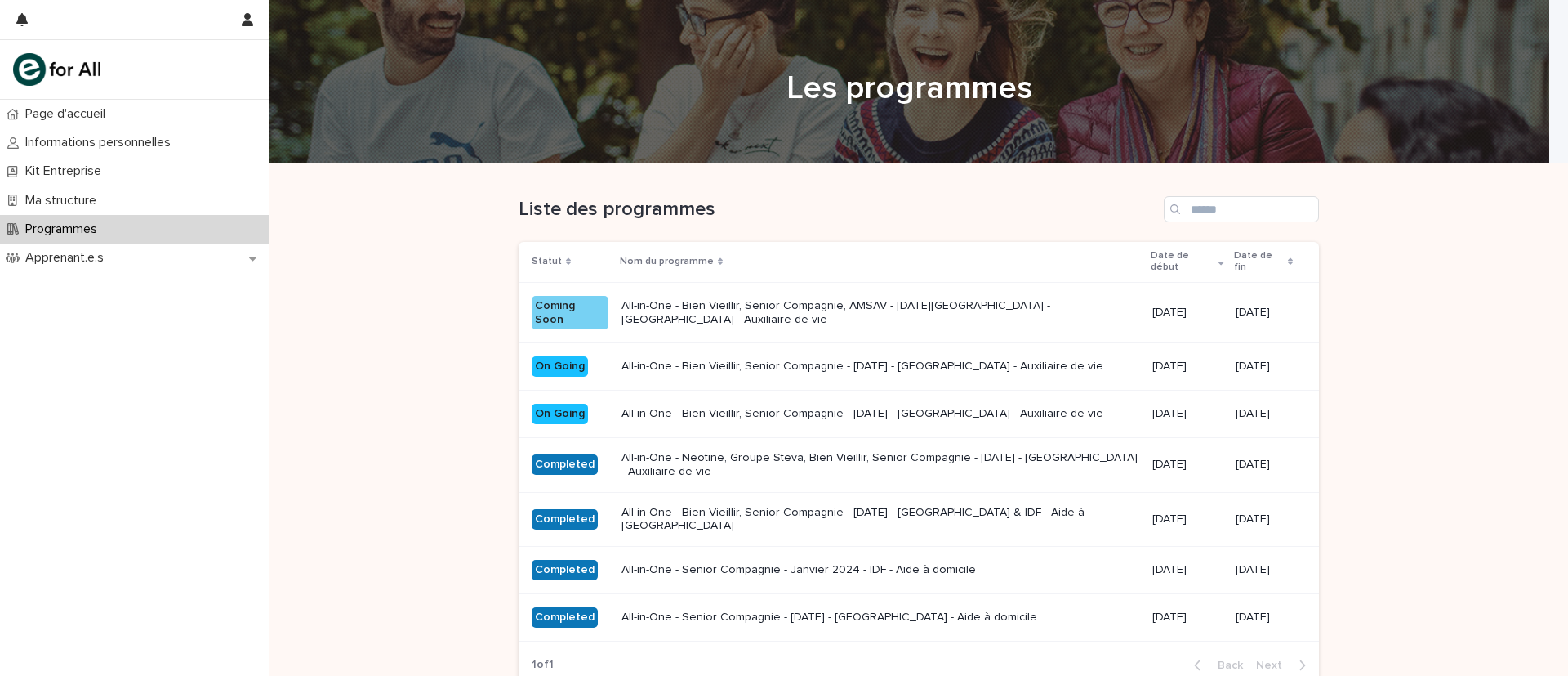
click at [685, 303] on div "All-in-One - Bien Vieillir, Senior Compagnie, AMSAV - [DATE][GEOGRAPHIC_DATA] -…" at bounding box center [880, 311] width 518 height 31
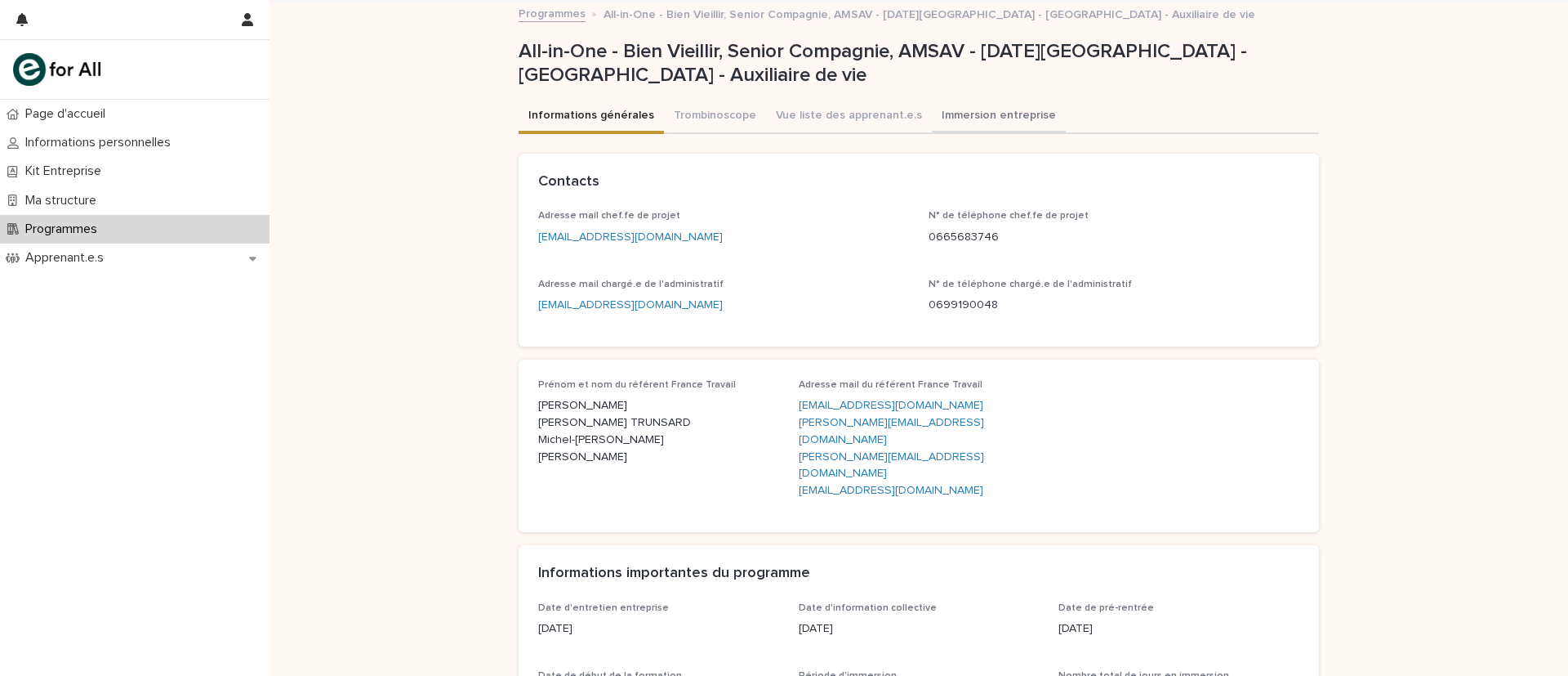
click at [953, 103] on button "Immersion entreprise" at bounding box center [998, 117] width 134 height 34
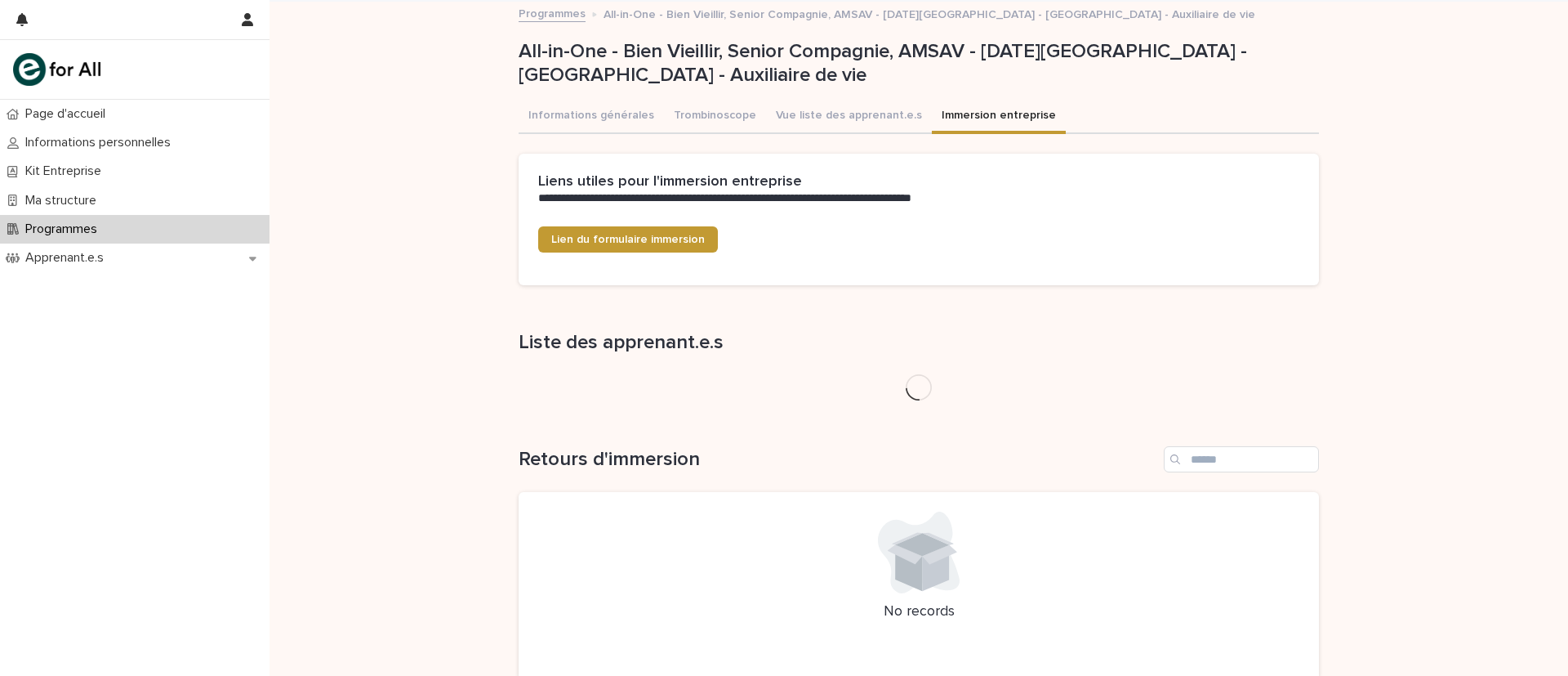
click at [453, 274] on div "**********" at bounding box center [918, 388] width 1298 height 773
